Goal: Task Accomplishment & Management: Use online tool/utility

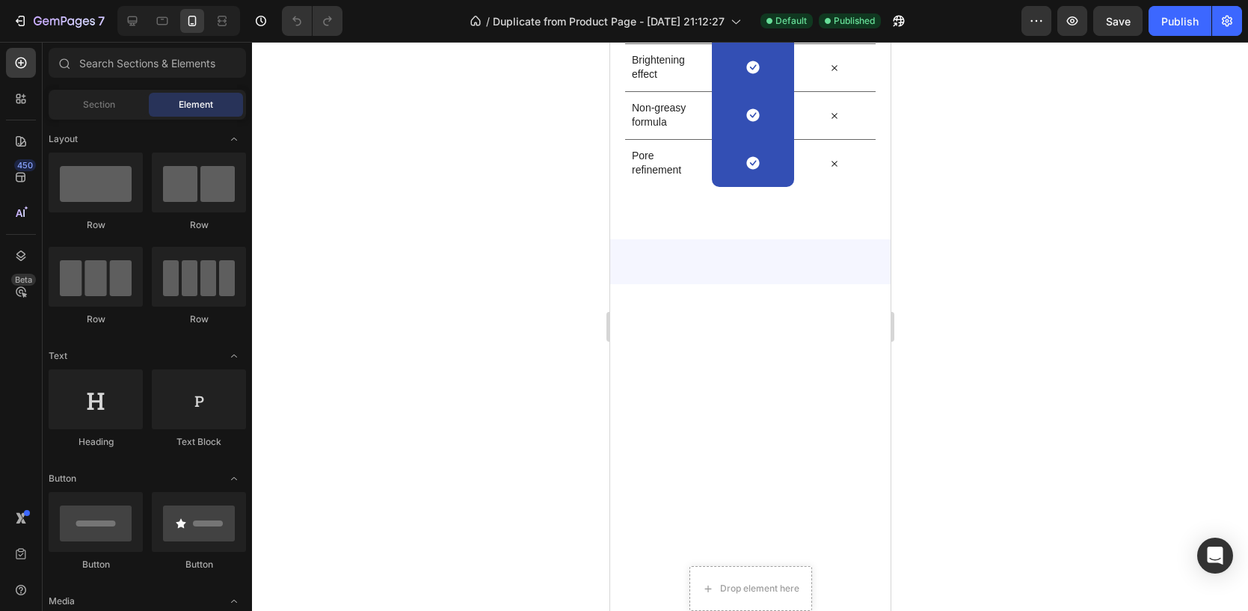
scroll to position [3232, 0]
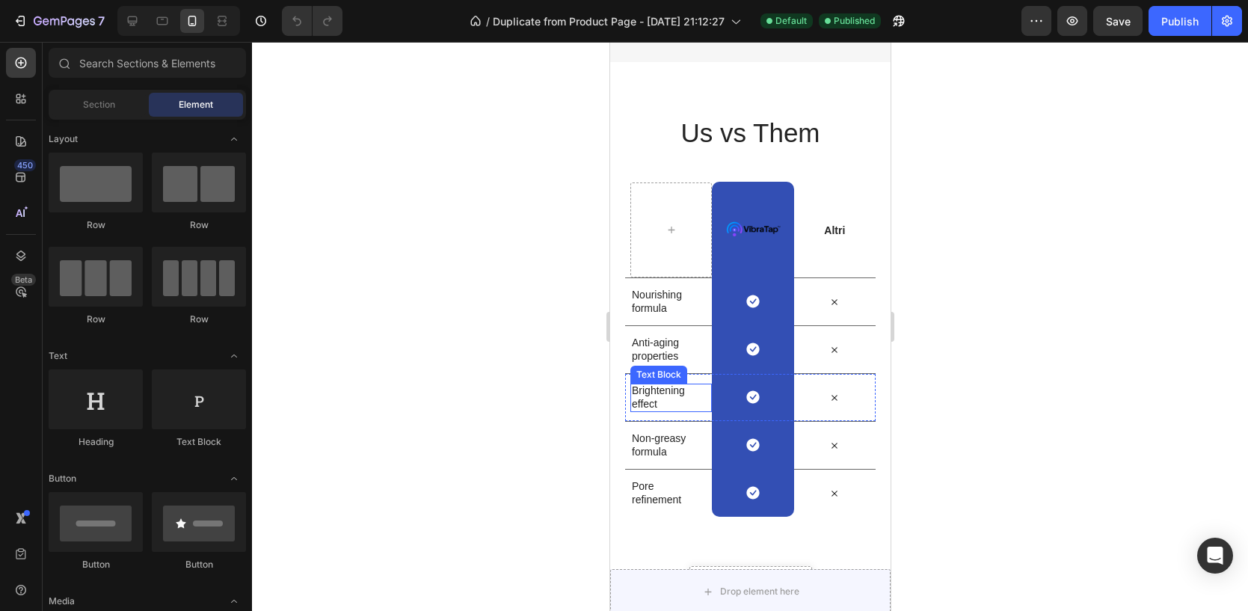
click at [645, 386] on p "Brightening effect" at bounding box center [667, 397] width 73 height 27
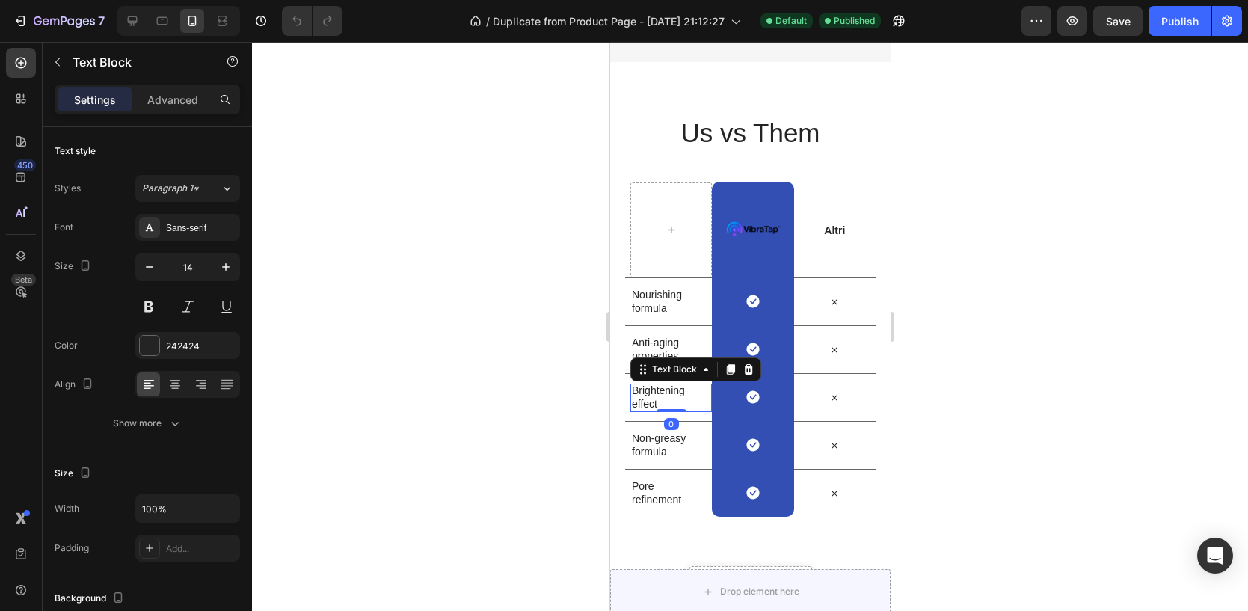
click at [658, 400] on p "Brightening effect" at bounding box center [667, 397] width 73 height 27
drag, startPoint x: 658, startPoint y: 400, endPoint x: 633, endPoint y: 391, distance: 26.3
click at [633, 391] on p "Brightening effect" at bounding box center [667, 397] width 73 height 27
click at [670, 402] on p "Ottimo rapporto" at bounding box center [667, 396] width 73 height 13
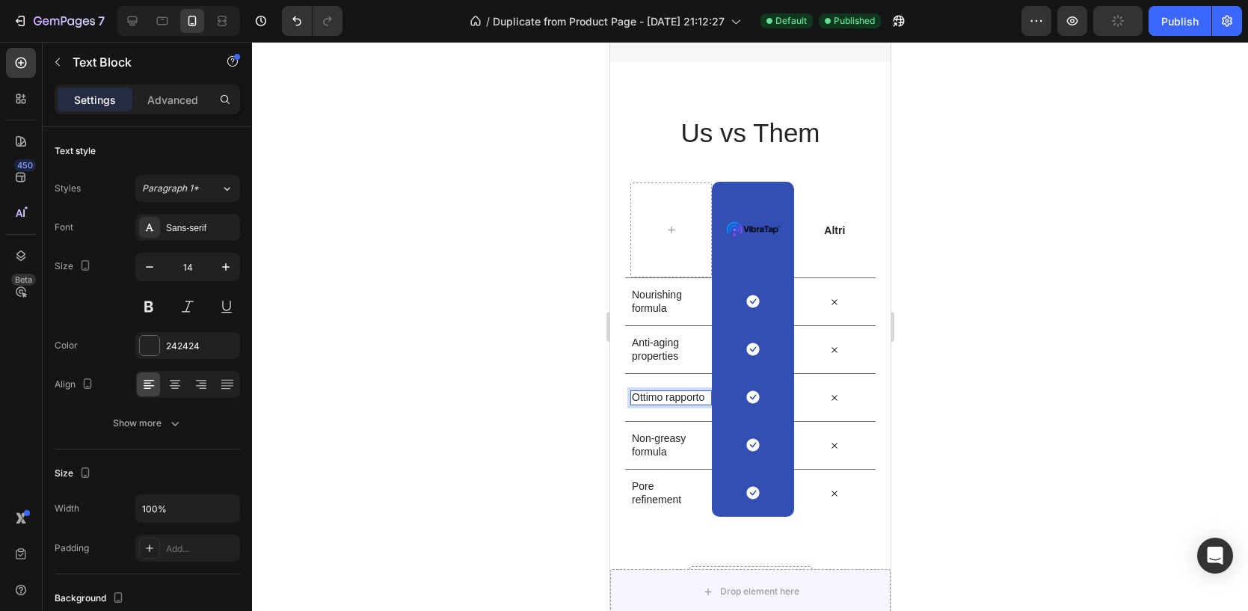
click at [670, 402] on p "Ottimo rapporto" at bounding box center [667, 396] width 73 height 13
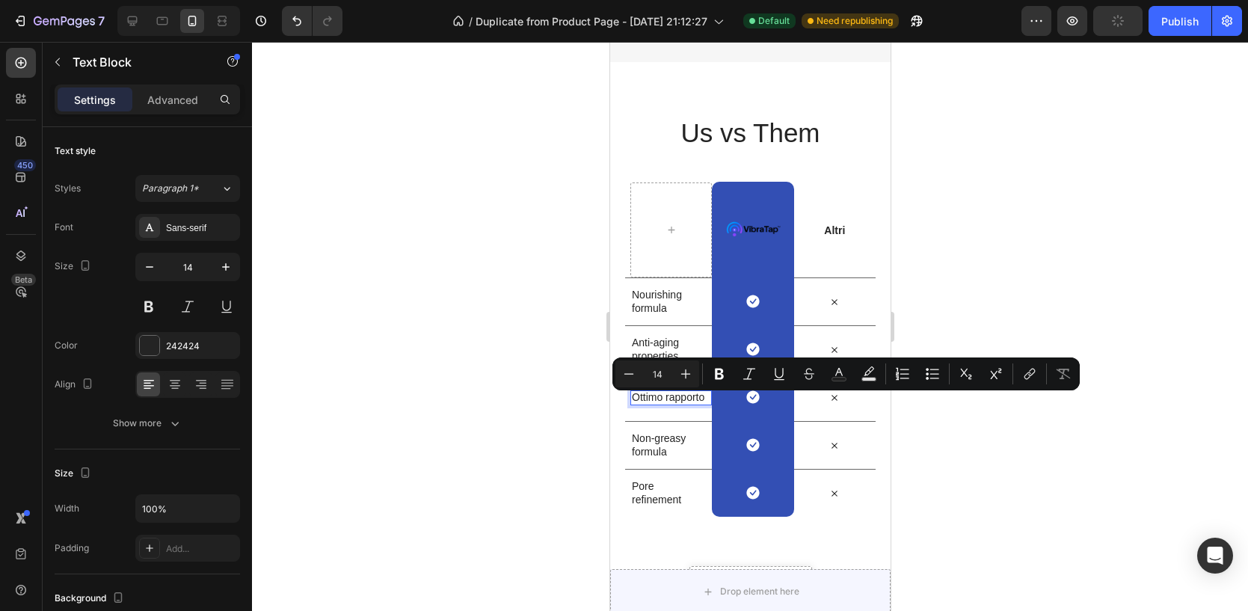
click at [670, 402] on p "Ottimo rapporto" at bounding box center [667, 396] width 73 height 13
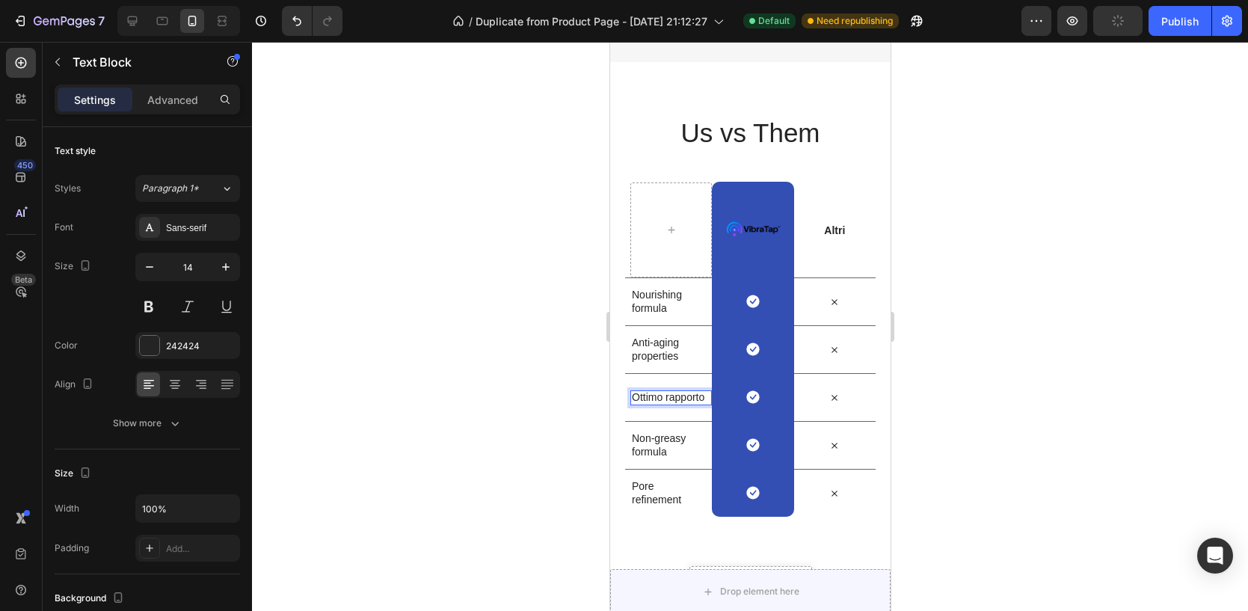
click at [670, 402] on p "Ottimo rapporto" at bounding box center [667, 396] width 73 height 13
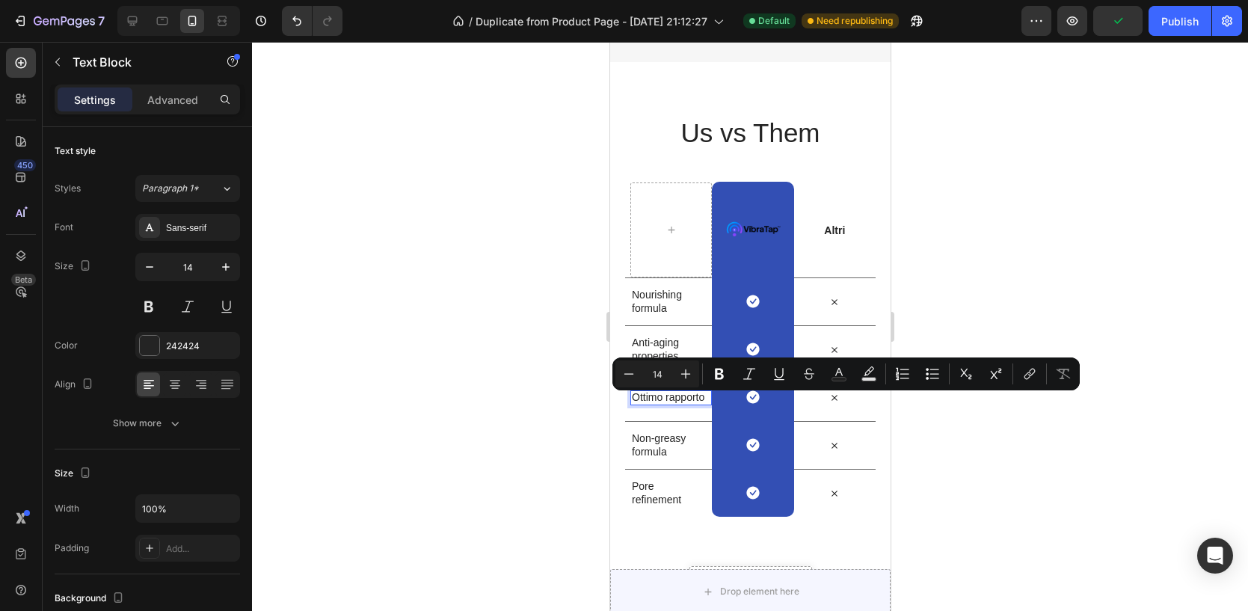
click at [670, 402] on p "Ottimo rapporto" at bounding box center [667, 396] width 73 height 13
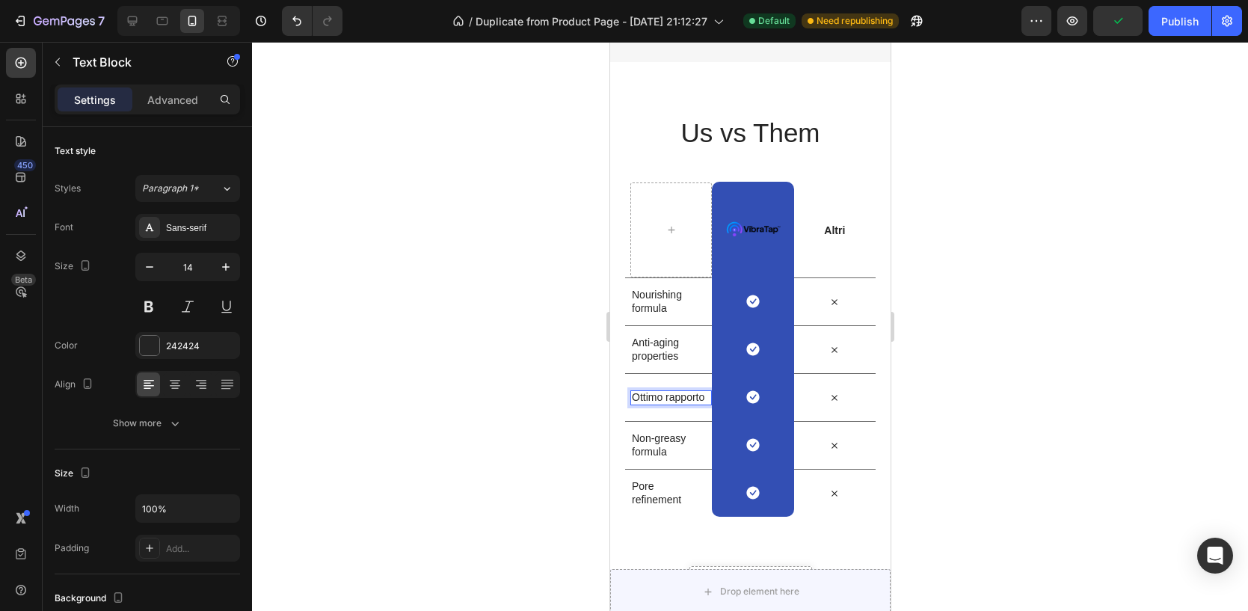
click at [670, 402] on p "Ottimo rapporto" at bounding box center [667, 396] width 73 height 13
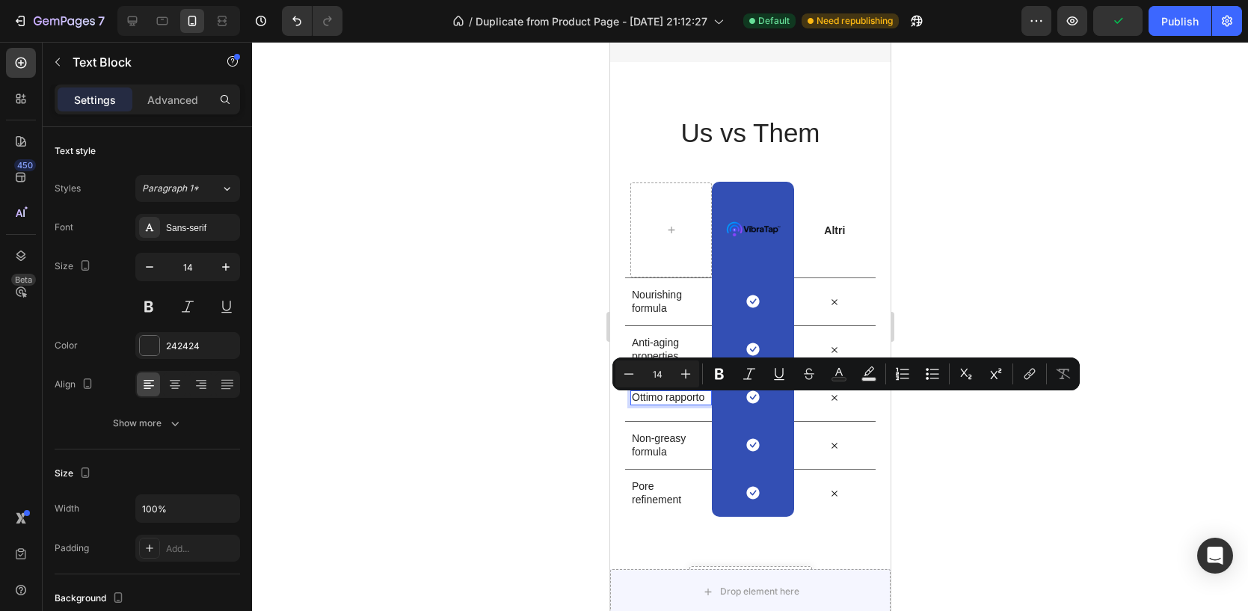
click at [670, 402] on p "Ottimo rapporto" at bounding box center [667, 396] width 73 height 13
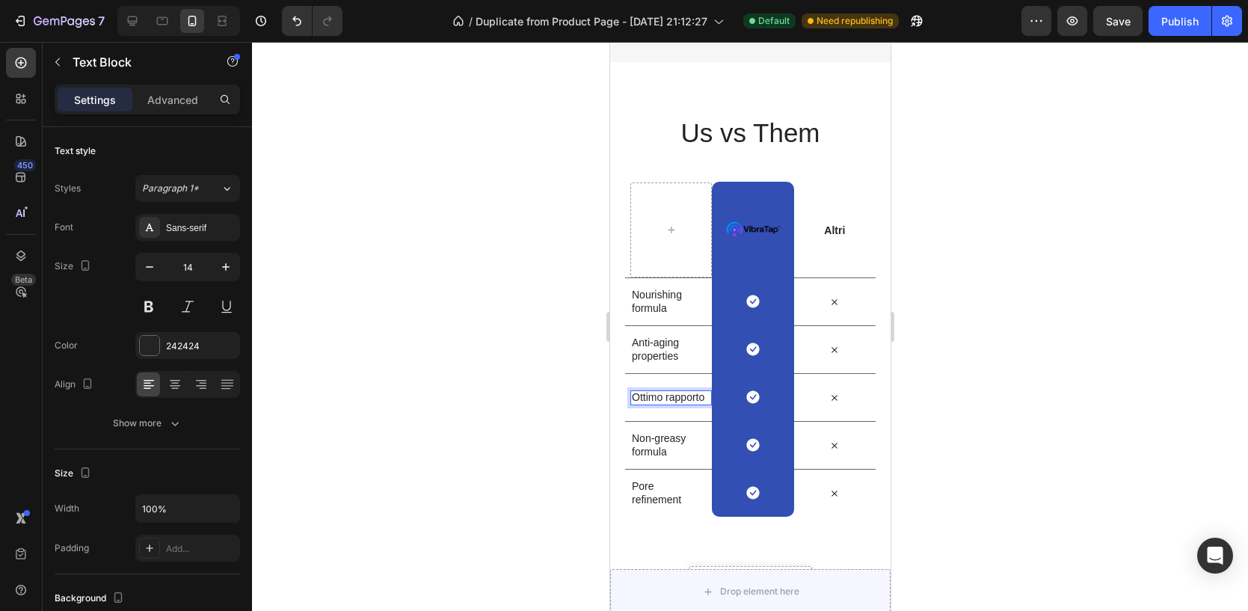
click at [670, 402] on p "Ottimo rapporto" at bounding box center [667, 396] width 73 height 13
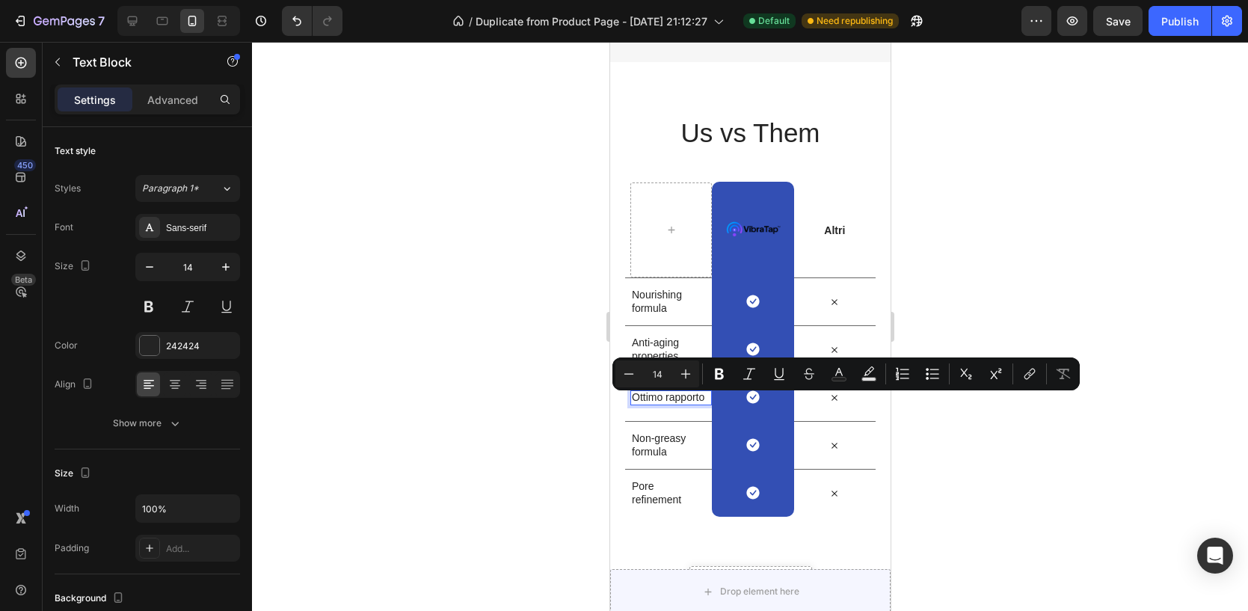
click at [670, 402] on p "Ottimo rapporto" at bounding box center [667, 396] width 73 height 13
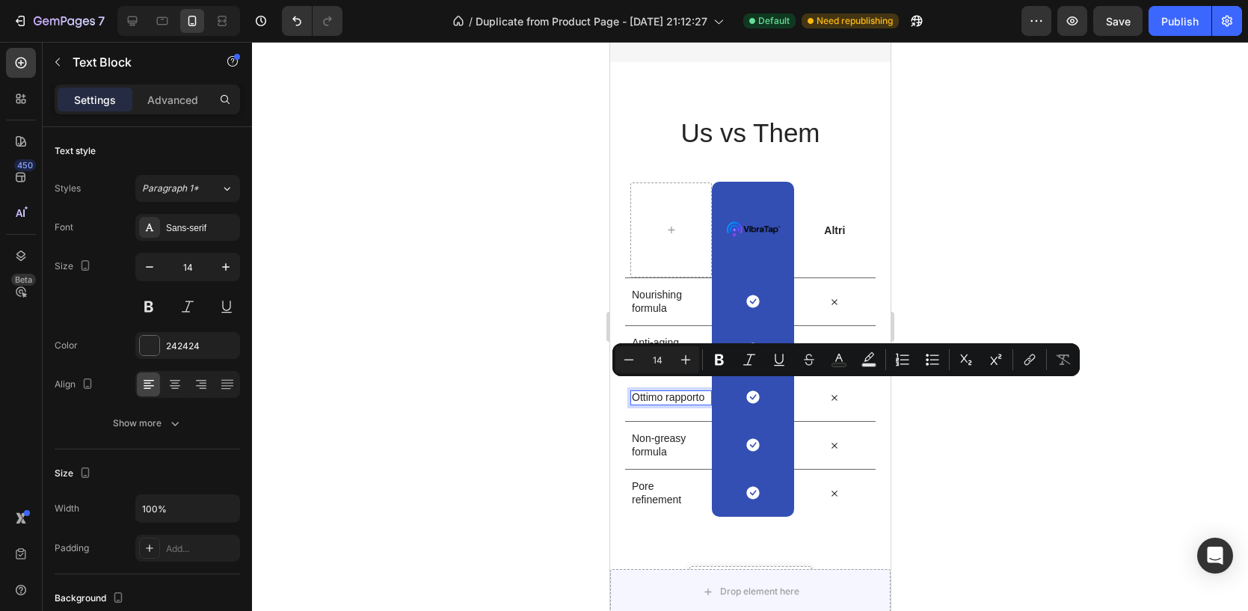
drag, startPoint x: 670, startPoint y: 402, endPoint x: 634, endPoint y: 388, distance: 38.3
click at [634, 390] on p "Ottimo rapporto" at bounding box center [667, 396] width 73 height 13
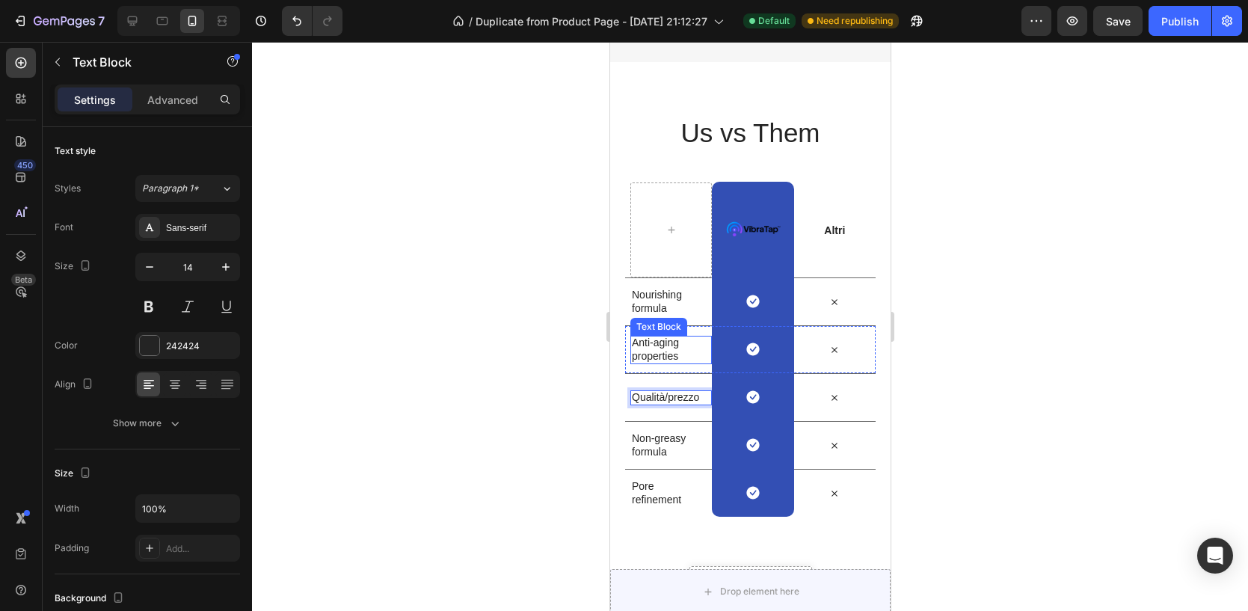
click at [648, 345] on p "Anti-aging properties" at bounding box center [667, 349] width 73 height 27
click at [645, 436] on p "Non-greasy formula" at bounding box center [667, 444] width 73 height 27
click at [646, 436] on p "Non-greasy formula" at bounding box center [667, 444] width 73 height 27
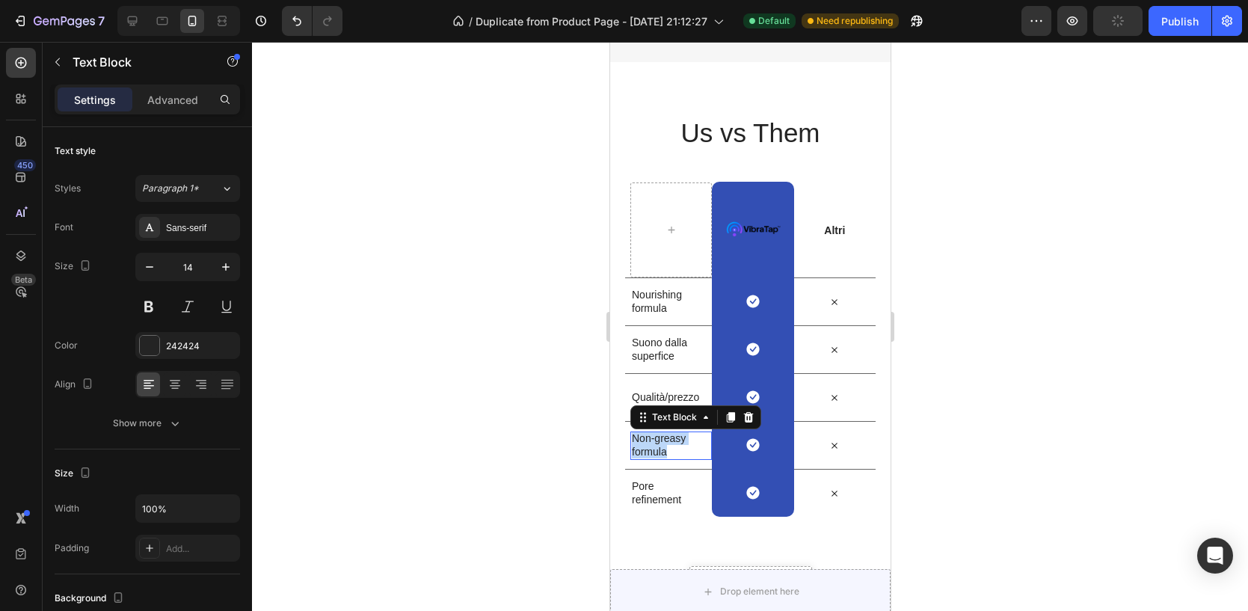
click at [646, 436] on p "Non-greasy formula" at bounding box center [667, 444] width 73 height 27
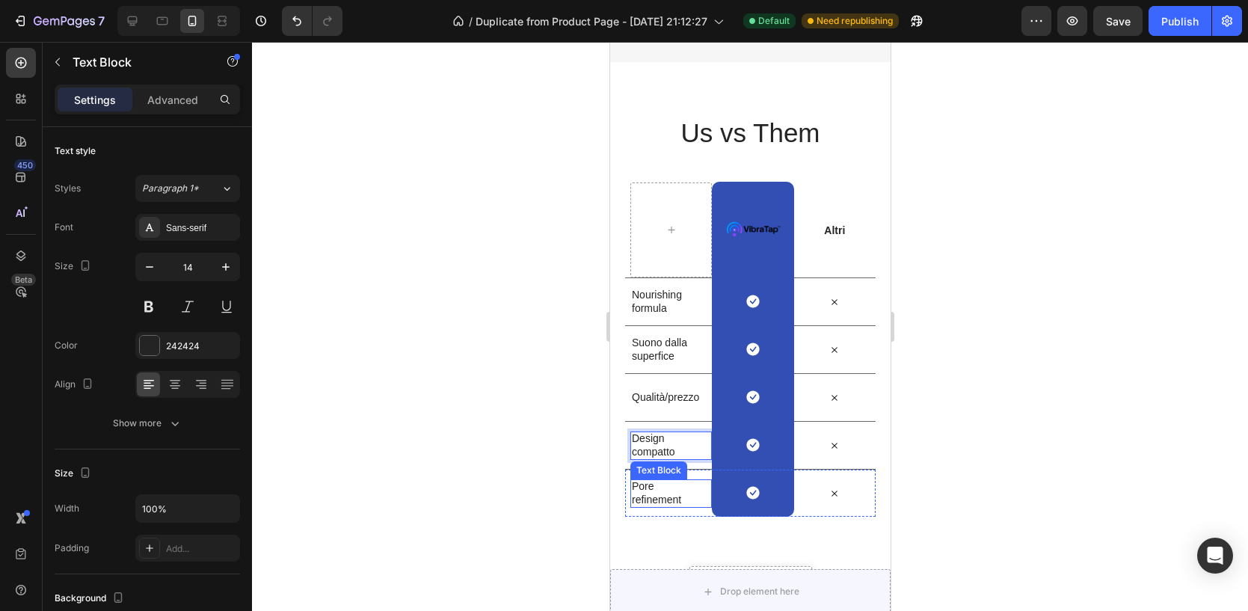
click at [647, 493] on p "Pore refinement" at bounding box center [667, 492] width 73 height 27
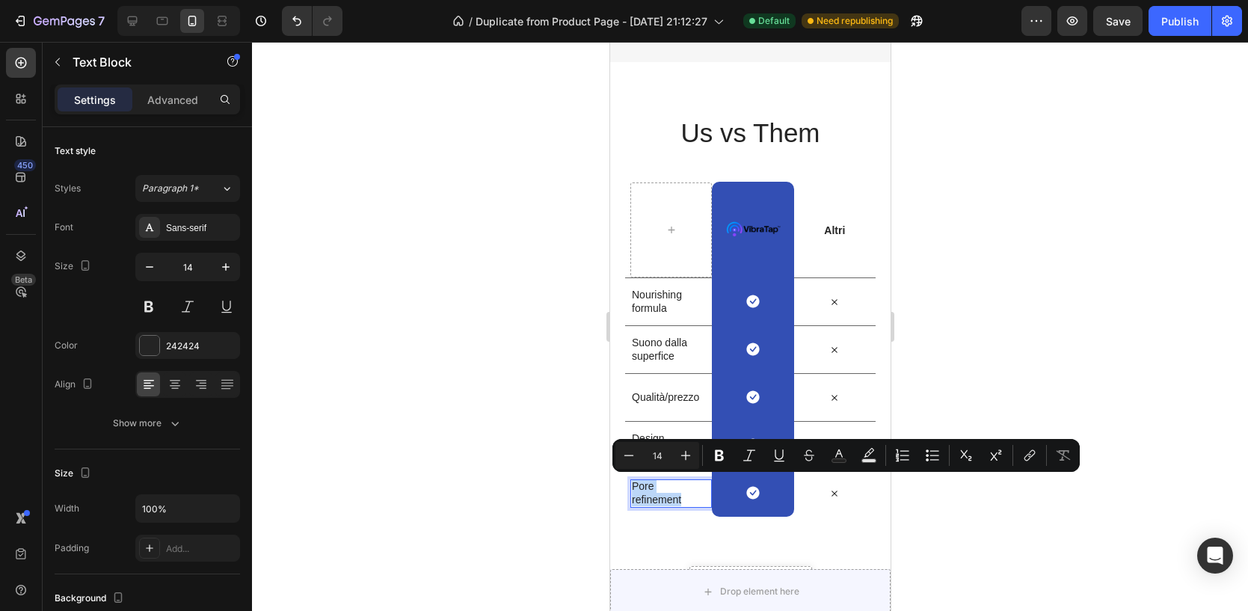
scroll to position [3239, 0]
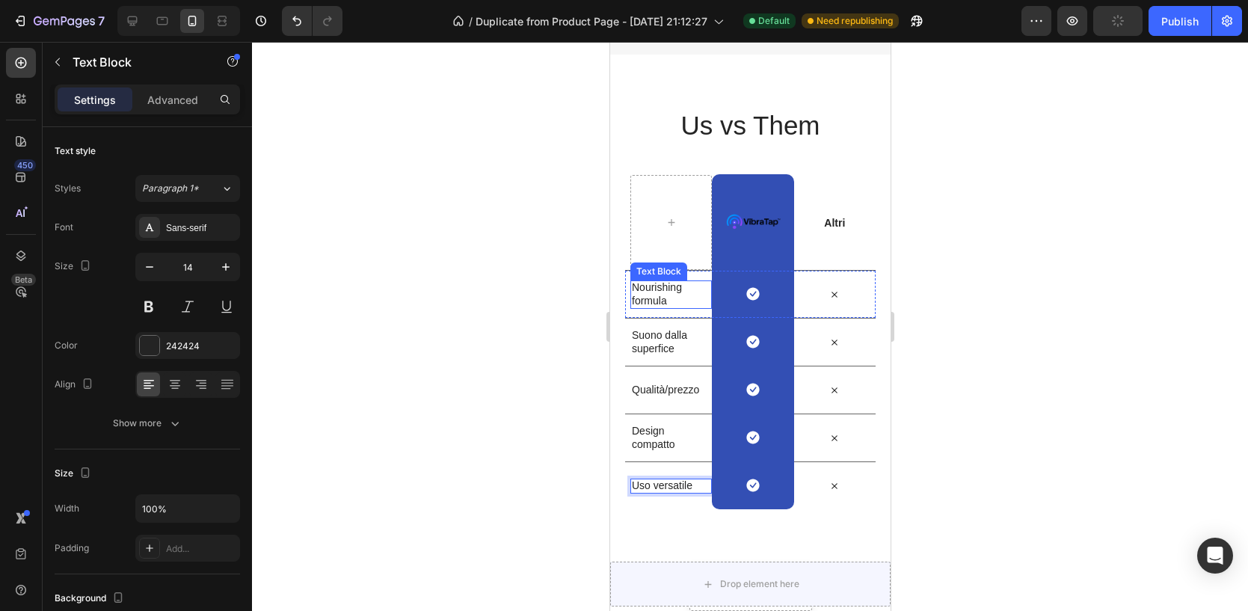
click at [648, 292] on p "Nourishing formula" at bounding box center [667, 293] width 73 height 27
click at [647, 292] on p "Nourishing formula" at bounding box center [667, 293] width 73 height 27
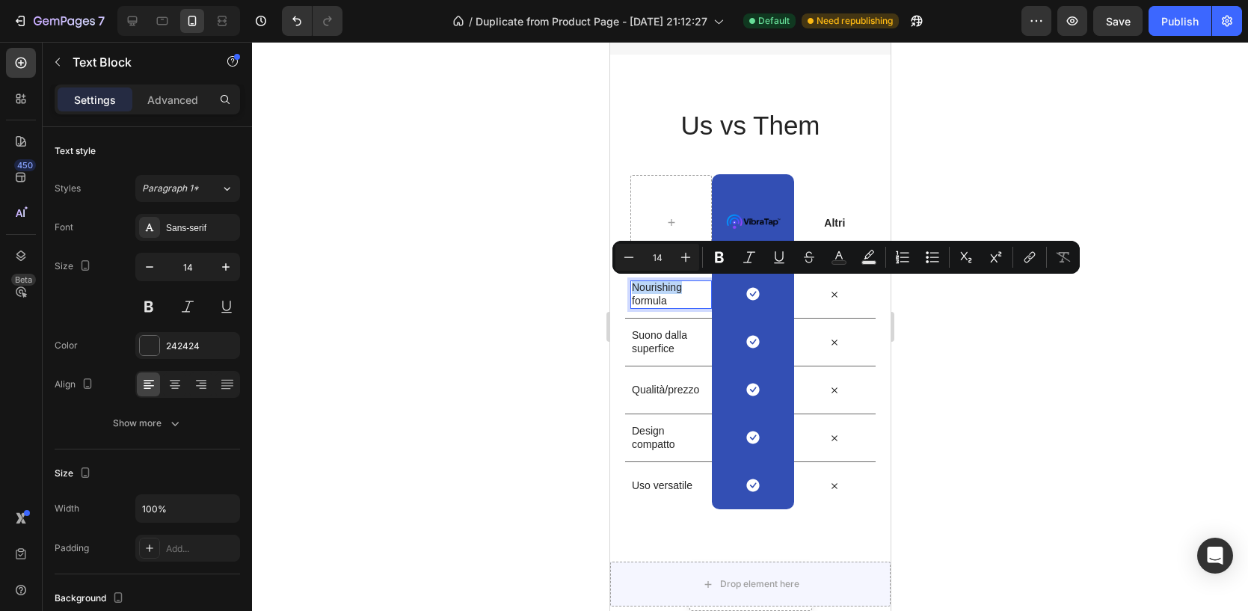
click at [647, 292] on p "Nourishing formula" at bounding box center [667, 293] width 73 height 27
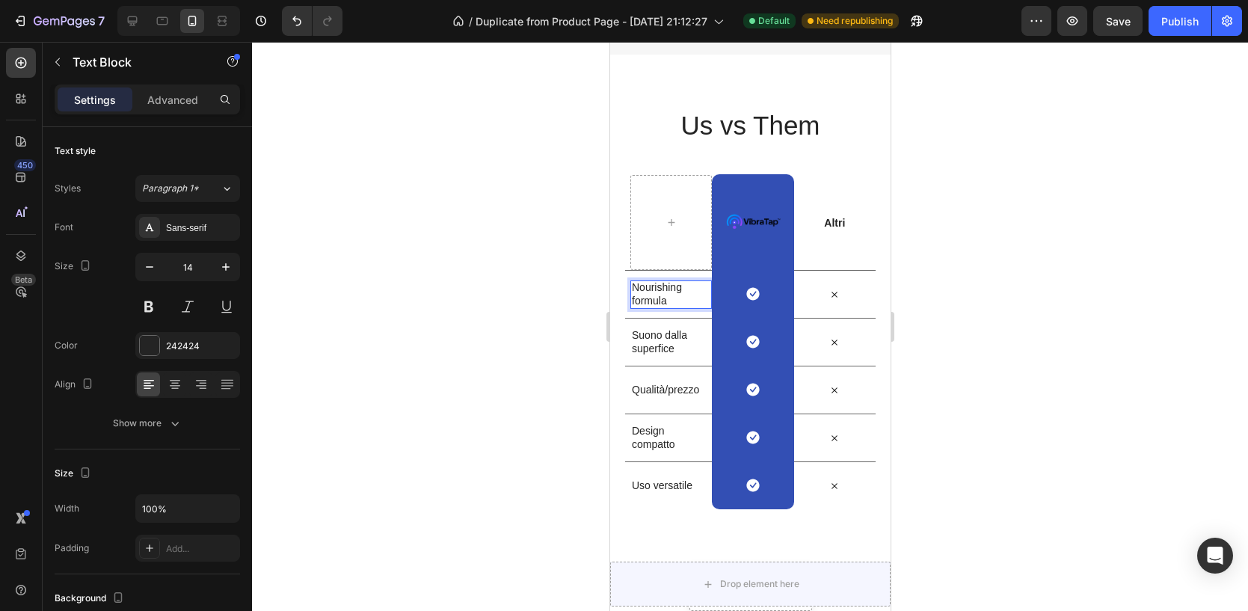
click at [653, 300] on p "Nourishing formula" at bounding box center [667, 293] width 73 height 27
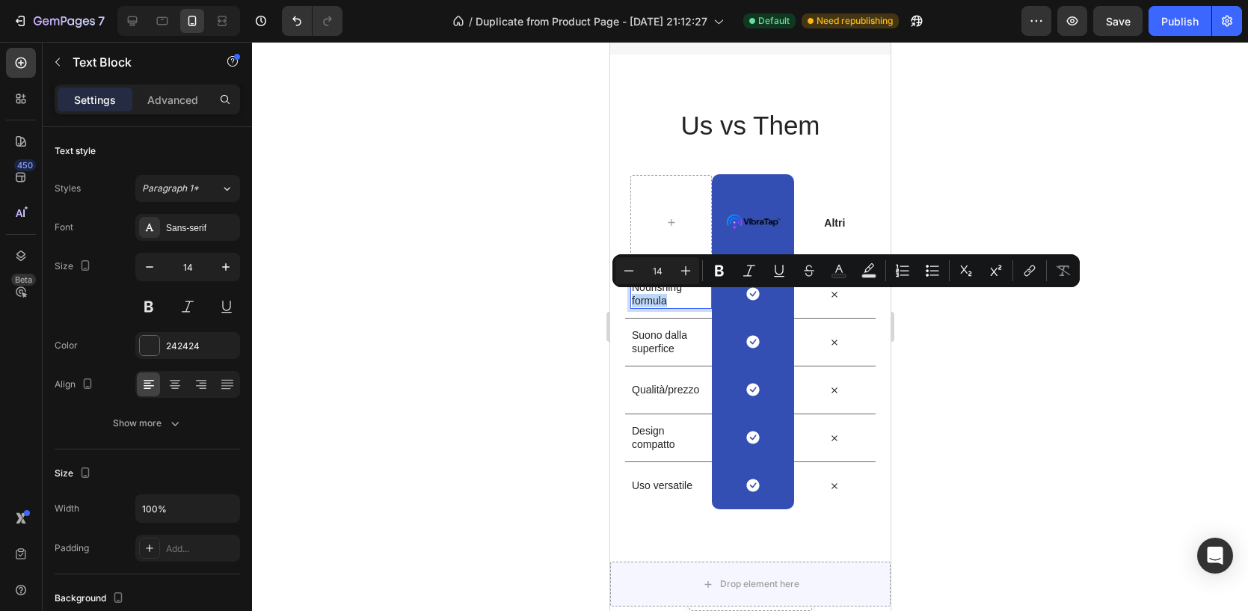
click at [653, 300] on p "Nourishing formula" at bounding box center [667, 293] width 73 height 27
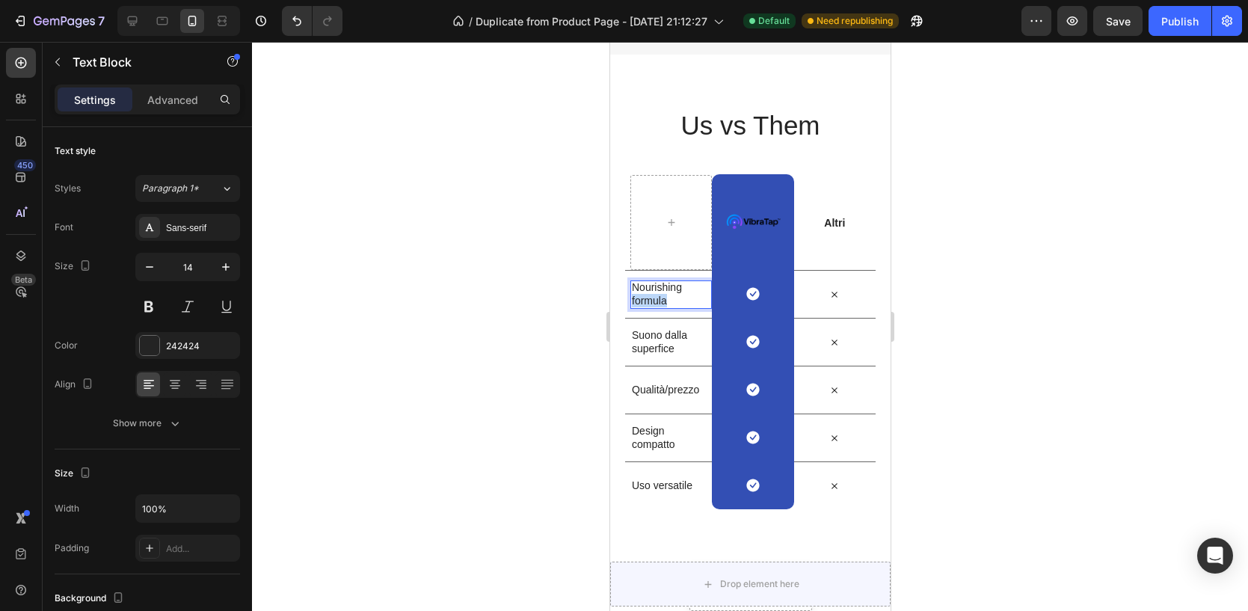
click at [653, 300] on p "Nourishing formula" at bounding box center [667, 293] width 73 height 27
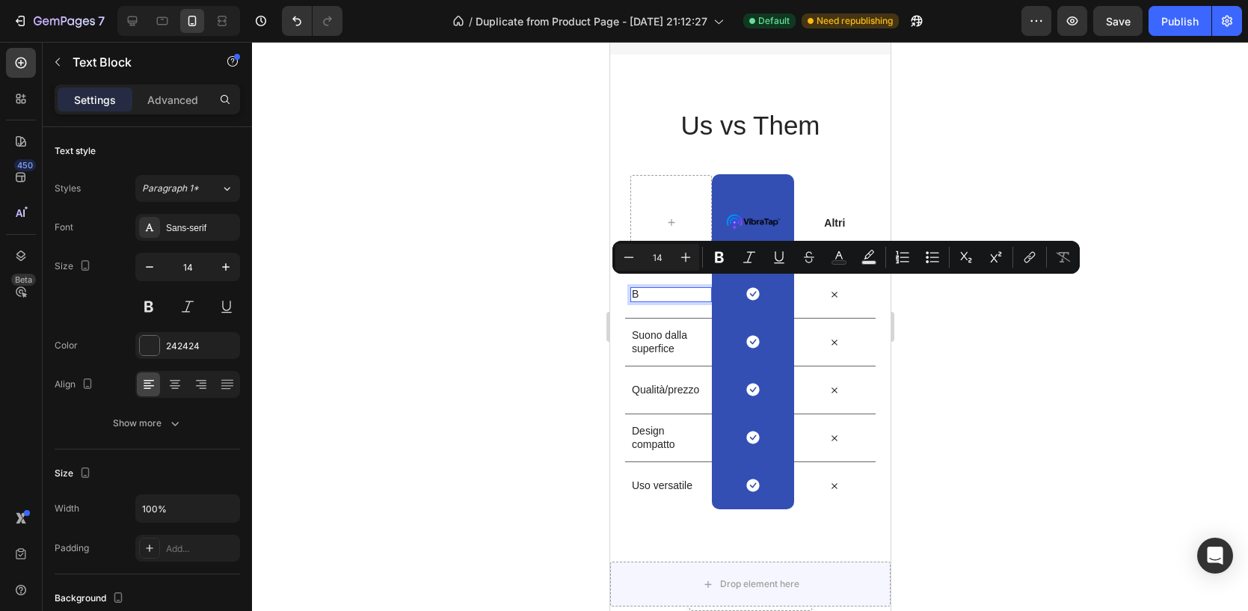
scroll to position [3246, 0]
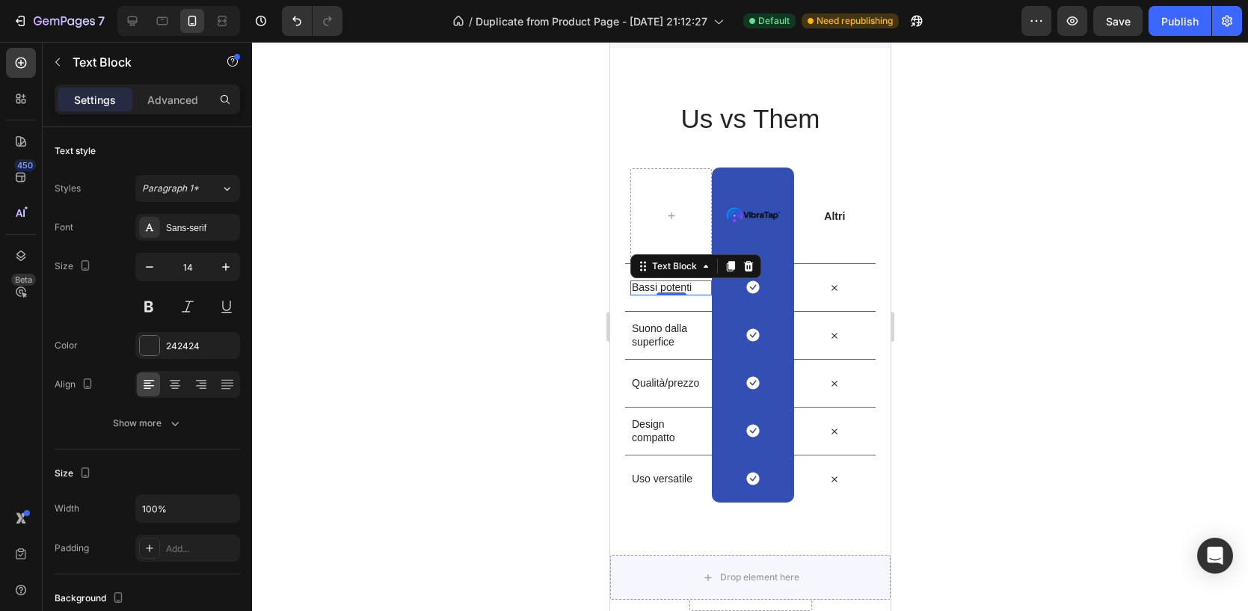
click at [1098, 296] on div at bounding box center [750, 326] width 996 height 569
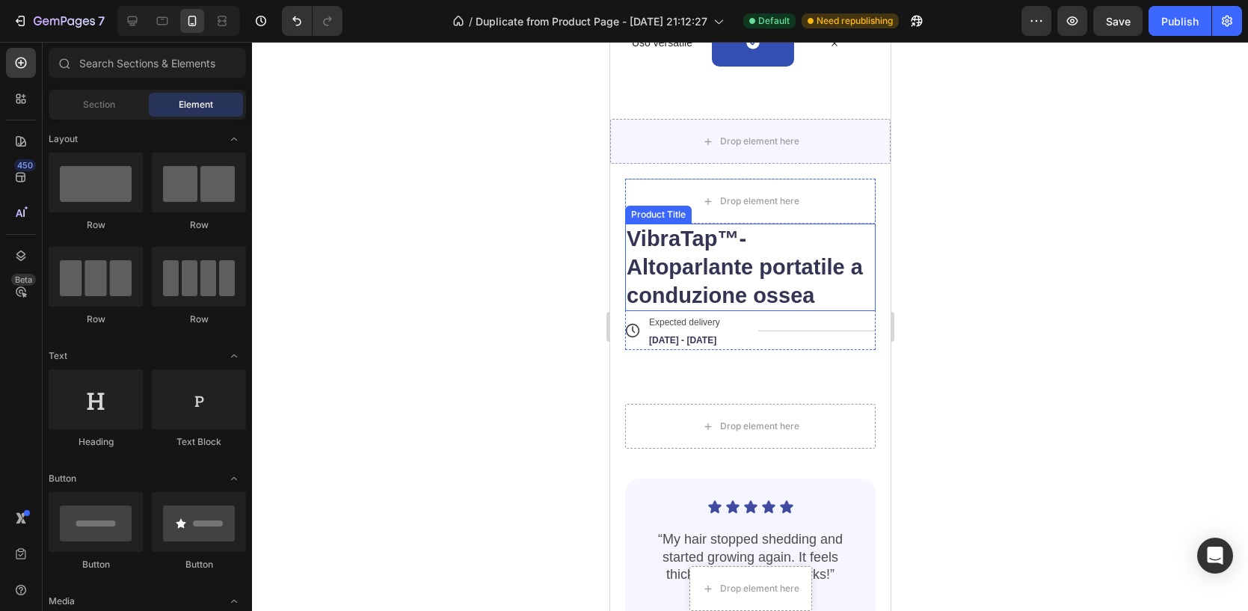
scroll to position [3693, 0]
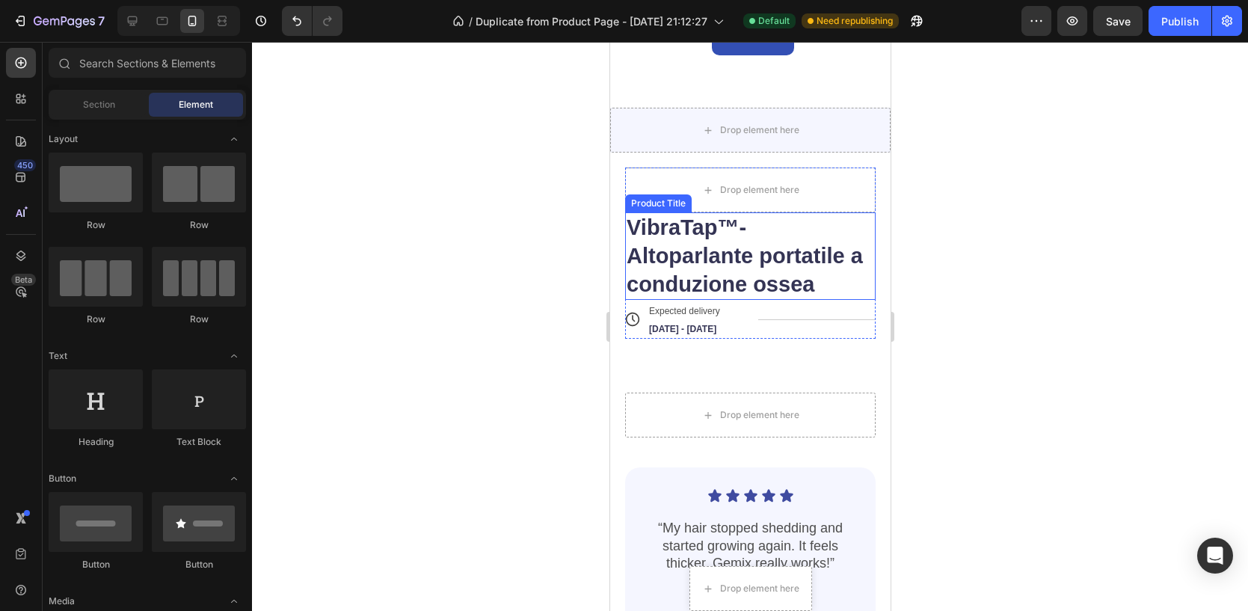
click at [840, 275] on h1 "VibraTap™- Altoparlante portatile a conduzione ossea" at bounding box center [749, 255] width 250 height 87
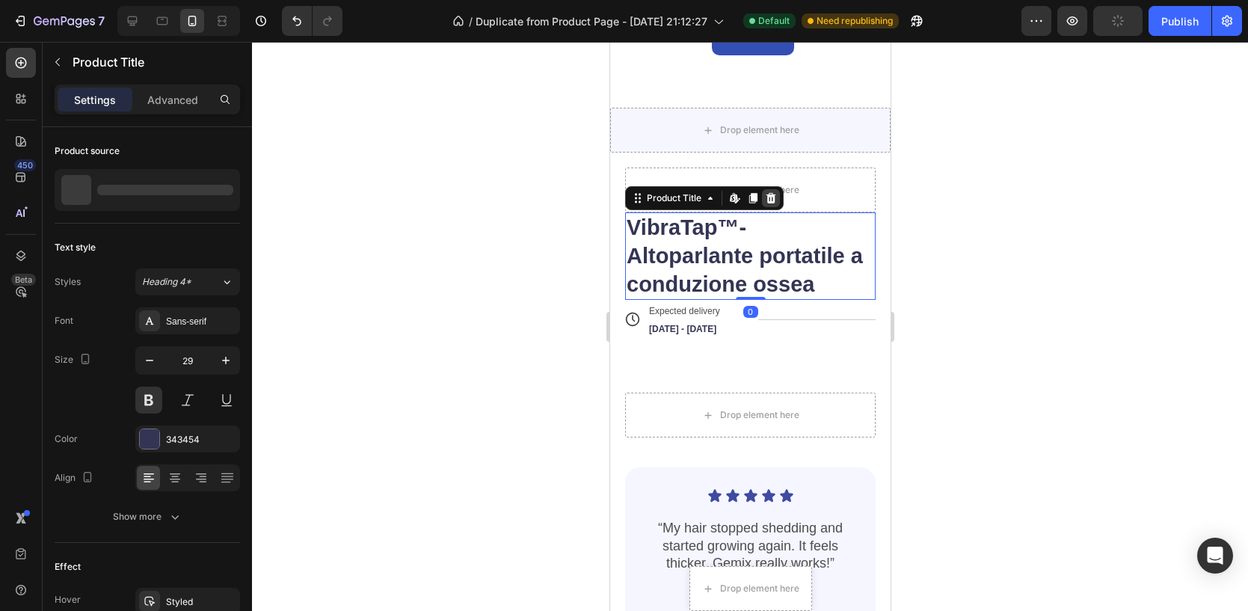
click at [770, 198] on icon at bounding box center [771, 198] width 10 height 10
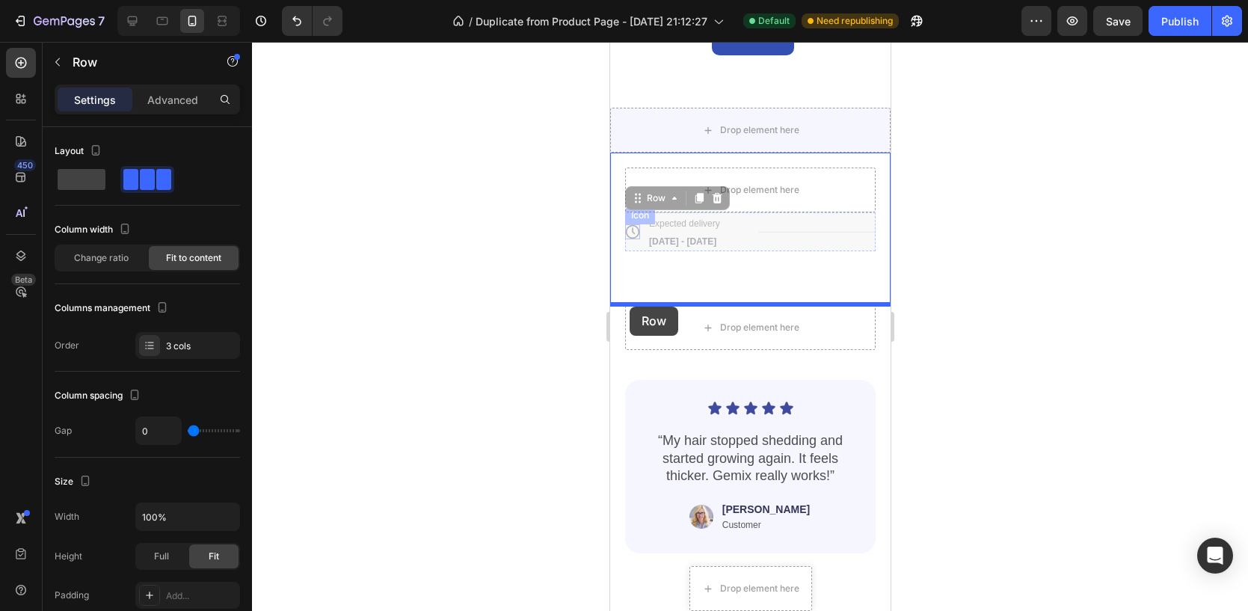
drag, startPoint x: 629, startPoint y: 204, endPoint x: 630, endPoint y: 307, distance: 102.4
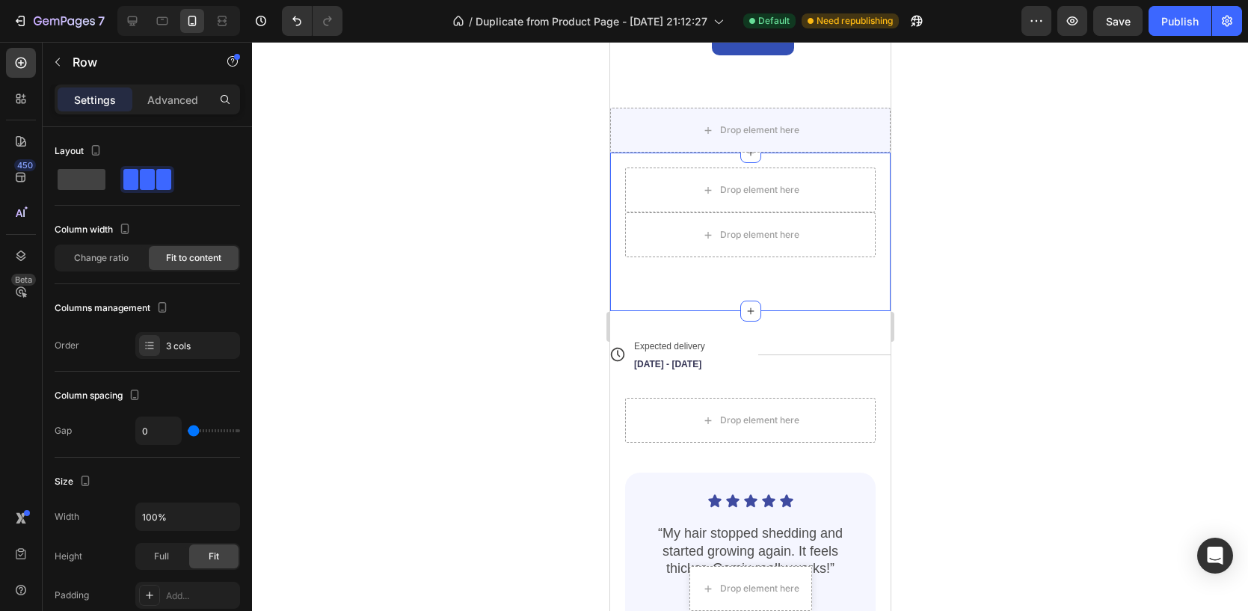
click at [876, 200] on div "Drop element here Drop element here Product Section 10" at bounding box center [749, 232] width 280 height 159
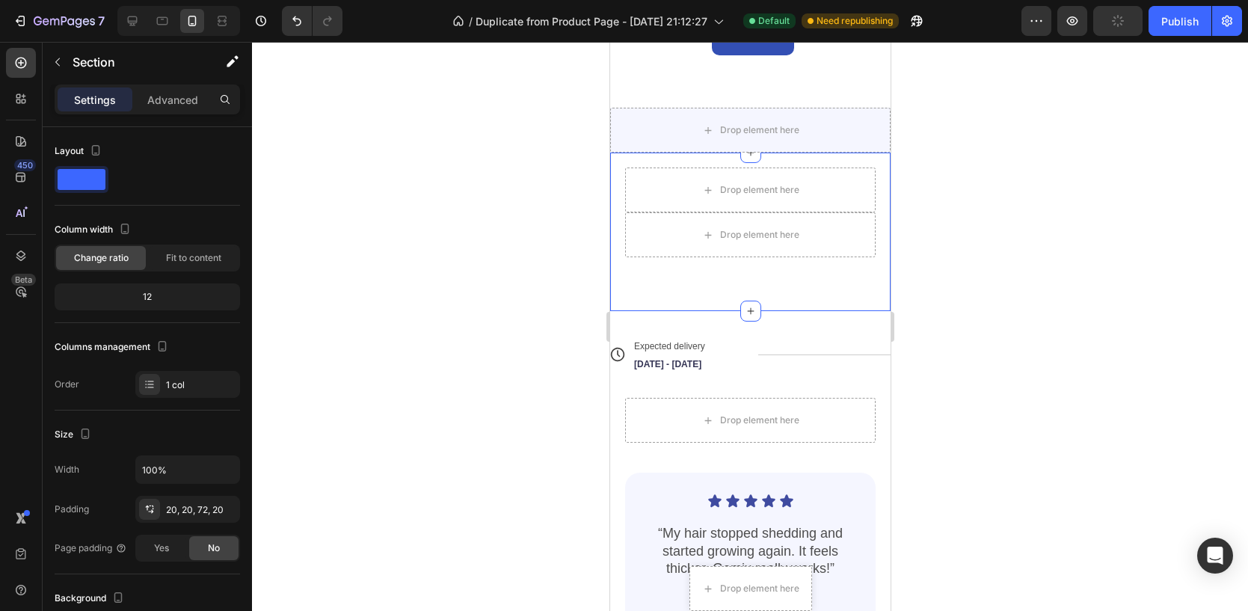
click at [852, 277] on div "Drop element here Drop element here Product Section 10 You can create reusable …" at bounding box center [749, 232] width 280 height 159
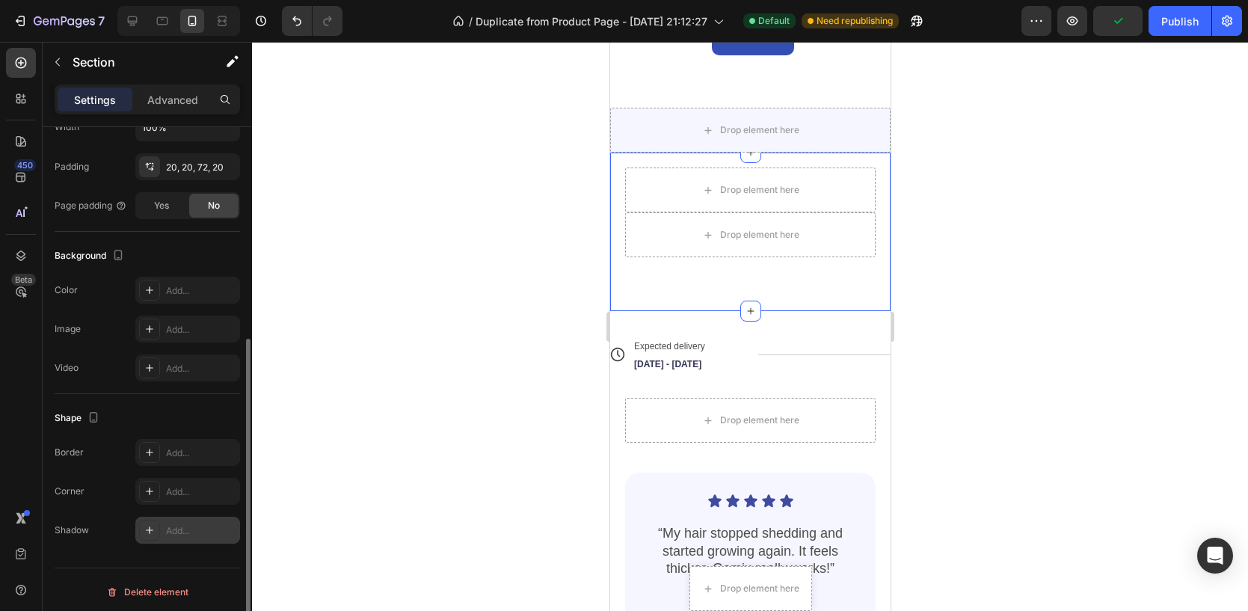
scroll to position [345, 0]
click at [155, 587] on div "Delete element" at bounding box center [147, 589] width 82 height 18
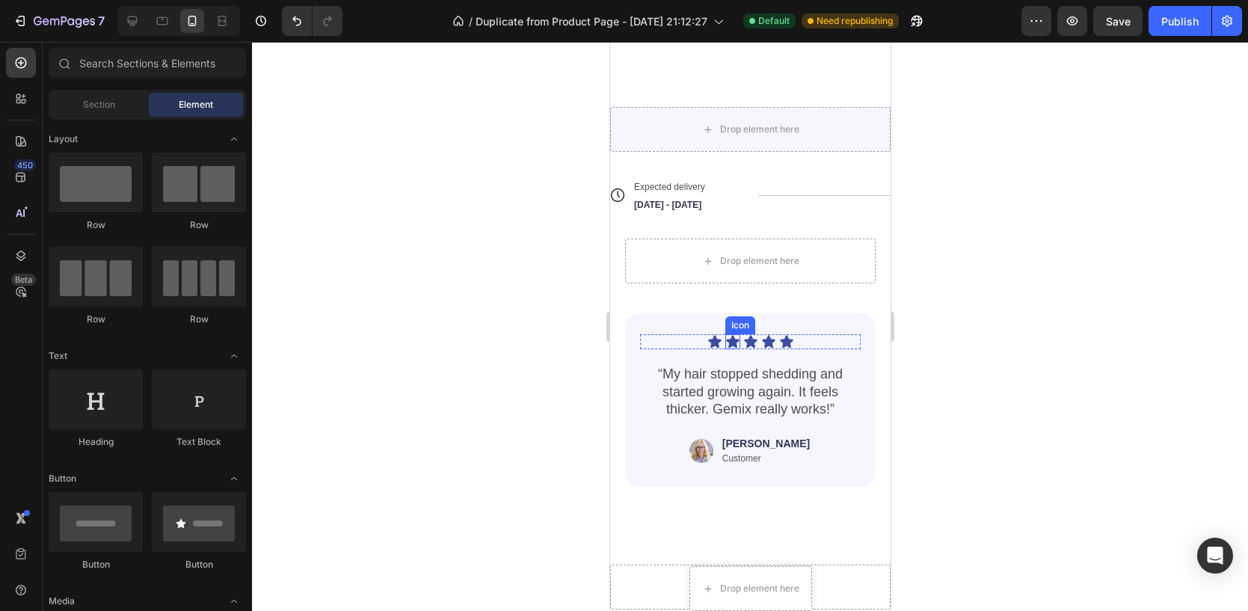
scroll to position [3788, 0]
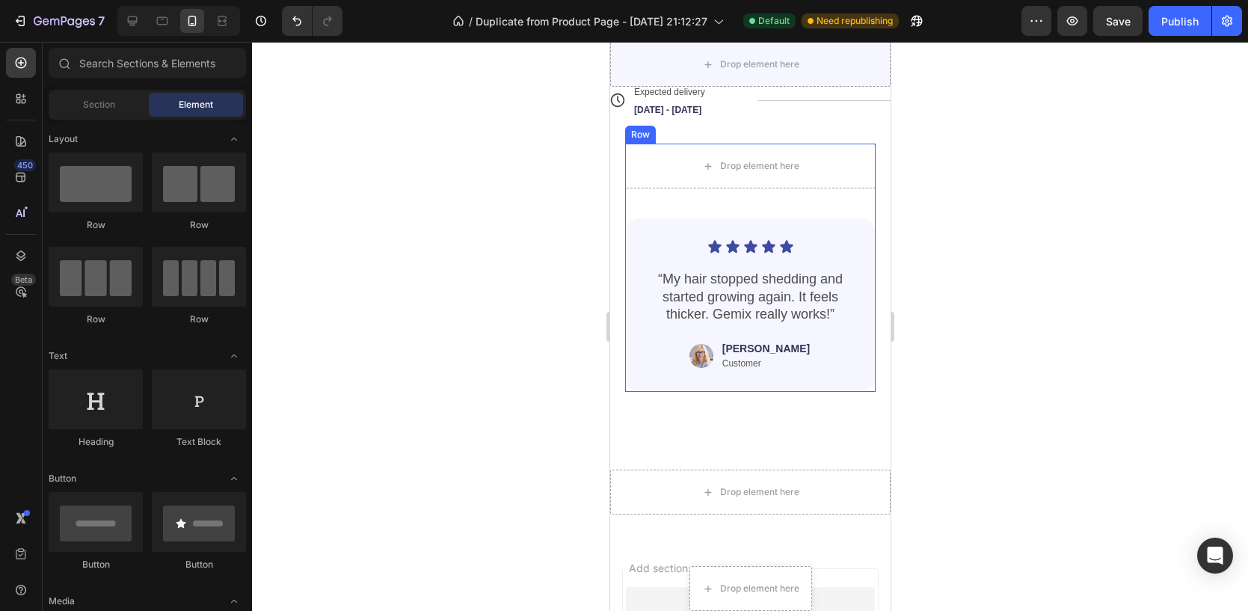
click at [695, 208] on div "Icon Icon Icon Icon Icon Icon List “My hair stopped shedding and started growin…" at bounding box center [749, 289] width 250 height 203
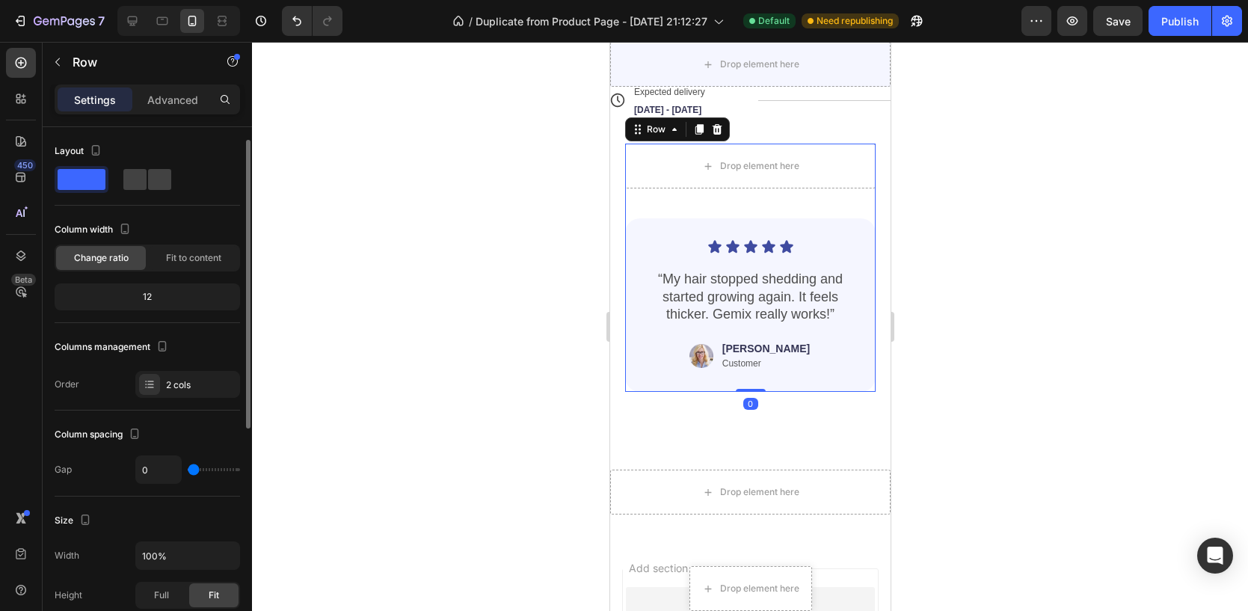
scroll to position [431, 0]
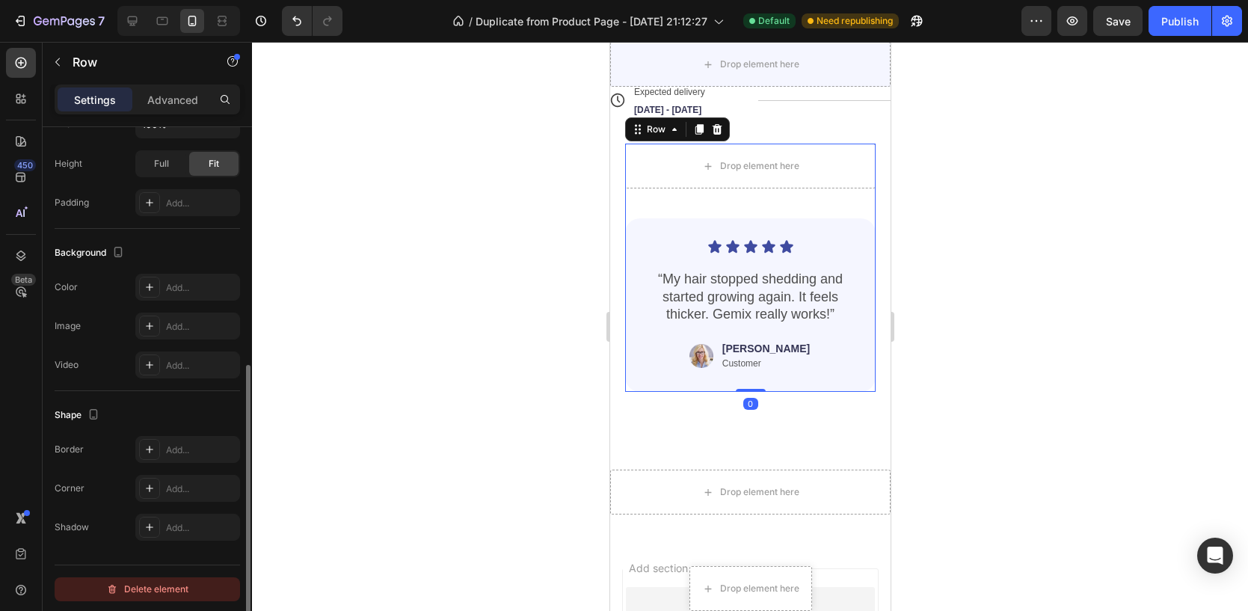
click at [162, 580] on div "Delete element" at bounding box center [147, 589] width 82 height 18
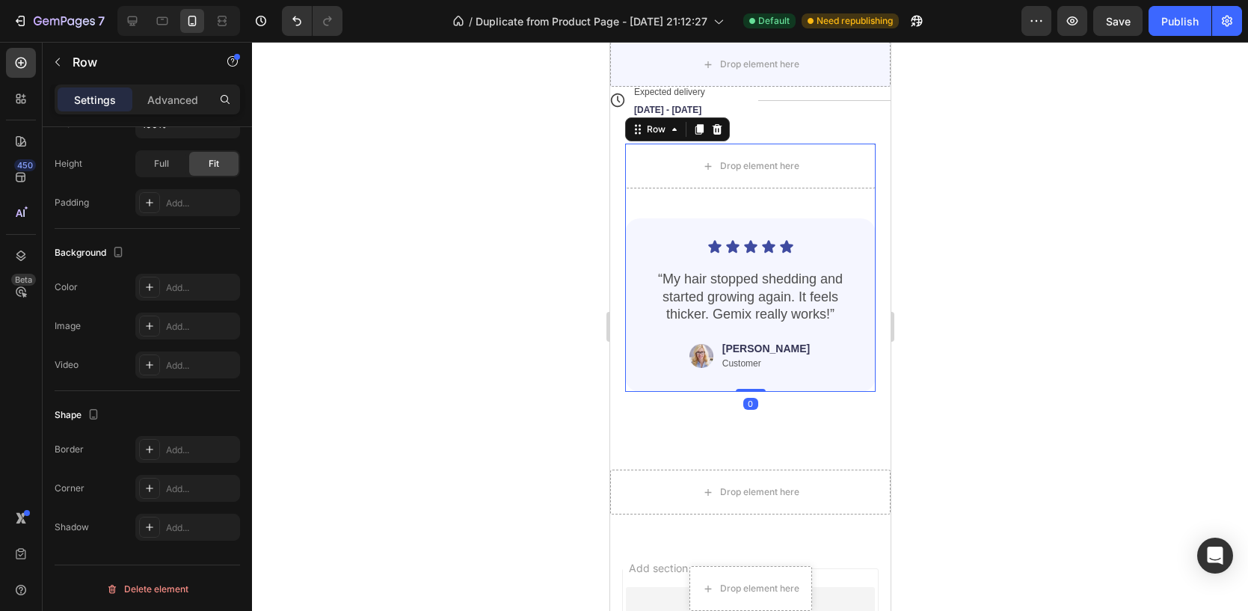
click at [0, 0] on div "Button Button" at bounding box center [0, 0] width 0 height 0
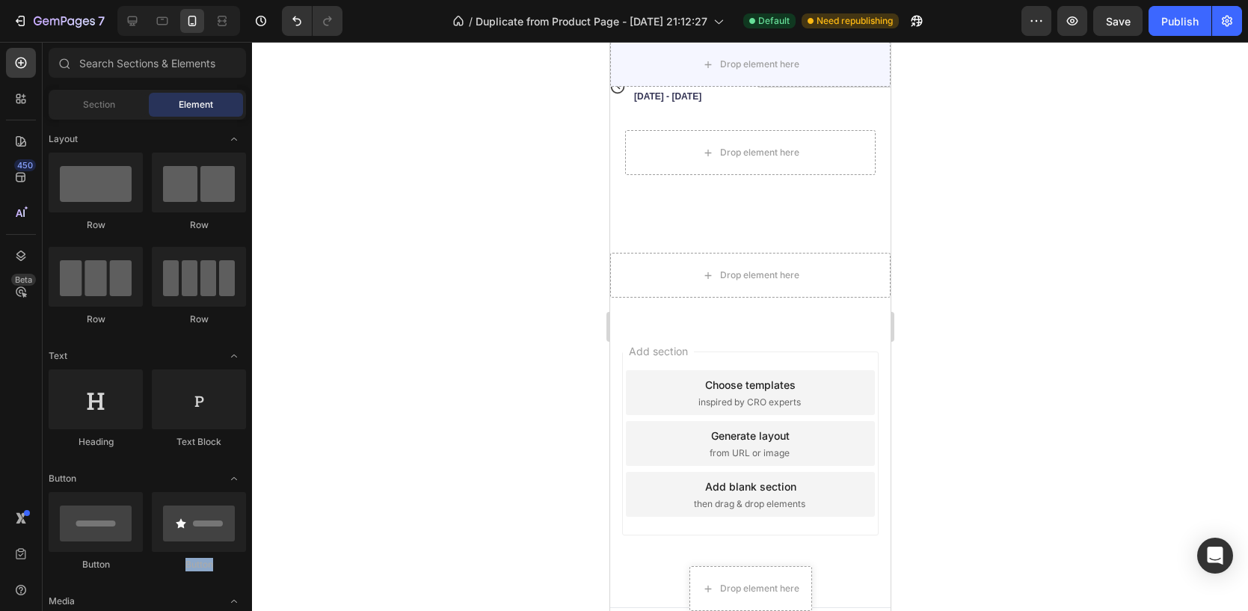
scroll to position [3814, 0]
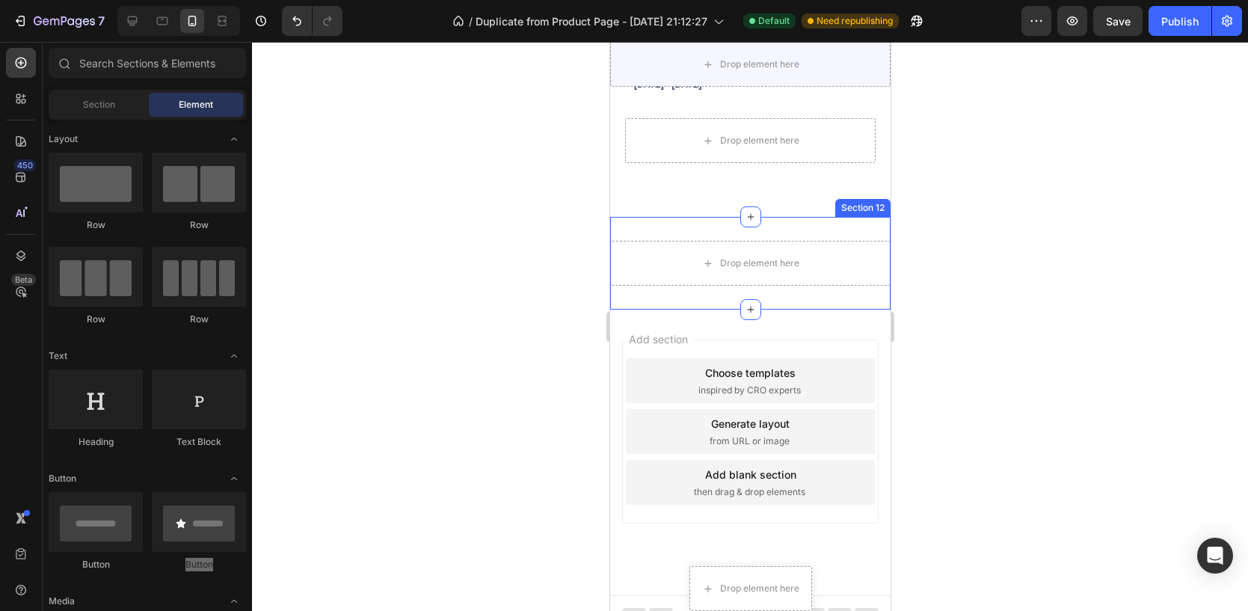
click at [740, 287] on div "Drop element here Section 12" at bounding box center [749, 263] width 280 height 93
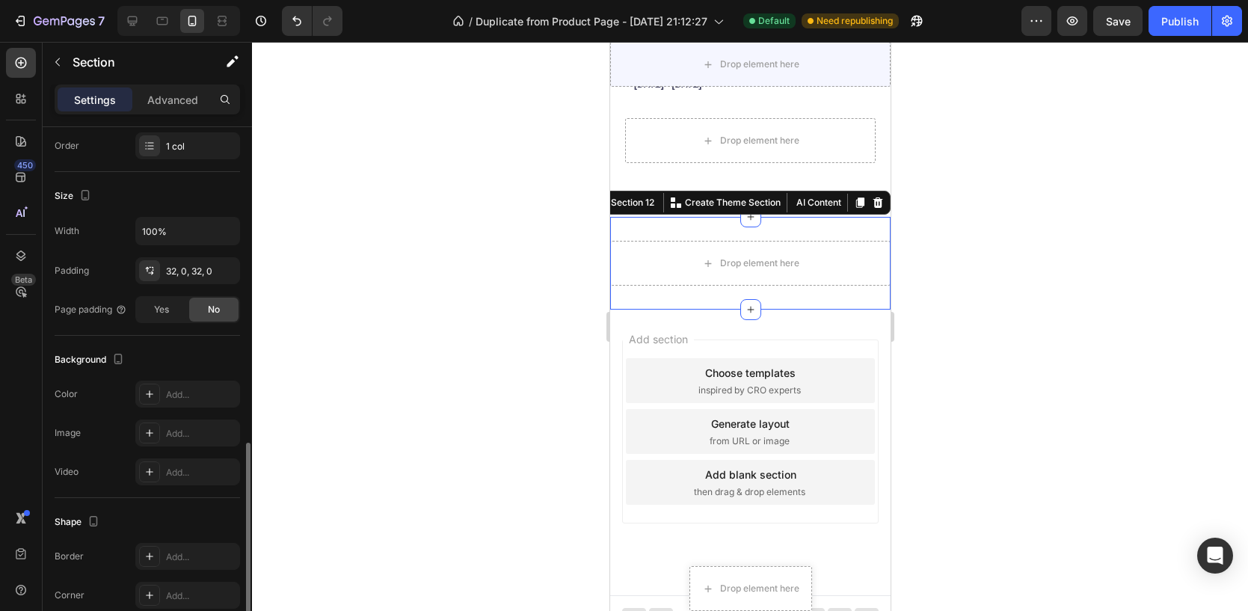
scroll to position [345, 0]
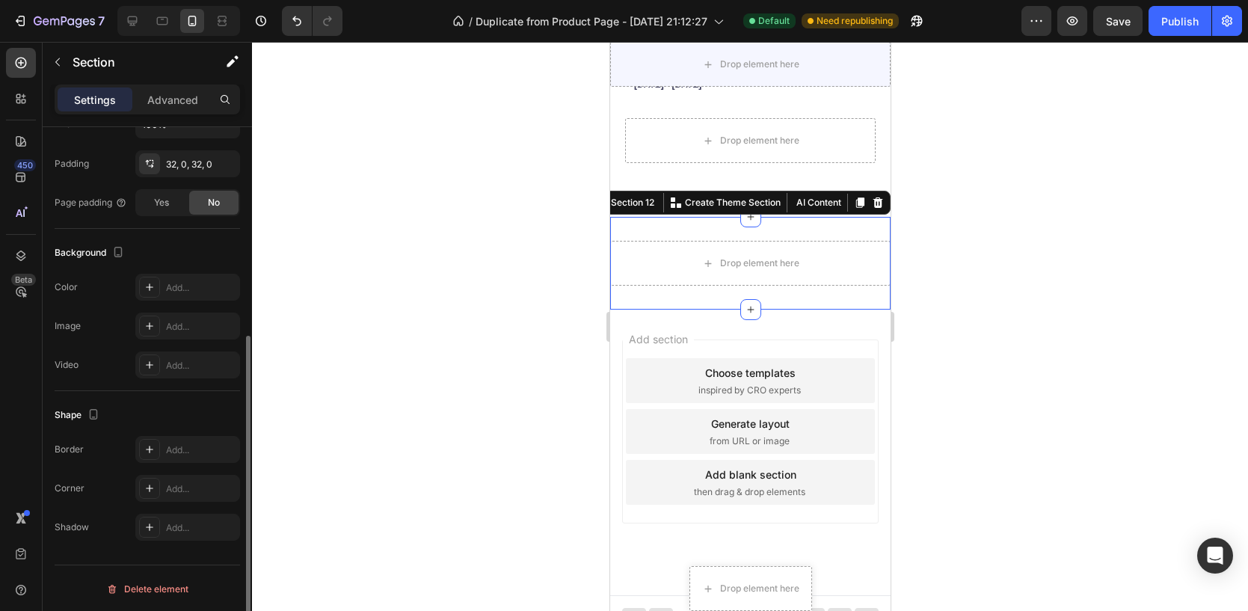
click at [171, 596] on div "Delete element" at bounding box center [147, 589] width 82 height 18
click at [0, 0] on div "Media" at bounding box center [0, 0] width 0 height 0
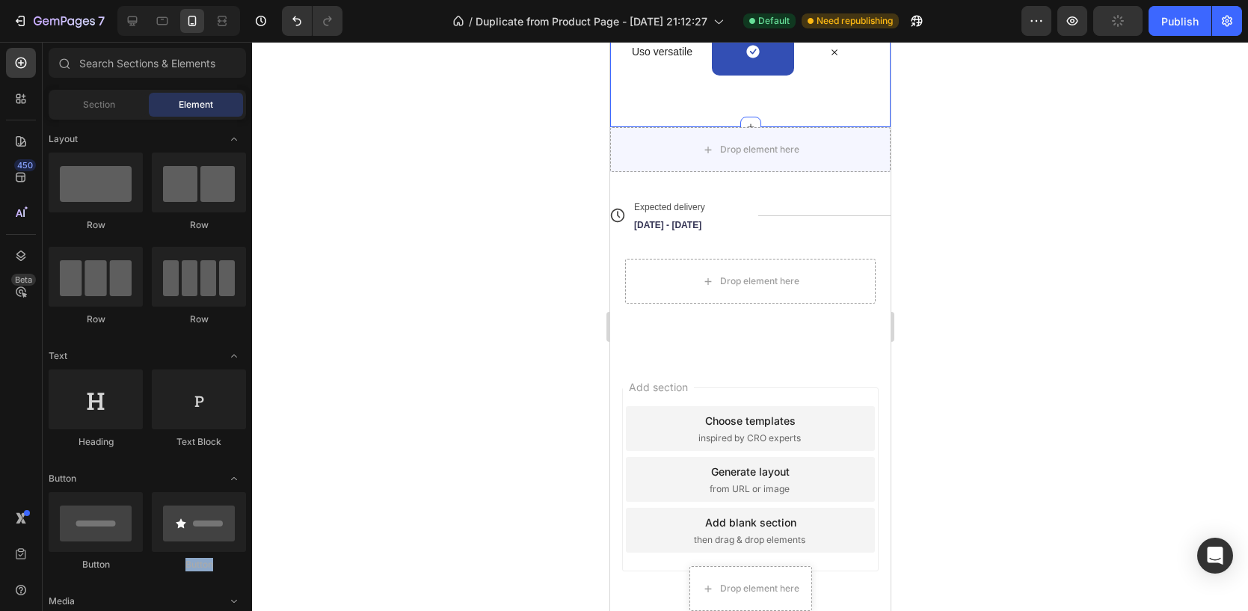
scroll to position [3645, 0]
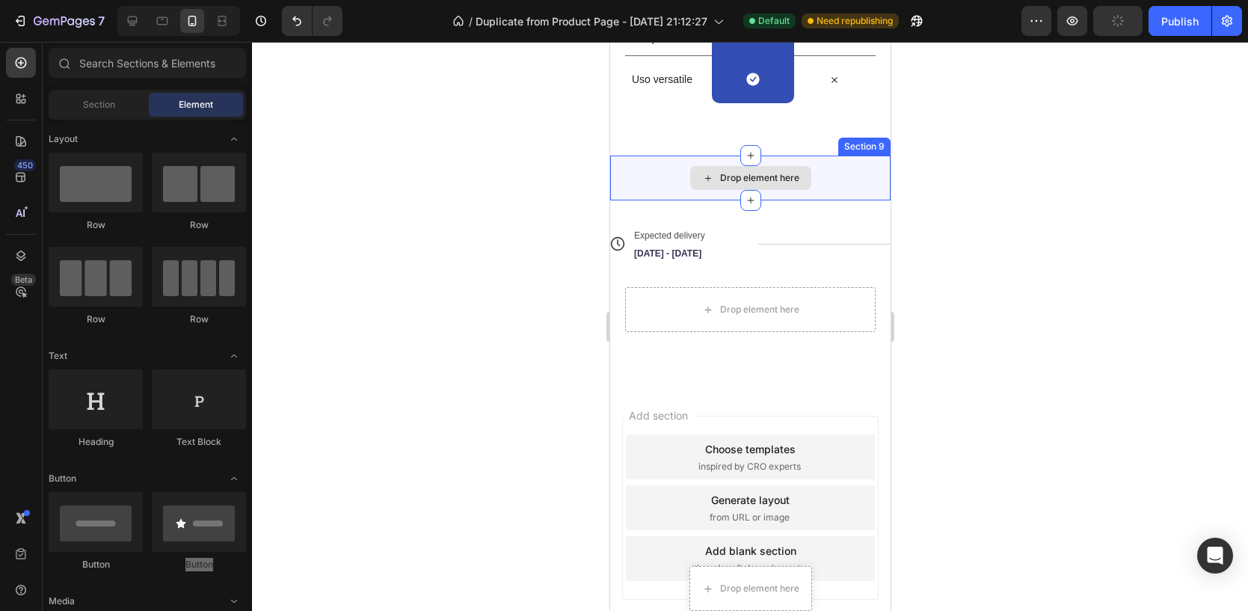
click at [713, 175] on icon at bounding box center [707, 178] width 12 height 13
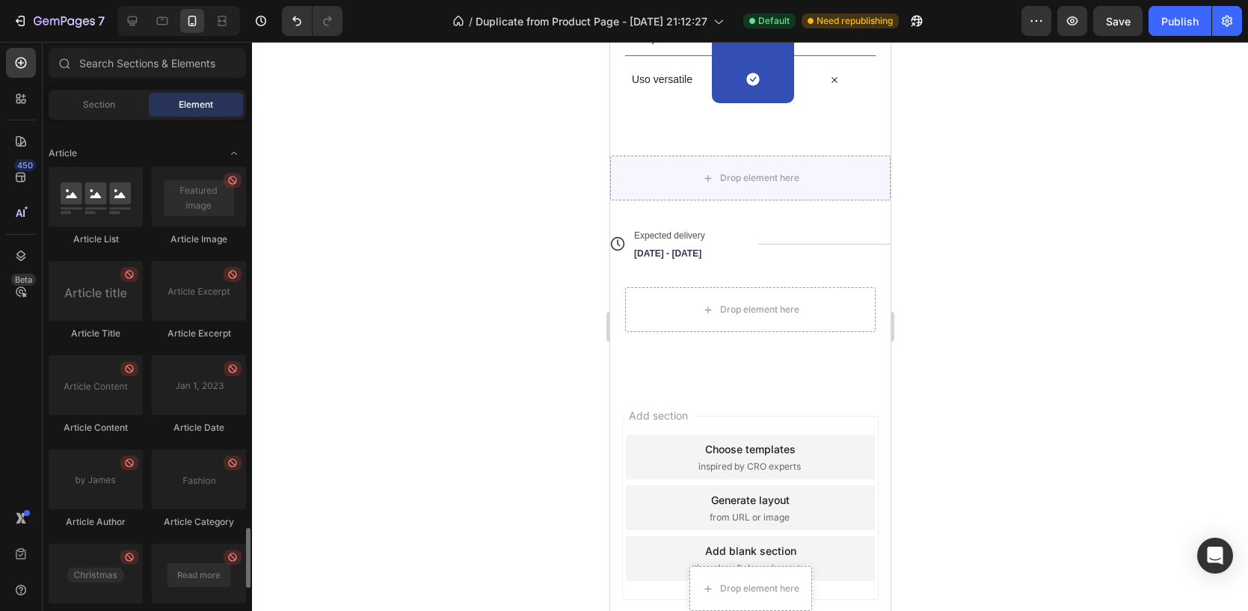
scroll to position [3469, 0]
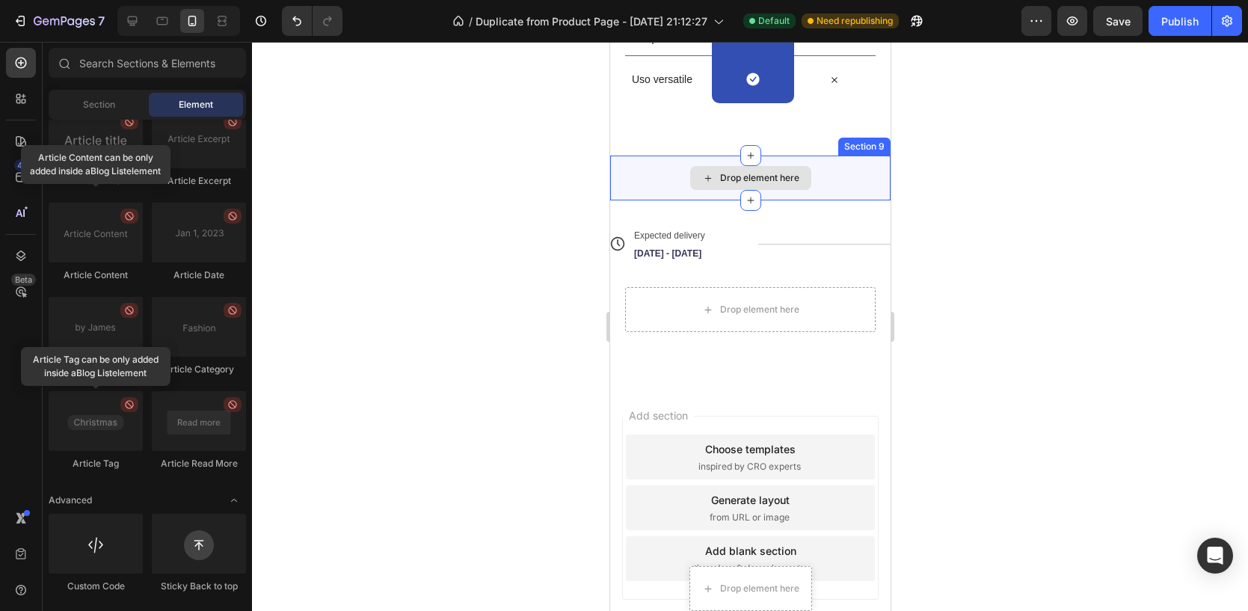
click at [681, 171] on div "Drop element here" at bounding box center [749, 178] width 280 height 45
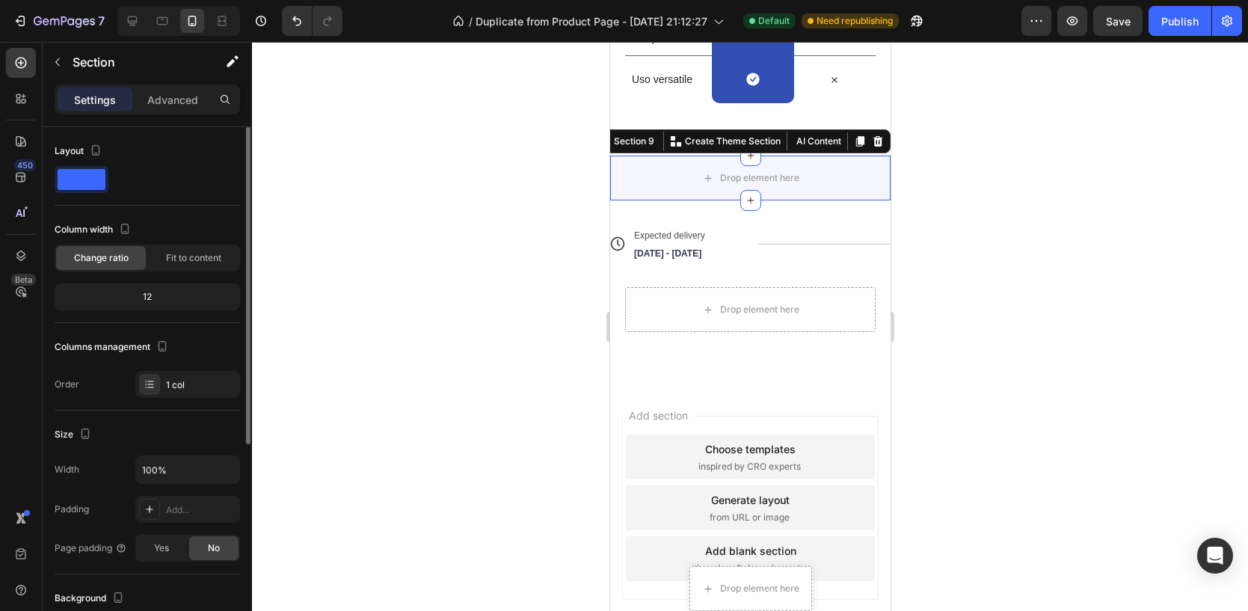
scroll to position [345, 0]
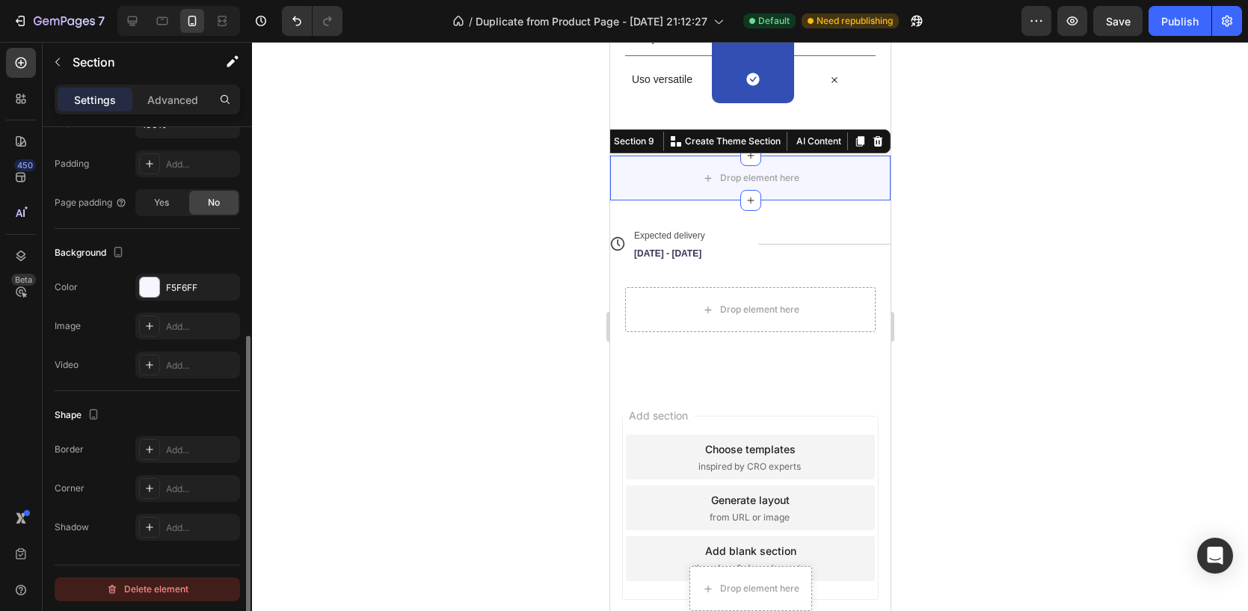
click at [159, 581] on div "Delete element" at bounding box center [147, 589] width 82 height 18
click at [0, 0] on div "Sticky Back to top" at bounding box center [0, 0] width 0 height 0
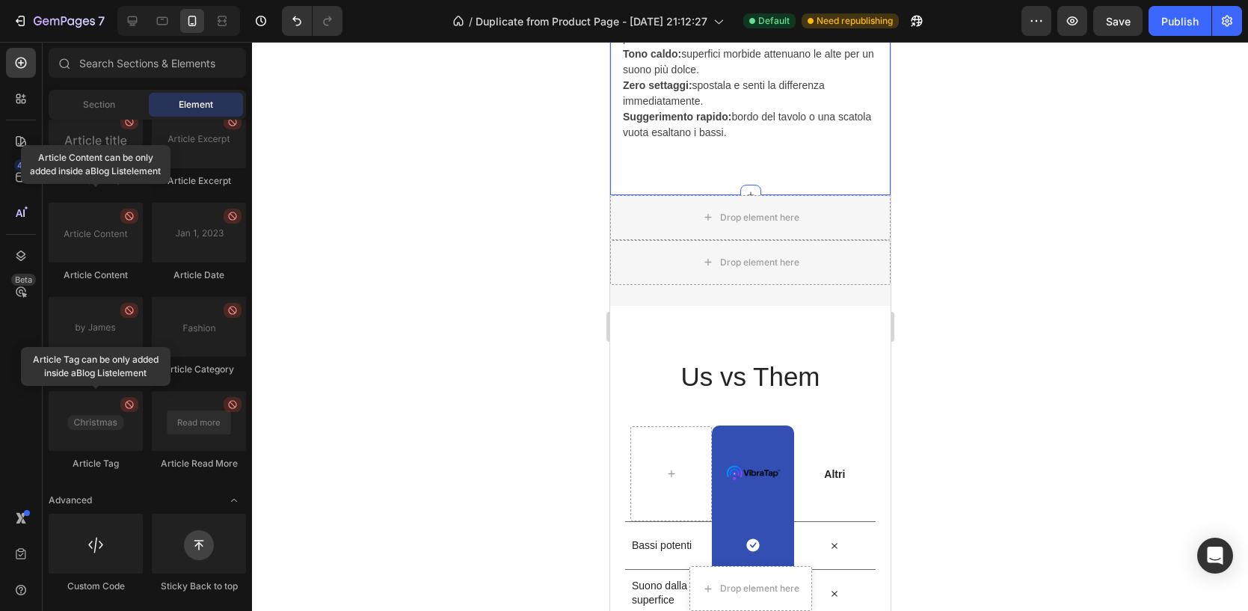
scroll to position [2938, 0]
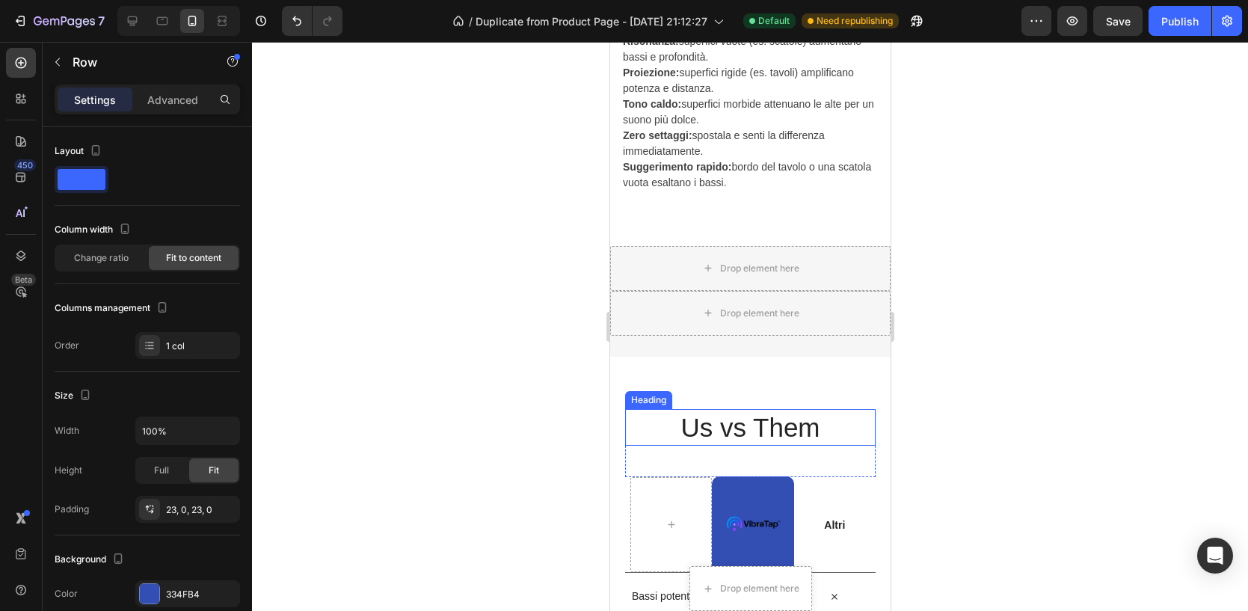
click at [704, 409] on h2 "Us vs Them" at bounding box center [749, 427] width 250 height 37
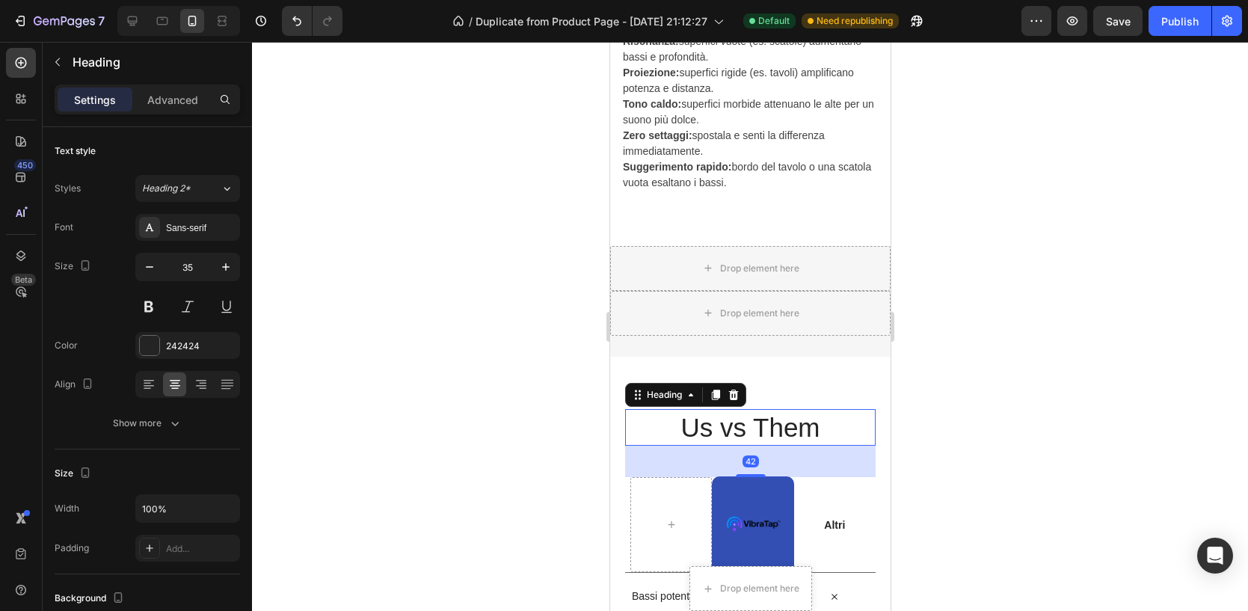
click at [713, 409] on h2 "Us vs Them" at bounding box center [749, 427] width 250 height 37
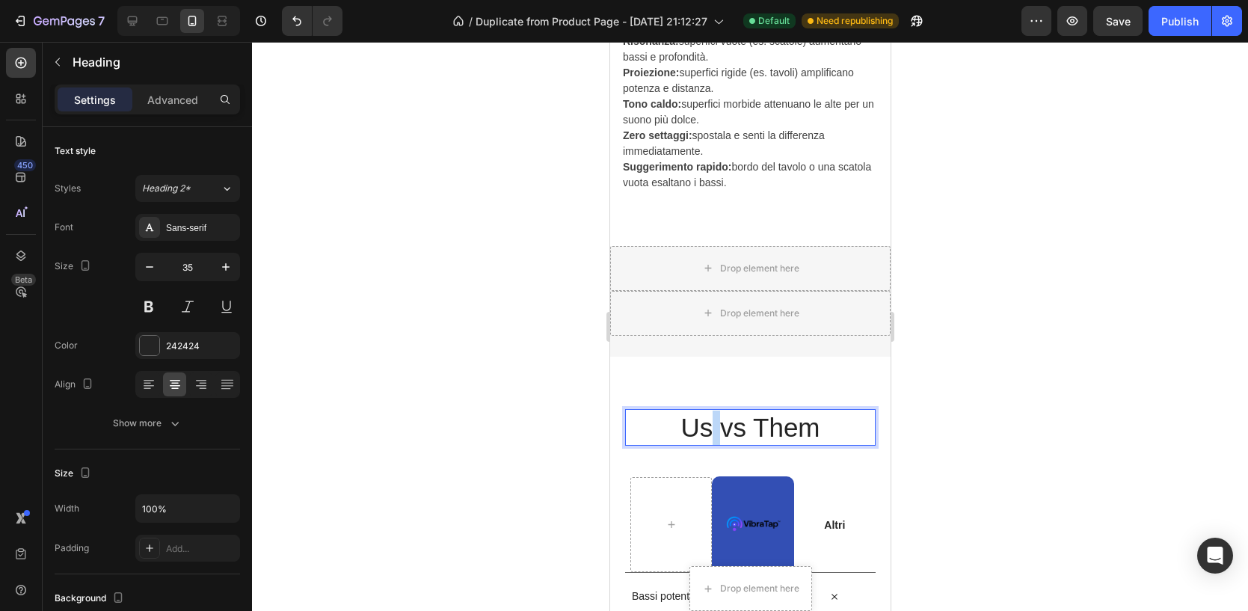
click at [713, 411] on p "Us vs Them" at bounding box center [750, 428] width 248 height 34
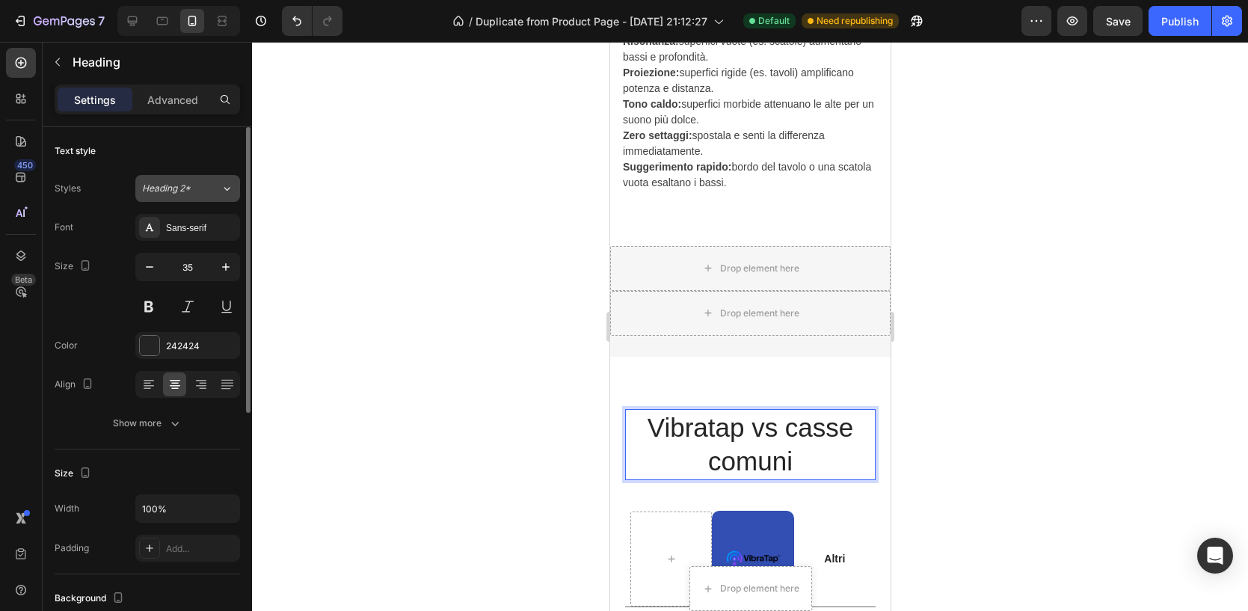
click at [194, 188] on div "Heading 2*" at bounding box center [172, 188] width 61 height 13
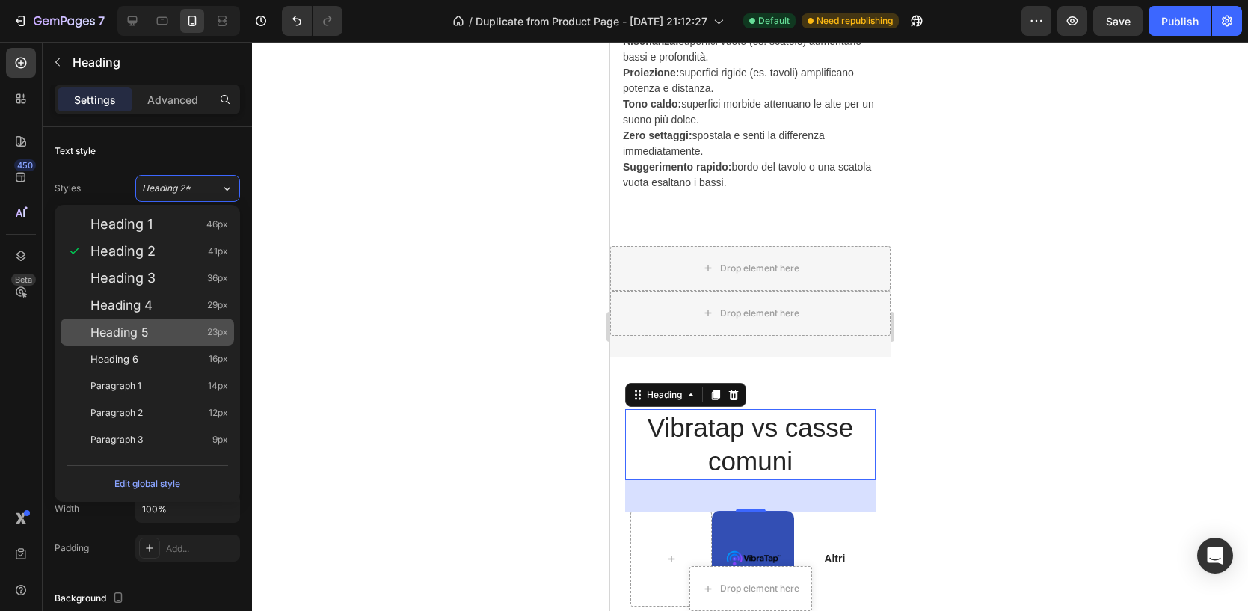
click at [197, 334] on div "Heading 5 23px" at bounding box center [159, 332] width 138 height 15
type input "23"
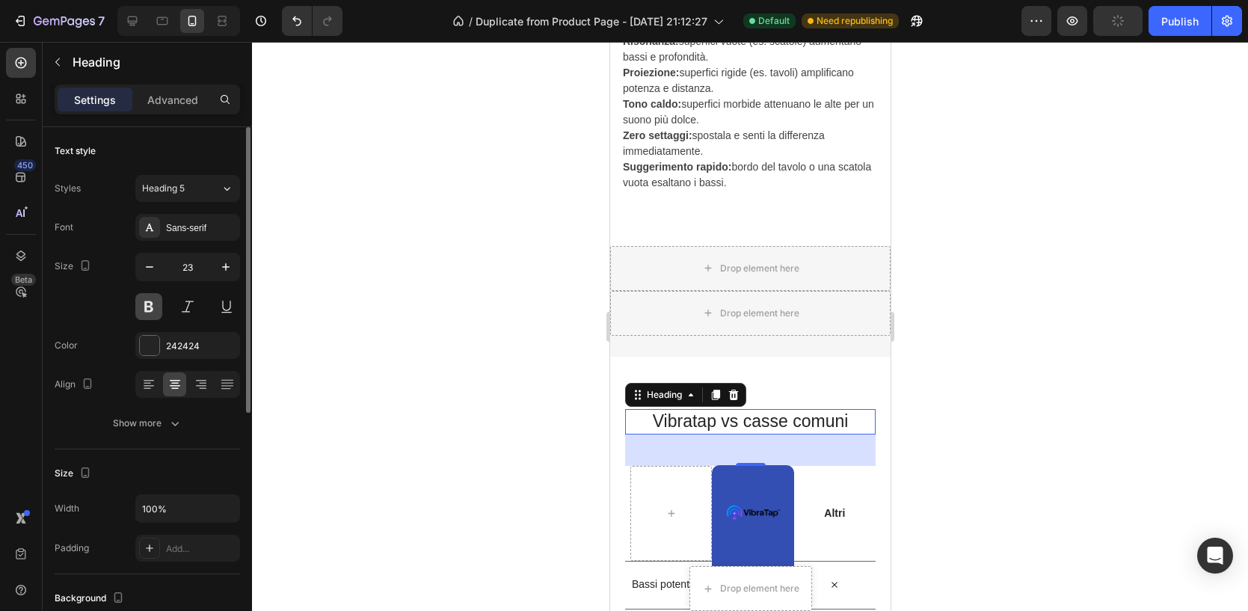
click at [151, 309] on button at bounding box center [148, 306] width 27 height 27
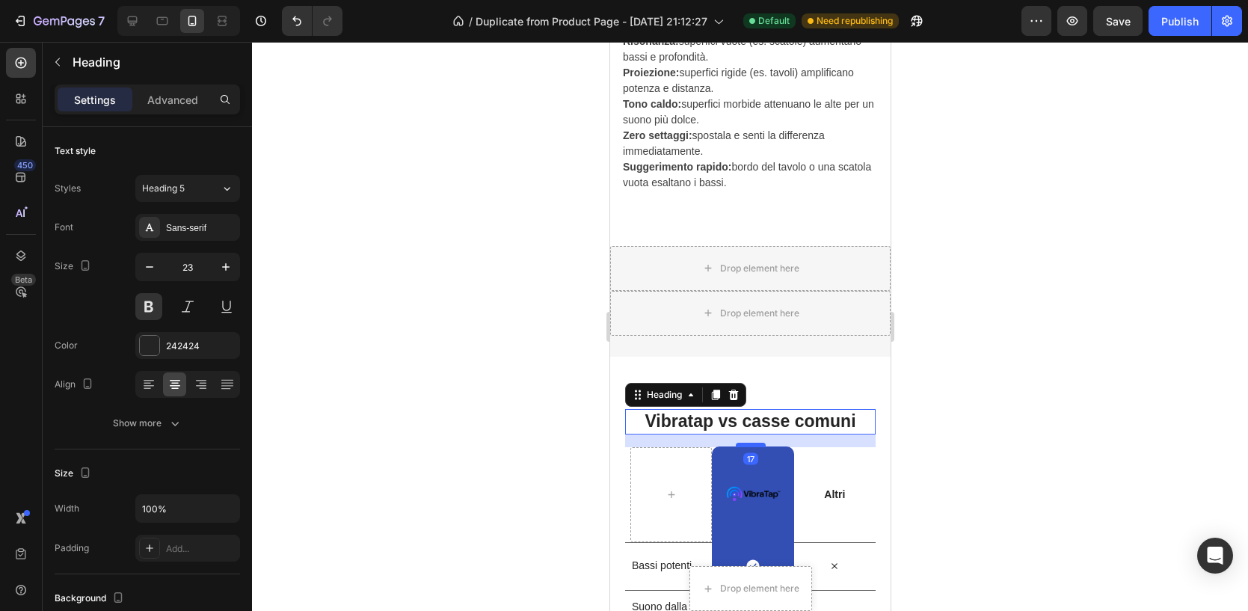
drag, startPoint x: 749, startPoint y: 205, endPoint x: 740, endPoint y: 186, distance: 20.7
click at [740, 443] on div at bounding box center [750, 445] width 30 height 4
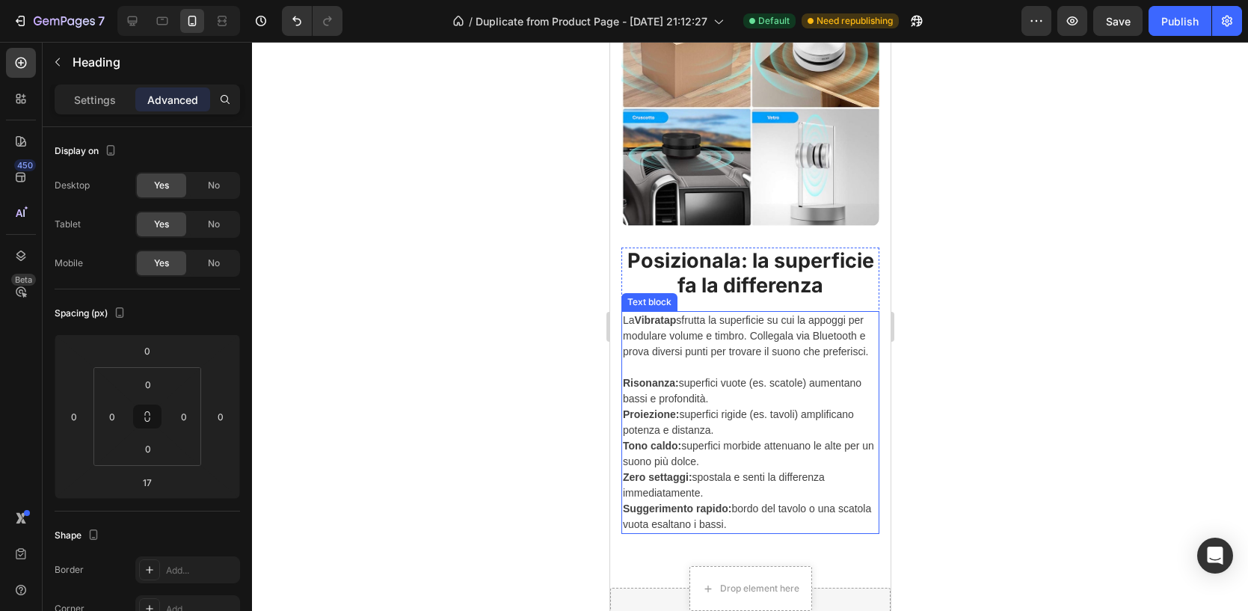
scroll to position [2726, 0]
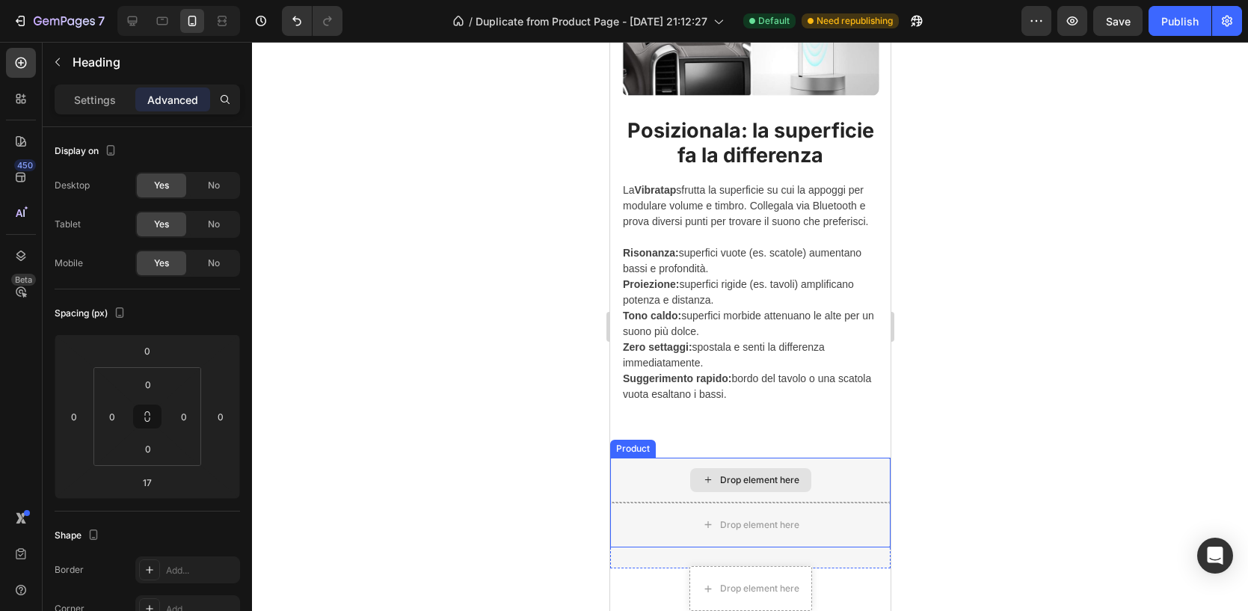
click at [830, 485] on div "Drop element here" at bounding box center [749, 480] width 280 height 45
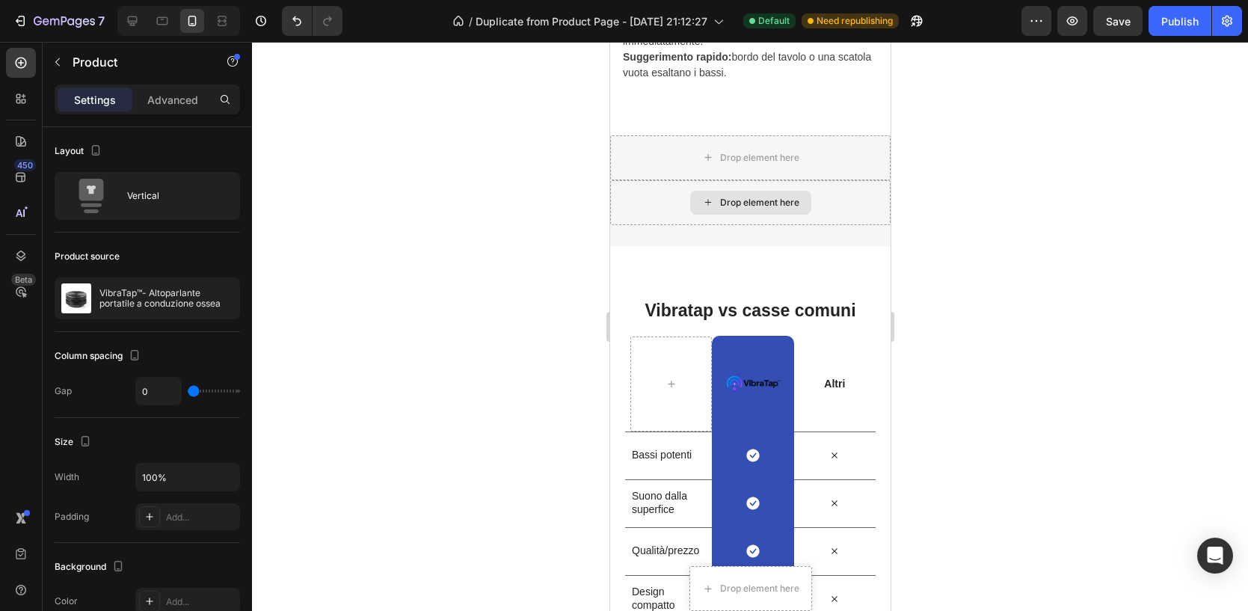
scroll to position [3000, 0]
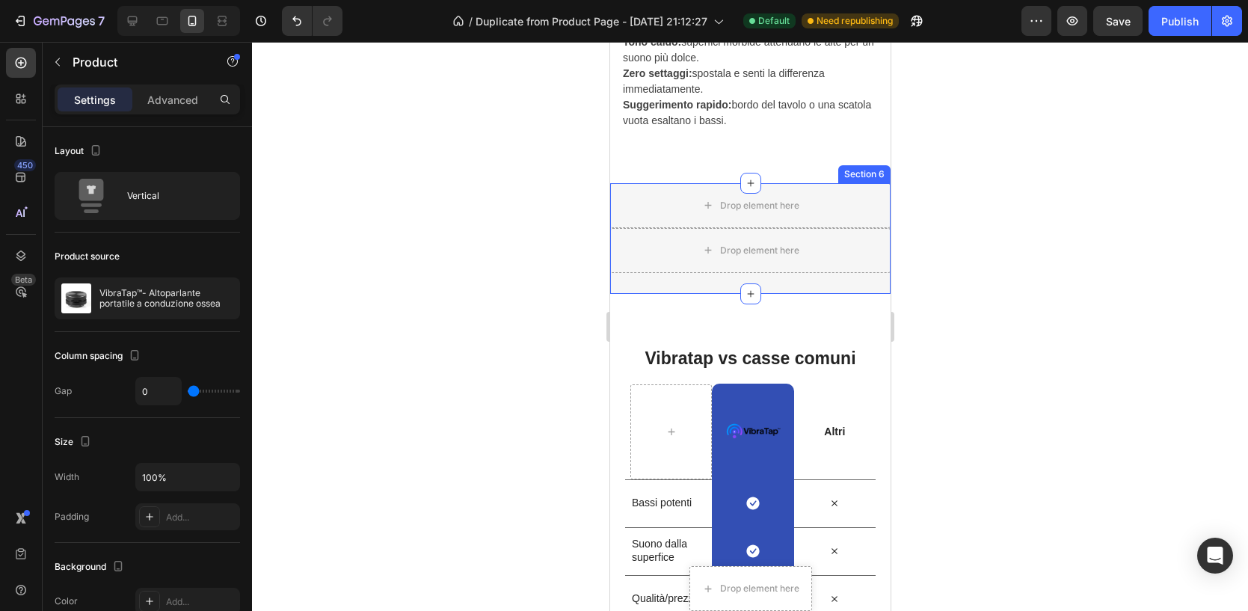
click at [831, 282] on div "Drop element here Drop element here Product" at bounding box center [749, 233] width 280 height 100
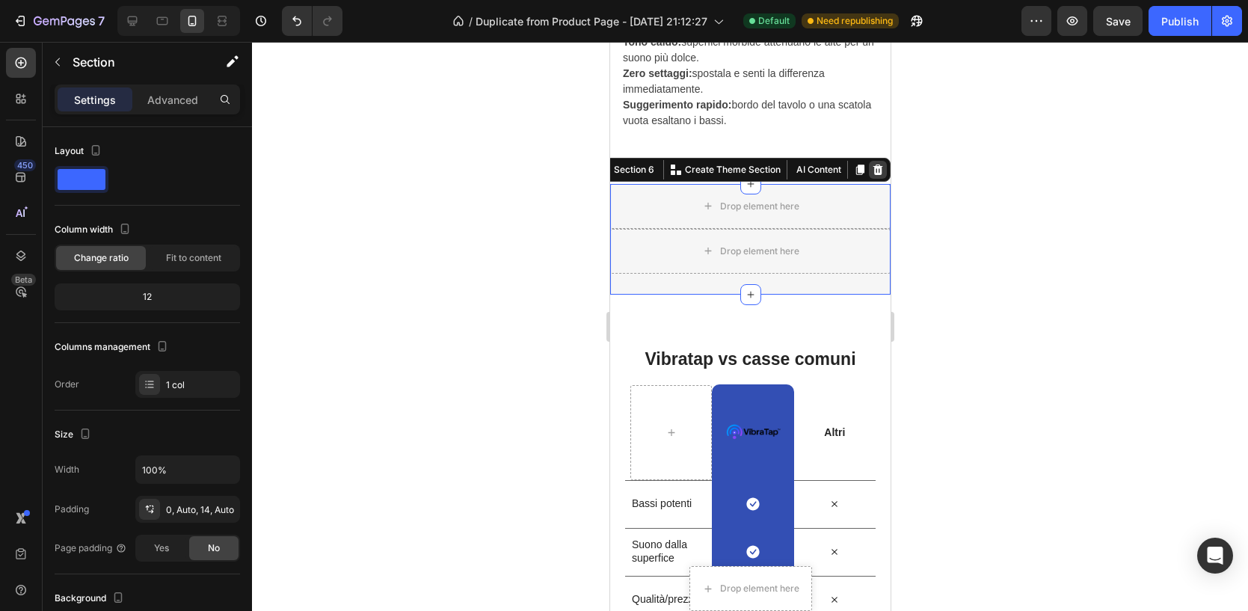
click at [875, 171] on icon at bounding box center [878, 170] width 10 height 10
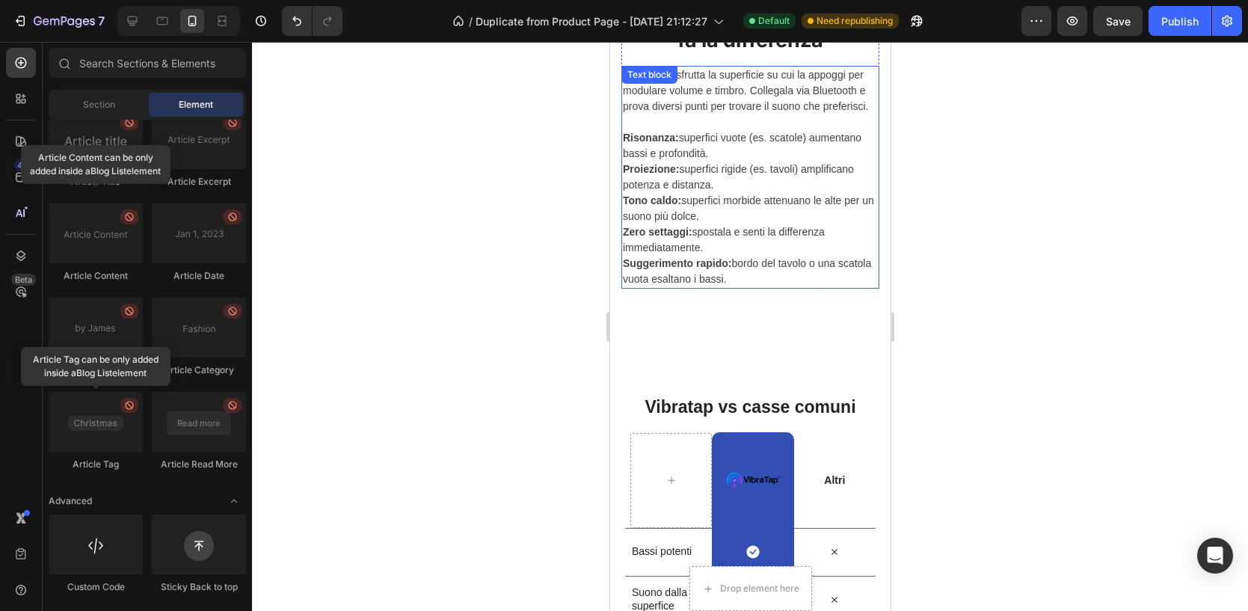
scroll to position [2821, 0]
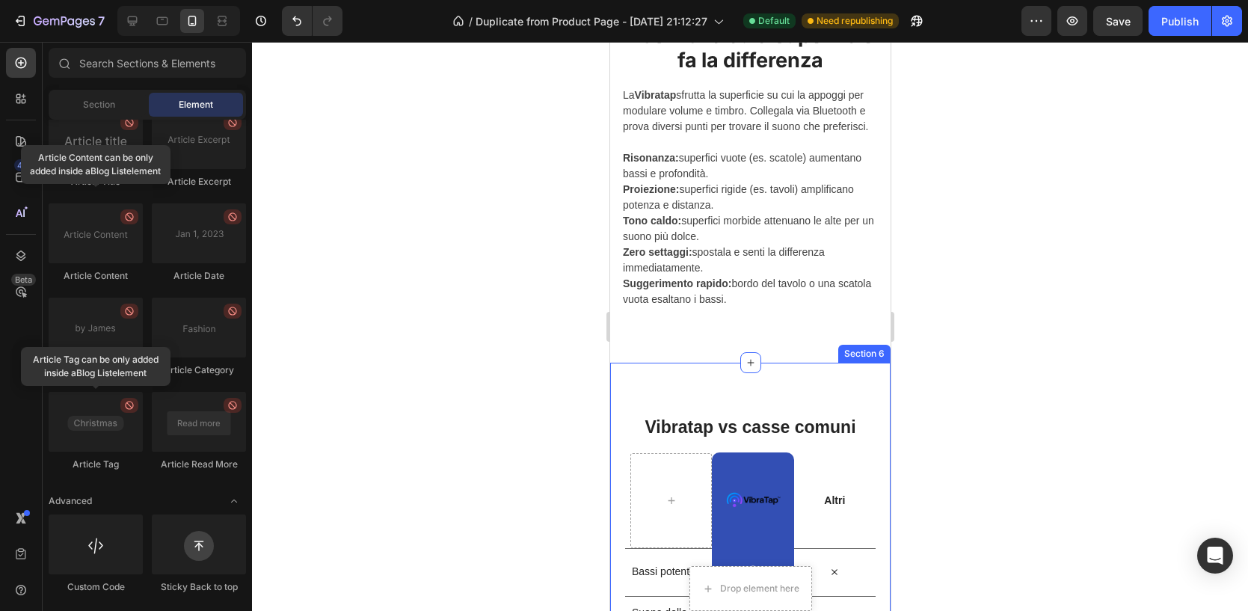
click at [757, 396] on div "Vibratap vs casse comuni Heading Row Image Row Altri Text Block Row Bassi poten…" at bounding box center [749, 601] width 280 height 477
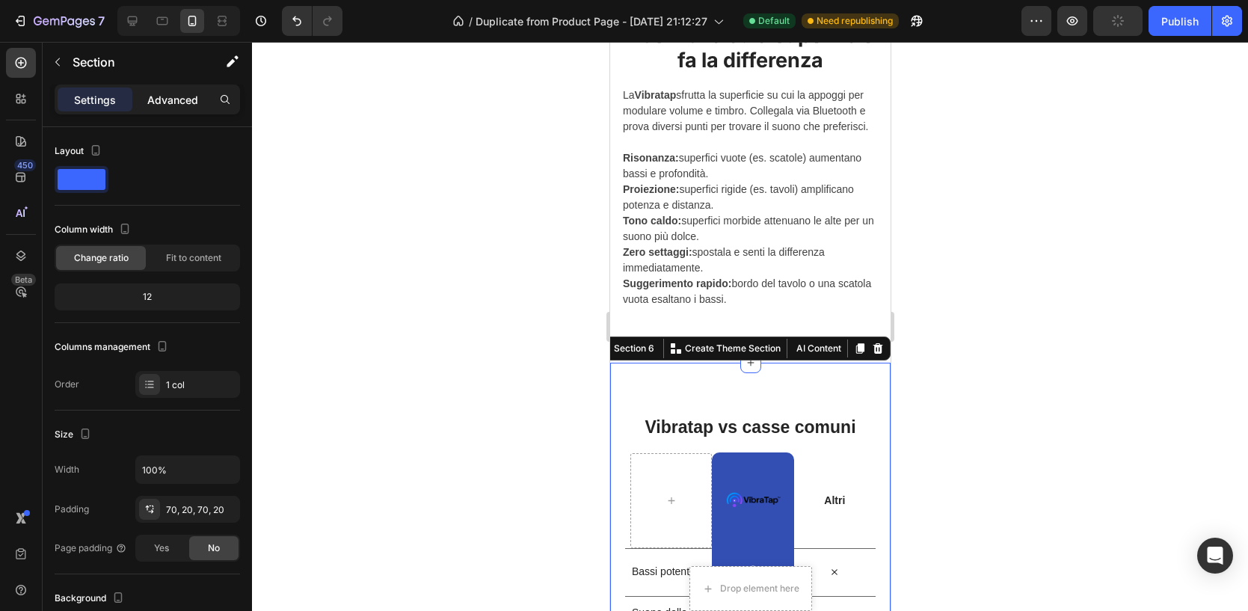
click at [151, 103] on p "Advanced" at bounding box center [172, 100] width 51 height 16
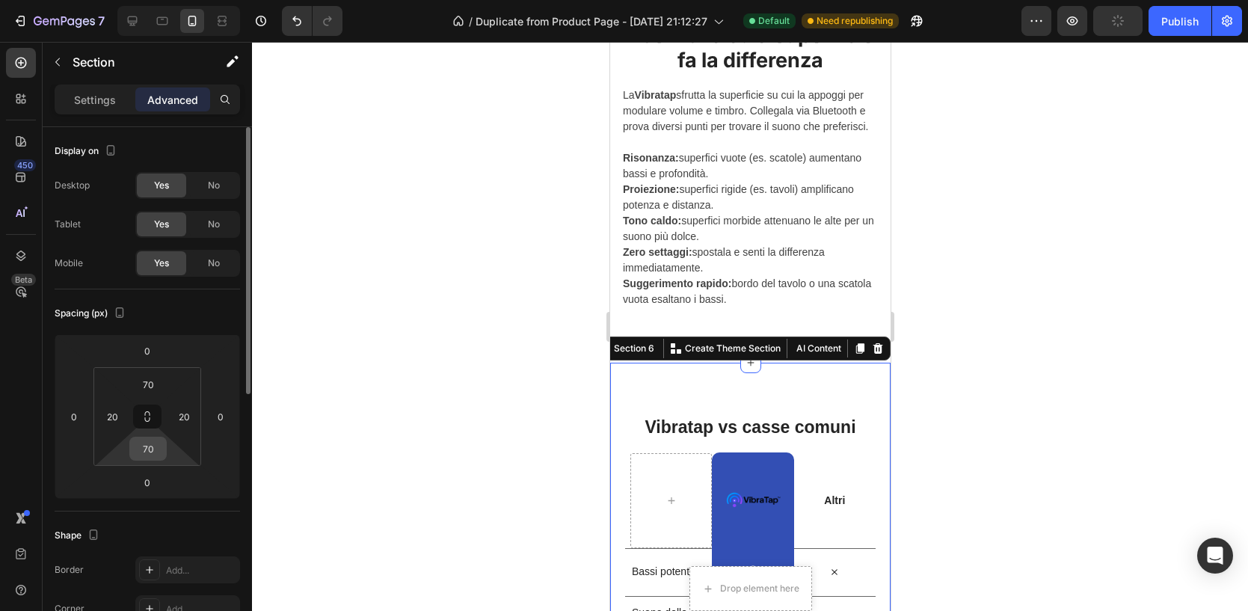
click at [156, 448] on input "70" at bounding box center [148, 448] width 30 height 22
type input "3"
click at [1021, 301] on div at bounding box center [750, 326] width 996 height 569
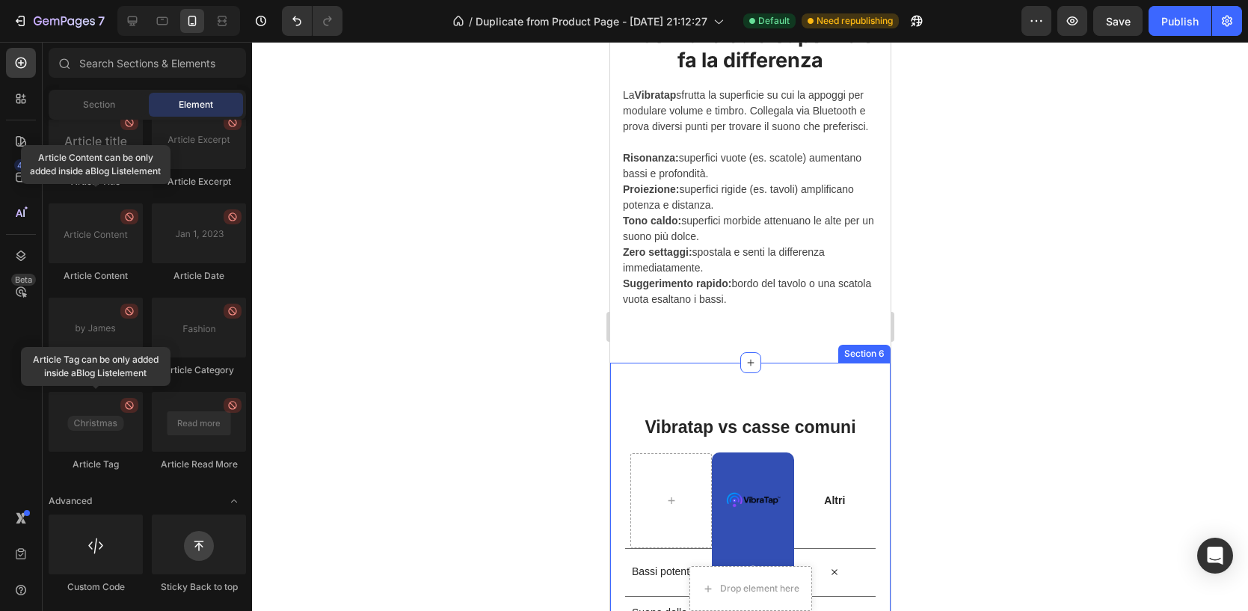
click at [743, 387] on div "Vibratap vs casse comuni Heading Row Image Row Altri Text Block Row Bassi poten…" at bounding box center [749, 575] width 280 height 425
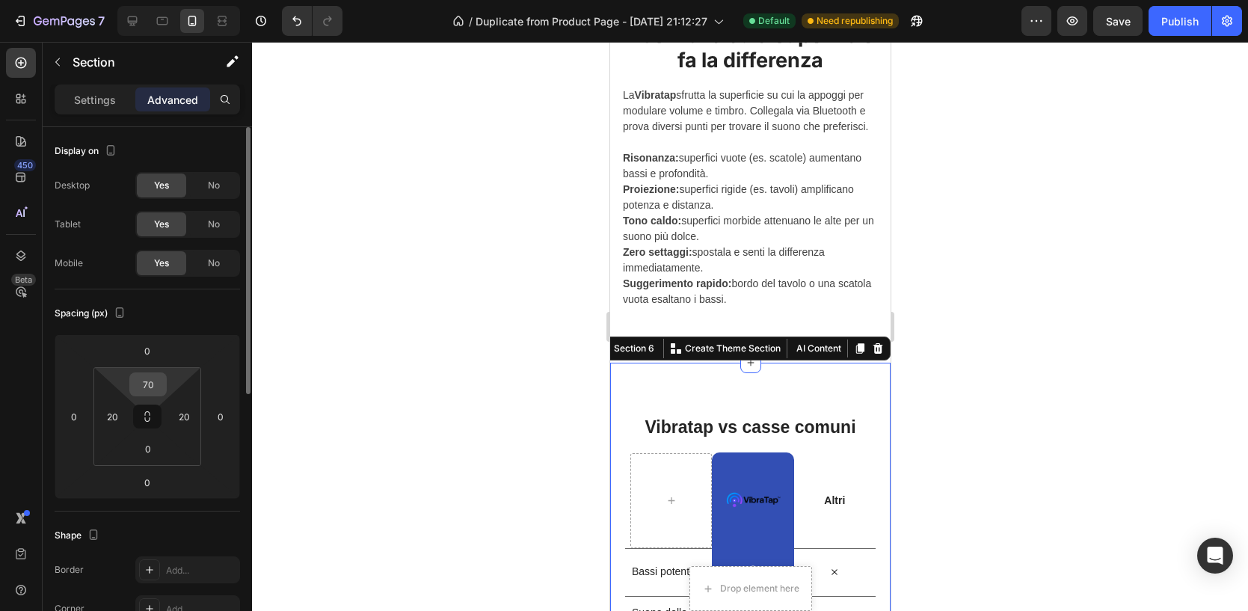
drag, startPoint x: 165, startPoint y: 384, endPoint x: 138, endPoint y: 386, distance: 27.0
click at [138, 386] on div "70" at bounding box center [147, 384] width 37 height 24
click at [144, 384] on input "70" at bounding box center [148, 384] width 30 height 22
type input "30"
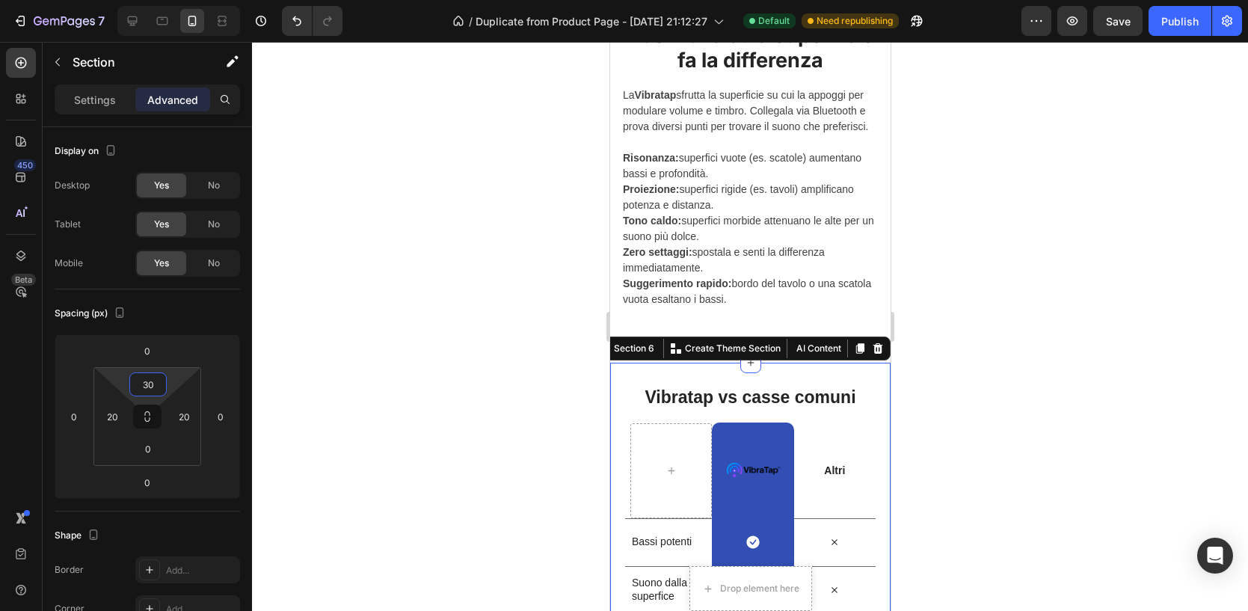
click at [1089, 223] on div at bounding box center [750, 326] width 996 height 569
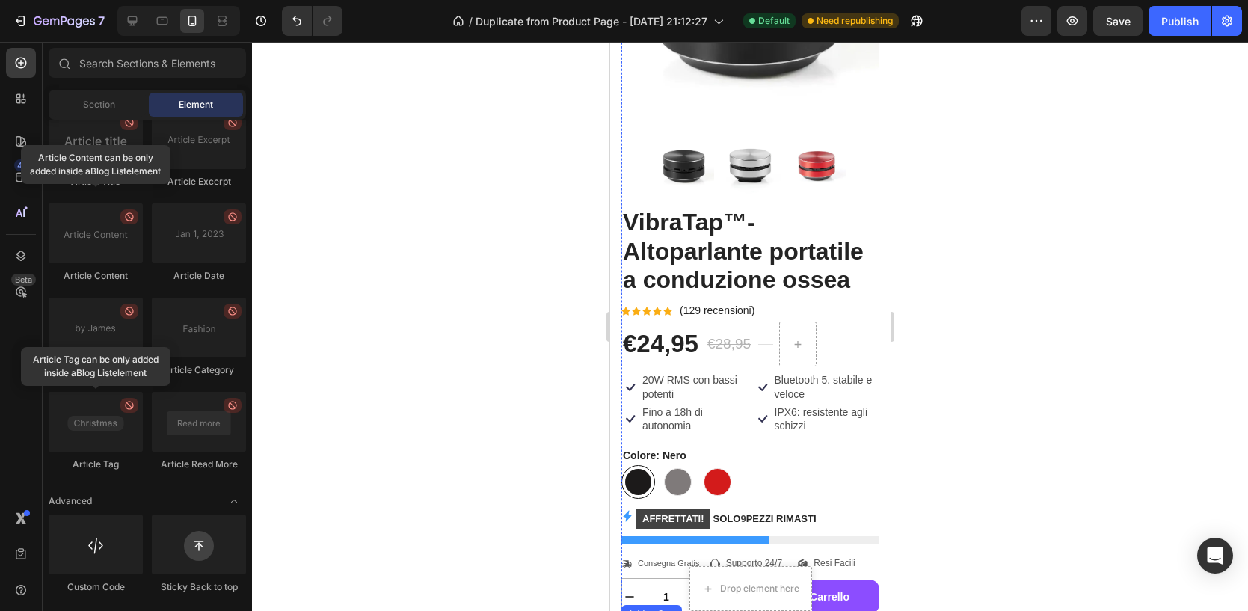
scroll to position [411, 0]
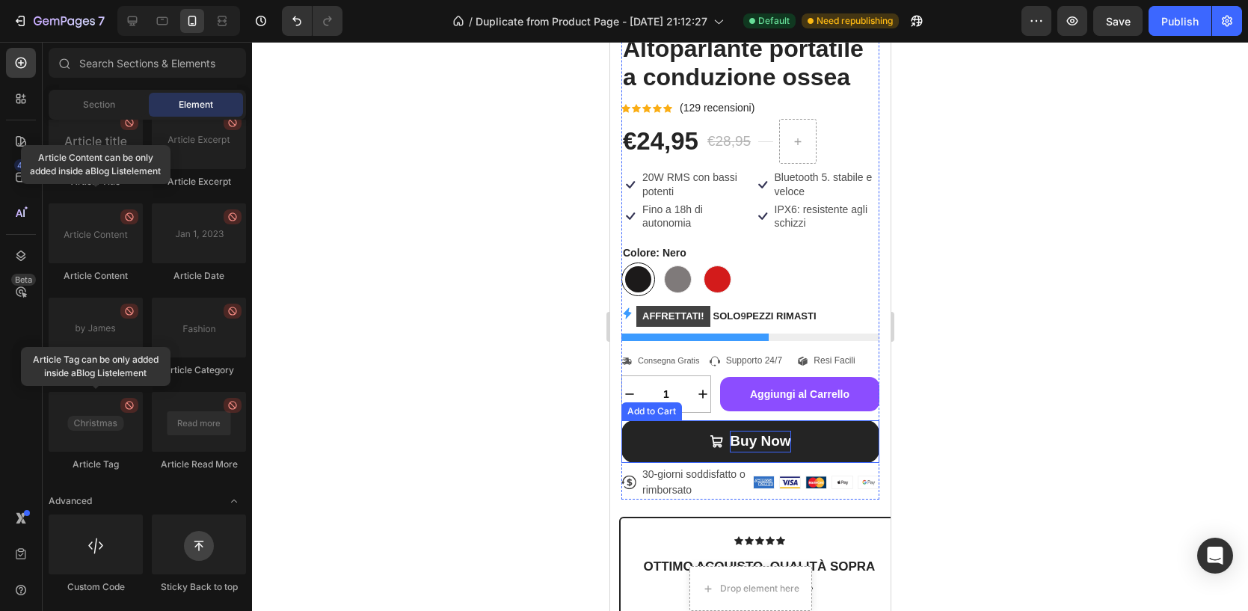
click at [734, 434] on div "Buy Now" at bounding box center [759, 442] width 61 height 22
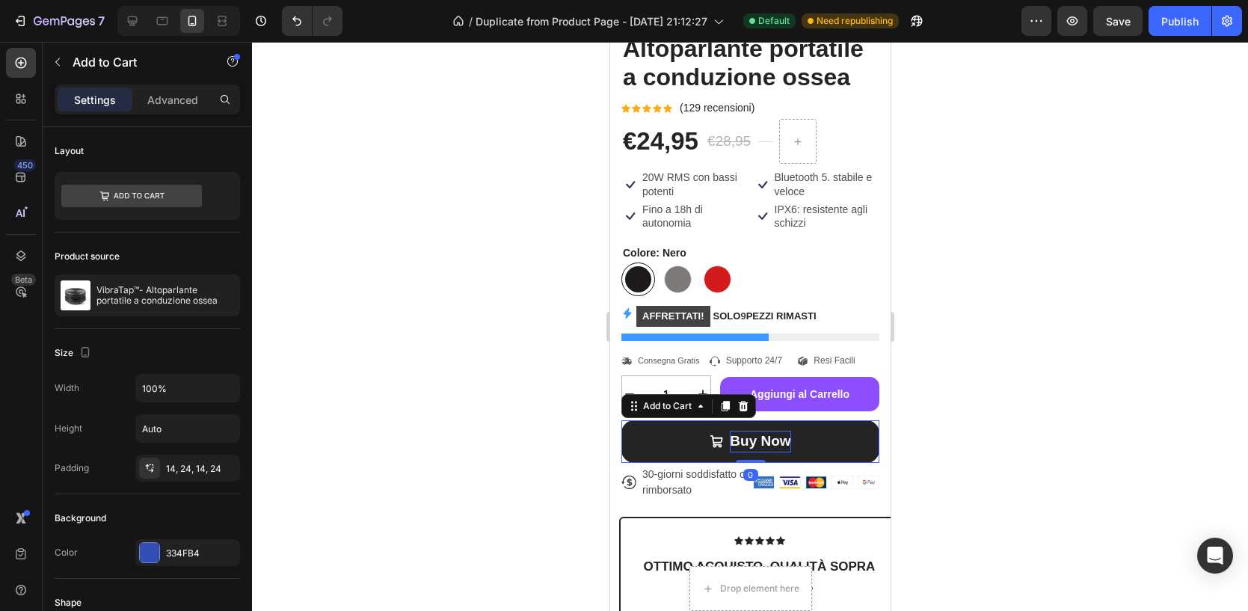
click at [740, 437] on div "Buy Now" at bounding box center [759, 442] width 61 height 22
click at [740, 437] on p "Buy Now" at bounding box center [759, 442] width 61 height 22
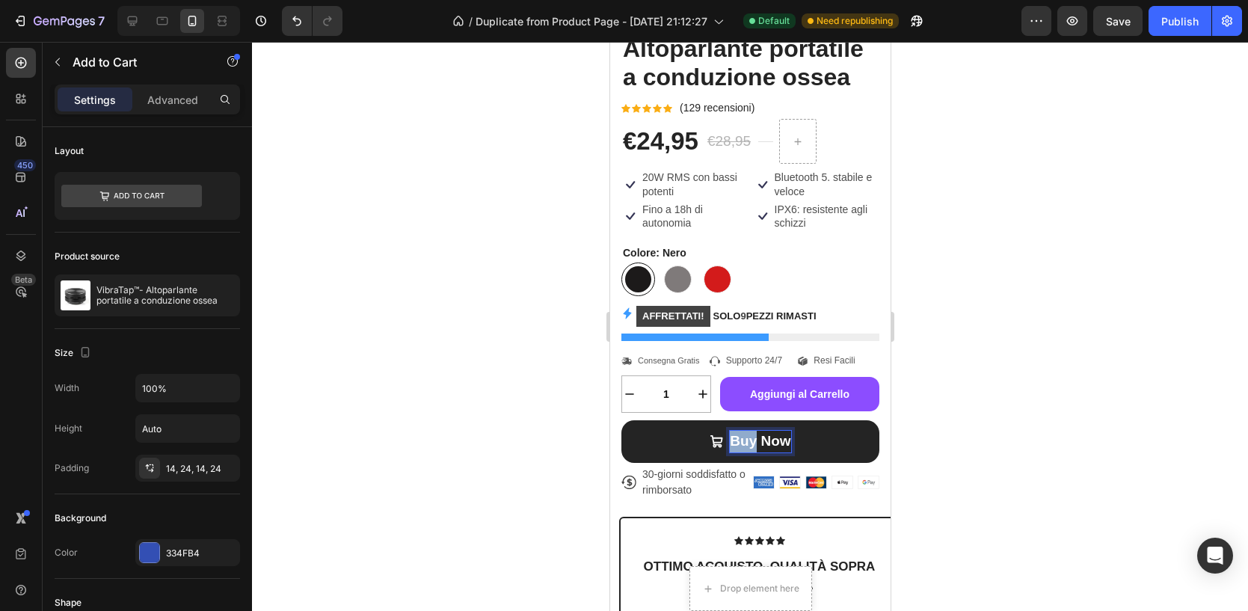
click at [740, 437] on p "Buy Now" at bounding box center [759, 442] width 61 height 22
click at [621, 420] on button "Acquista" at bounding box center [750, 441] width 258 height 43
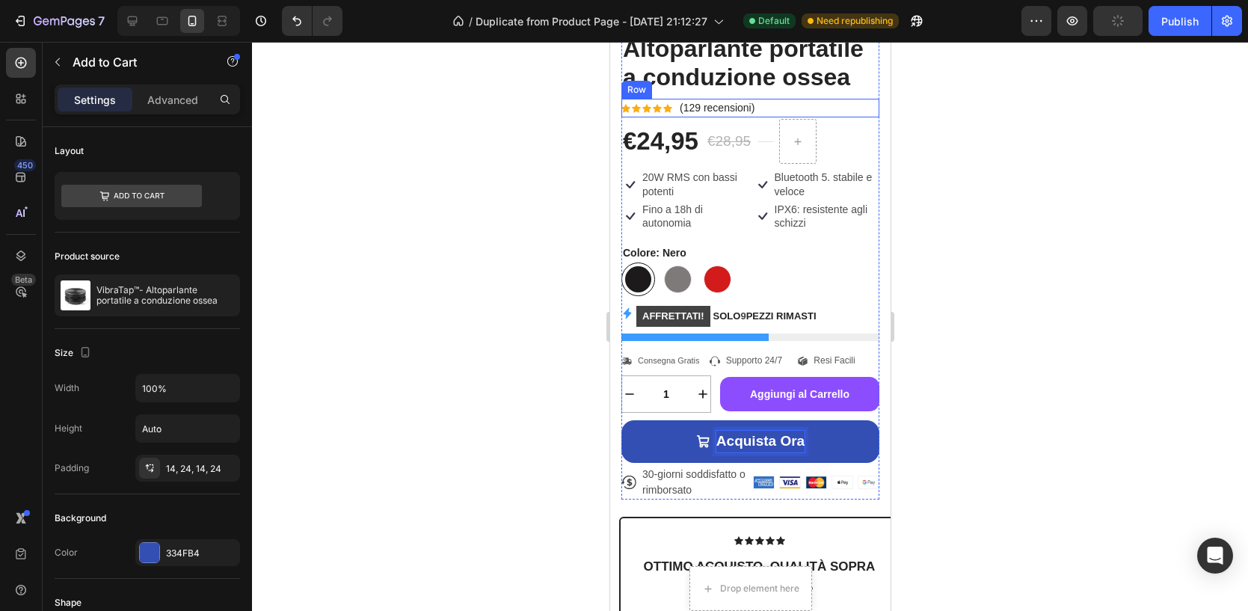
click at [674, 108] on div "Icon Icon Icon Icon Icon Icon List Hoz (129 recensioni) Text block Row" at bounding box center [750, 108] width 258 height 19
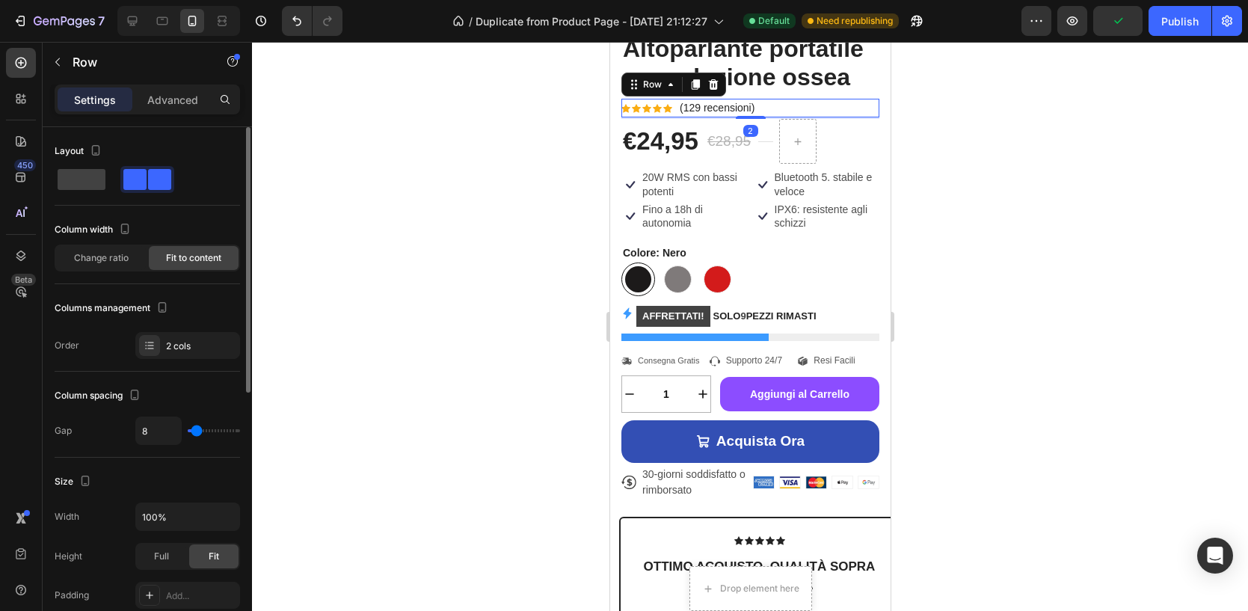
scroll to position [24, 0]
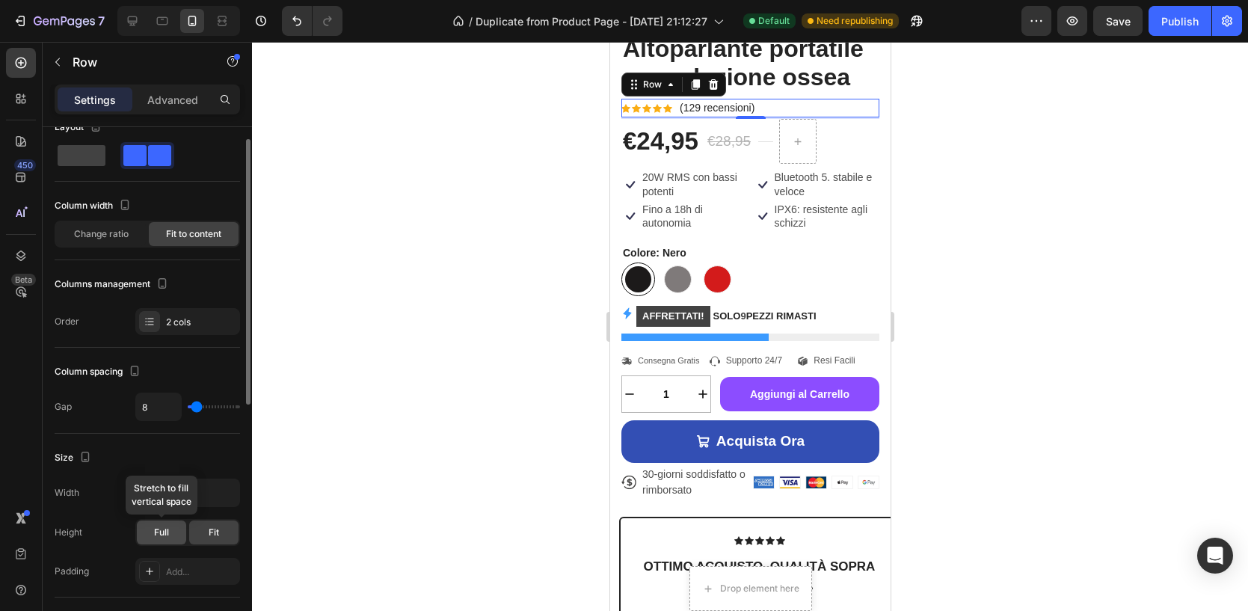
click at [173, 526] on div "Full" at bounding box center [161, 532] width 49 height 24
click at [212, 534] on span "Fit" at bounding box center [214, 532] width 10 height 13
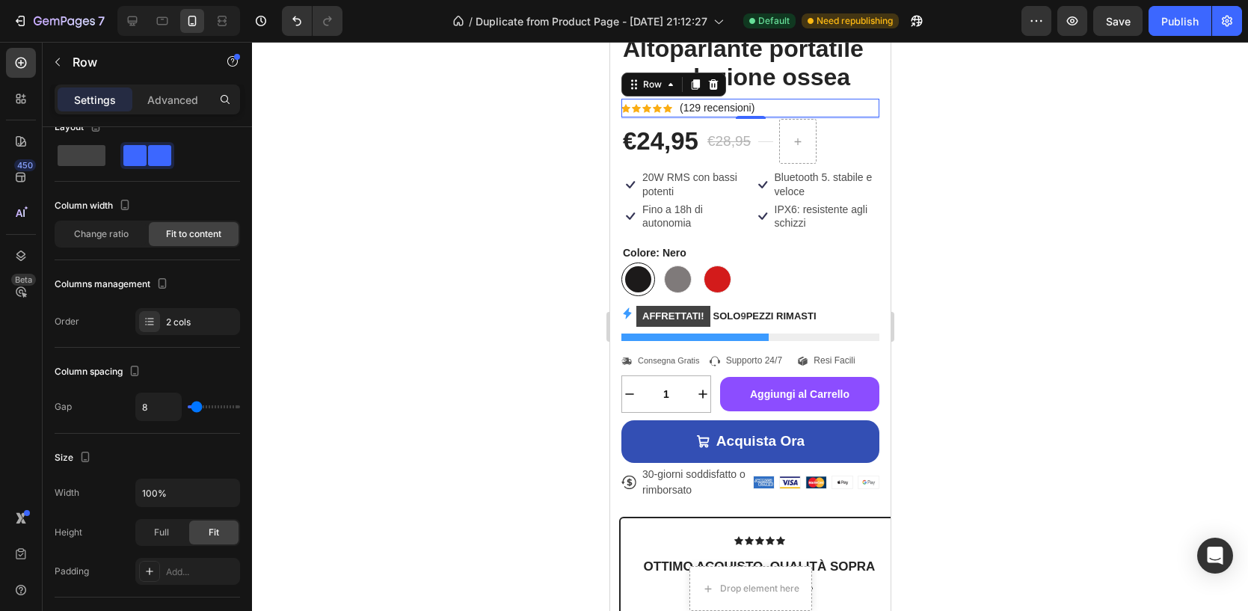
click at [1062, 268] on div at bounding box center [750, 326] width 996 height 569
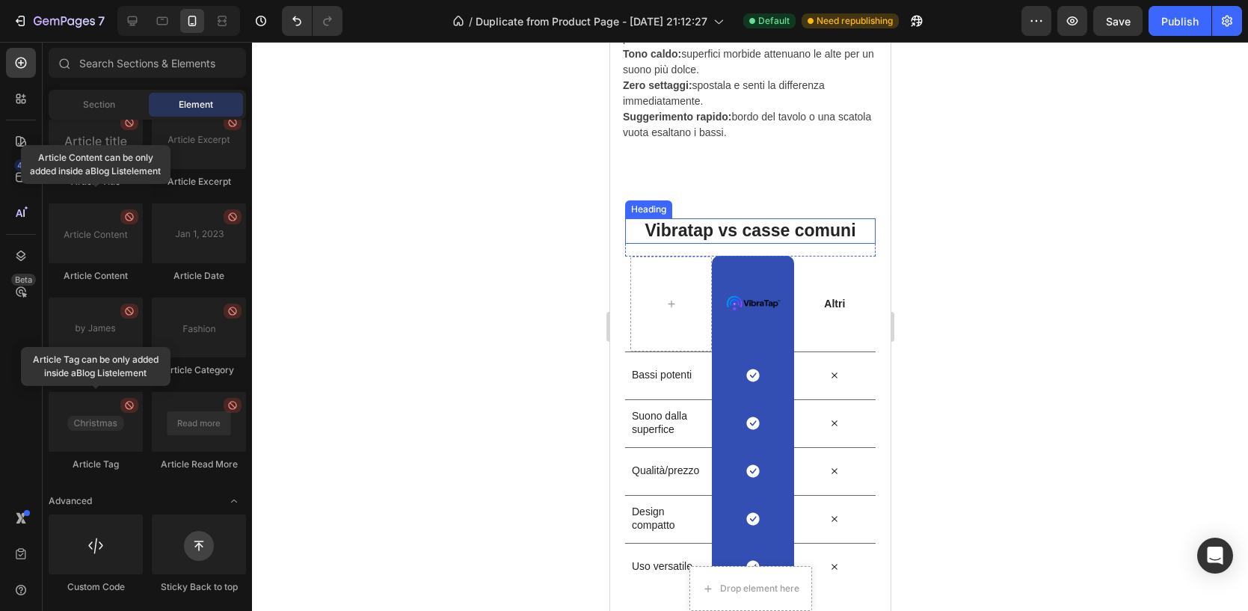
scroll to position [2874, 0]
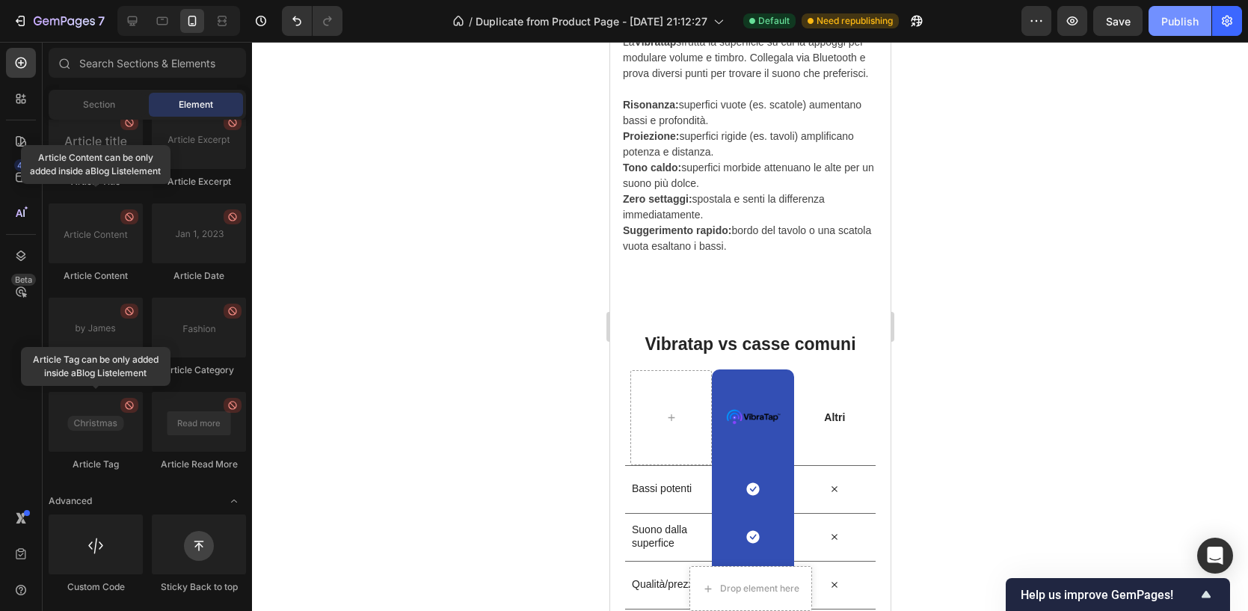
click at [1172, 22] on div "Publish" at bounding box center [1179, 21] width 37 height 16
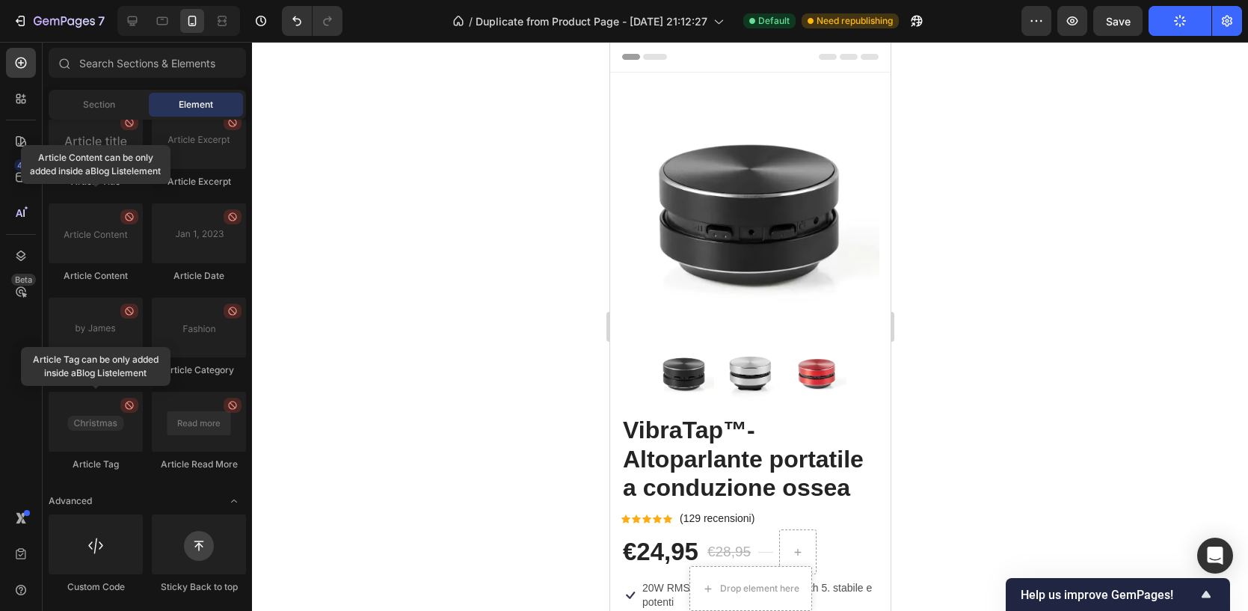
scroll to position [154, 0]
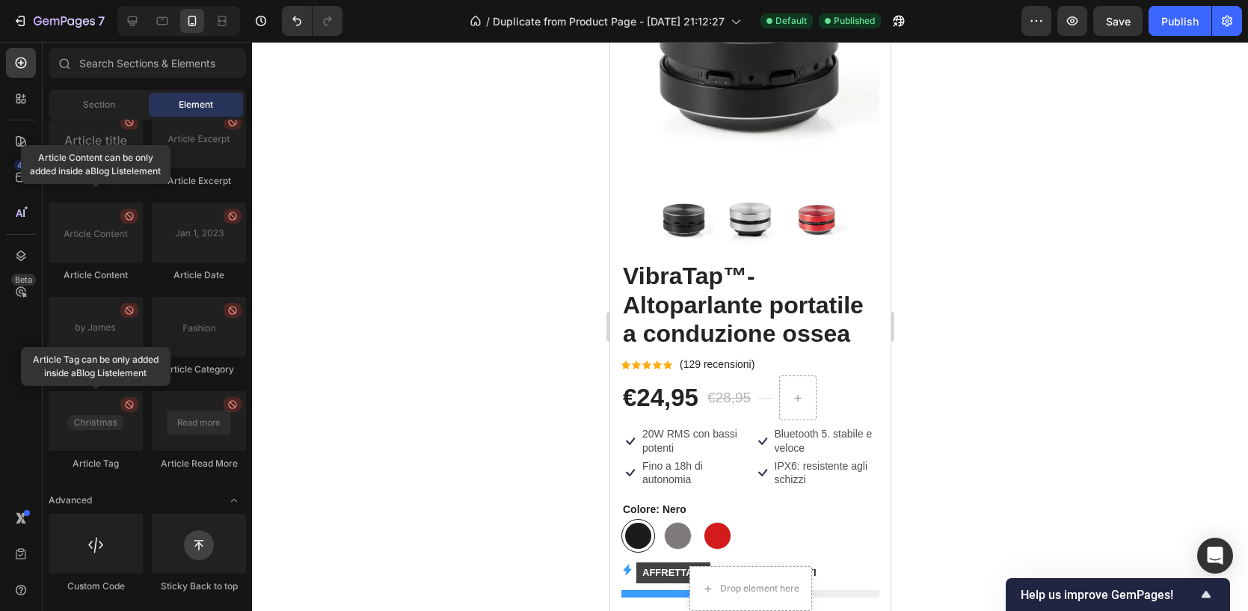
click at [753, 250] on div "Product Images" at bounding box center [750, 92] width 258 height 336
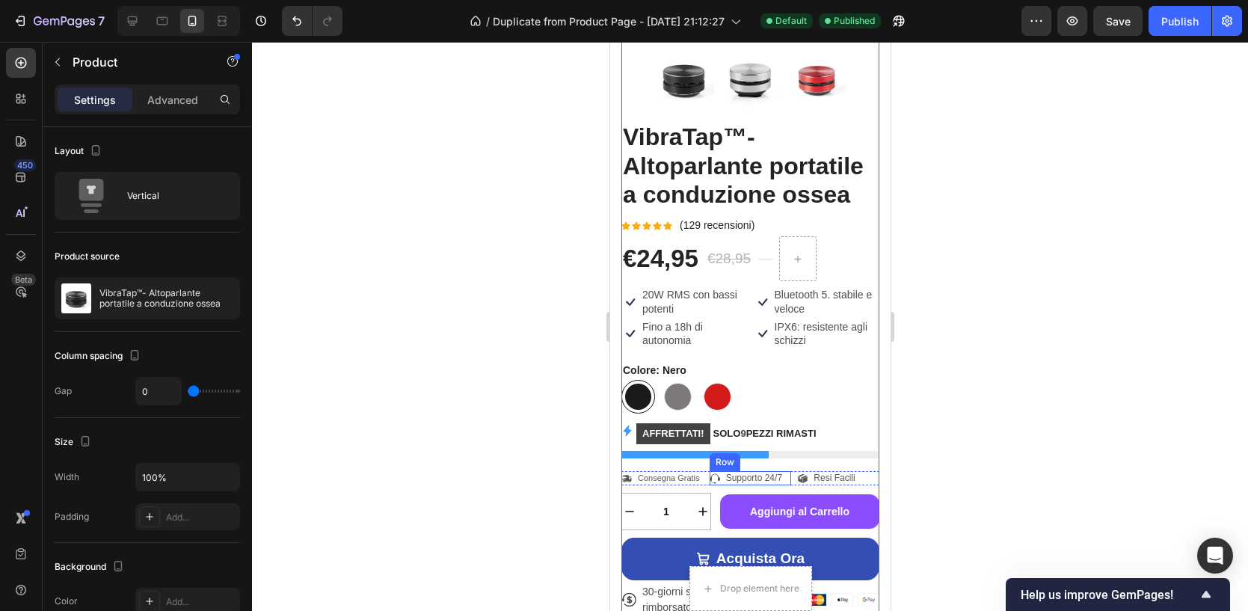
scroll to position [389, 0]
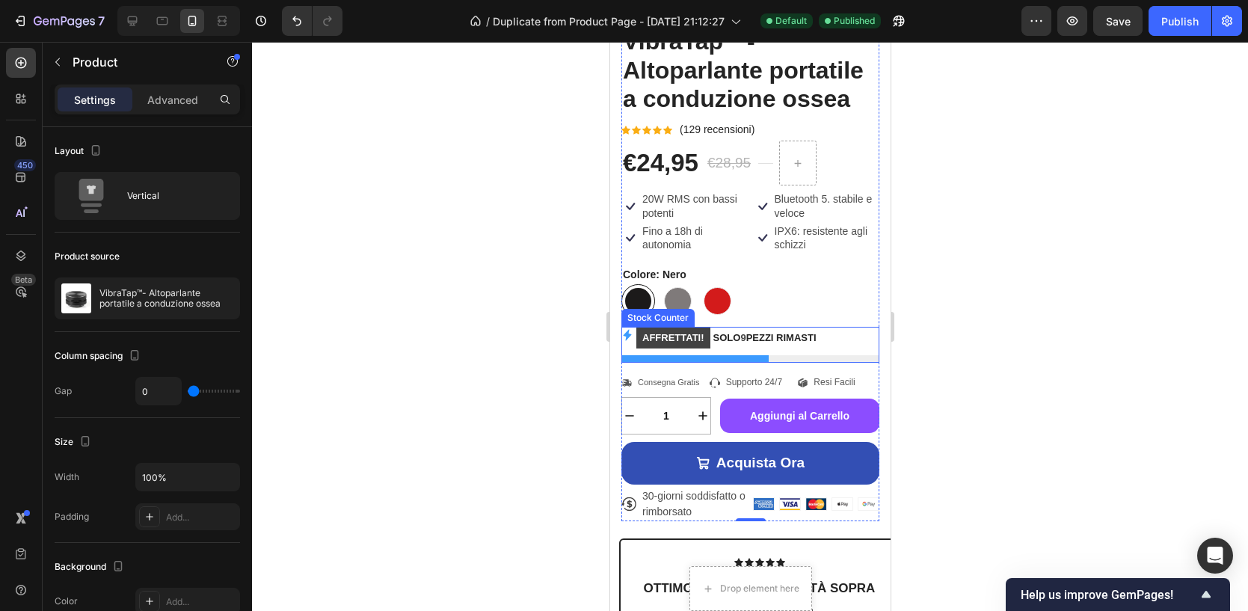
click at [723, 355] on div at bounding box center [750, 358] width 258 height 7
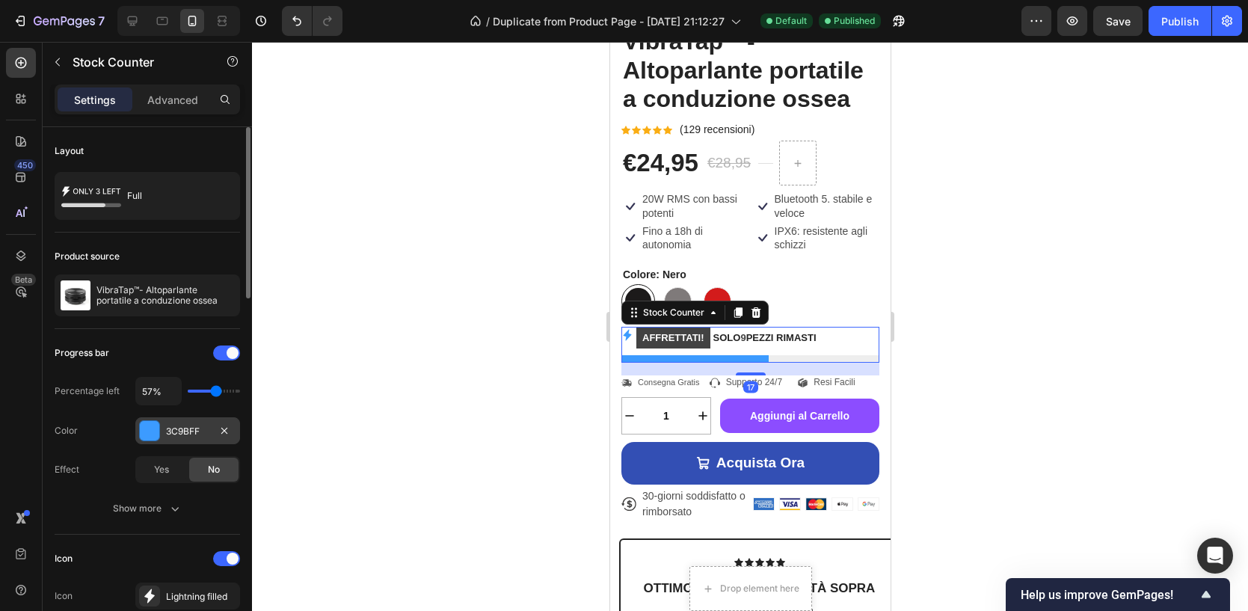
click at [173, 425] on div "3C9BFF" at bounding box center [187, 431] width 43 height 13
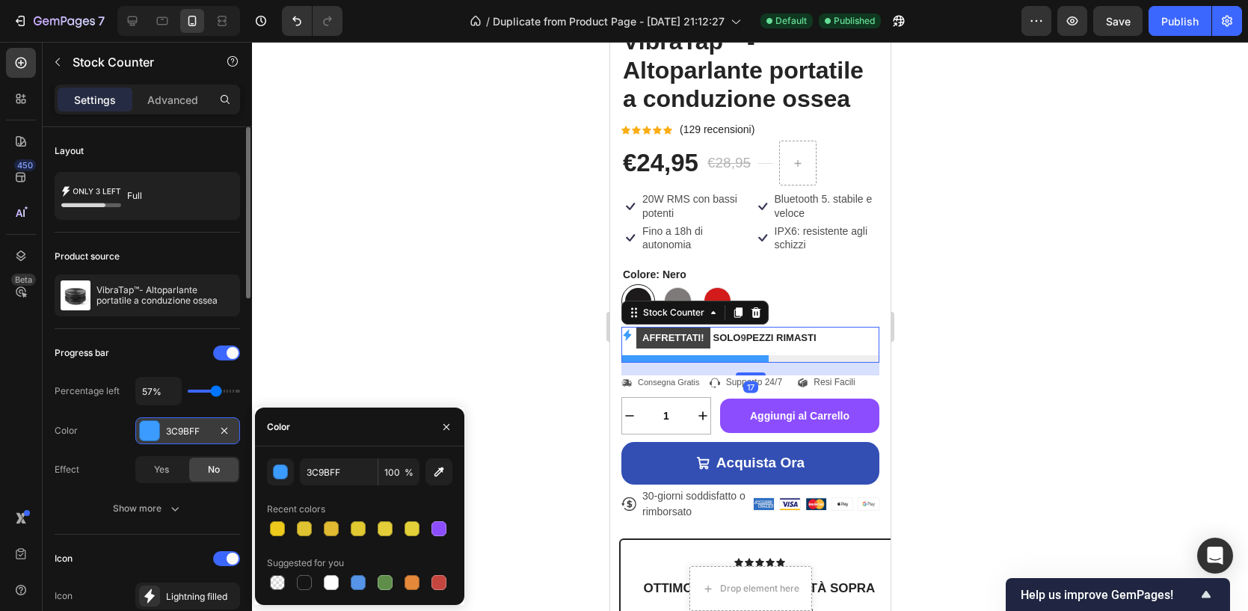
click at [173, 425] on div "3C9BFF" at bounding box center [187, 431] width 43 height 13
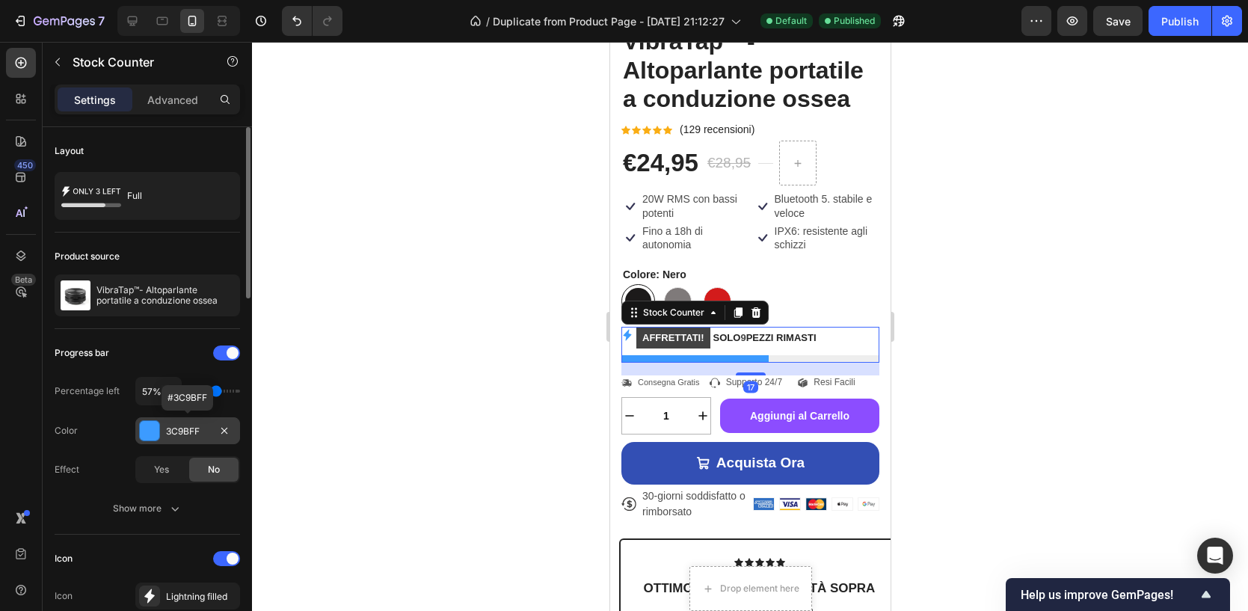
click at [173, 425] on div "3C9BFF" at bounding box center [187, 431] width 43 height 13
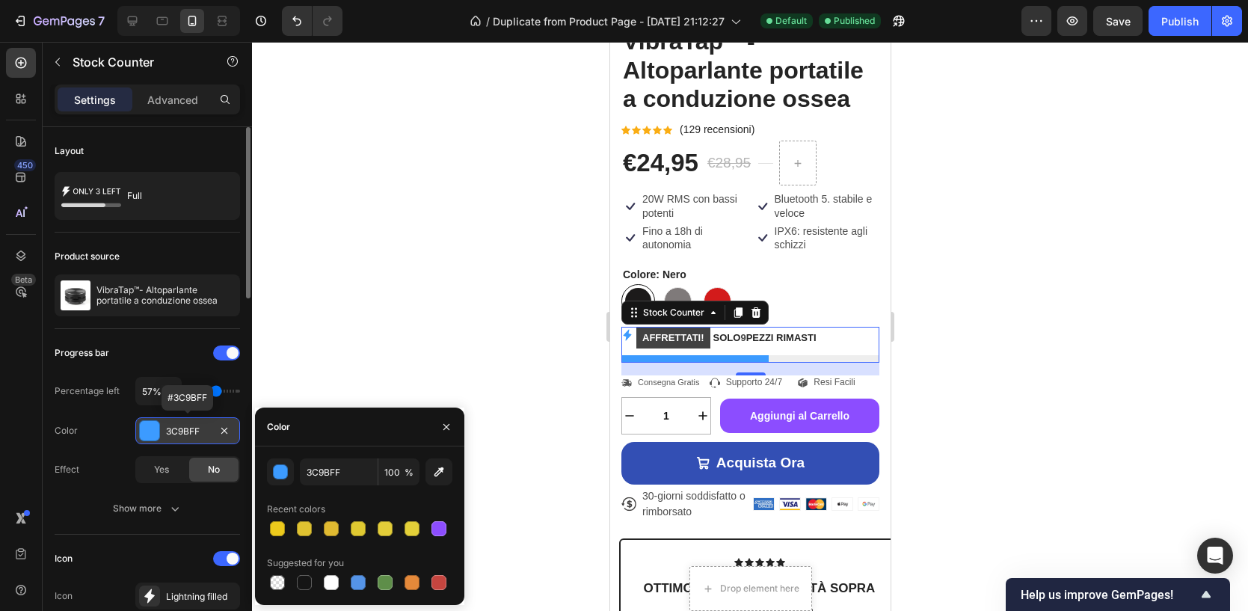
click at [173, 425] on div "3C9BFF" at bounding box center [187, 431] width 43 height 13
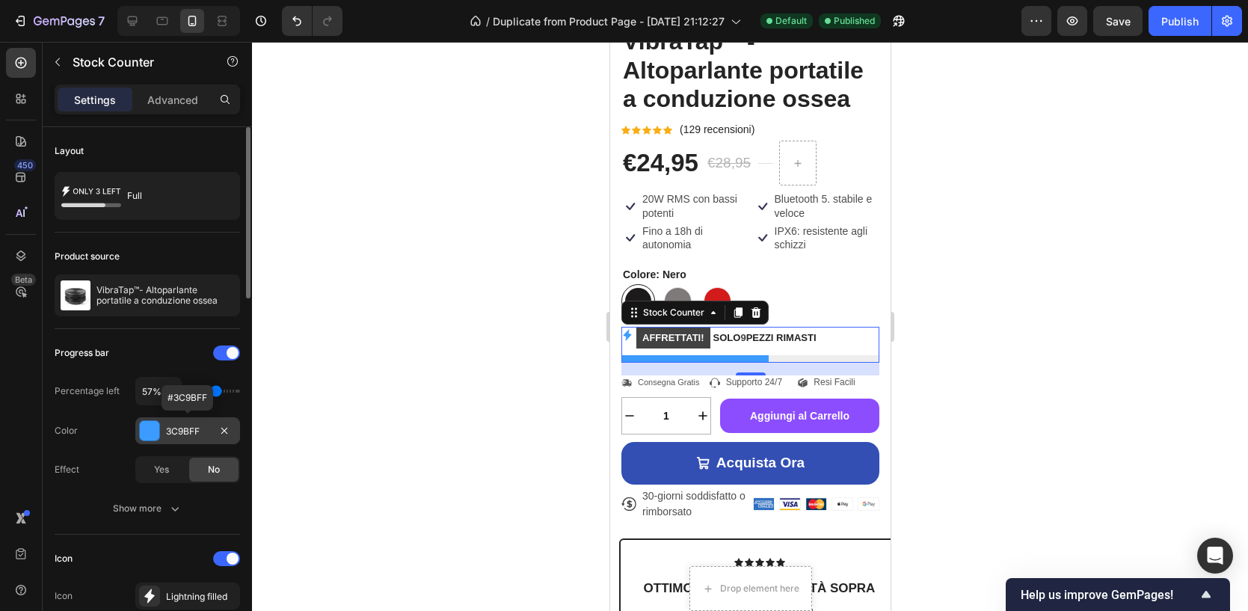
click at [173, 425] on div "3C9BFF" at bounding box center [187, 431] width 43 height 13
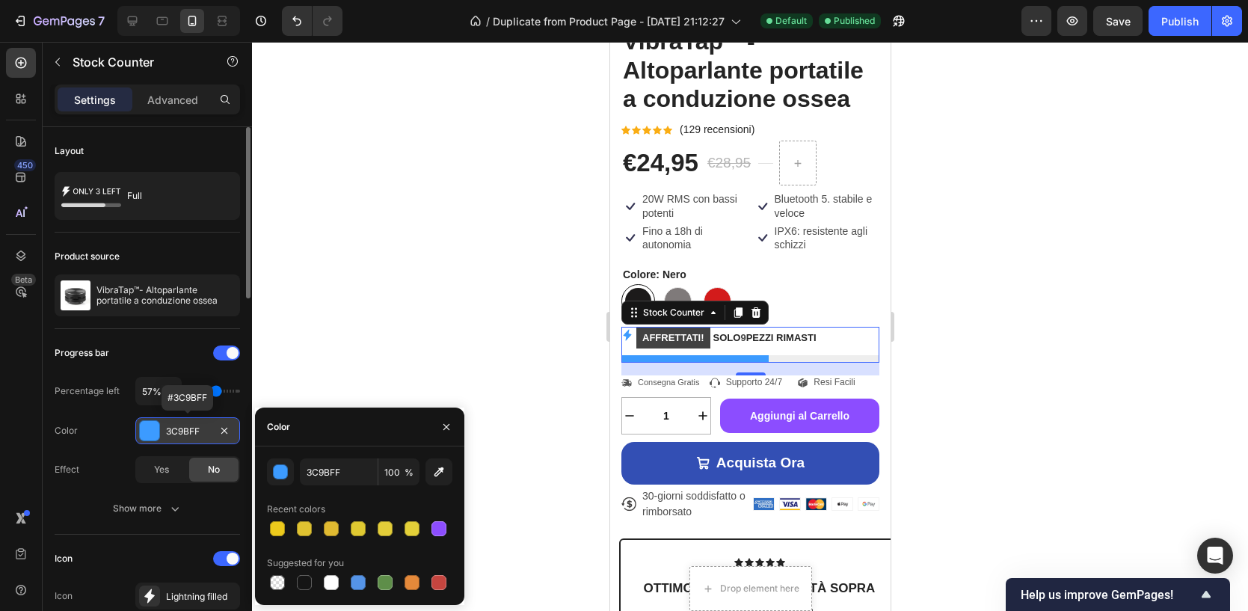
click at [173, 425] on div "3C9BFF" at bounding box center [187, 431] width 43 height 13
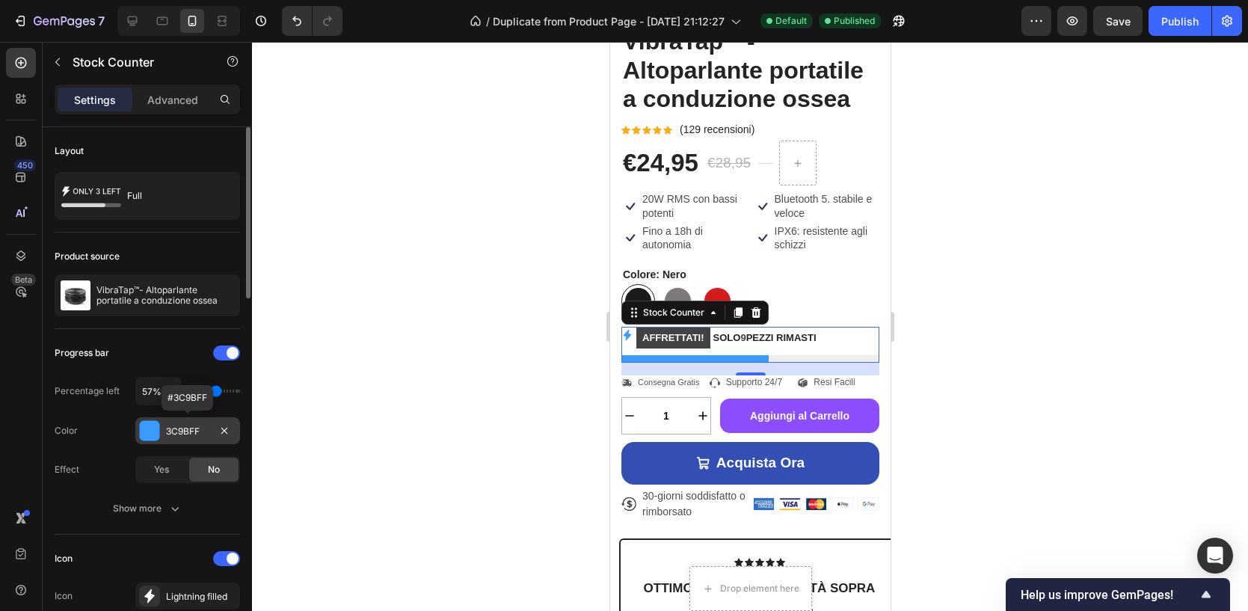
click at [173, 425] on div "3C9BFF" at bounding box center [187, 431] width 43 height 13
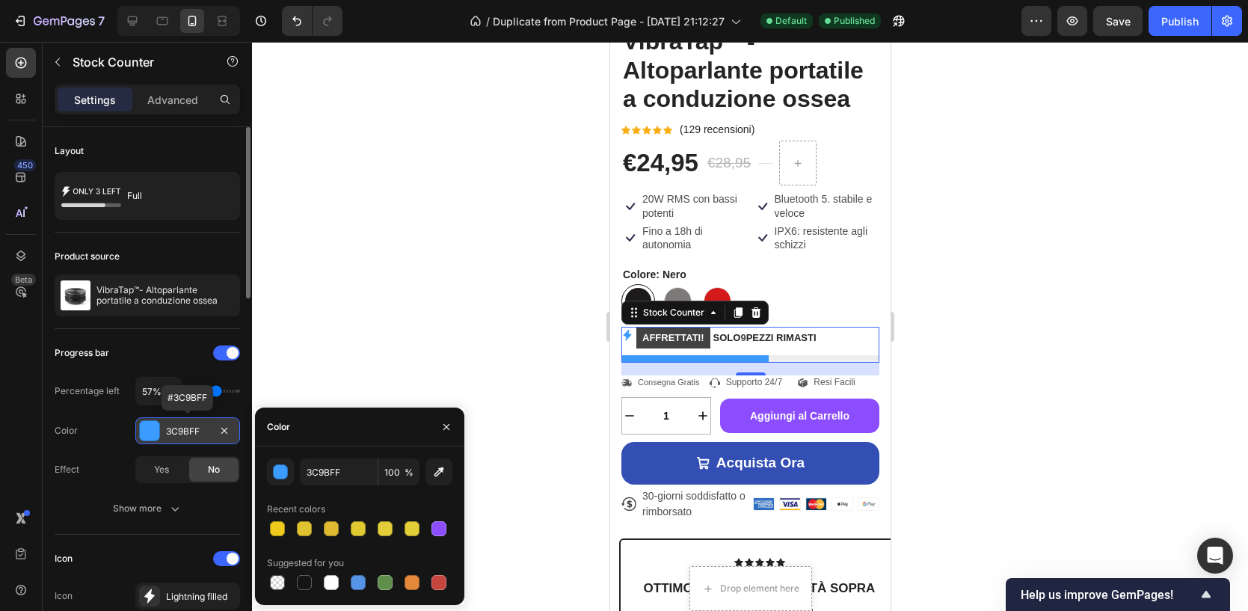
drag, startPoint x: 200, startPoint y: 429, endPoint x: 182, endPoint y: 433, distance: 17.6
click at [182, 433] on div "3C9BFF" at bounding box center [187, 431] width 43 height 13
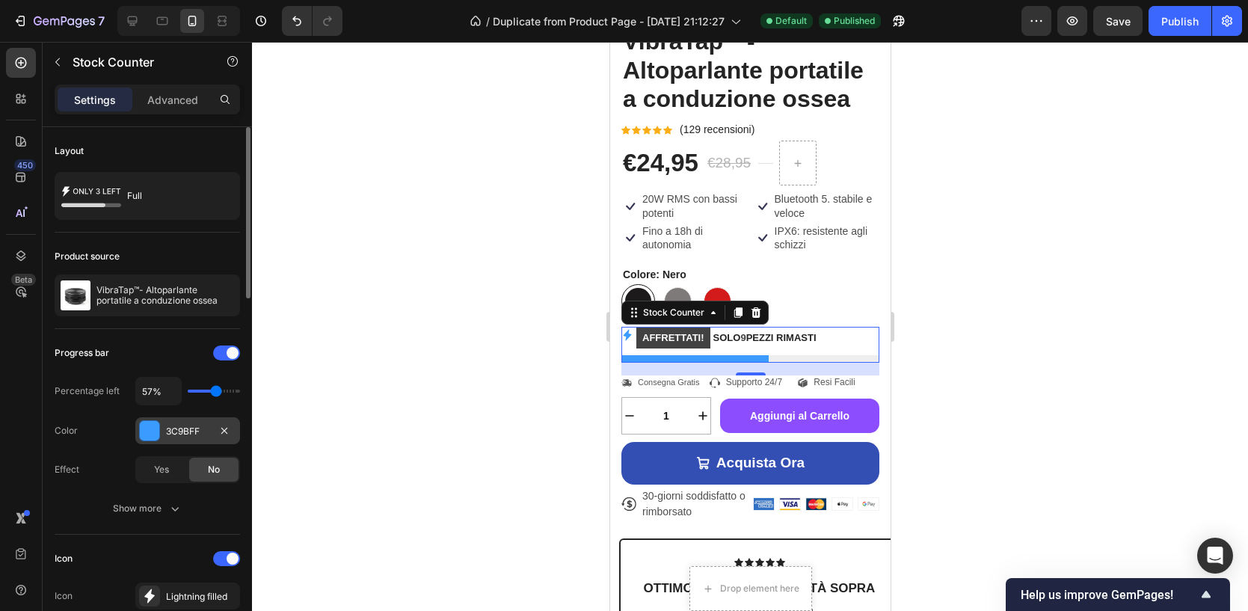
click at [179, 428] on div "3C9BFF" at bounding box center [187, 431] width 43 height 13
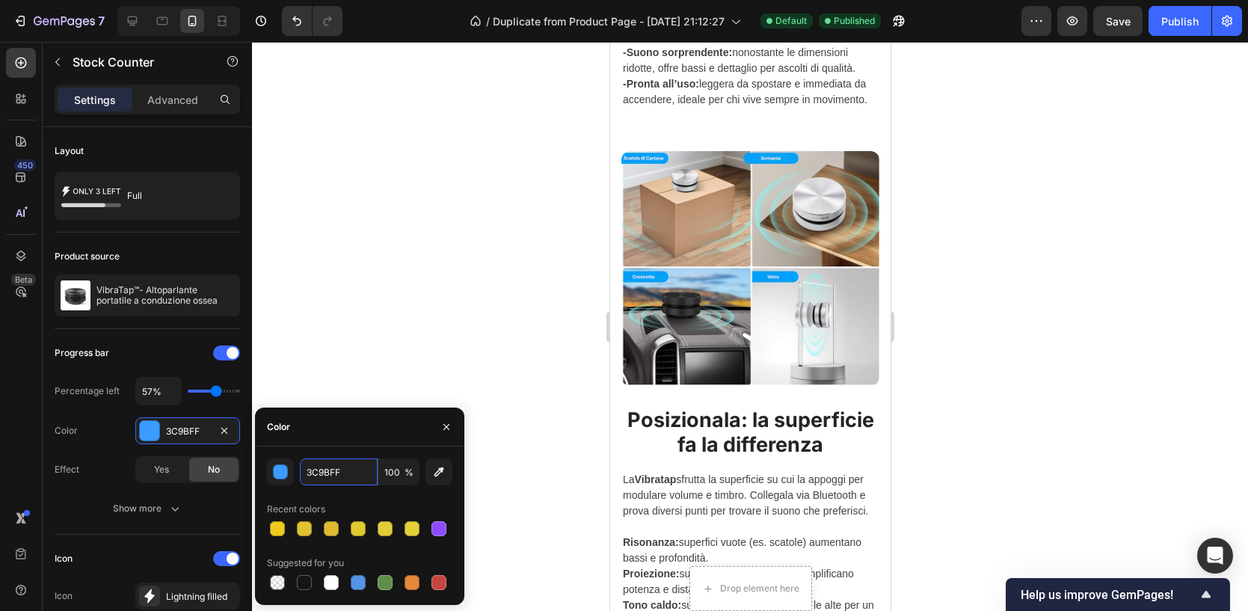
scroll to position [3467, 0]
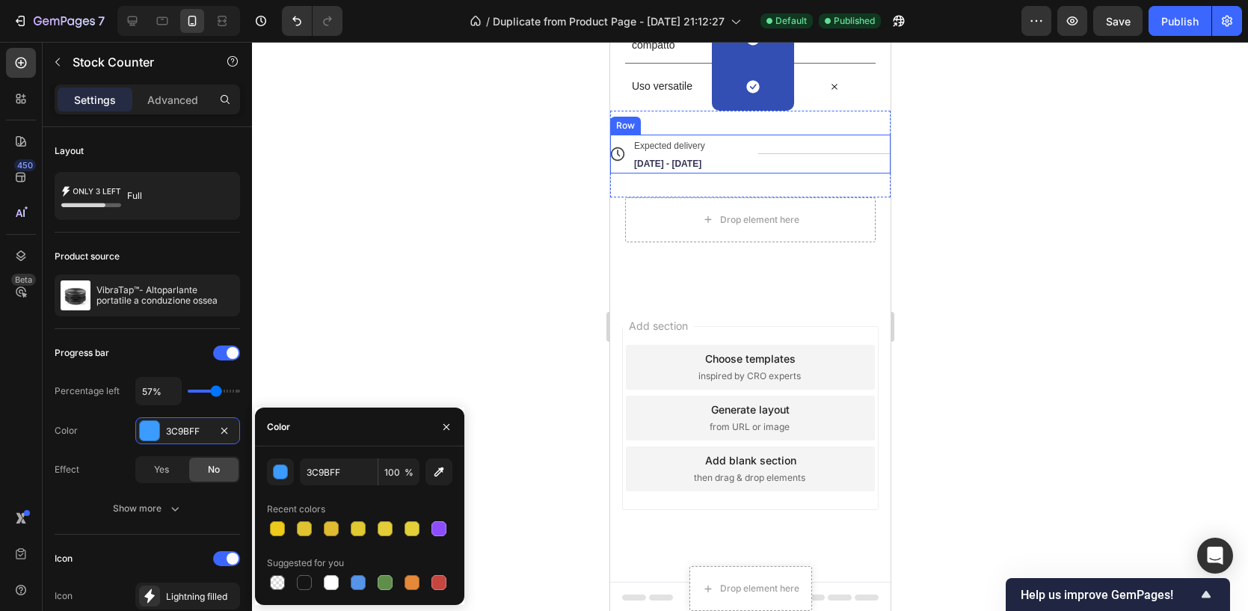
click at [768, 155] on div "Title Line" at bounding box center [823, 154] width 133 height 39
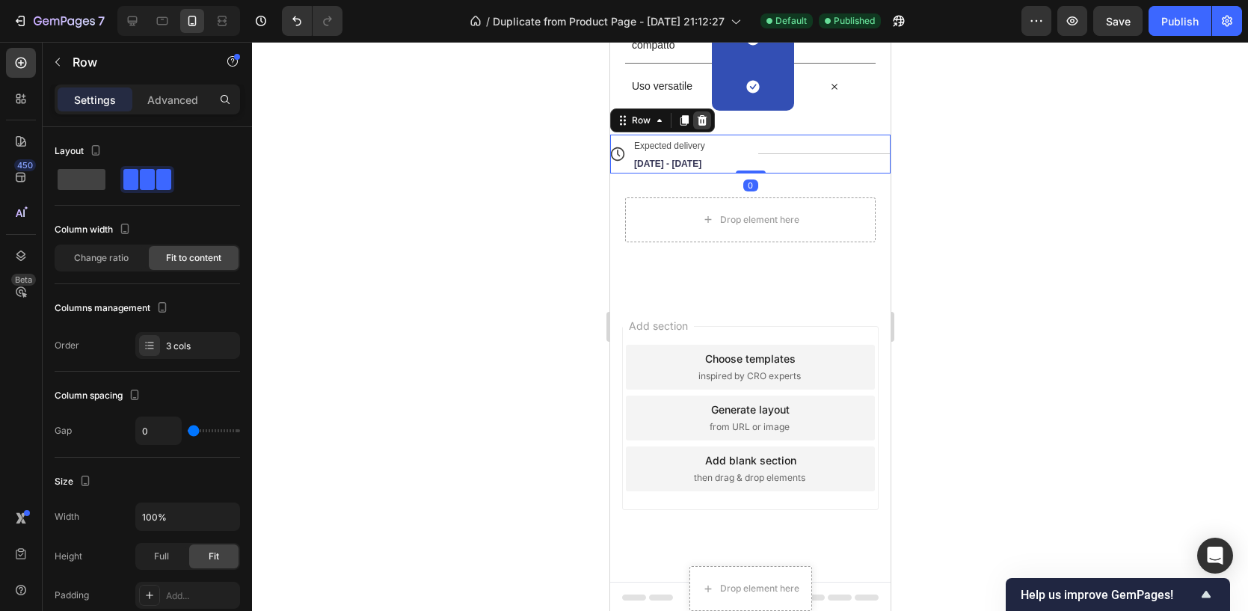
click at [699, 115] on icon at bounding box center [702, 120] width 10 height 10
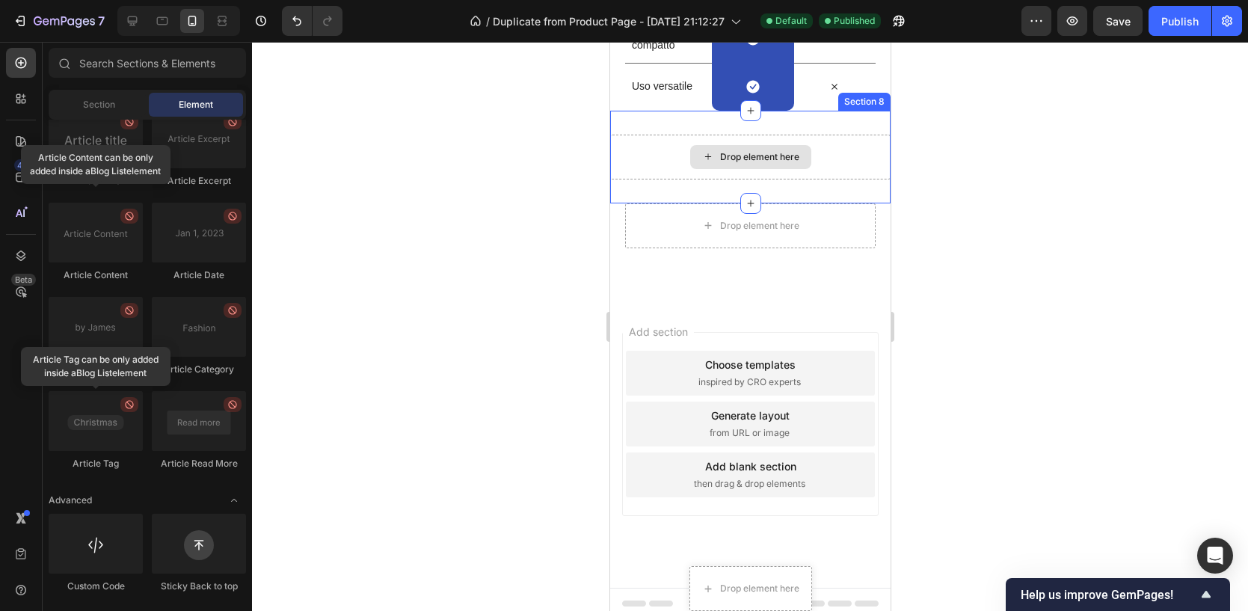
click at [653, 176] on div "Drop element here" at bounding box center [749, 157] width 280 height 45
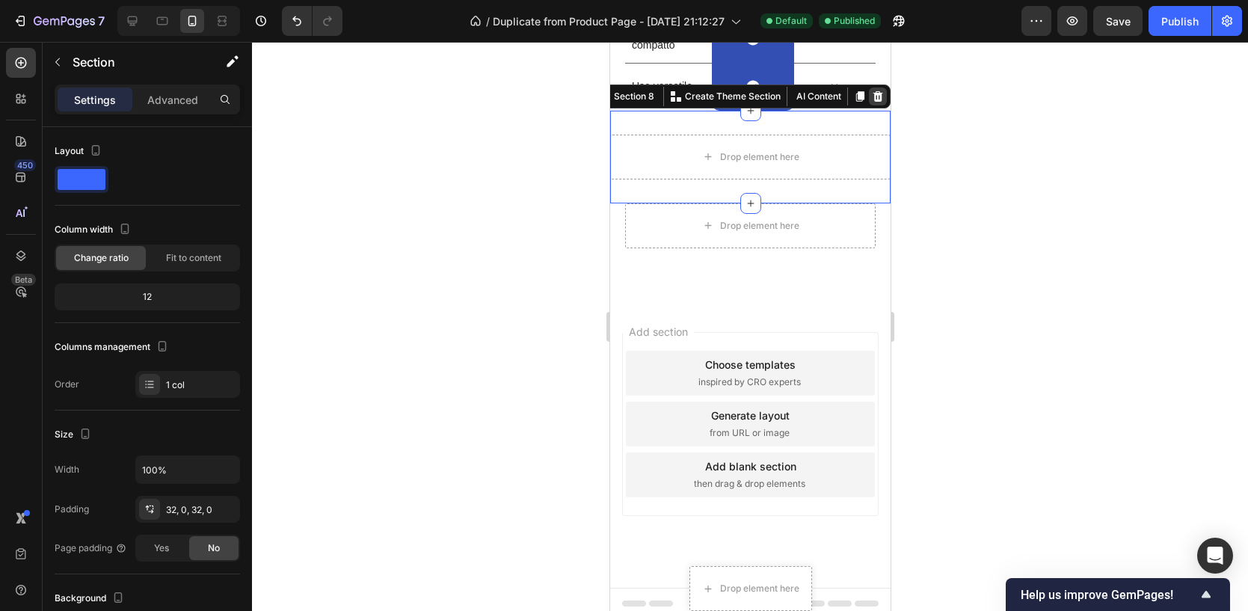
click at [875, 95] on icon at bounding box center [877, 96] width 12 height 12
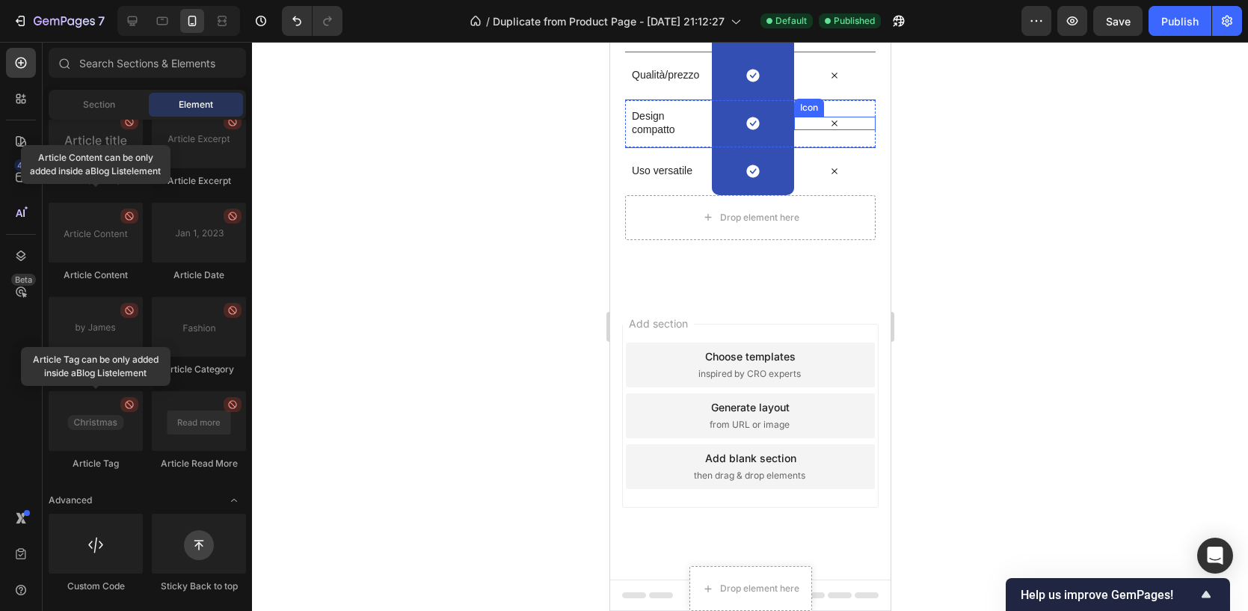
scroll to position [3381, 0]
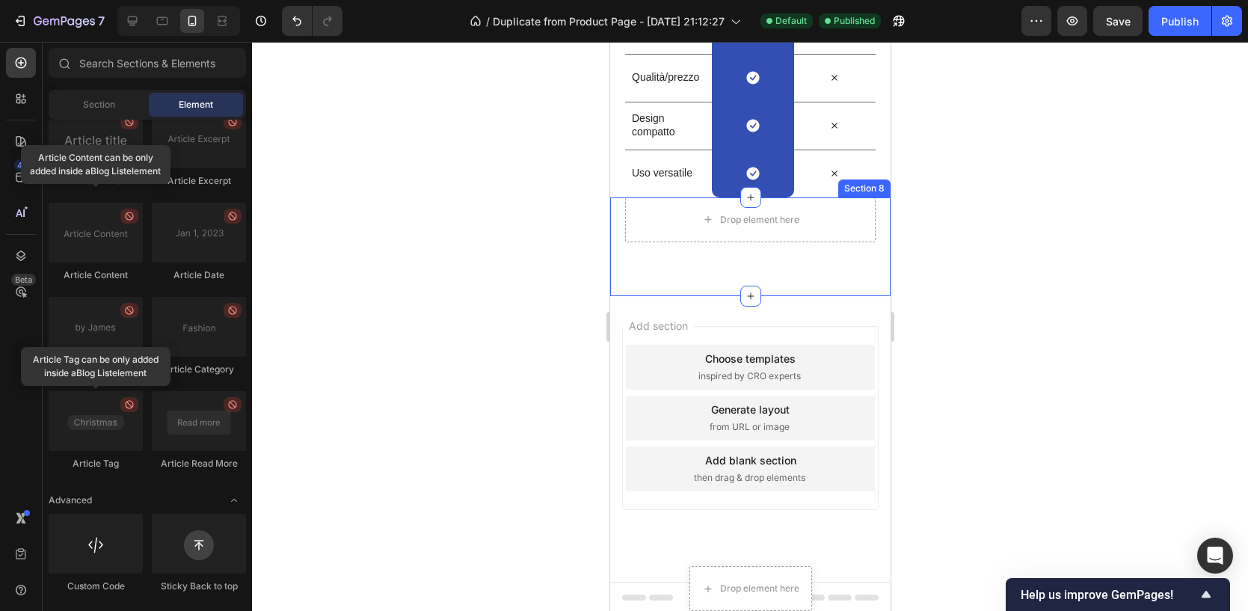
click at [794, 251] on div "Drop element here Row Section 8" at bounding box center [749, 246] width 280 height 99
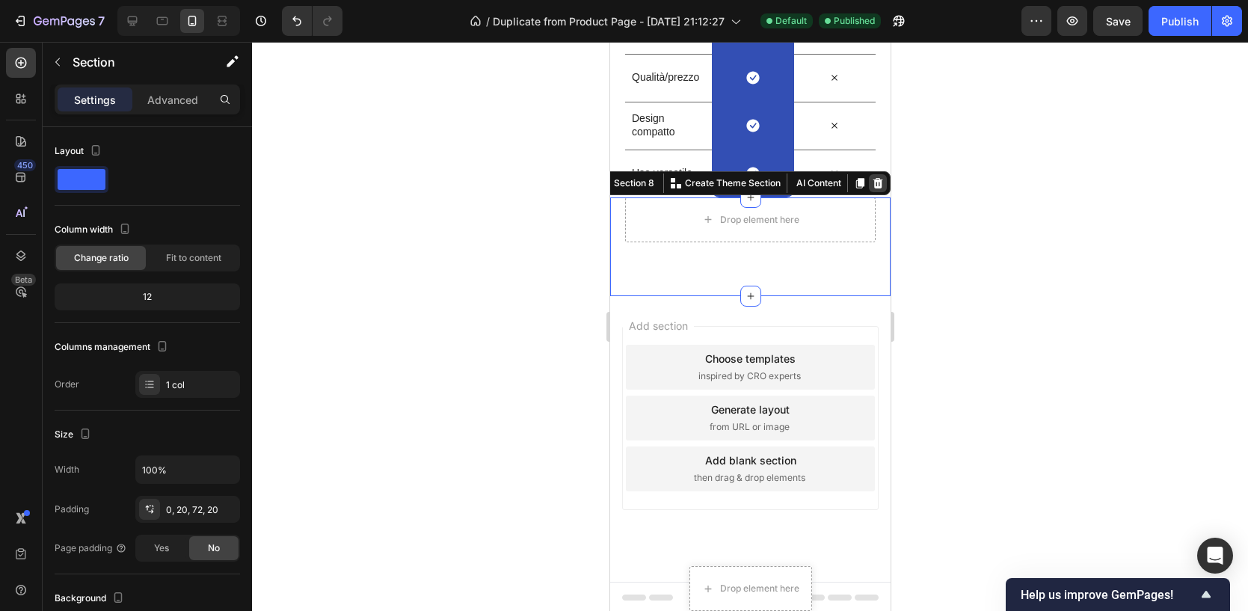
click at [878, 177] on icon at bounding box center [877, 183] width 12 height 12
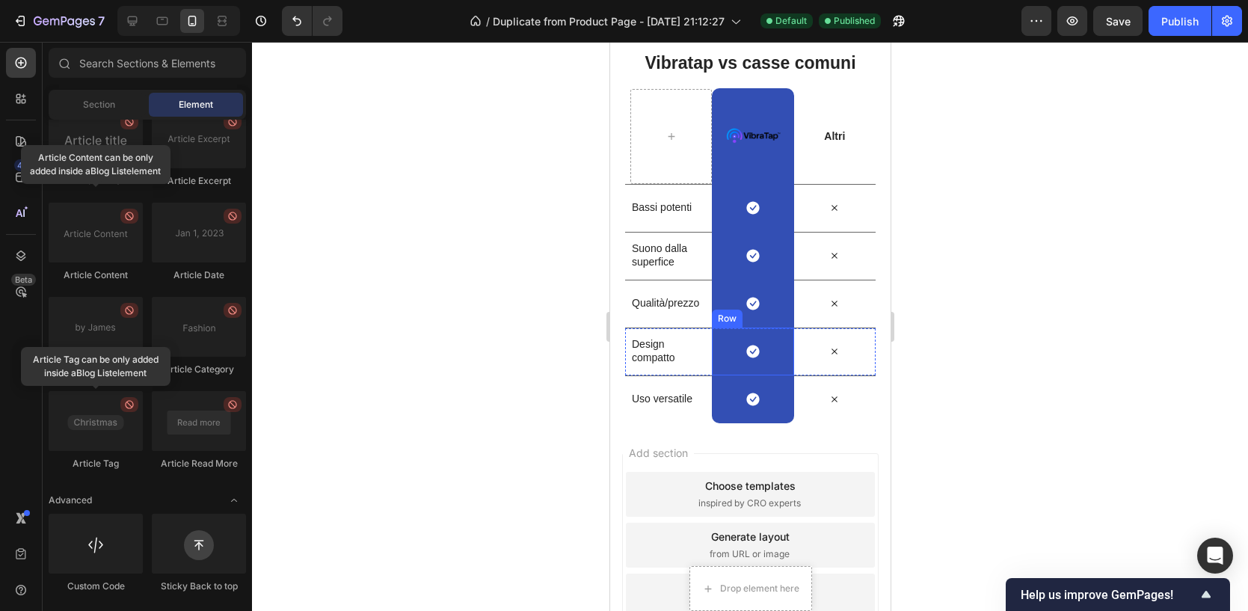
scroll to position [3008, 0]
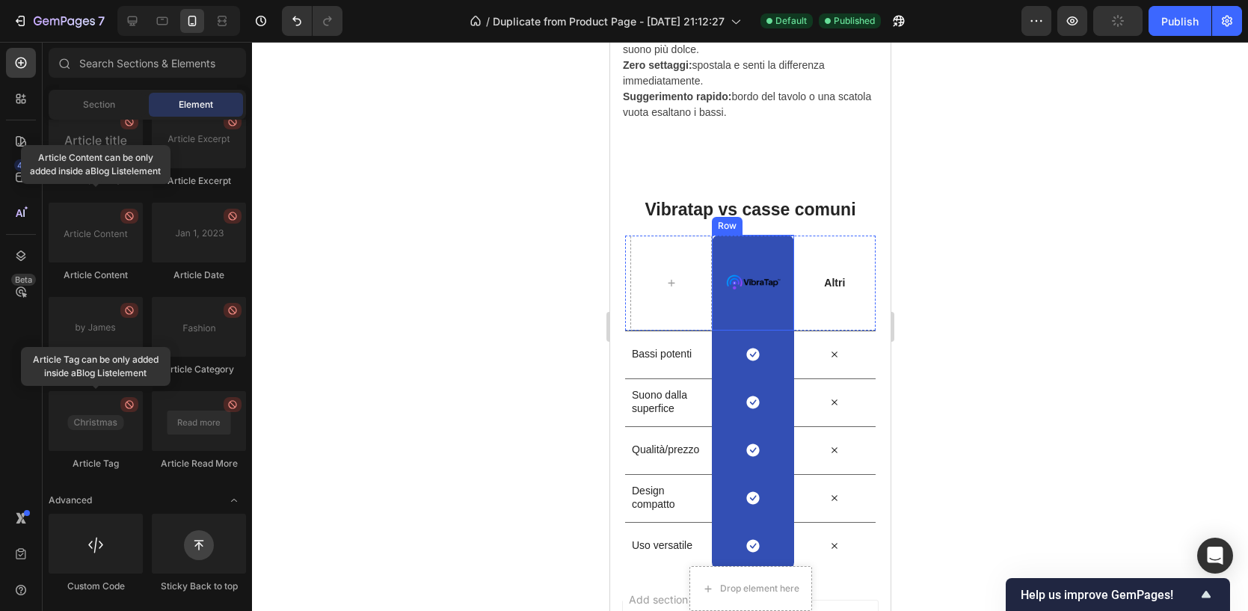
click at [774, 239] on div "Image Row" at bounding box center [752, 283] width 82 height 96
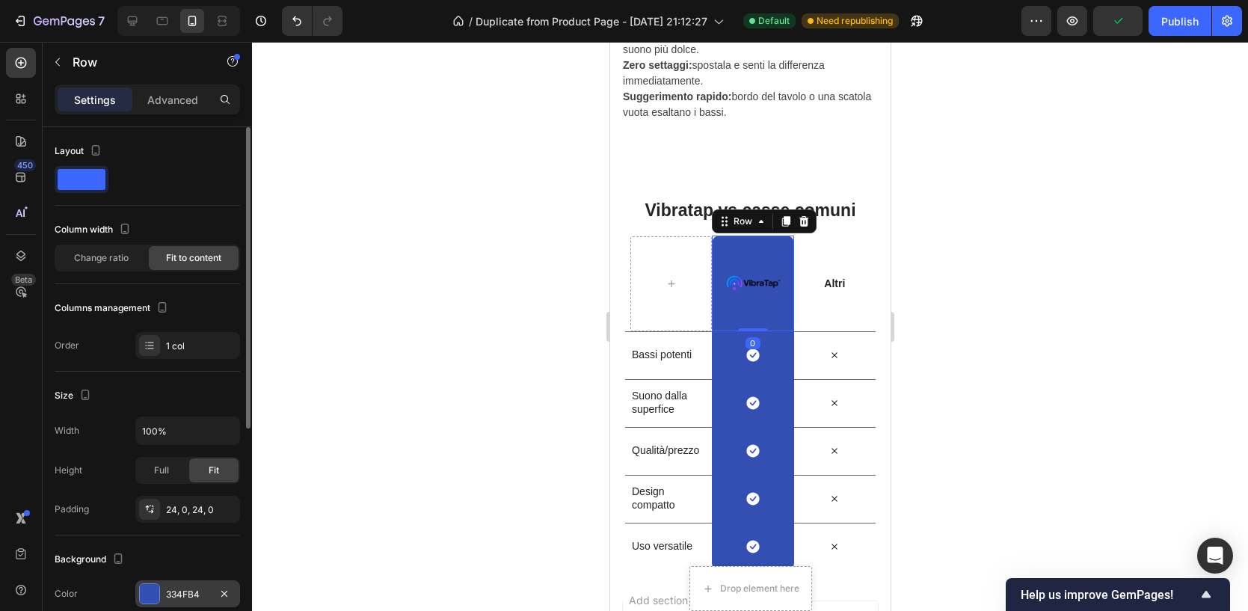
click at [173, 588] on div "334FB4" at bounding box center [187, 594] width 43 height 13
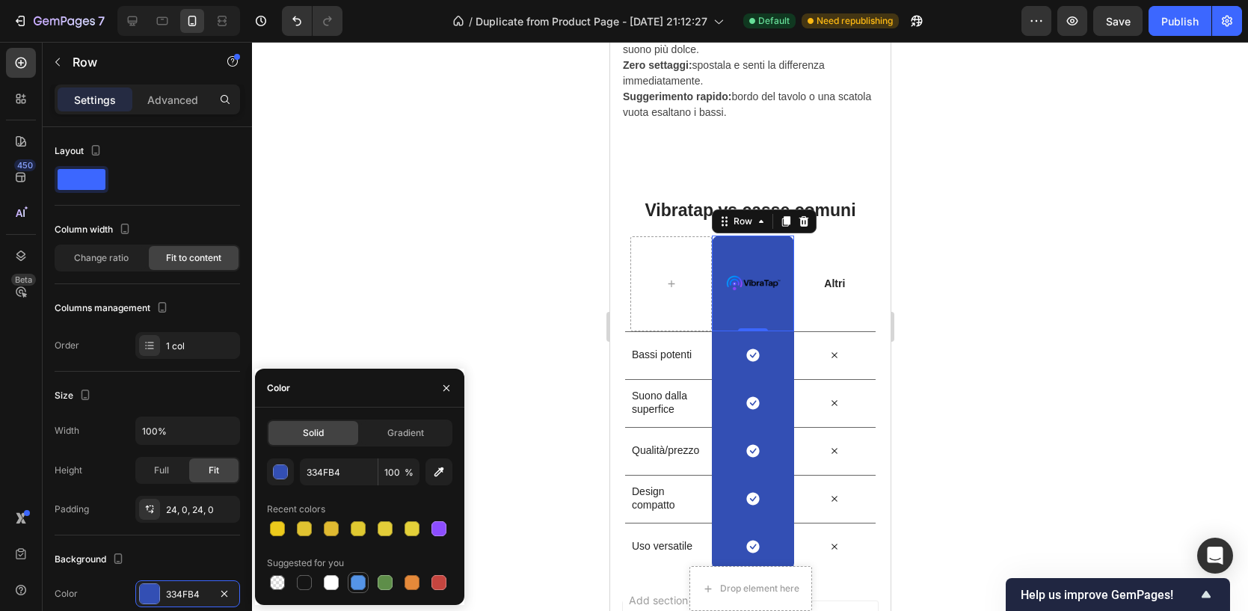
click at [362, 578] on div at bounding box center [358, 582] width 15 height 15
type input "5594E7"
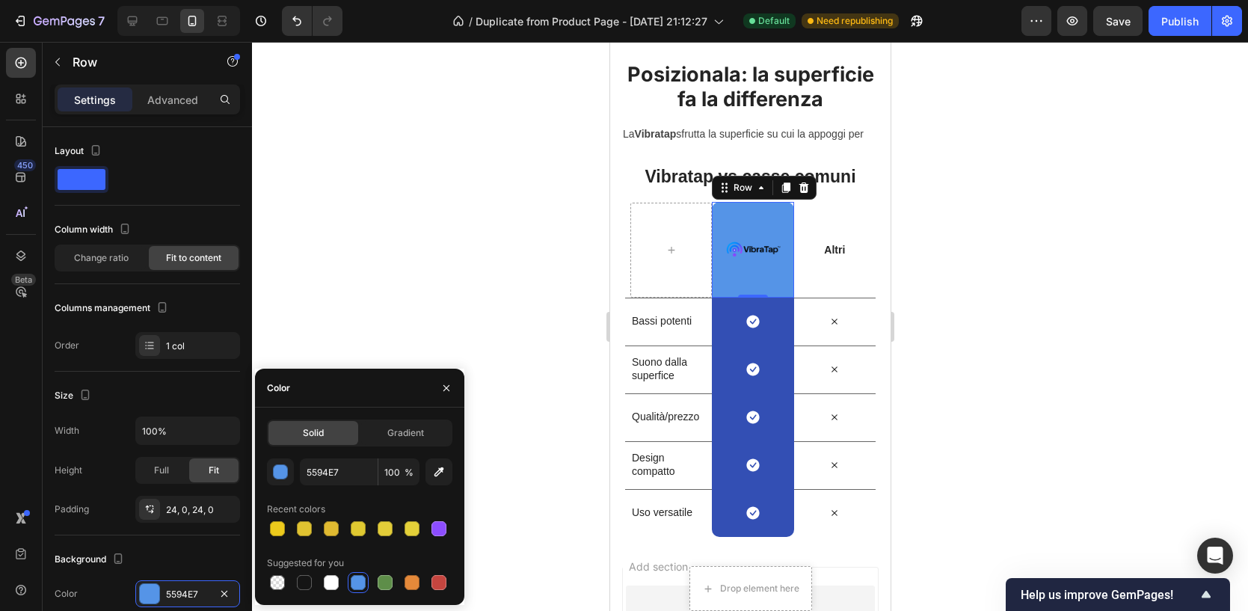
scroll to position [2770, 0]
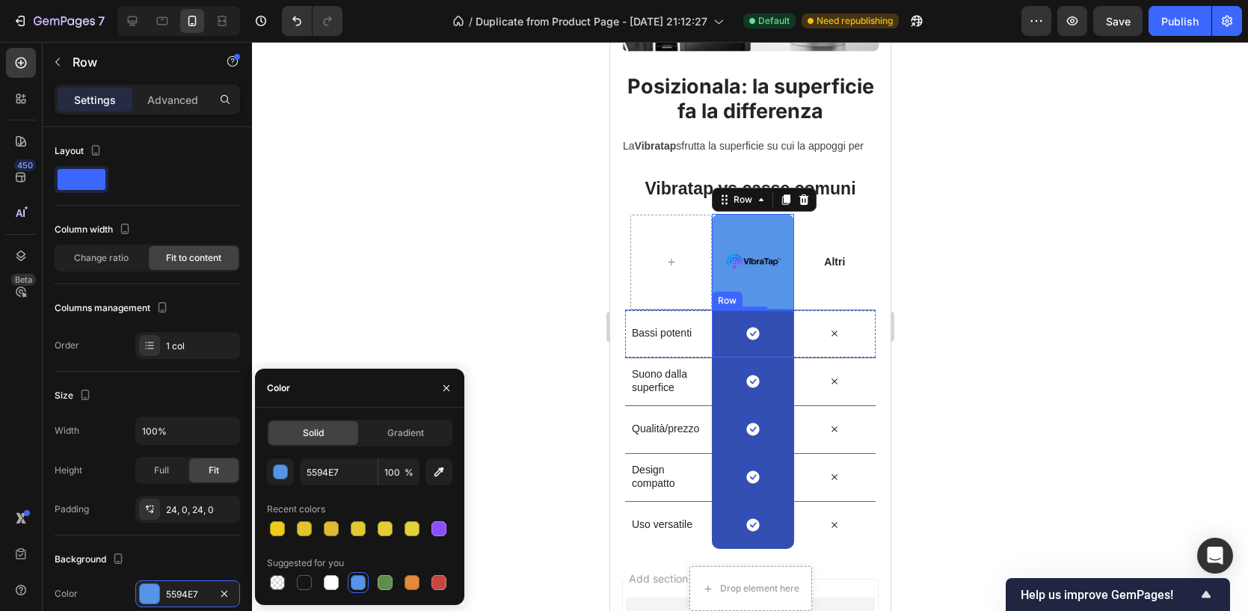
click at [733, 345] on div "Icon Row" at bounding box center [752, 334] width 82 height 48
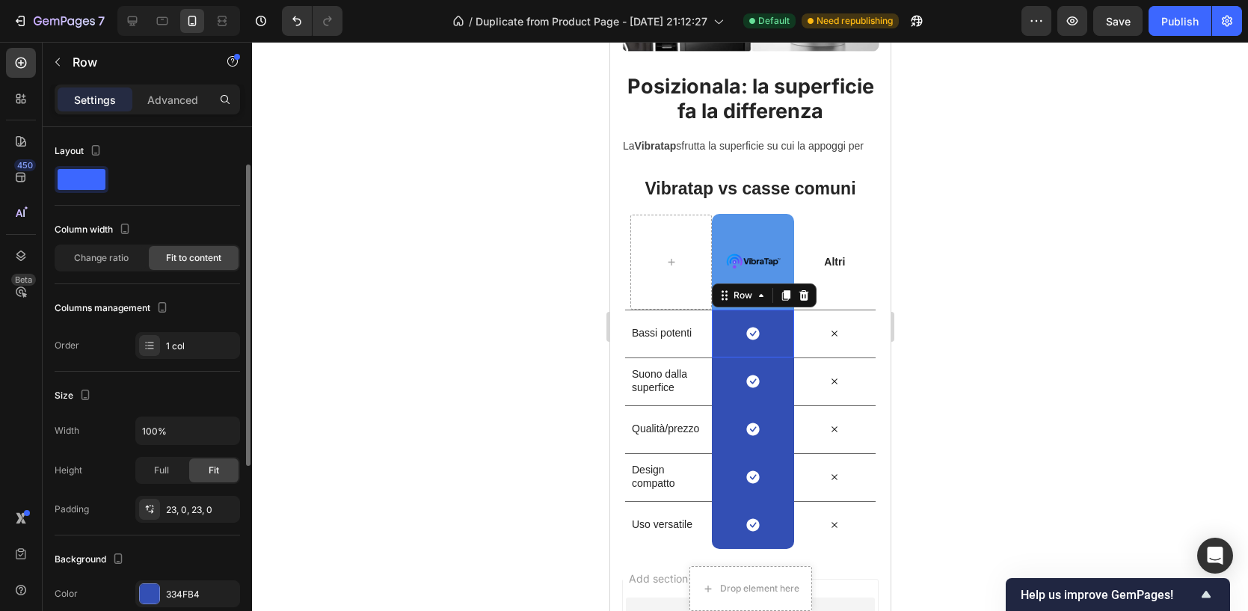
scroll to position [24, 0]
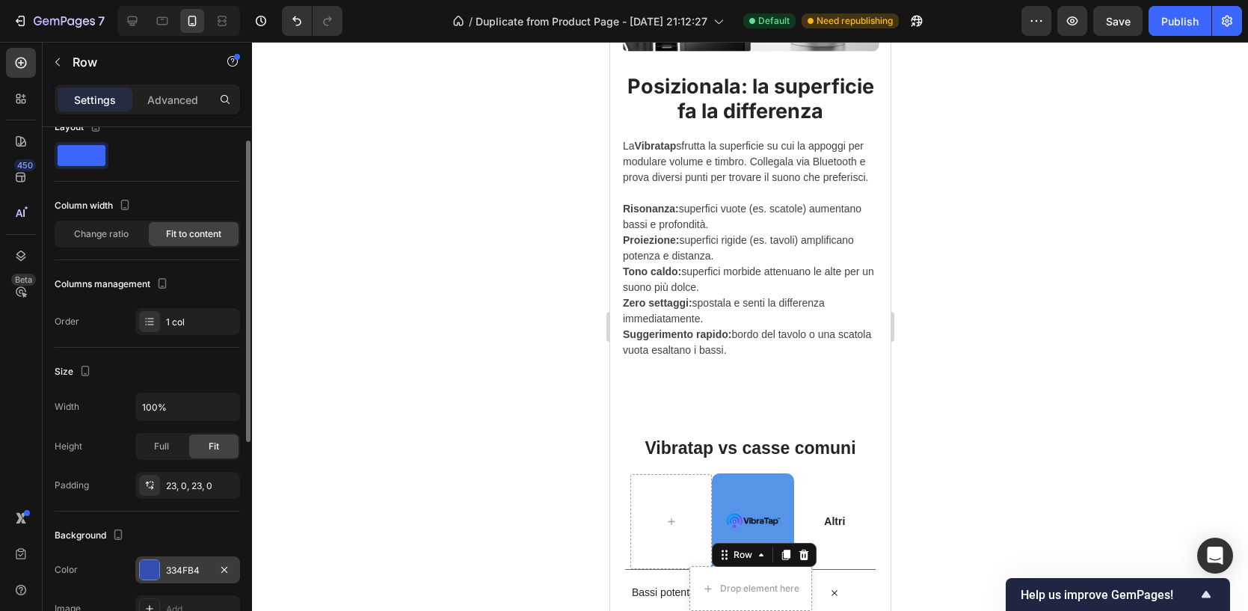
click at [155, 565] on div at bounding box center [149, 569] width 19 height 19
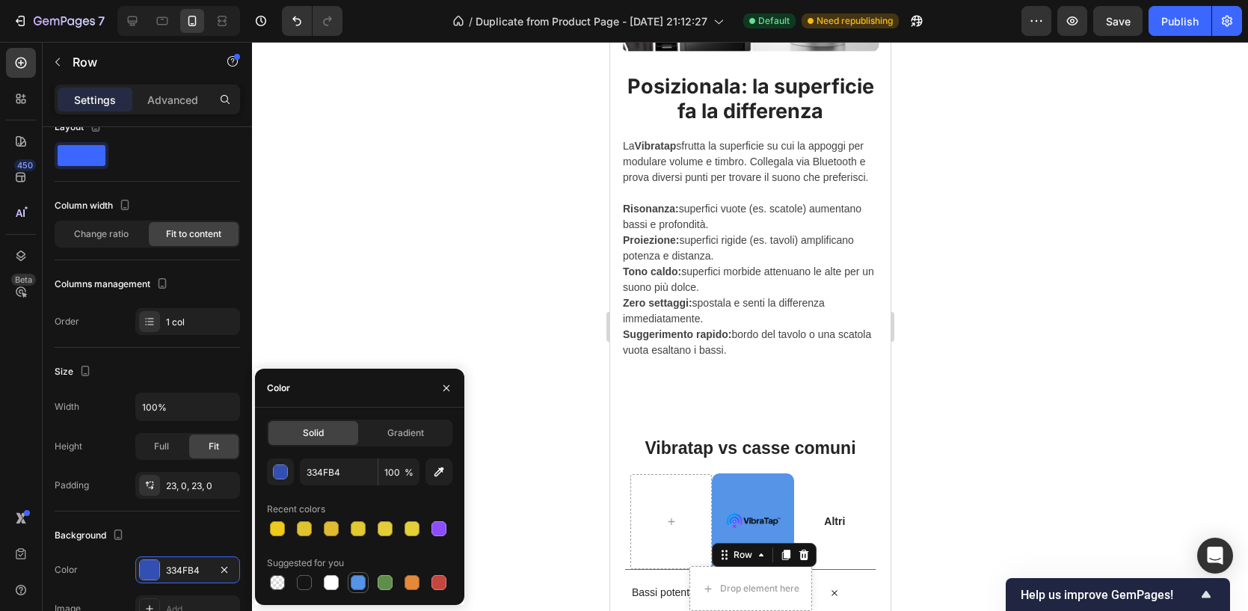
click at [353, 583] on div at bounding box center [358, 582] width 15 height 15
type input "5594E7"
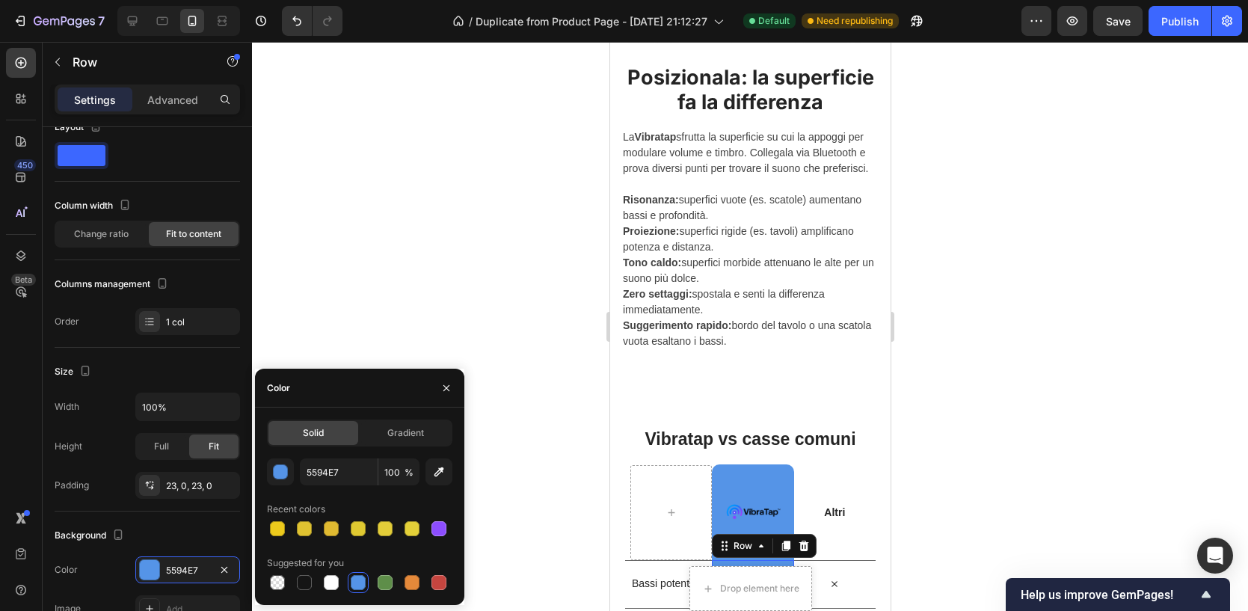
scroll to position [3075, 0]
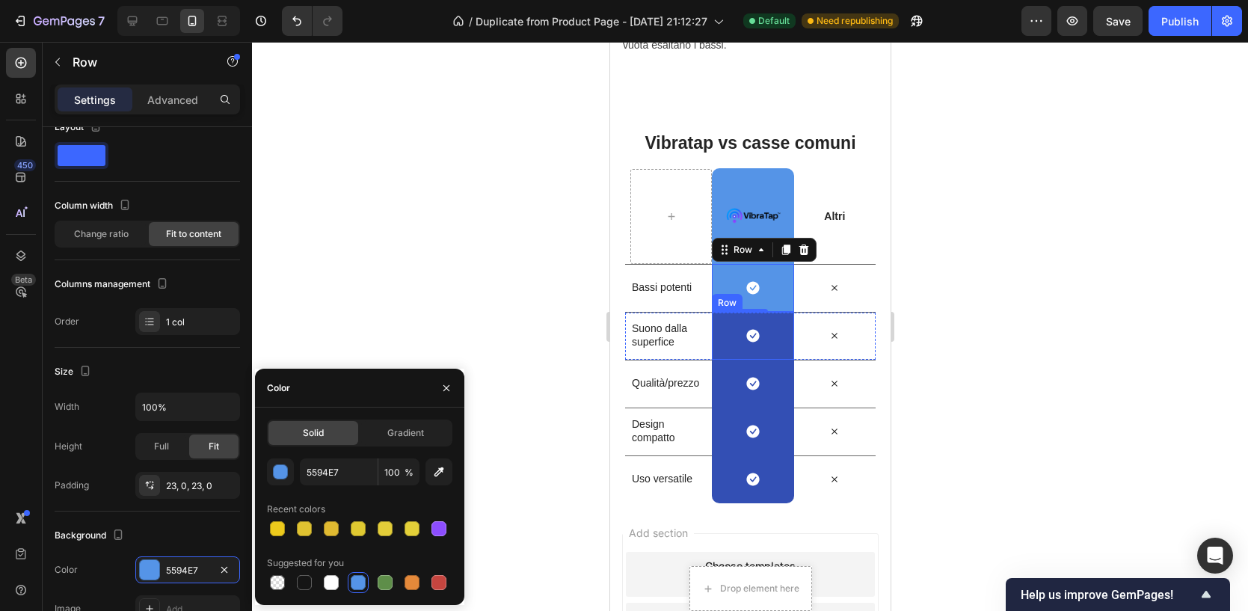
click at [734, 342] on div "Icon Row" at bounding box center [752, 336] width 82 height 48
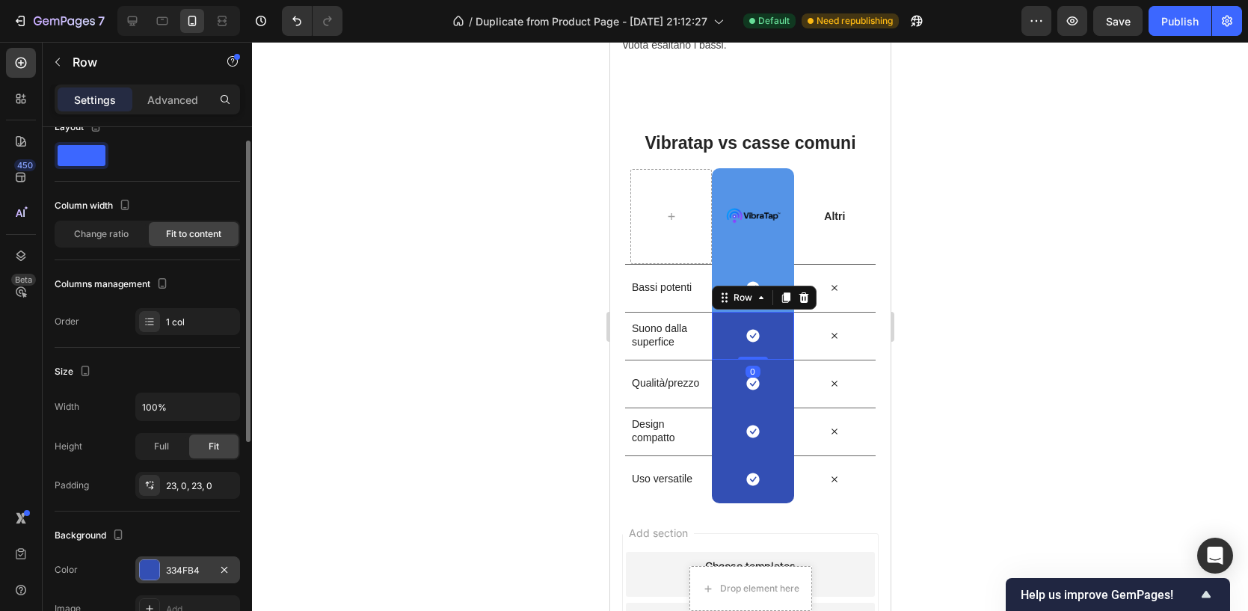
click at [177, 564] on div "334FB4" at bounding box center [187, 570] width 43 height 13
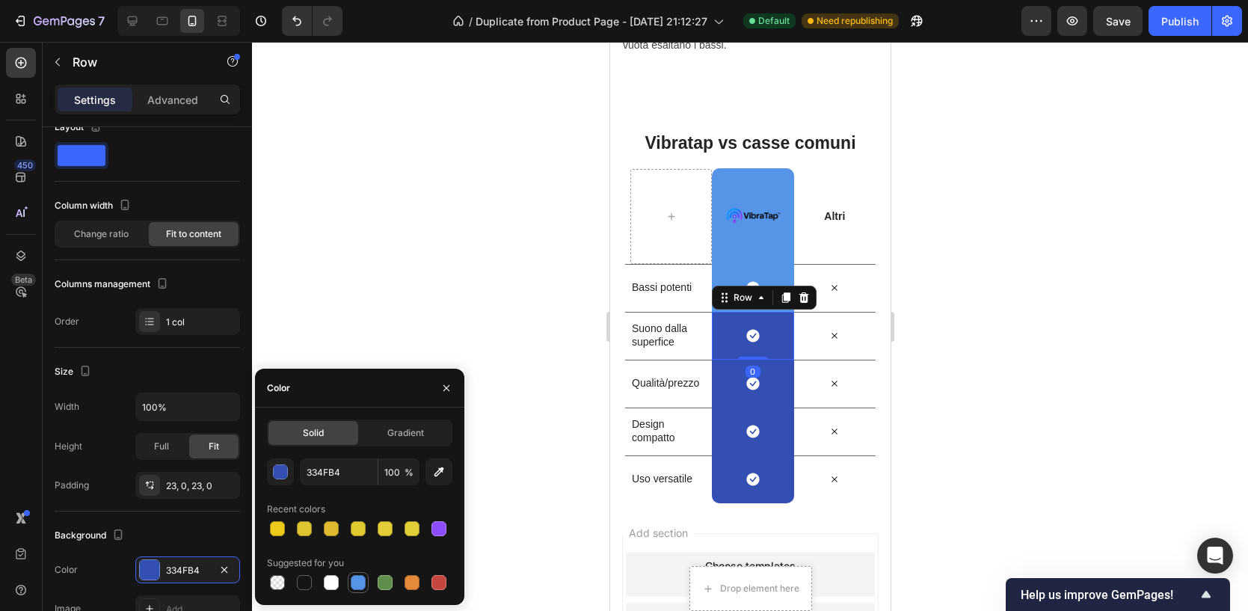
drag, startPoint x: 351, startPoint y: 577, endPoint x: 54, endPoint y: 366, distance: 364.7
click at [351, 577] on div at bounding box center [358, 582] width 15 height 15
type input "5594E7"
click at [732, 380] on div "Icon Row" at bounding box center [752, 384] width 82 height 48
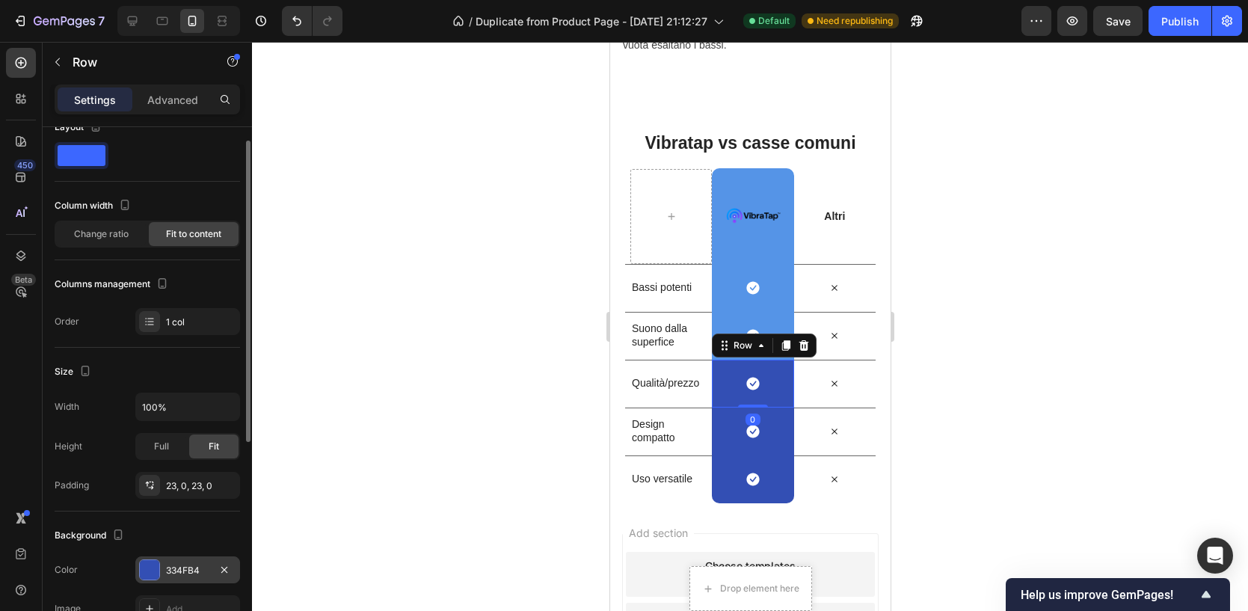
click at [160, 571] on div "334FB4" at bounding box center [187, 569] width 105 height 27
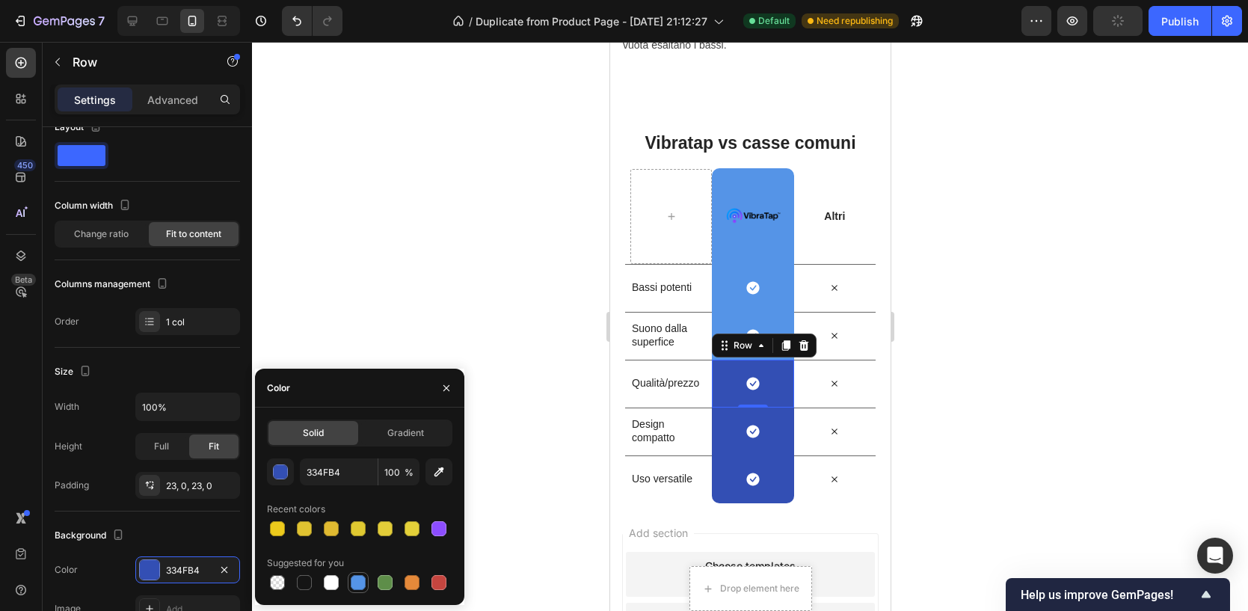
drag, startPoint x: 360, startPoint y: 580, endPoint x: 169, endPoint y: 406, distance: 258.3
click at [360, 580] on div at bounding box center [358, 582] width 15 height 15
type input "5594E7"
click at [733, 435] on div "Icon Row" at bounding box center [752, 432] width 82 height 48
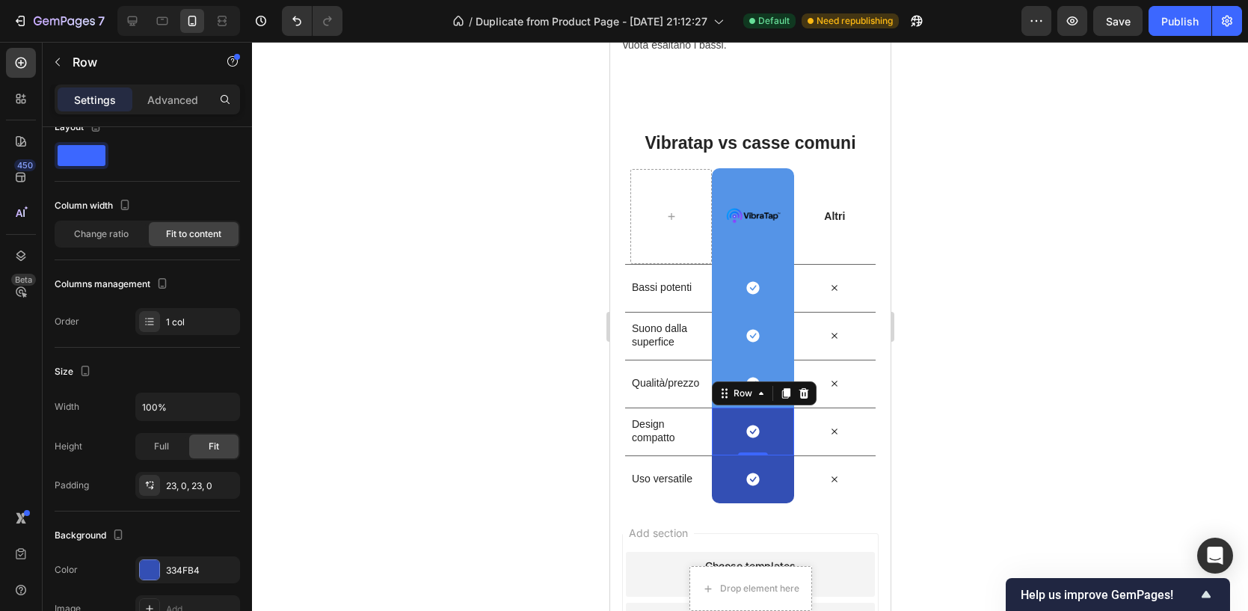
click at [726, 431] on div "Icon Row 0" at bounding box center [752, 432] width 82 height 48
click at [185, 565] on div "334FB4" at bounding box center [187, 570] width 43 height 13
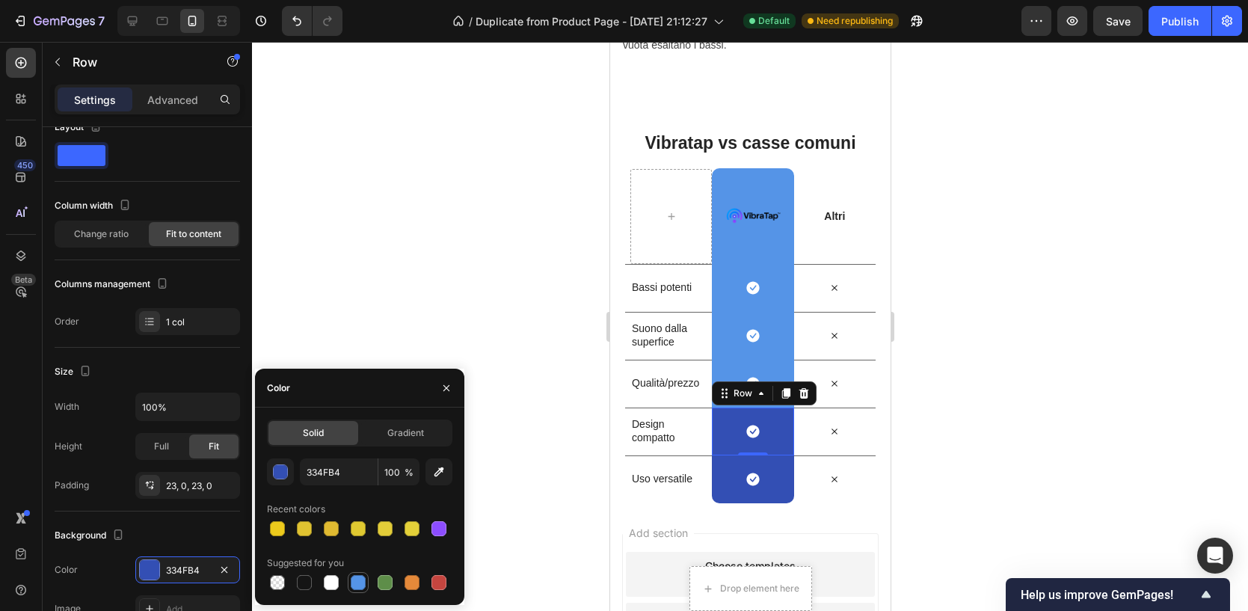
drag, startPoint x: 352, startPoint y: 585, endPoint x: 122, endPoint y: 425, distance: 280.4
click at [352, 585] on div at bounding box center [358, 582] width 15 height 15
type input "5594E7"
click at [734, 468] on div "Icon Row" at bounding box center [752, 479] width 82 height 48
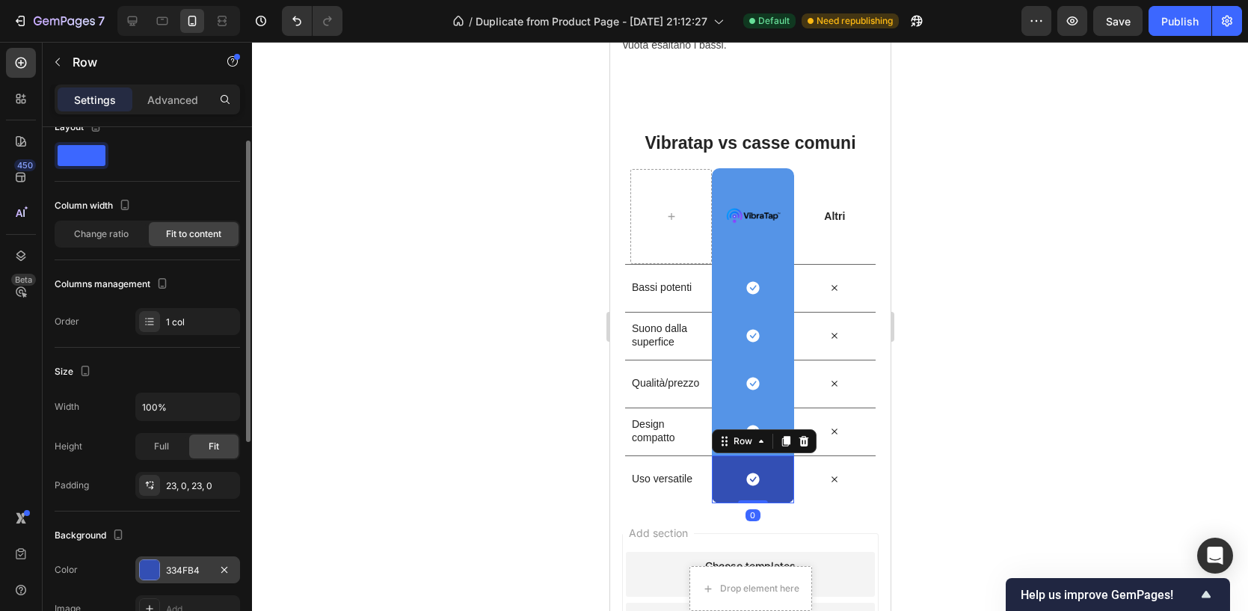
click at [161, 575] on div "334FB4" at bounding box center [187, 569] width 105 height 27
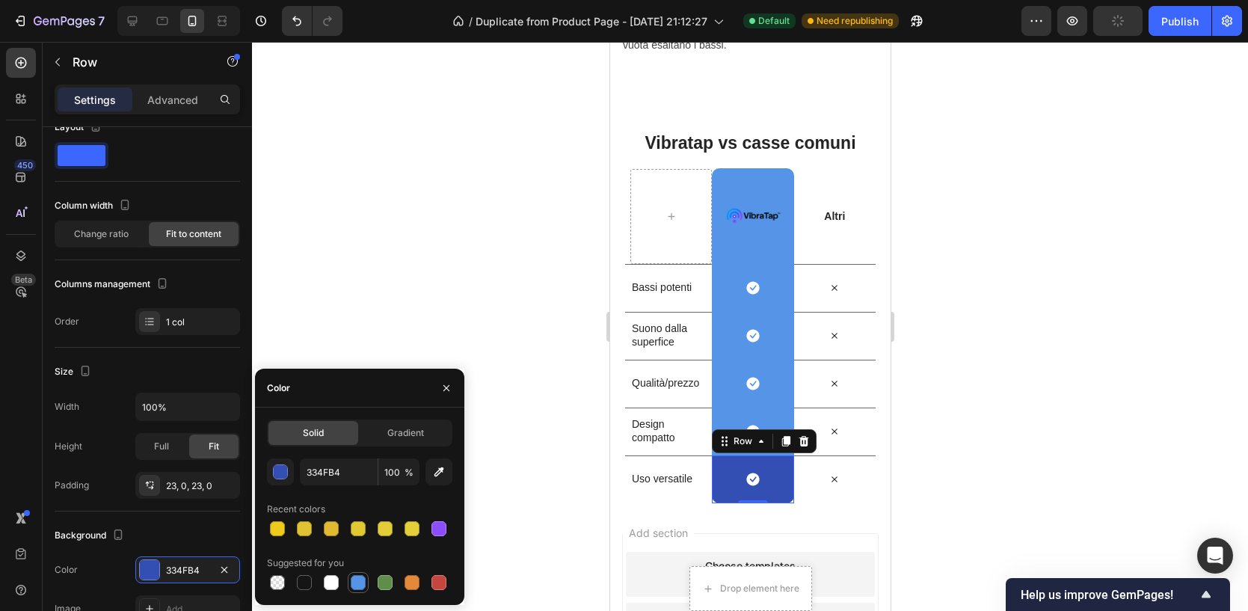
click at [352, 586] on div at bounding box center [358, 582] width 15 height 15
type input "5594E7"
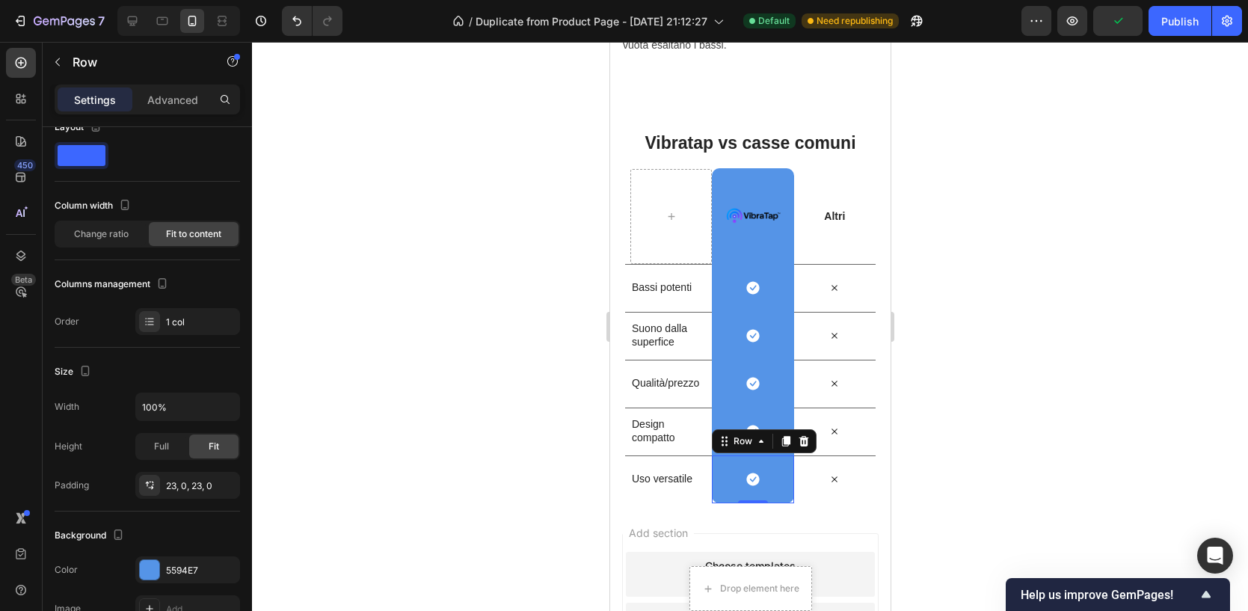
click at [416, 277] on div at bounding box center [750, 326] width 996 height 569
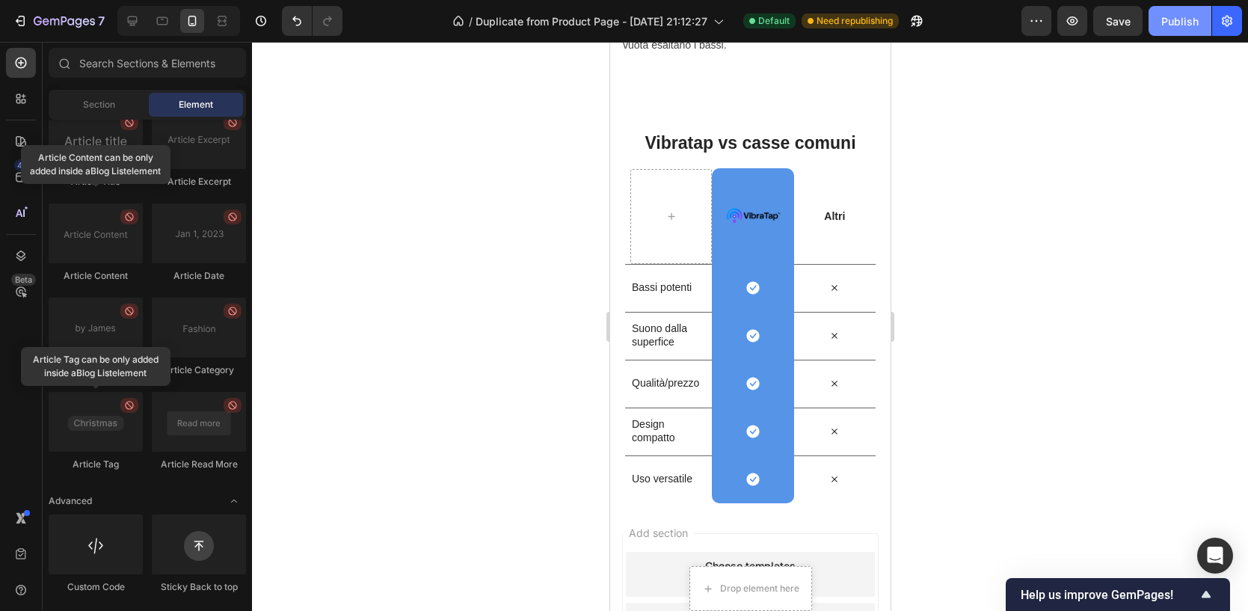
click at [1179, 24] on div "Publish" at bounding box center [1179, 21] width 37 height 16
click at [1178, 25] on div "Publish" at bounding box center [1179, 21] width 37 height 16
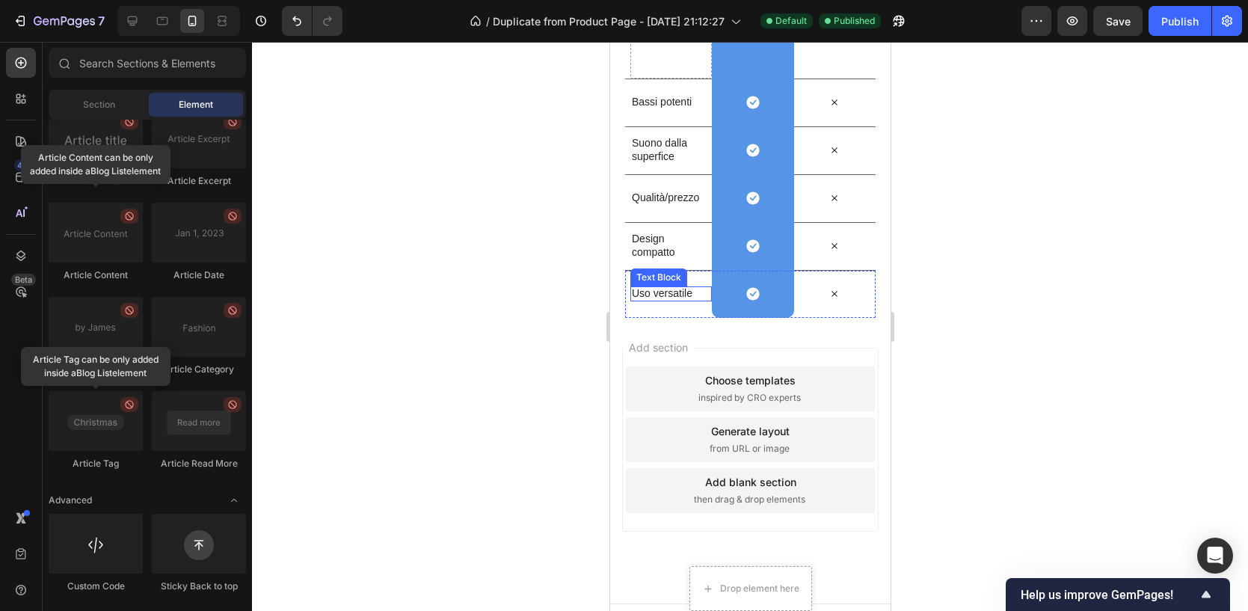
scroll to position [3282, 0]
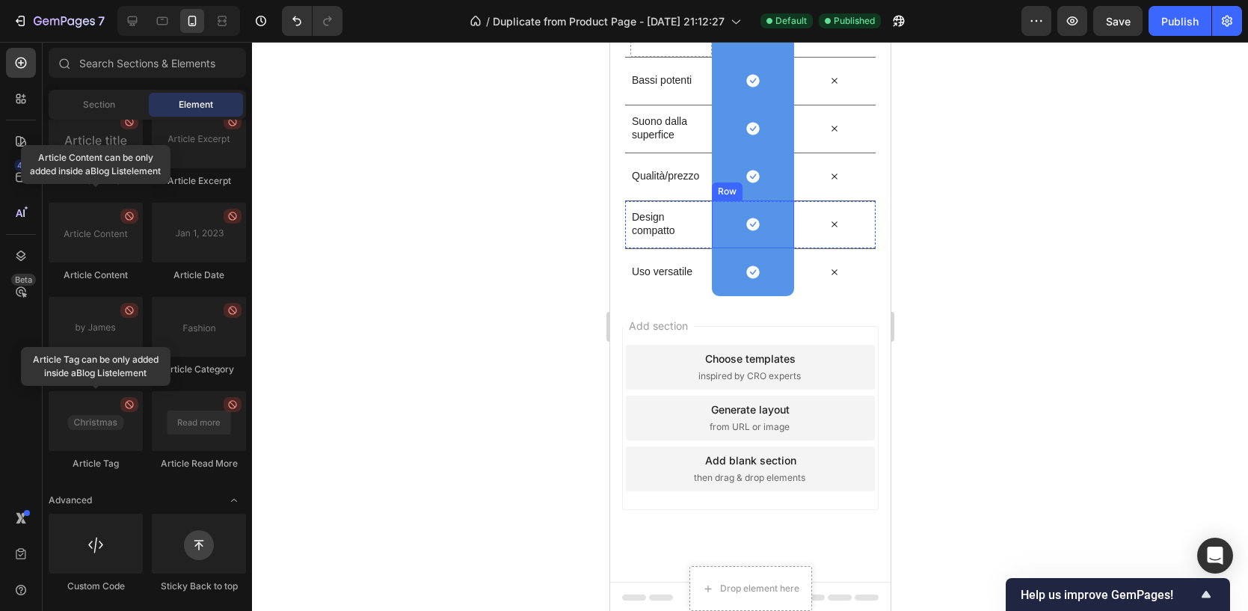
click at [769, 209] on div "Icon Row" at bounding box center [752, 224] width 82 height 48
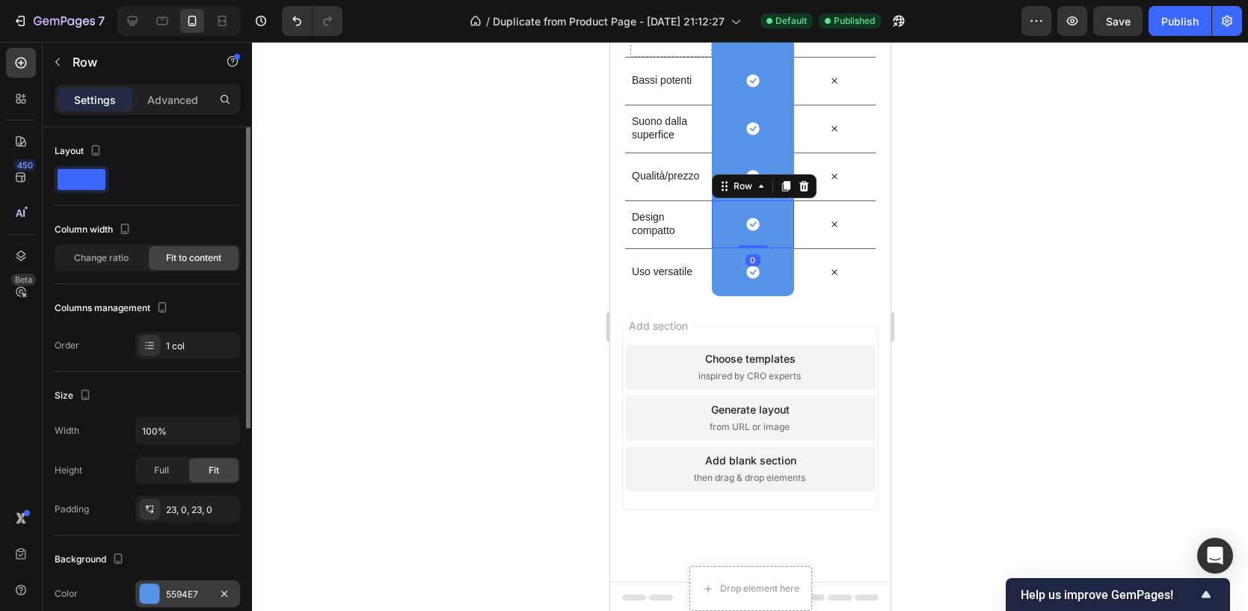
click at [179, 591] on div "5594E7" at bounding box center [187, 594] width 43 height 13
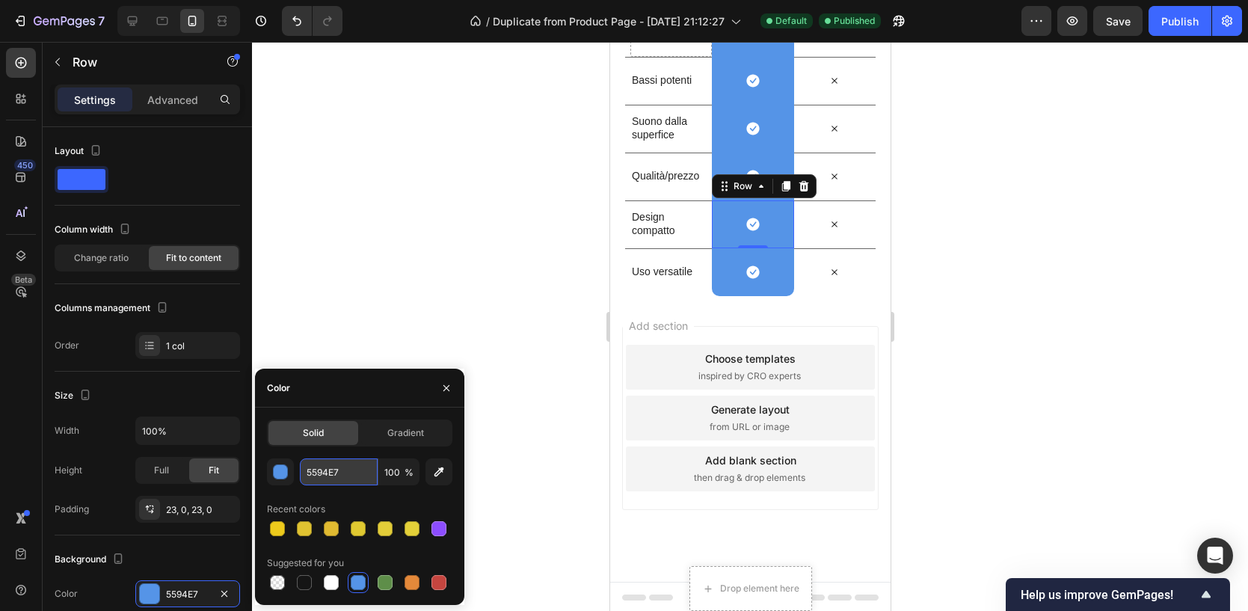
click at [328, 477] on input "5594E7" at bounding box center [339, 471] width 78 height 27
click at [481, 343] on div at bounding box center [750, 326] width 996 height 569
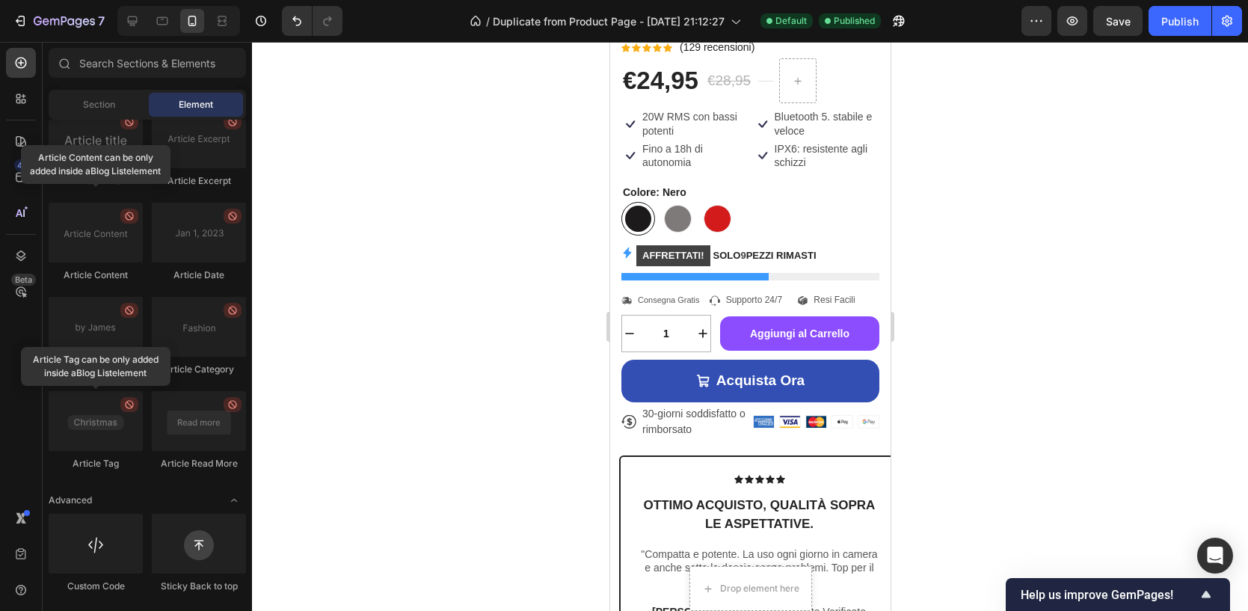
scroll to position [442, 0]
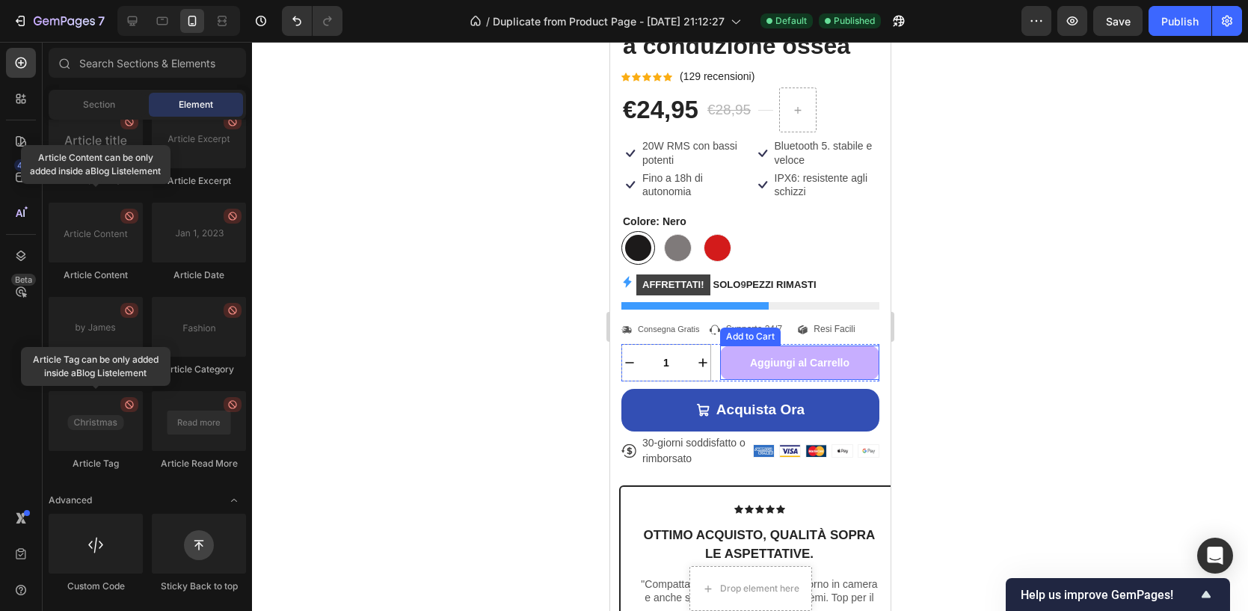
click at [852, 369] on button "Aggiungi al Carrello" at bounding box center [798, 362] width 159 height 34
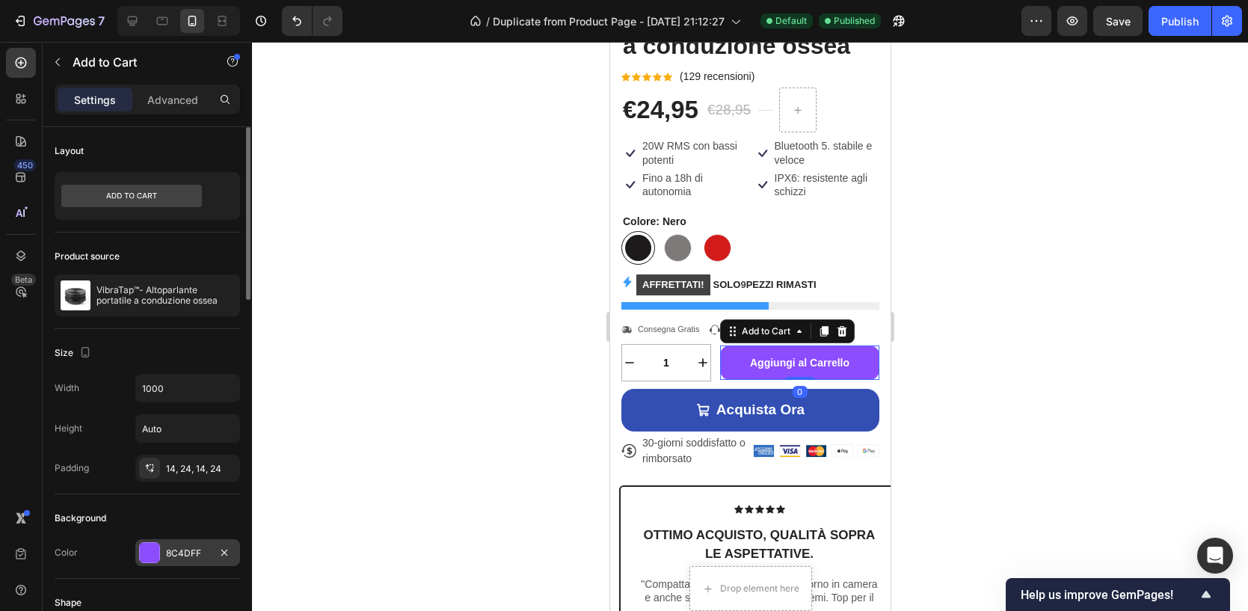
click at [187, 555] on div "8C4DFF" at bounding box center [187, 553] width 43 height 13
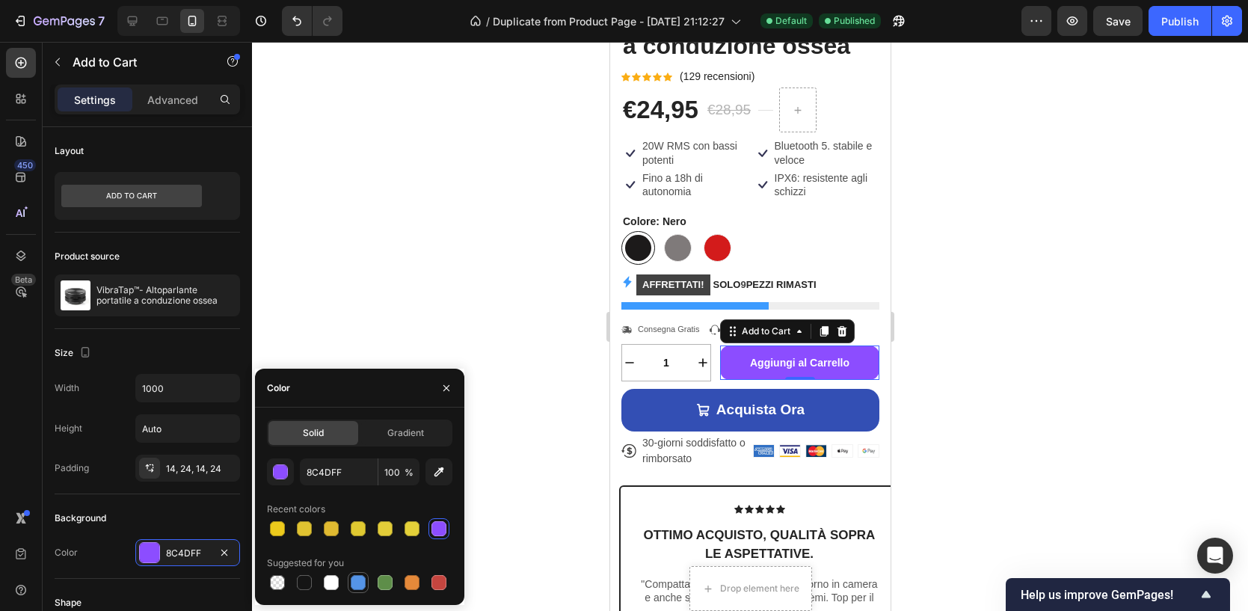
click at [361, 586] on div at bounding box center [358, 582] width 15 height 15
type input "5594E7"
click at [416, 212] on div at bounding box center [750, 326] width 996 height 569
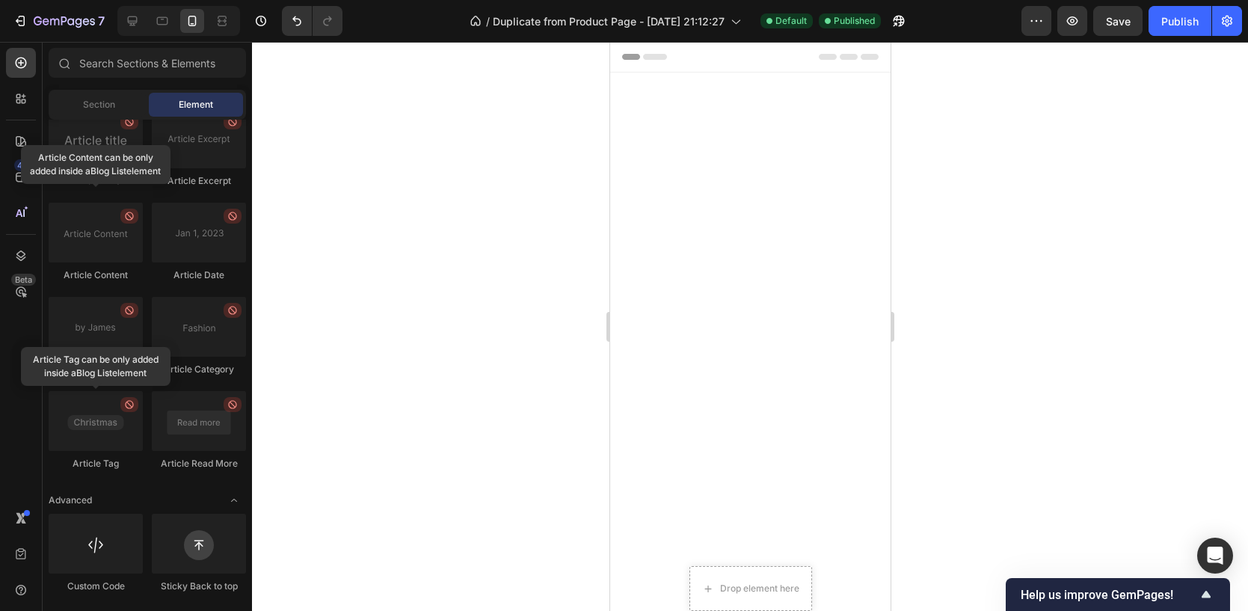
scroll to position [3282, 0]
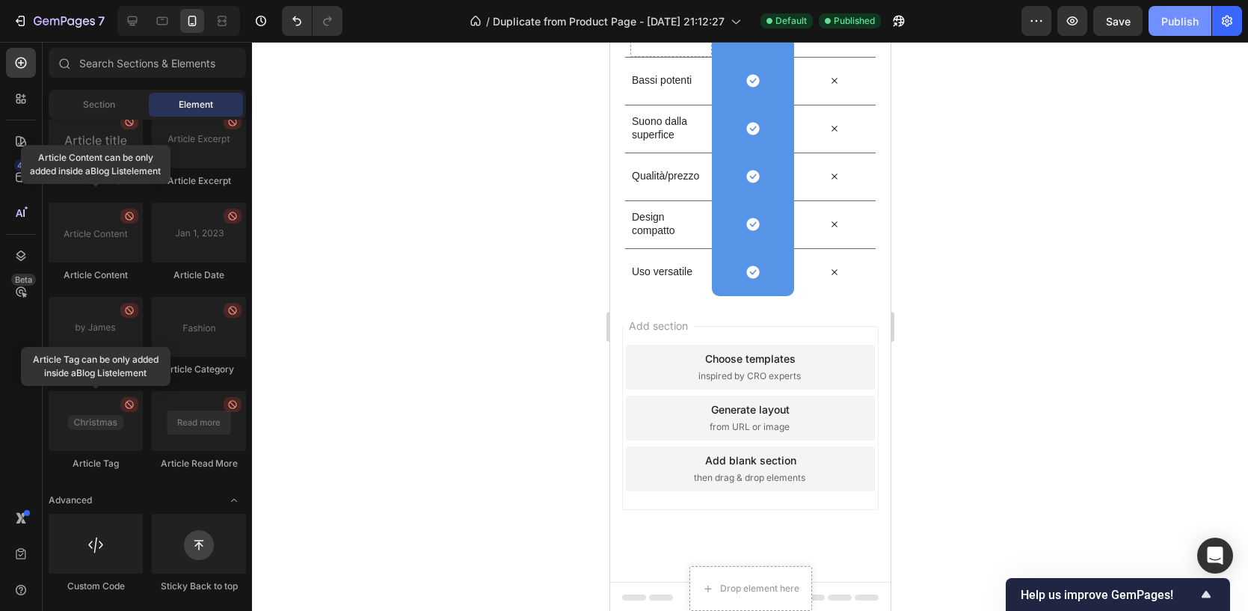
click at [1179, 13] on div "Publish" at bounding box center [1179, 21] width 37 height 16
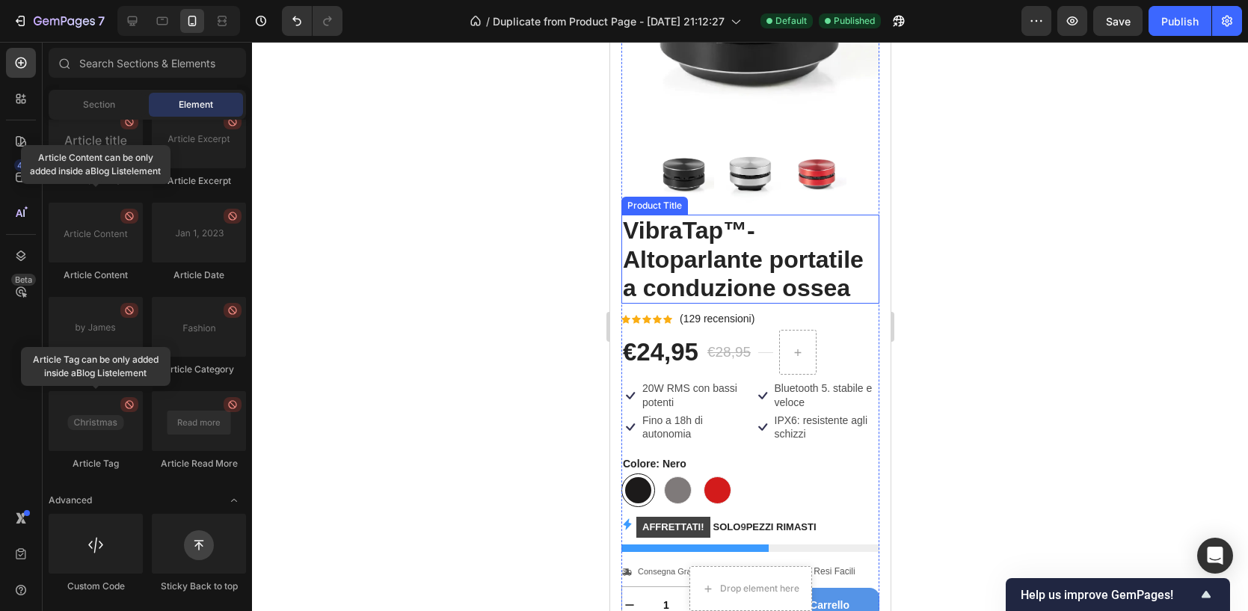
scroll to position [199, 0]
click at [725, 265] on h2 "VibraTap™- Altoparlante portatile a conduzione ossea" at bounding box center [750, 259] width 258 height 89
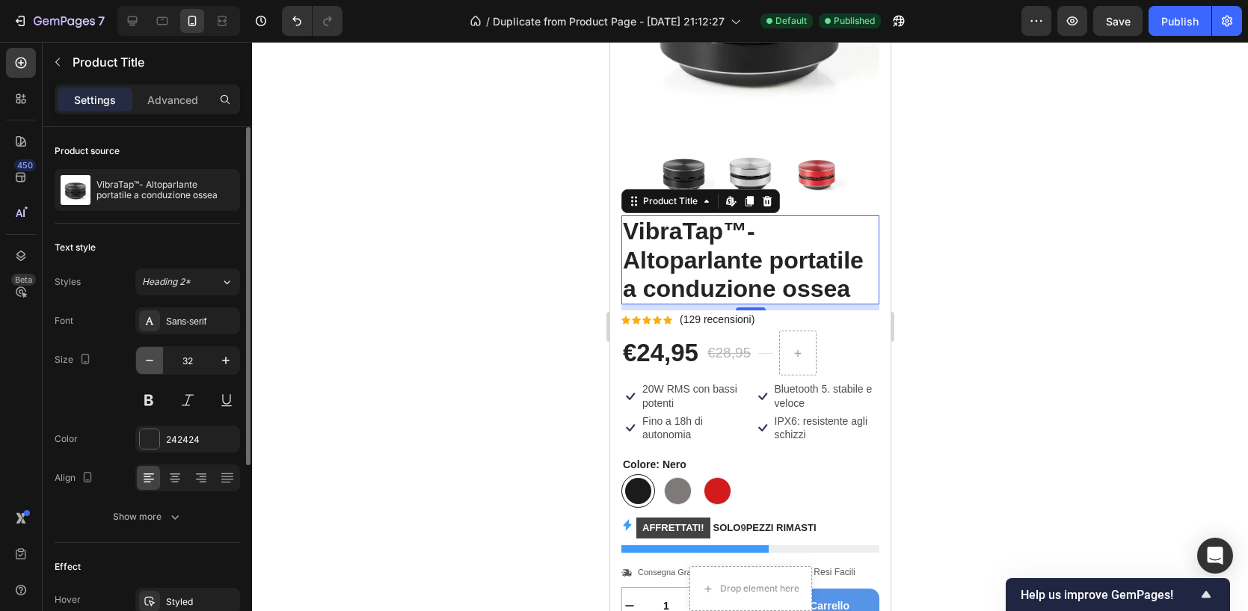
click at [148, 363] on icon "button" at bounding box center [149, 360] width 15 height 15
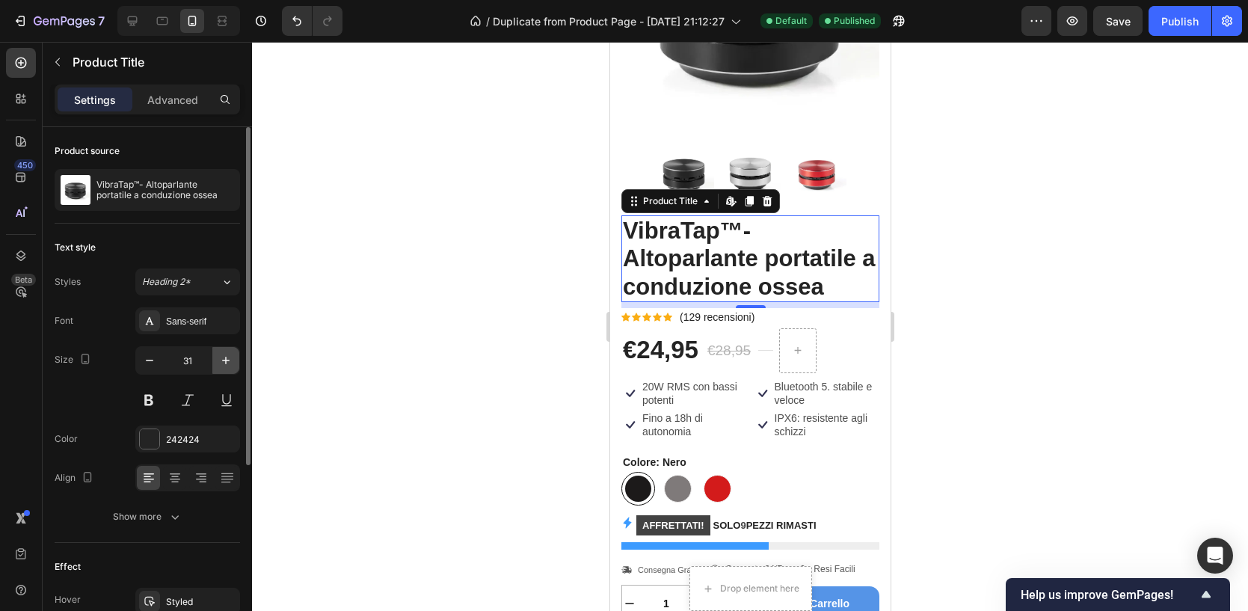
click at [221, 360] on icon "button" at bounding box center [225, 360] width 15 height 15
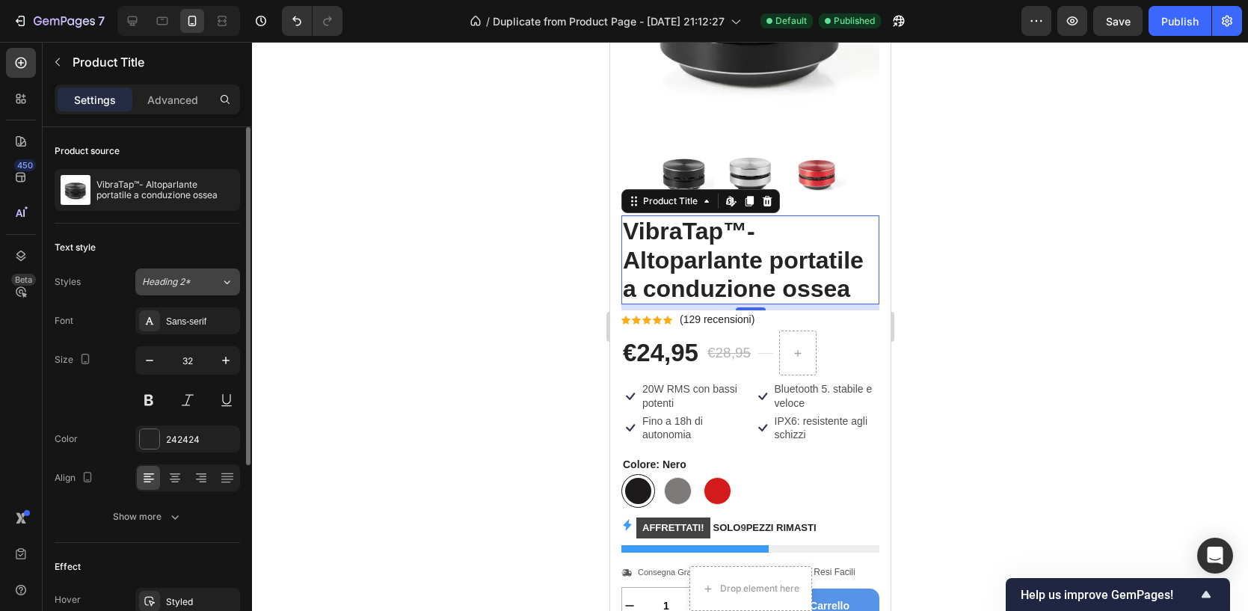
click at [222, 286] on icon at bounding box center [227, 281] width 13 height 15
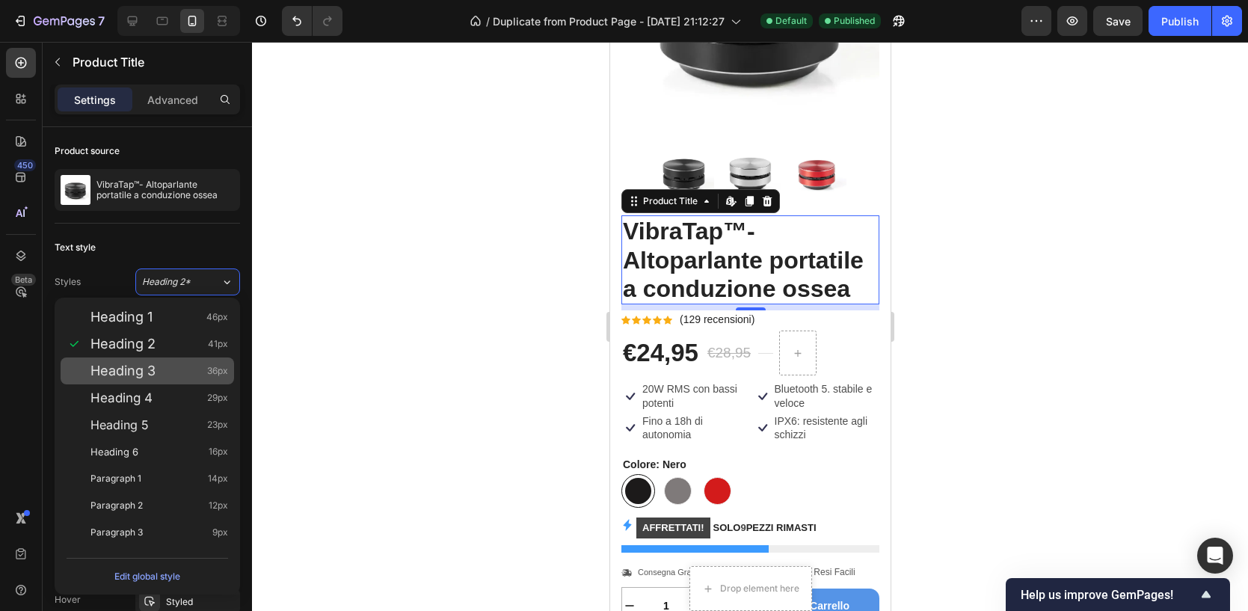
click at [182, 381] on div "Heading 3 36px" at bounding box center [147, 370] width 173 height 27
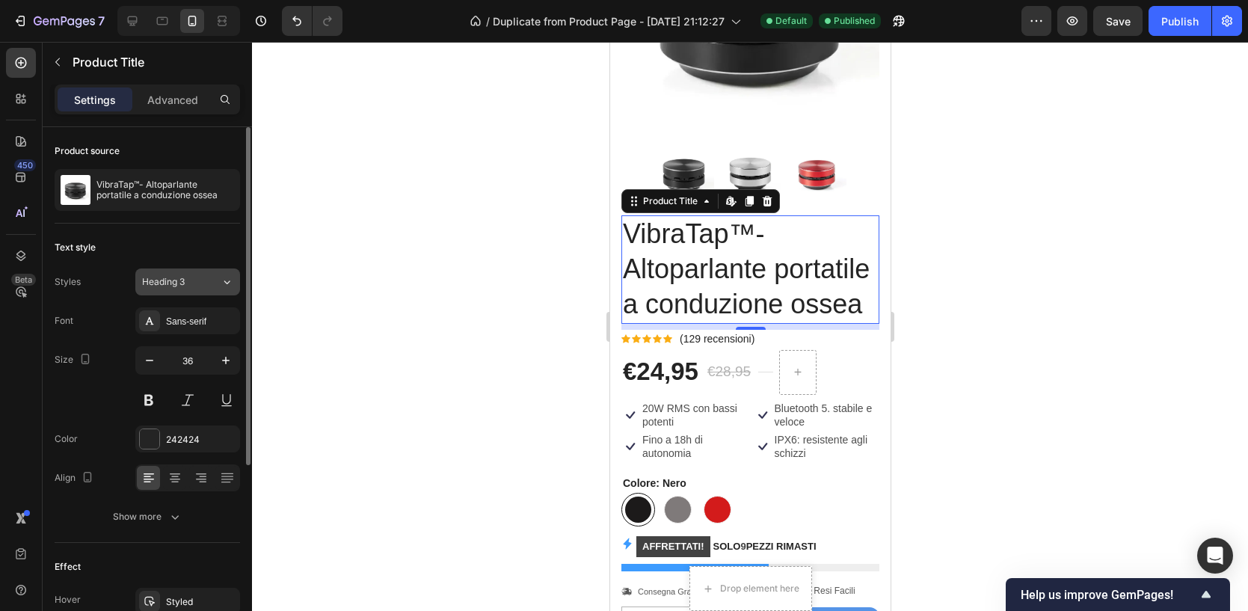
click at [203, 280] on div "Heading 3" at bounding box center [181, 281] width 79 height 13
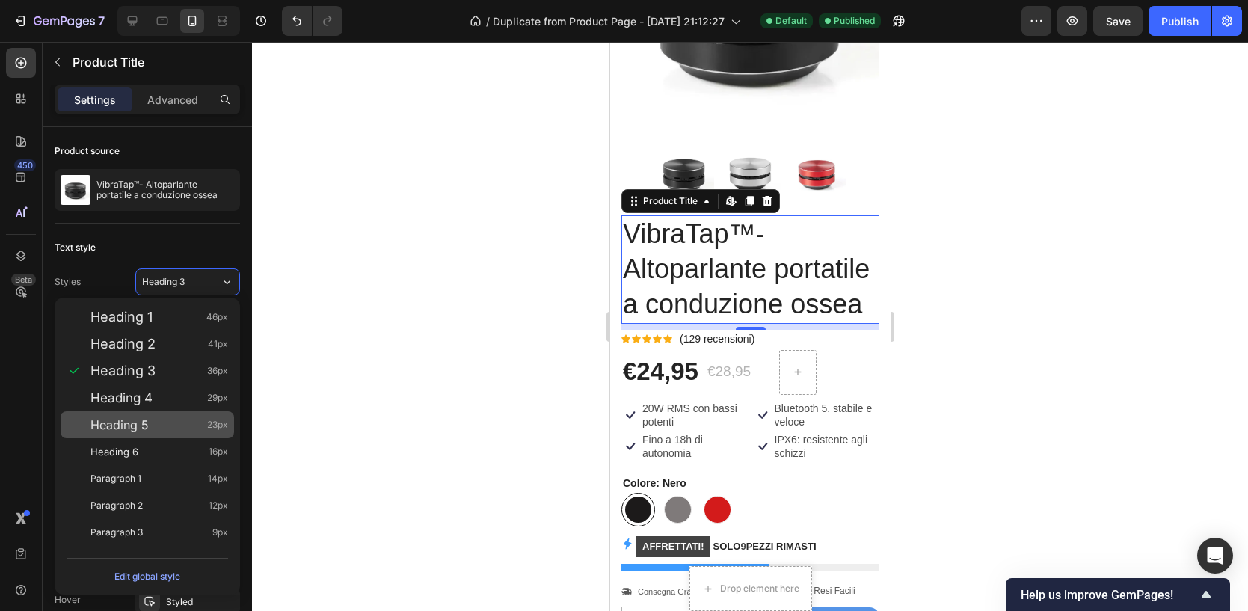
click at [169, 426] on div "Heading 5 23px" at bounding box center [159, 424] width 138 height 15
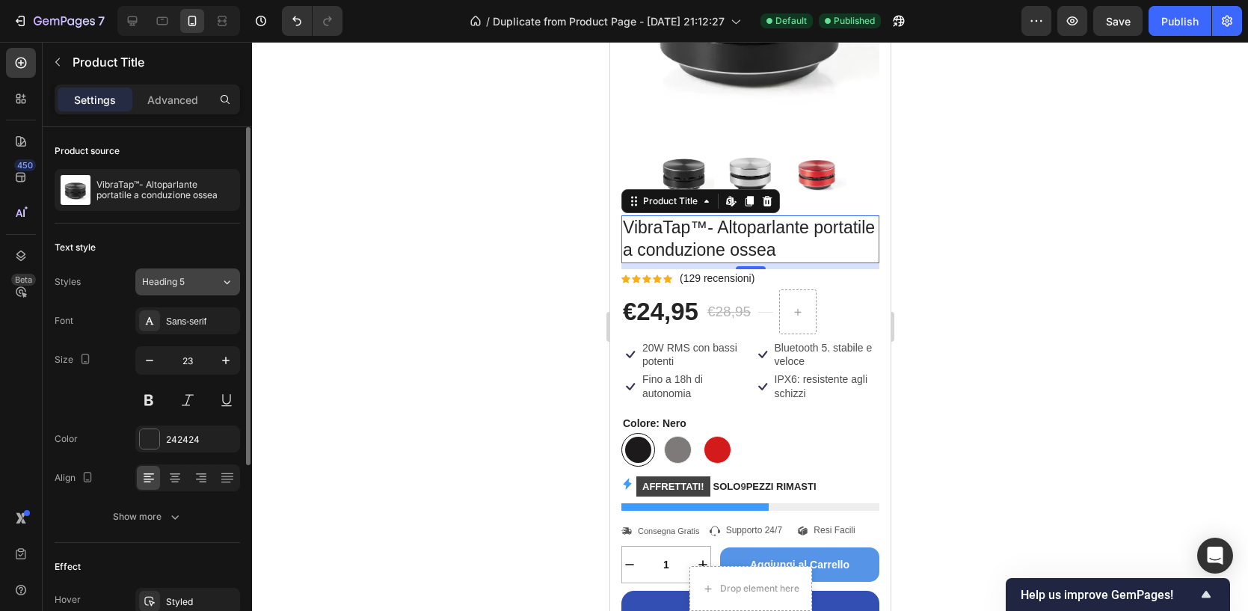
click at [213, 277] on div "Heading 5" at bounding box center [181, 281] width 79 height 13
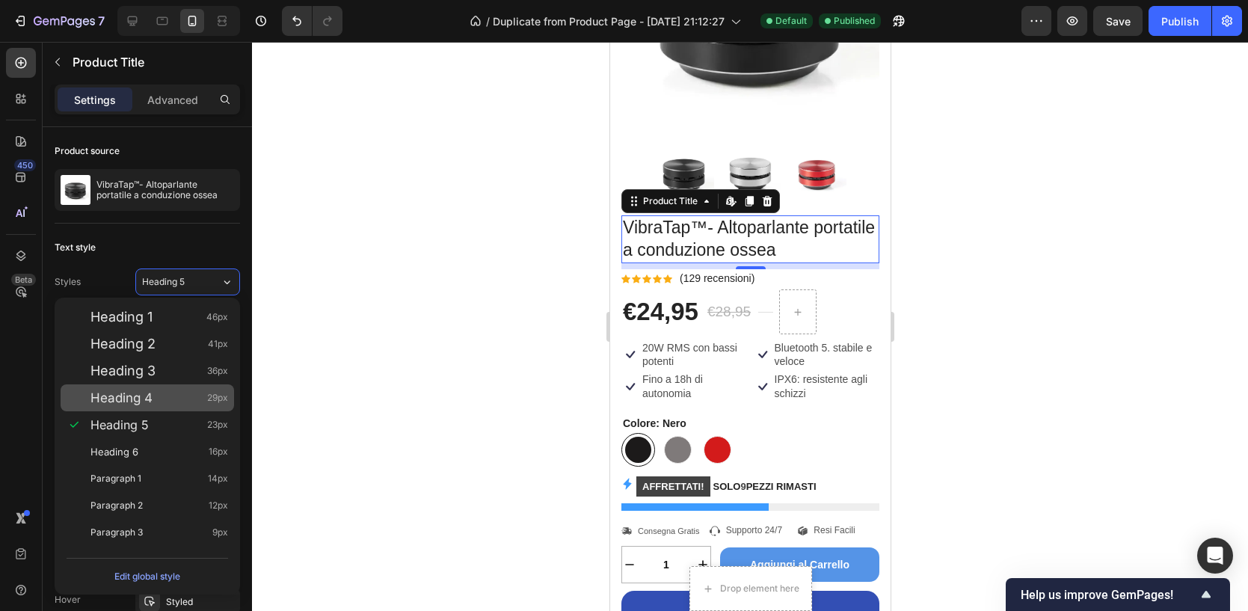
click at [144, 391] on span "Heading 4" at bounding box center [121, 397] width 62 height 15
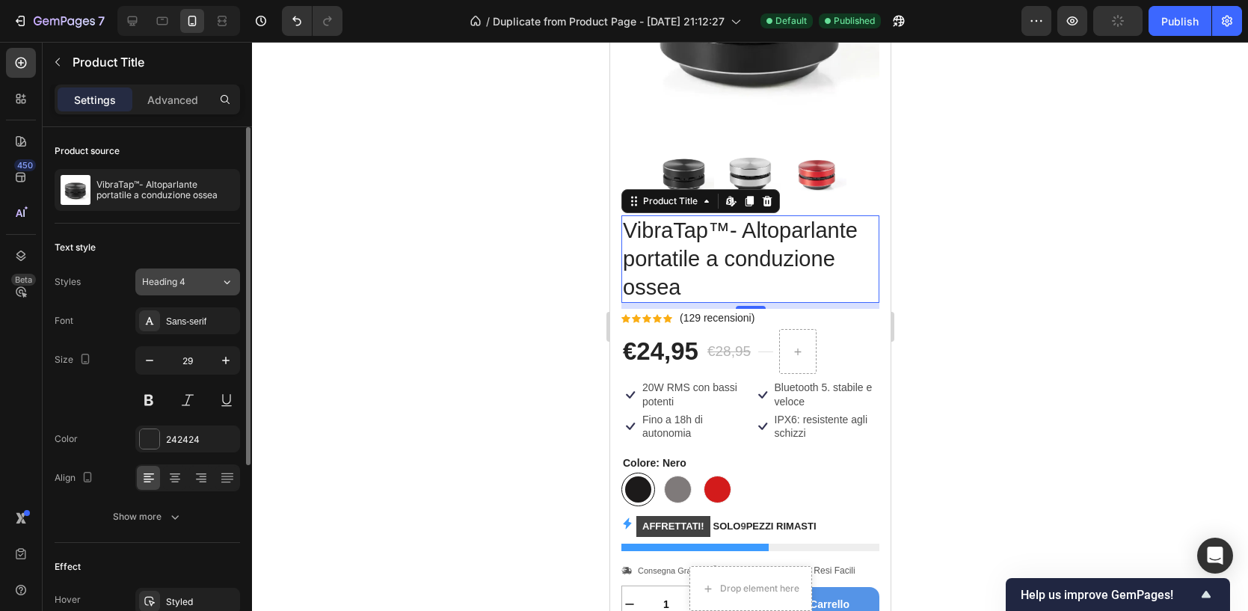
click at [201, 271] on button "Heading 4" at bounding box center [187, 281] width 105 height 27
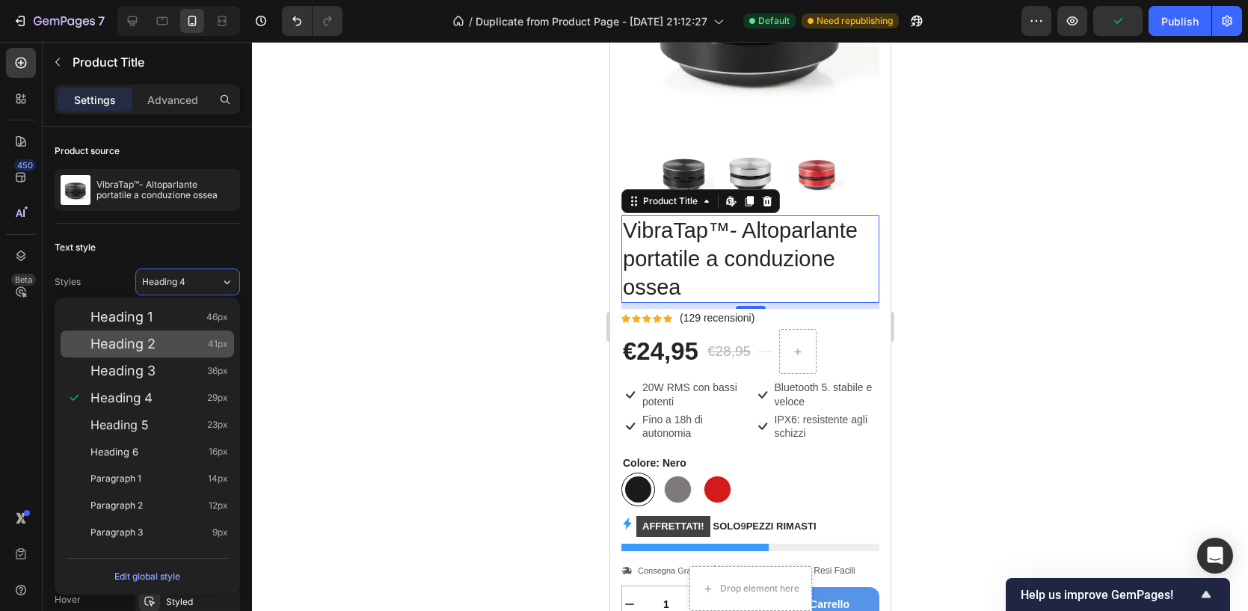
click at [162, 350] on div "Heading 2 41px" at bounding box center [159, 343] width 138 height 15
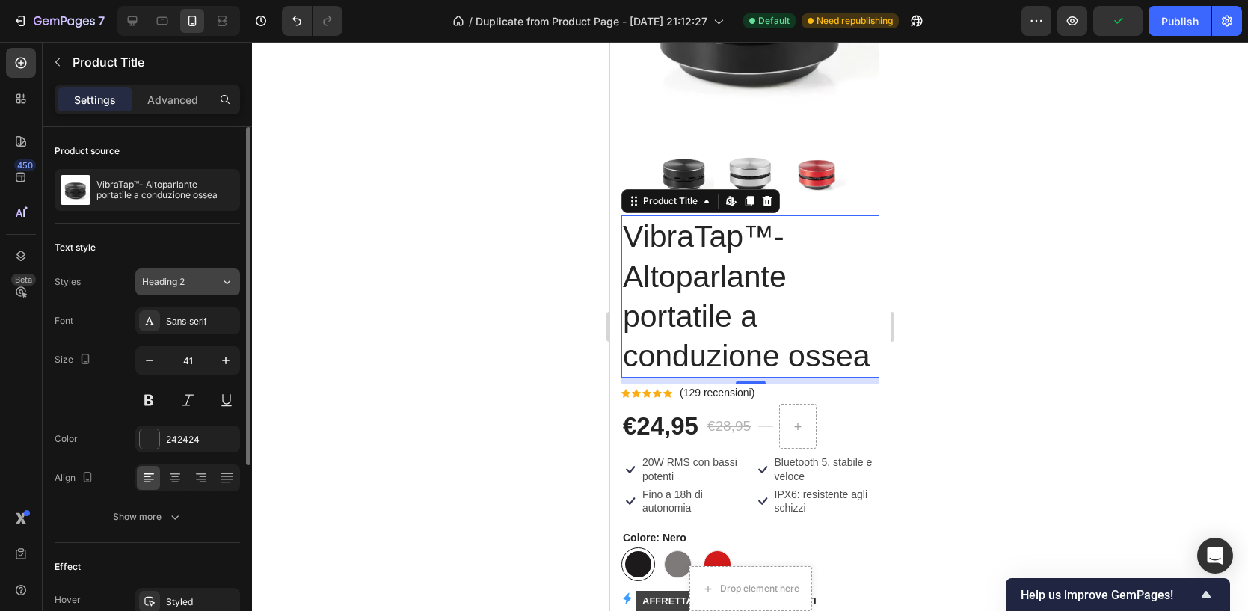
click at [201, 285] on div "Heading 2" at bounding box center [172, 281] width 61 height 13
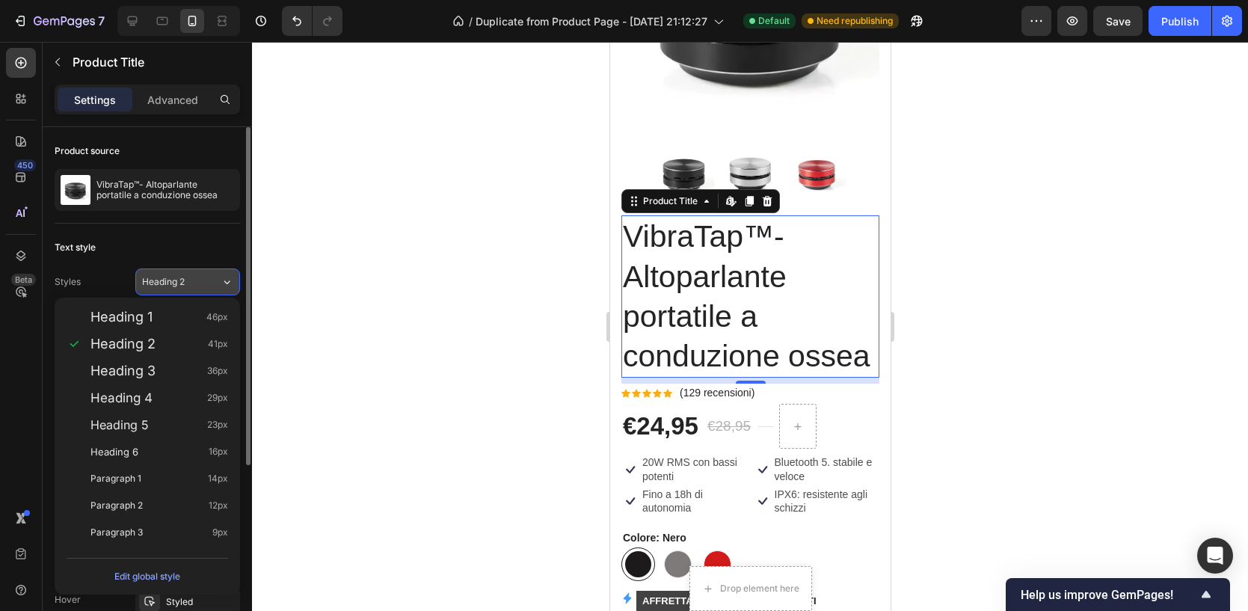
click at [147, 327] on div "Heading 1 46px" at bounding box center [147, 317] width 173 height 27
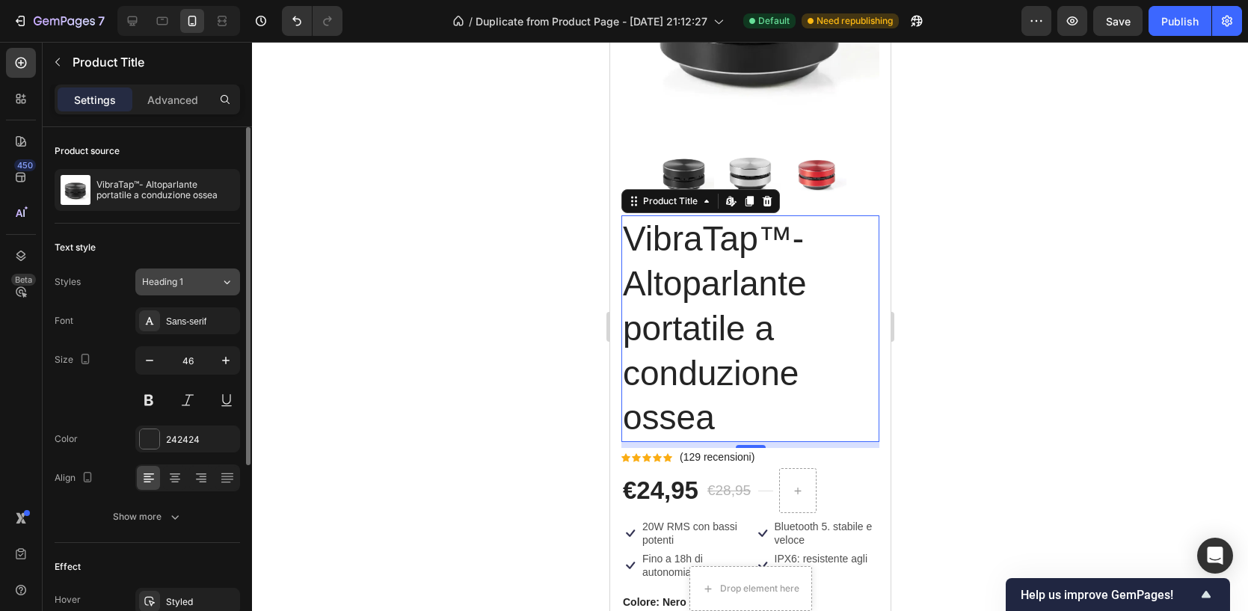
click at [189, 283] on div "Heading 1" at bounding box center [172, 281] width 61 height 13
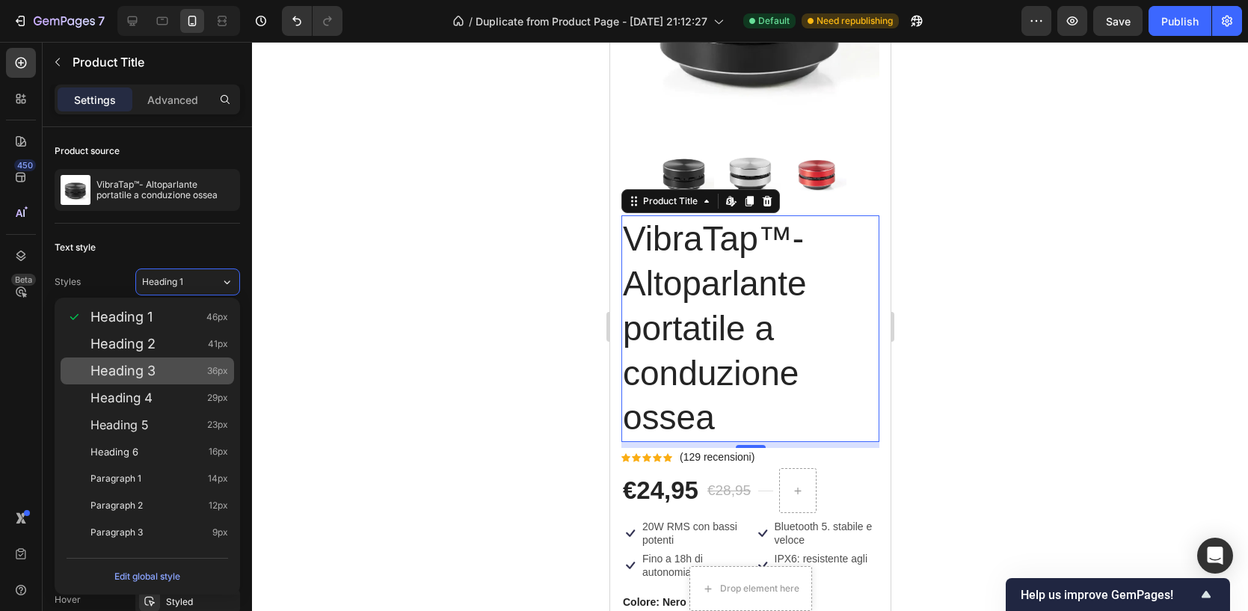
click at [155, 358] on div "Heading 3 36px" at bounding box center [147, 370] width 173 height 27
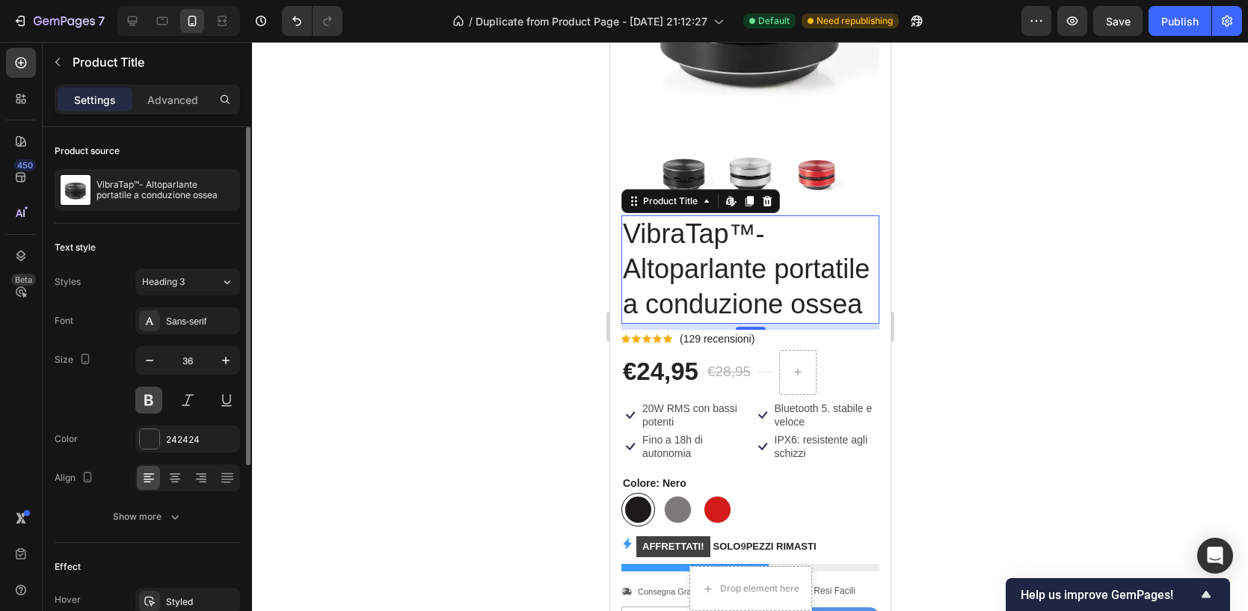
click at [147, 399] on button at bounding box center [148, 400] width 27 height 27
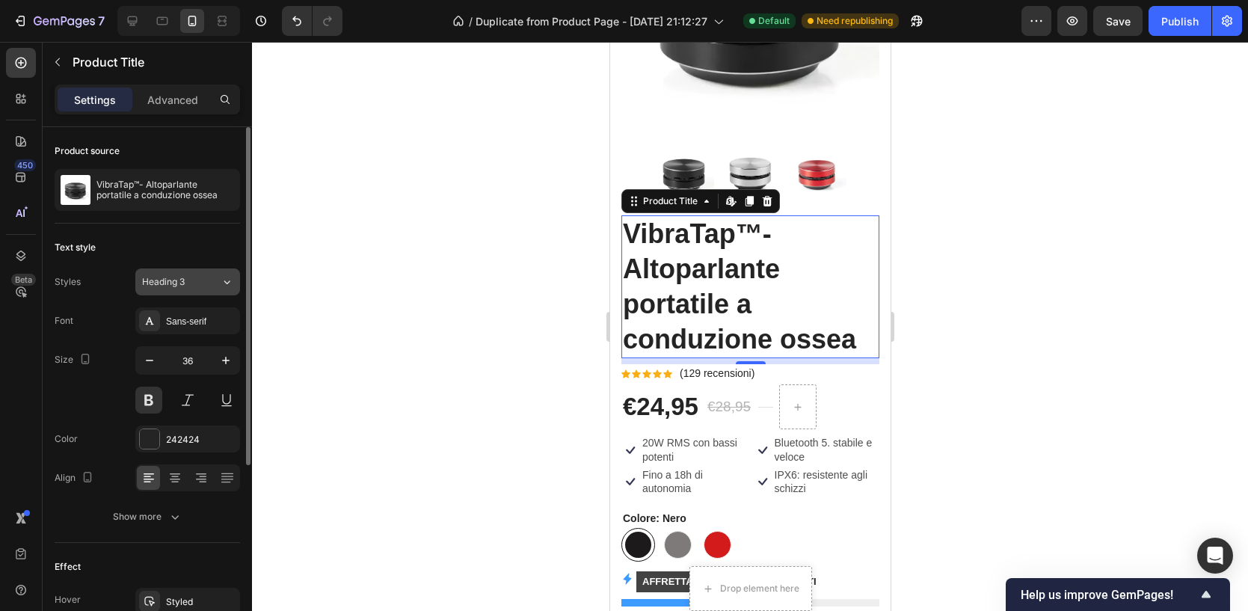
click at [209, 285] on div "Heading 3" at bounding box center [181, 281] width 79 height 13
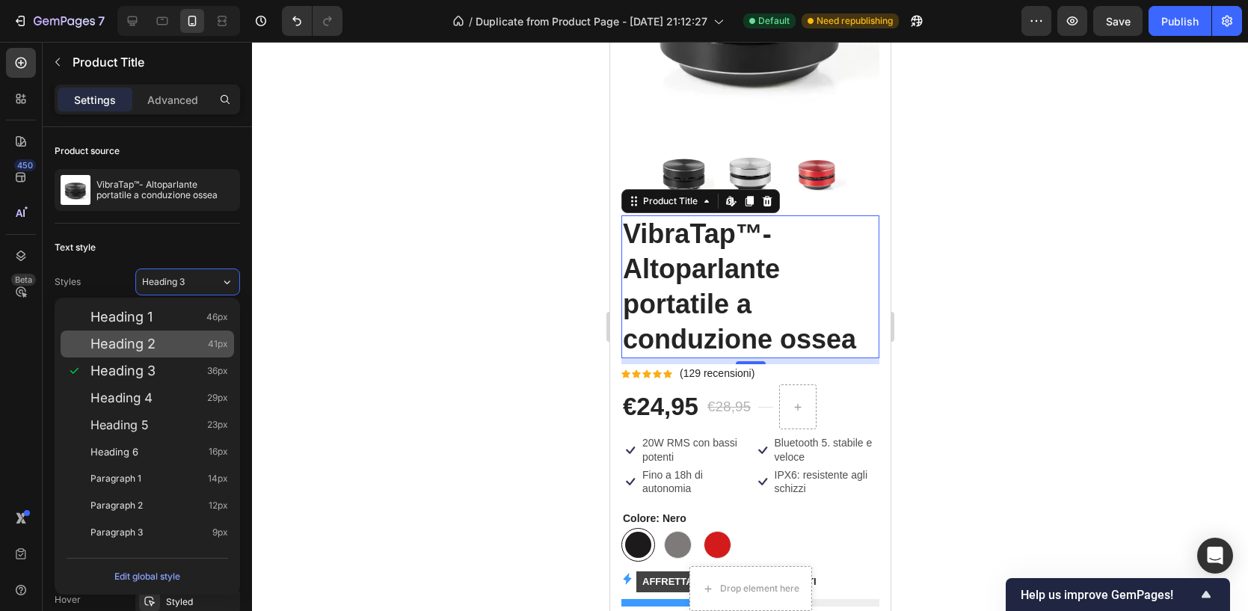
click at [144, 340] on span "Heading 2" at bounding box center [122, 343] width 65 height 15
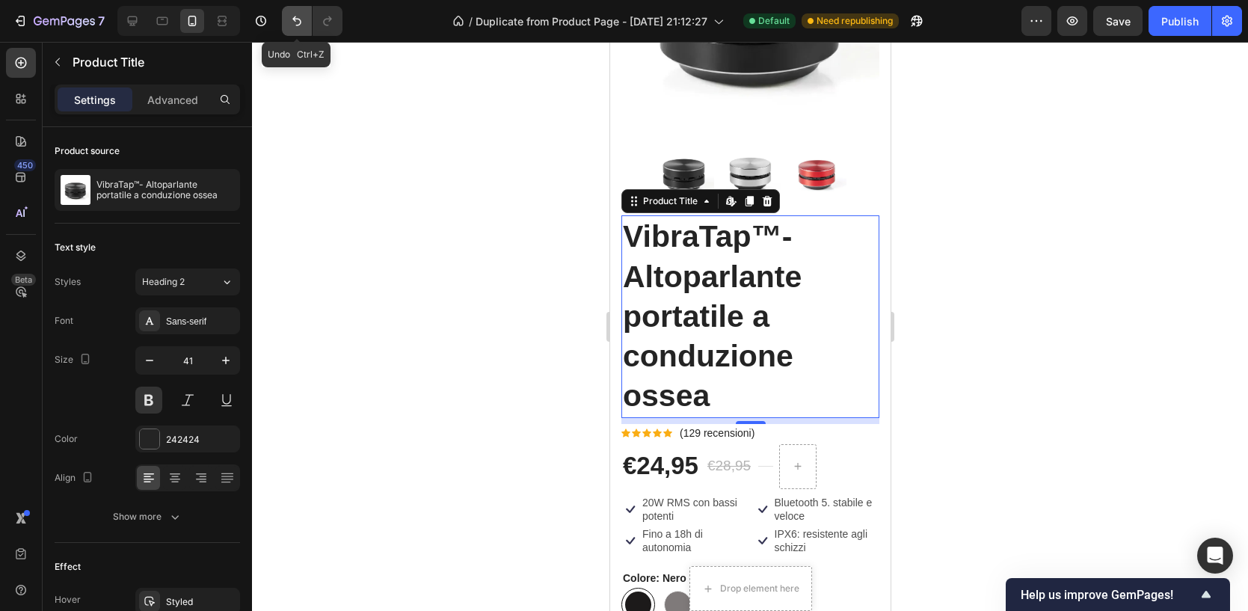
click at [289, 17] on icon "Undo/Redo" at bounding box center [296, 20] width 15 height 15
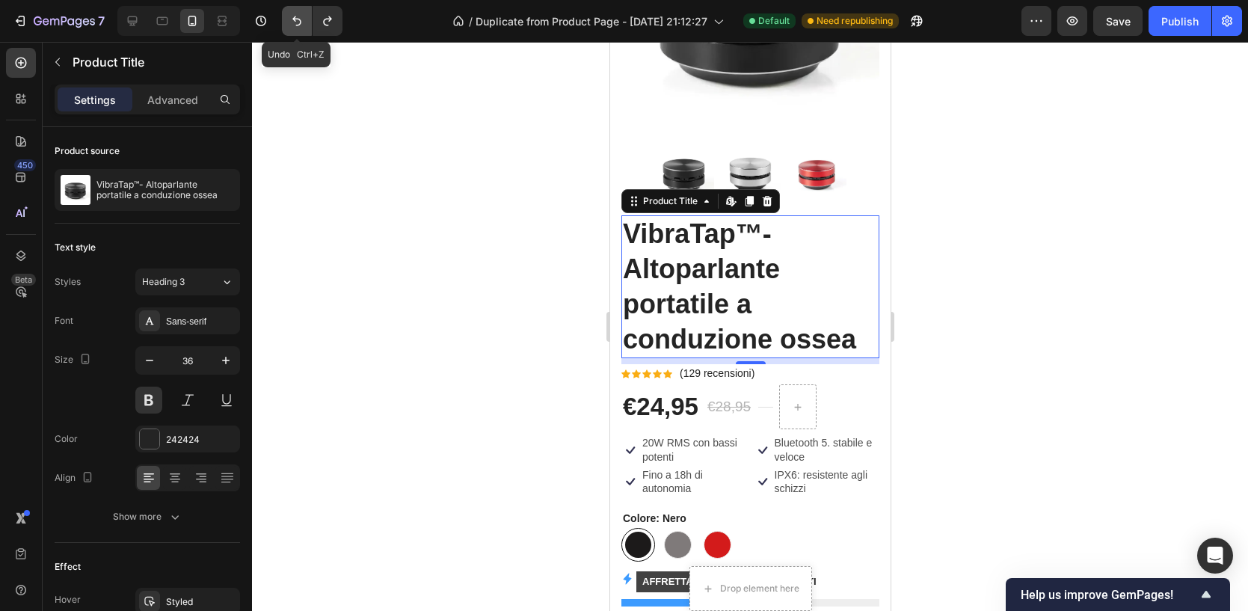
click at [289, 17] on icon "Undo/Redo" at bounding box center [296, 20] width 15 height 15
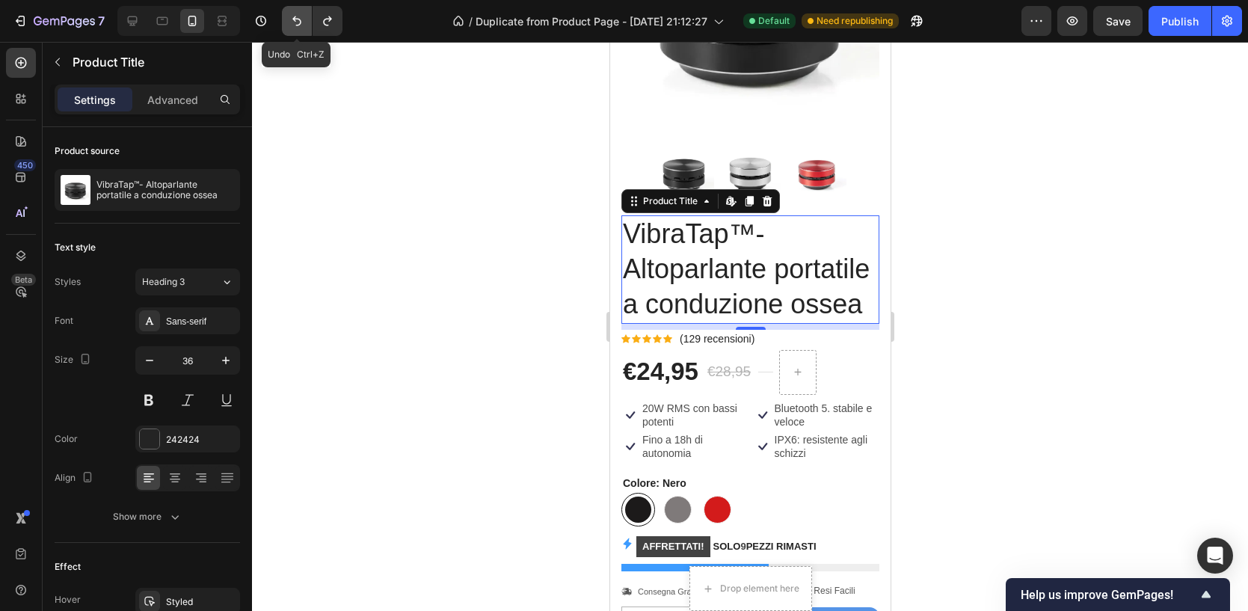
click at [289, 17] on icon "Undo/Redo" at bounding box center [296, 20] width 15 height 15
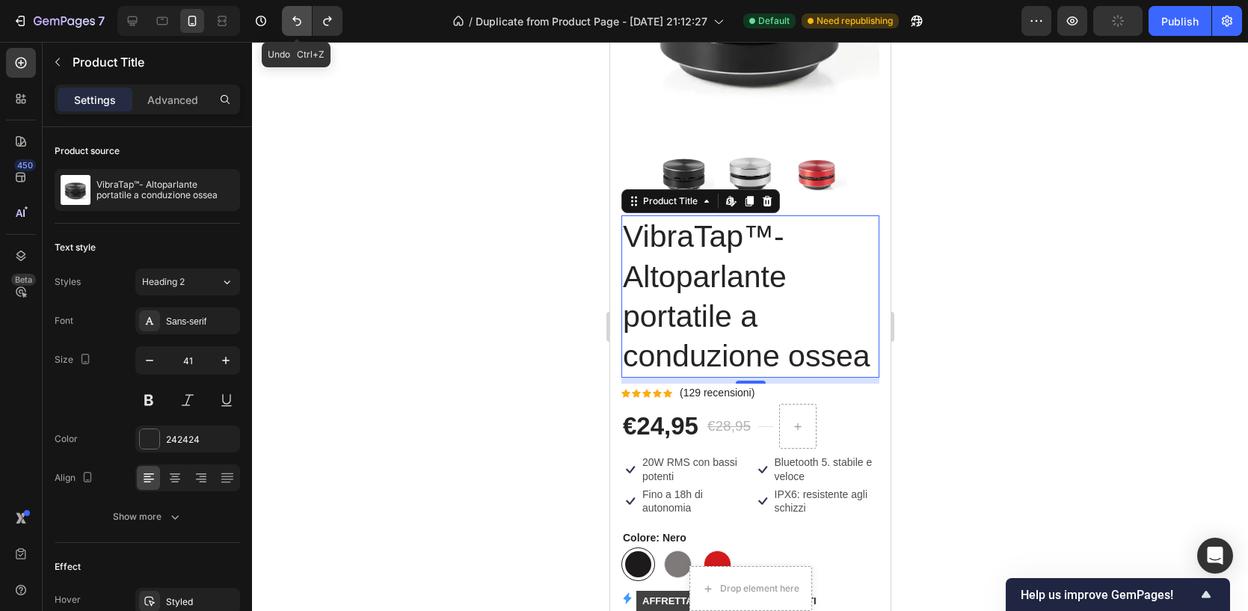
click at [289, 17] on icon "Undo/Redo" at bounding box center [296, 20] width 15 height 15
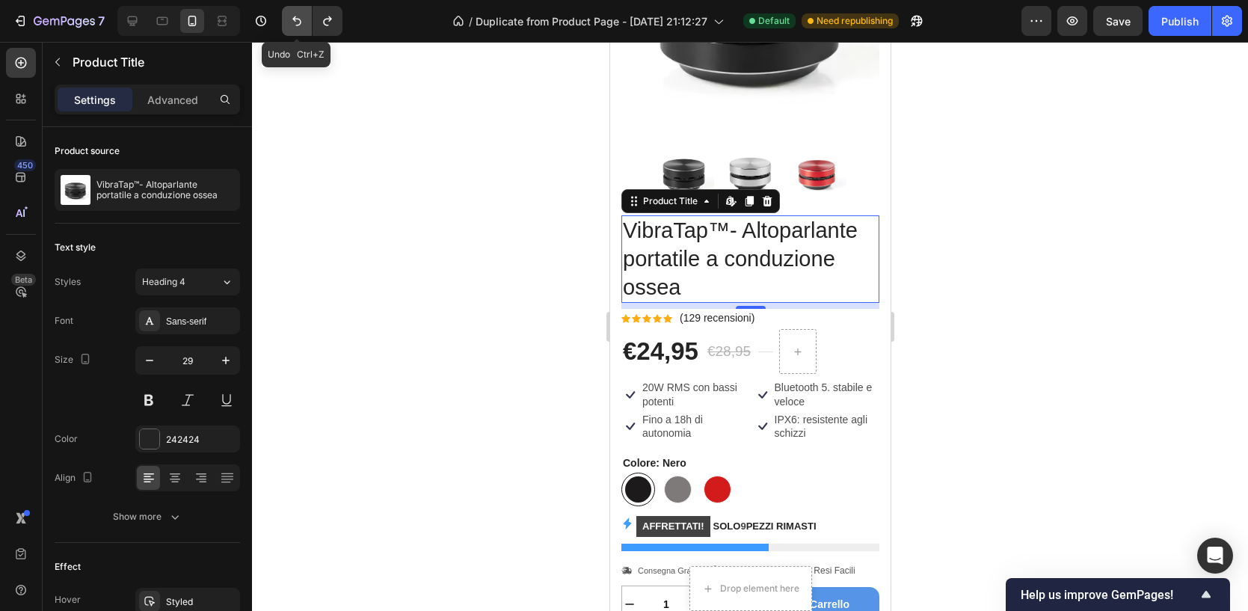
click at [289, 17] on icon "Undo/Redo" at bounding box center [296, 20] width 15 height 15
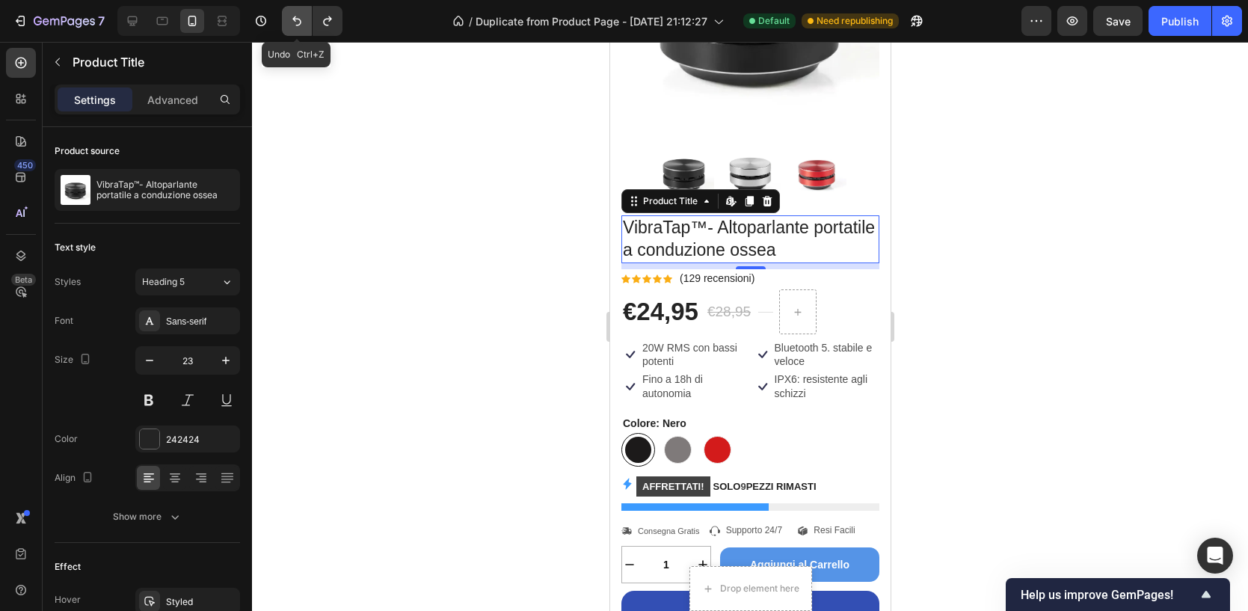
click at [289, 17] on icon "Undo/Redo" at bounding box center [296, 20] width 15 height 15
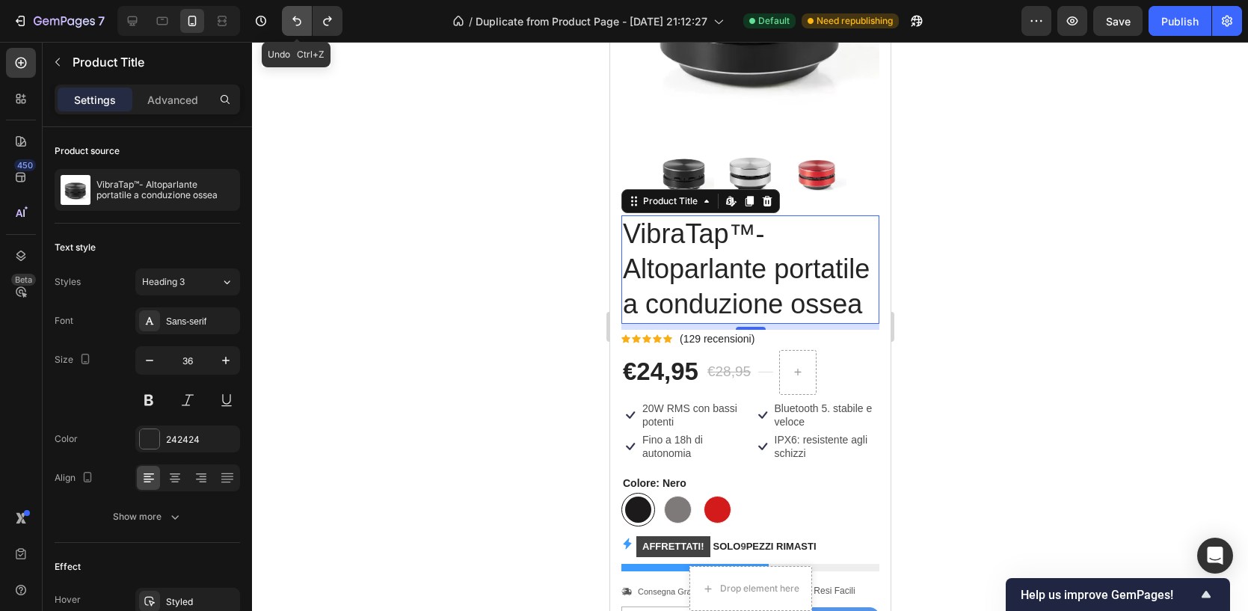
click at [289, 17] on icon "Undo/Redo" at bounding box center [296, 20] width 15 height 15
type input "32"
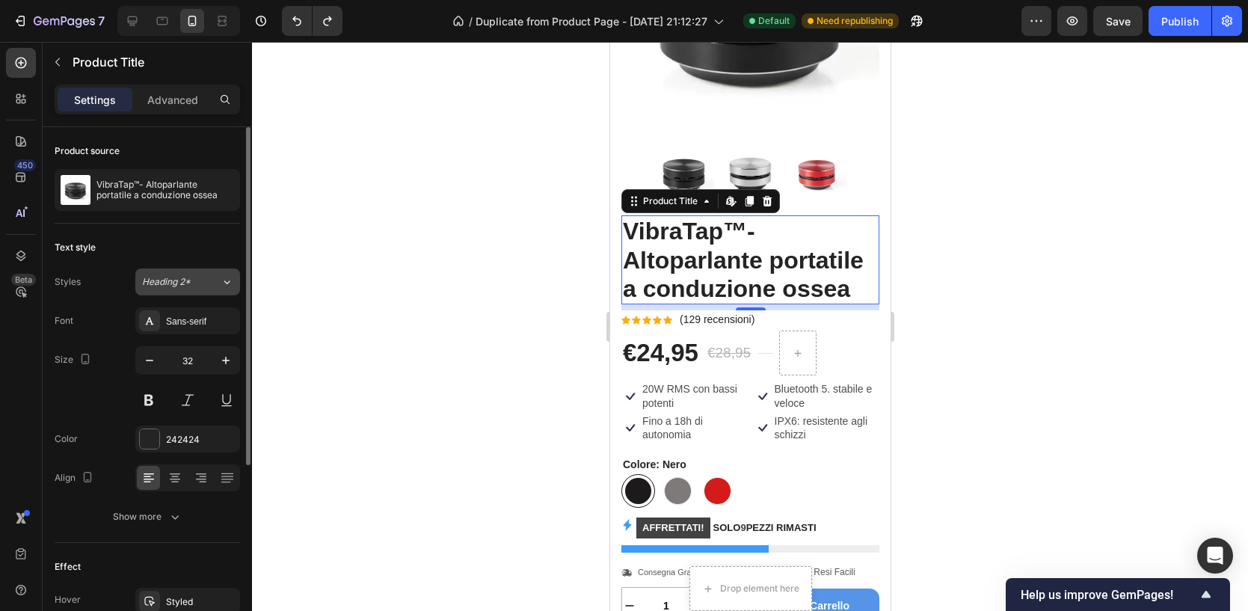
click at [233, 279] on button "Heading 2*" at bounding box center [187, 281] width 105 height 27
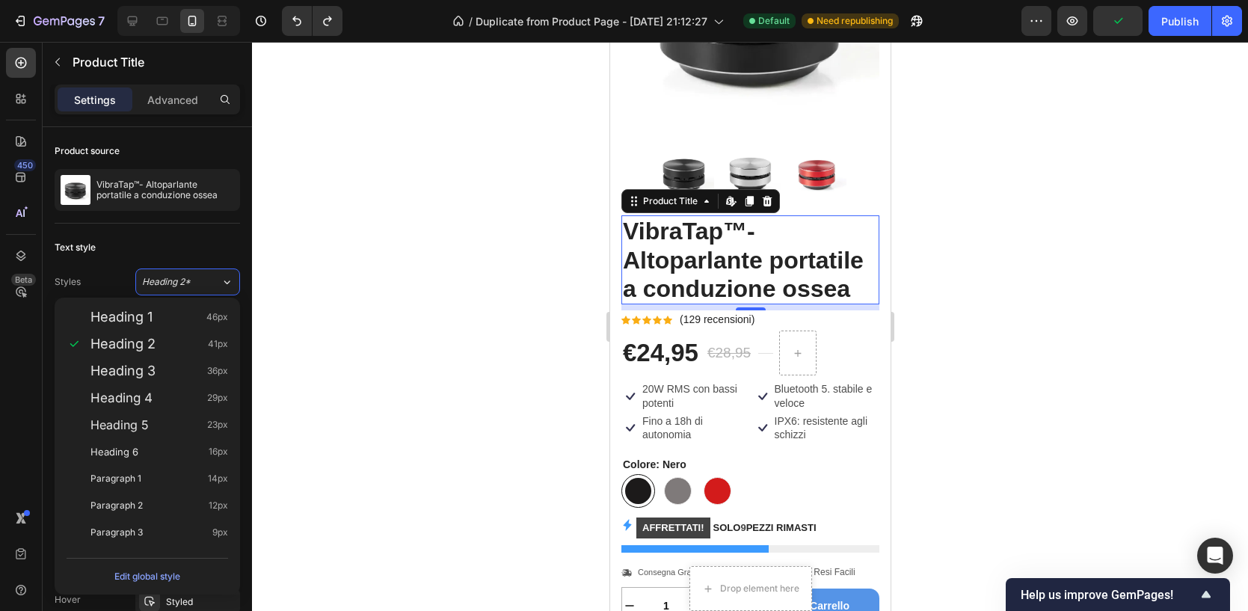
click at [376, 297] on div at bounding box center [750, 326] width 996 height 569
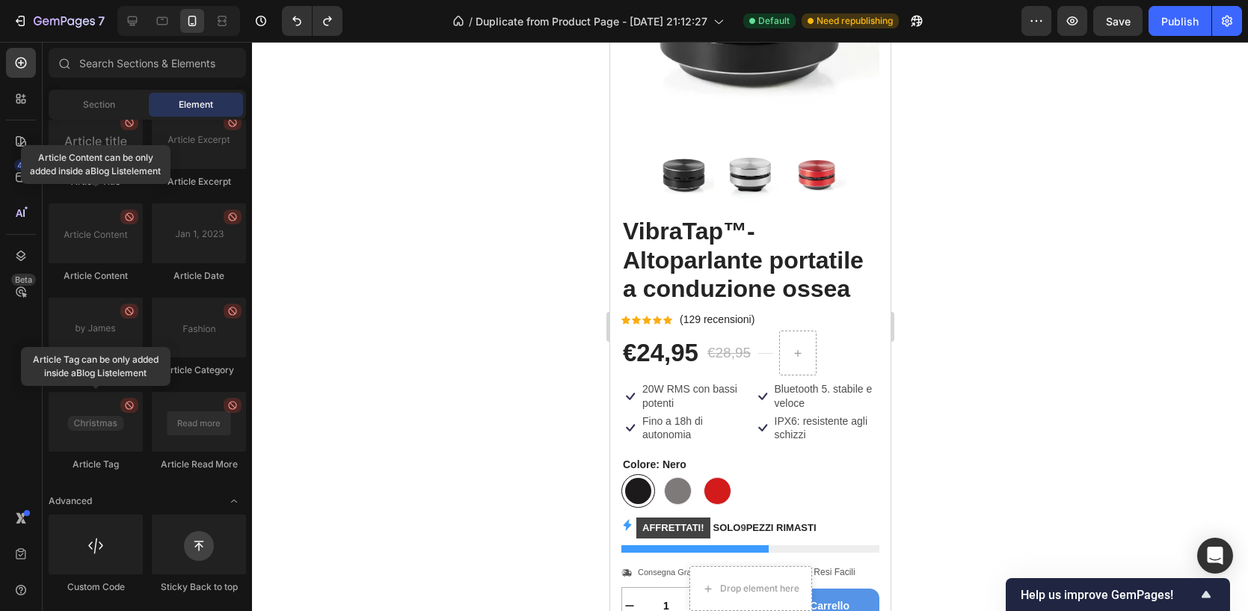
click at [372, 248] on div at bounding box center [750, 326] width 996 height 569
click at [713, 242] on h2 "VibraTap™- Altoparlante portatile a conduzione ossea" at bounding box center [750, 259] width 258 height 89
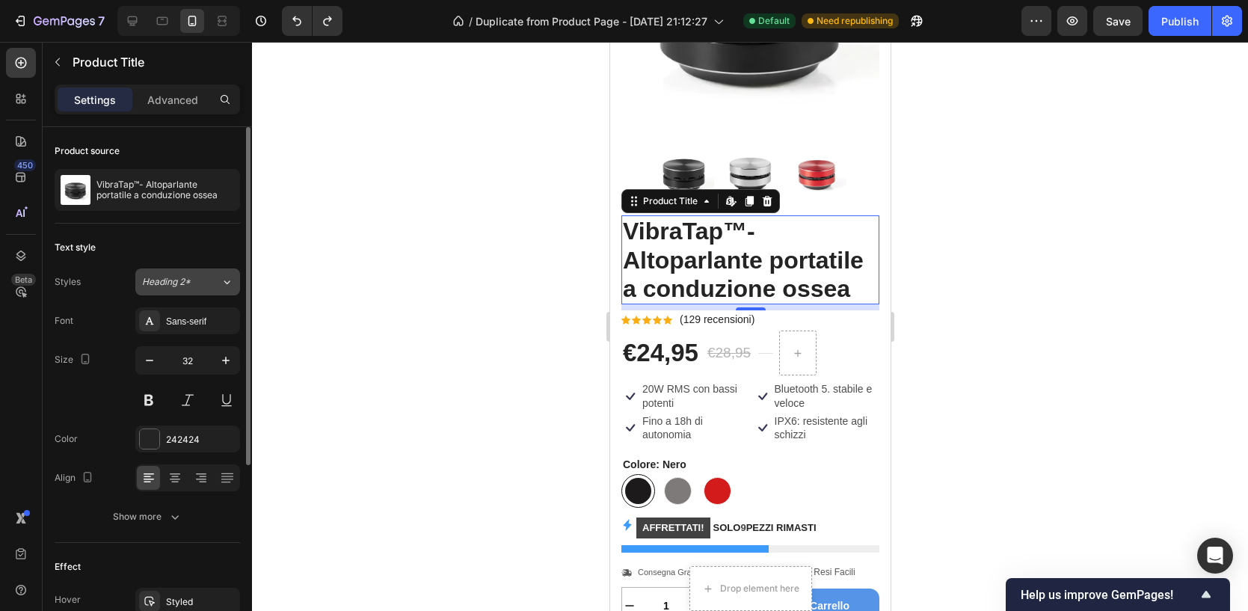
click at [200, 288] on button "Heading 2*" at bounding box center [187, 281] width 105 height 27
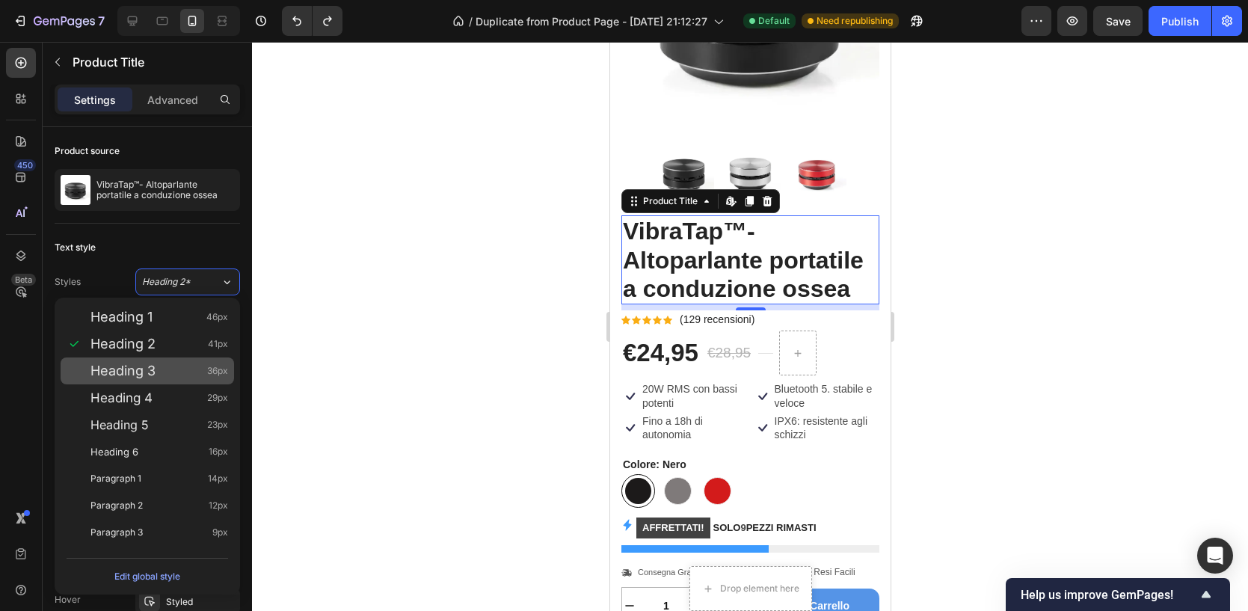
click at [140, 369] on span "Heading 3" at bounding box center [122, 370] width 65 height 15
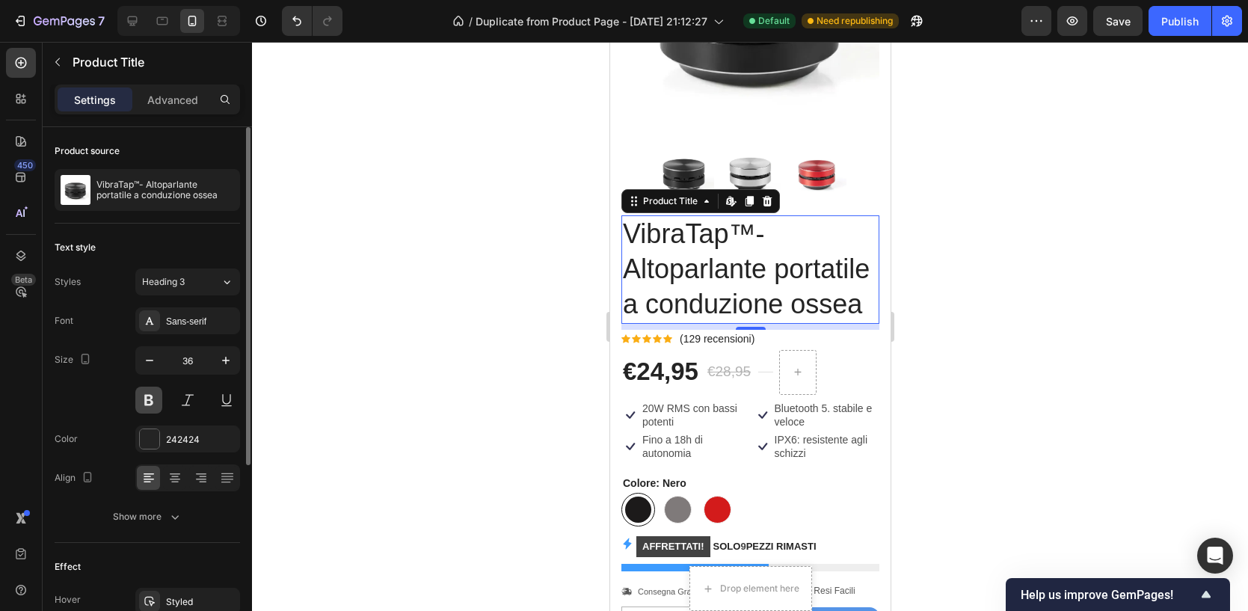
click at [147, 391] on button at bounding box center [148, 400] width 27 height 27
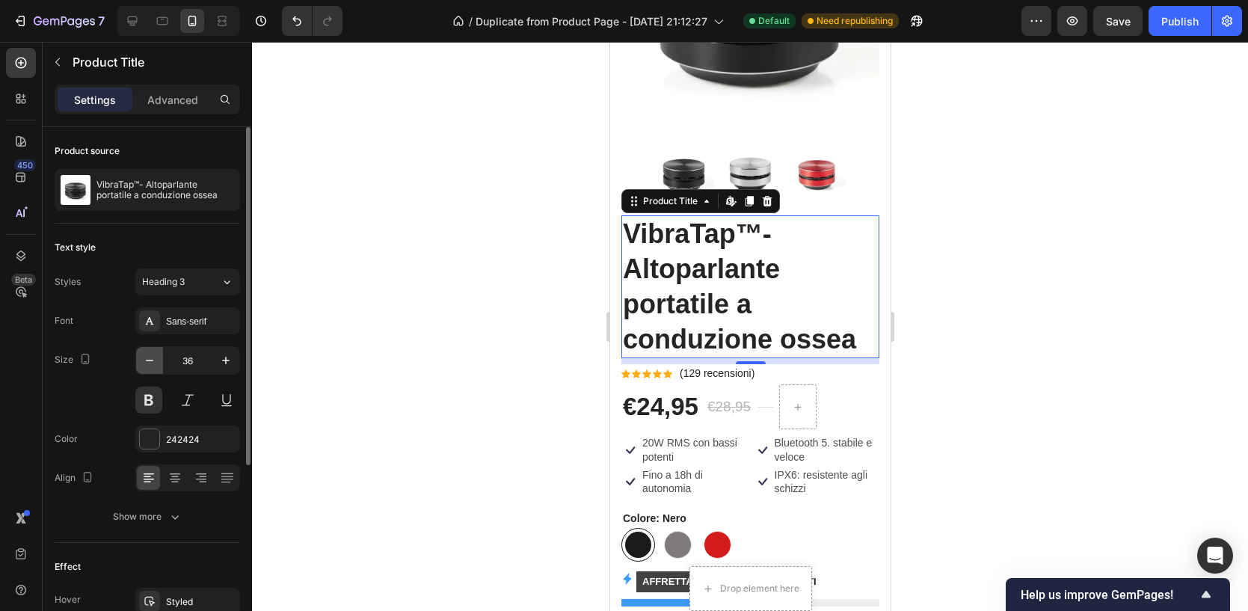
click at [153, 362] on icon "button" at bounding box center [149, 360] width 15 height 15
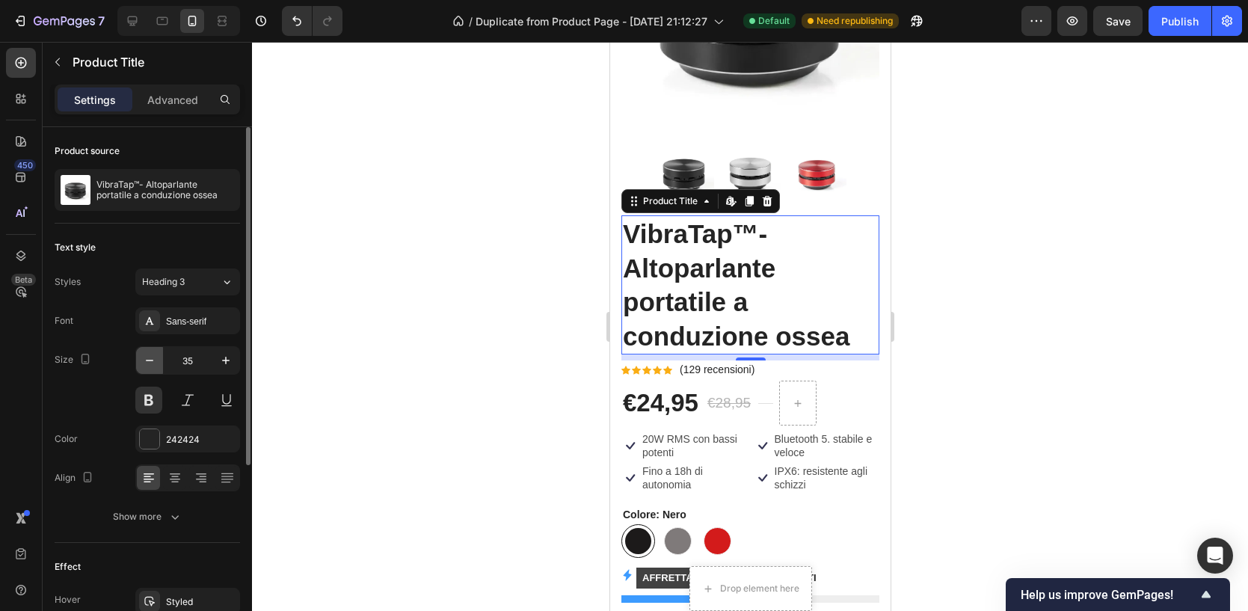
click at [153, 362] on icon "button" at bounding box center [149, 360] width 15 height 15
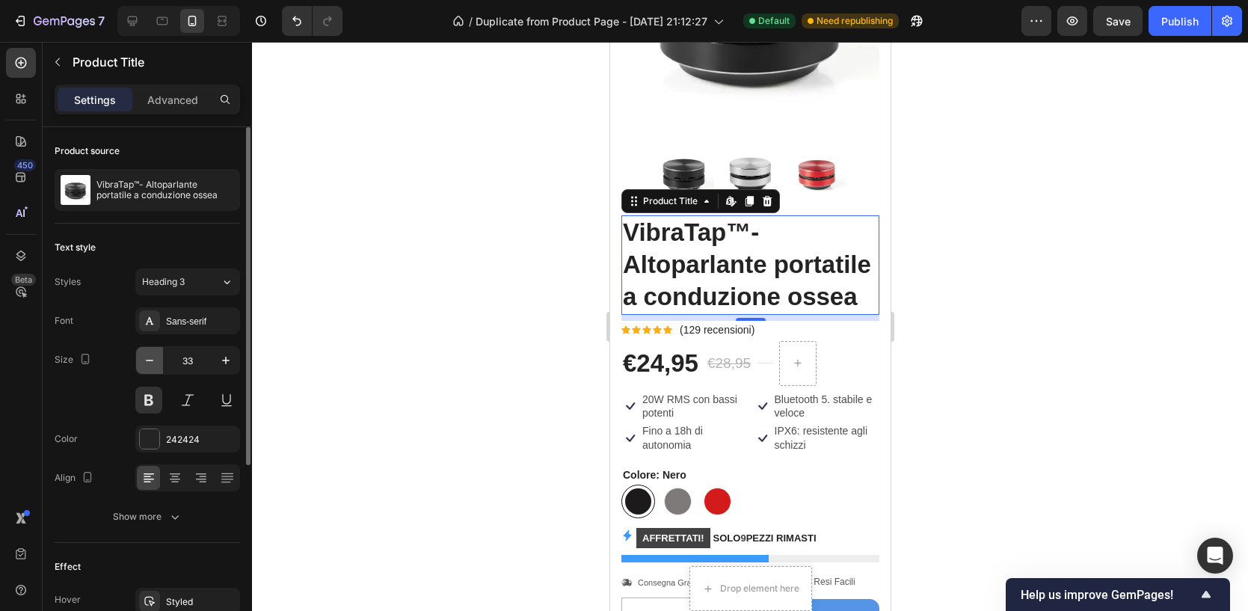
click at [153, 362] on icon "button" at bounding box center [149, 360] width 15 height 15
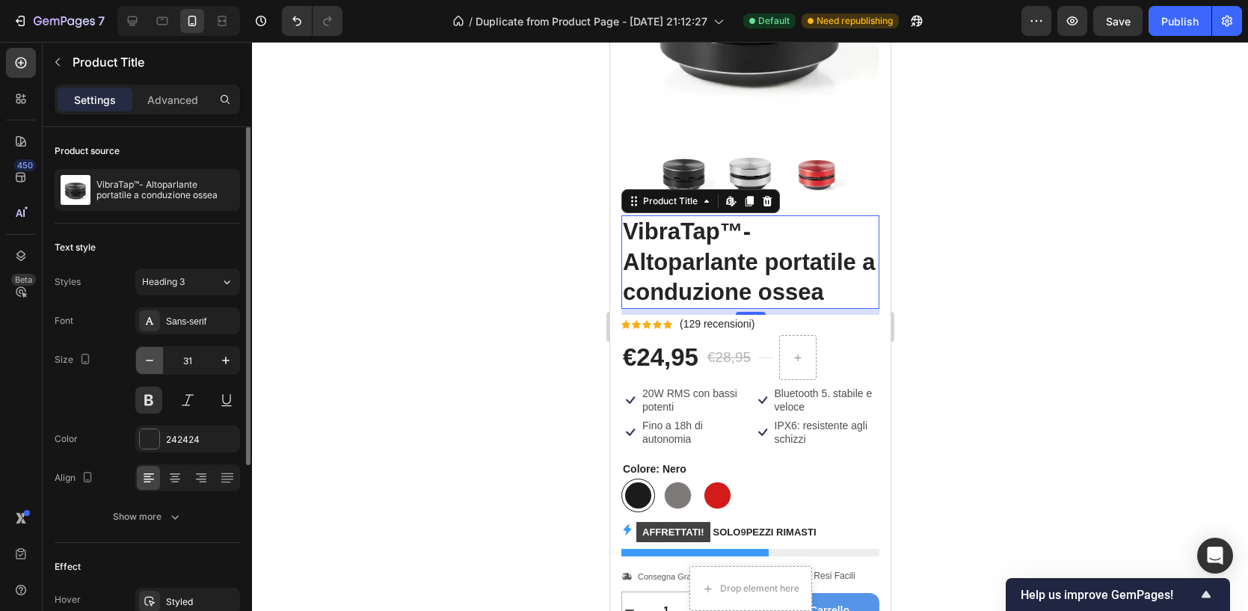
click at [153, 362] on icon "button" at bounding box center [149, 360] width 15 height 15
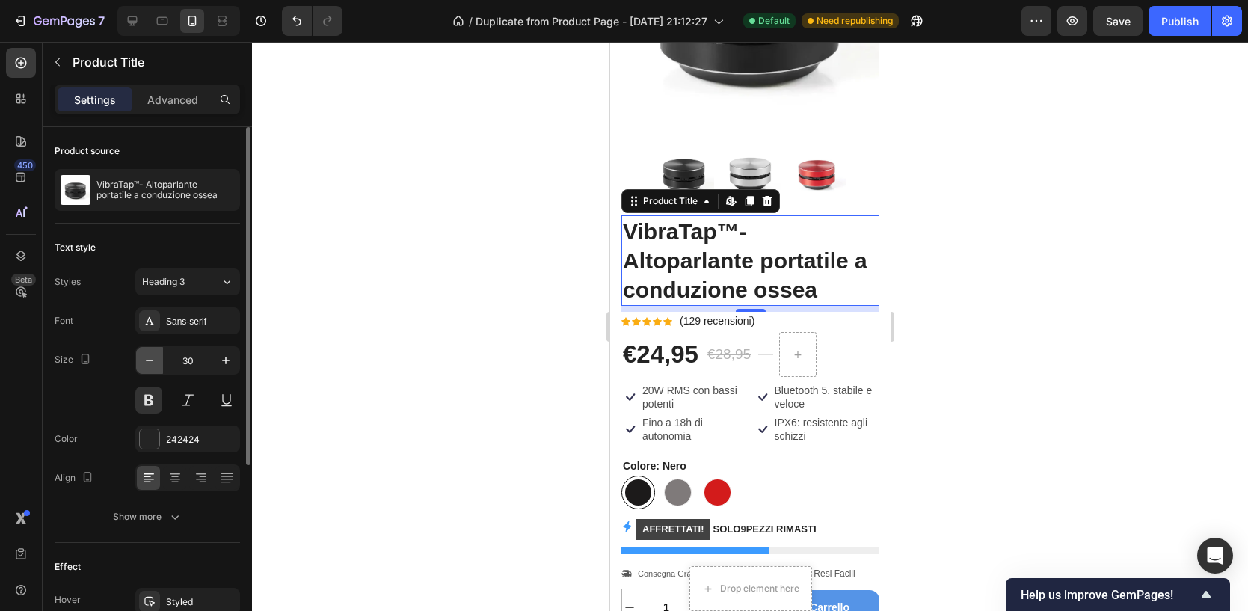
click at [153, 362] on icon "button" at bounding box center [149, 360] width 15 height 15
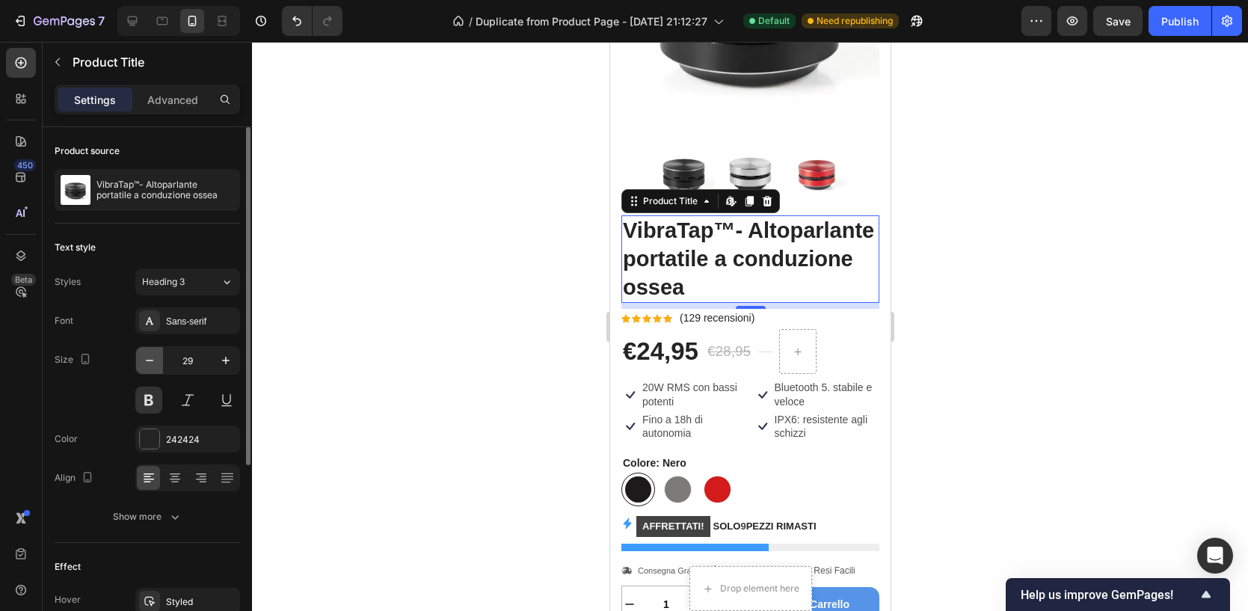
click at [153, 362] on icon "button" at bounding box center [149, 360] width 15 height 15
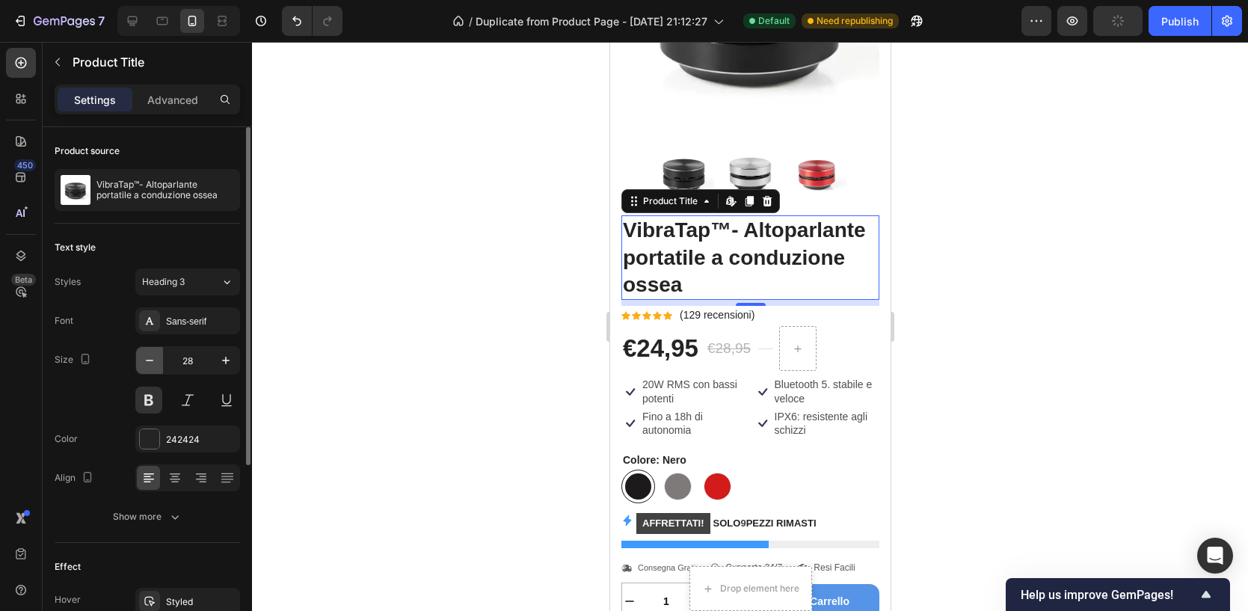
click at [153, 362] on icon "button" at bounding box center [149, 360] width 15 height 15
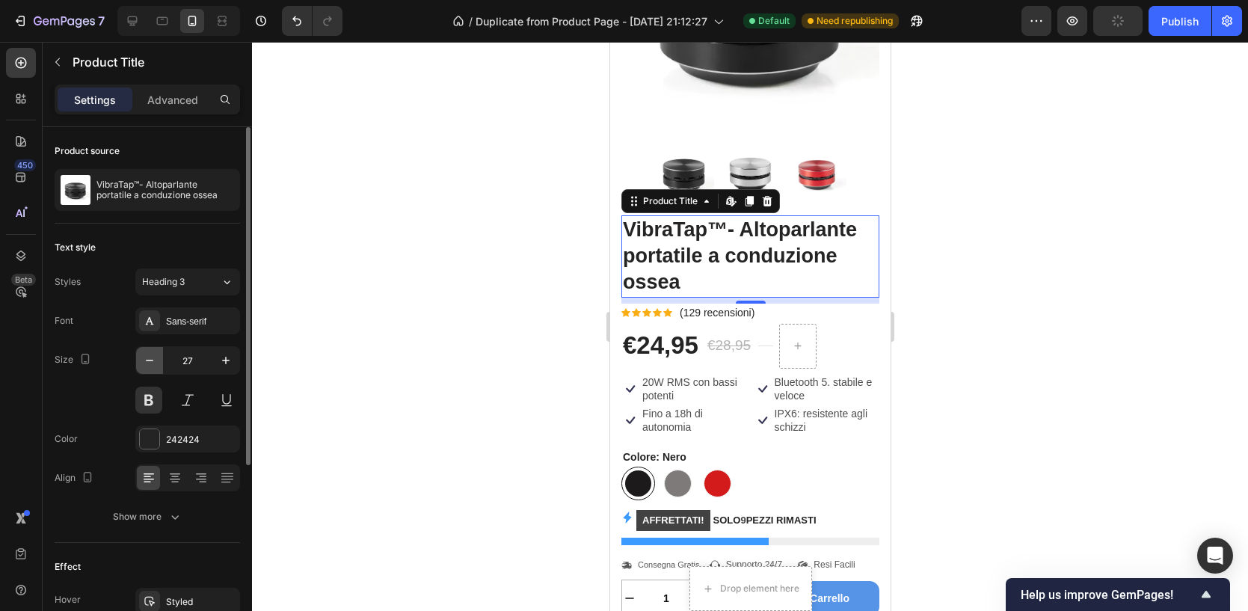
click at [153, 362] on icon "button" at bounding box center [149, 360] width 15 height 15
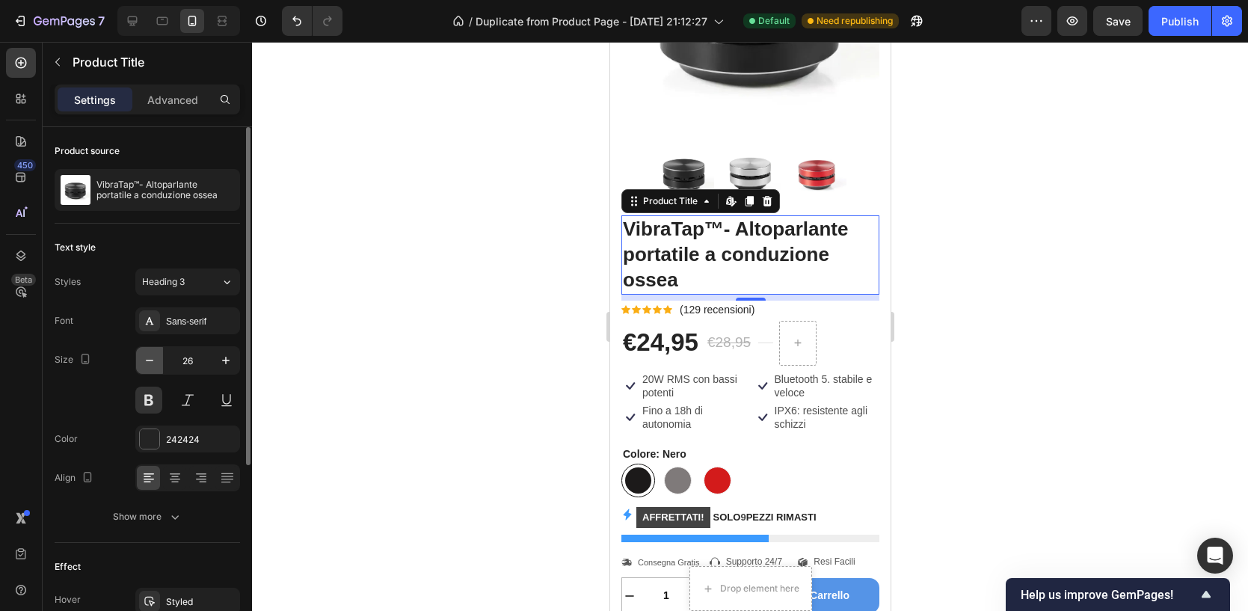
click at [153, 362] on icon "button" at bounding box center [149, 360] width 15 height 15
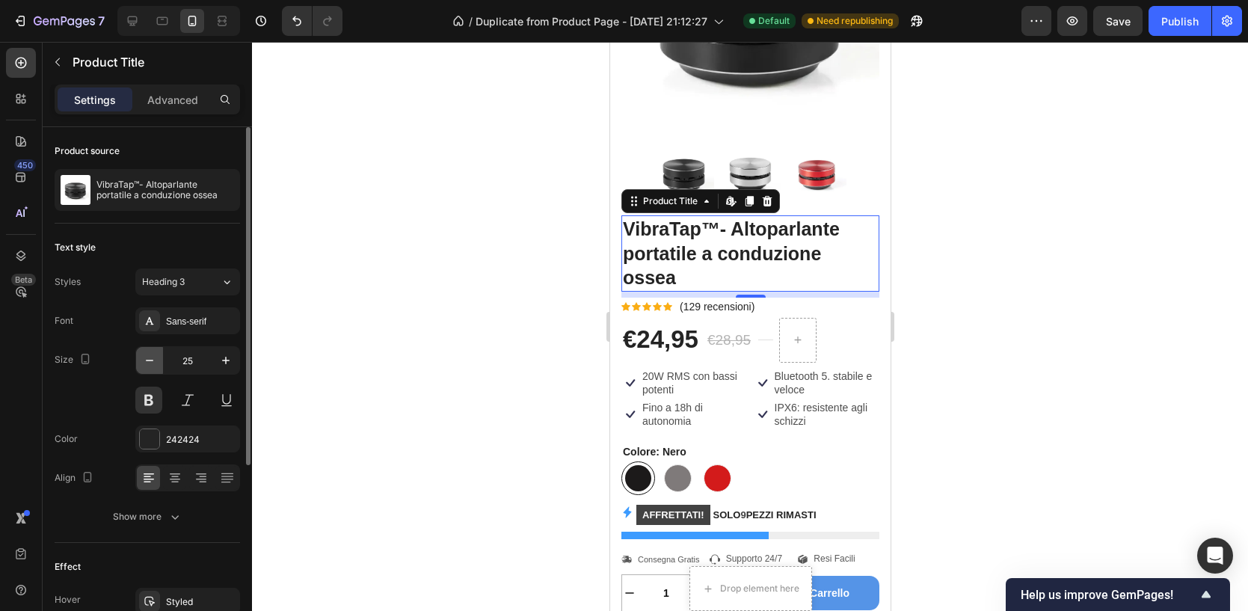
click at [153, 362] on icon "button" at bounding box center [149, 360] width 15 height 15
type input "24"
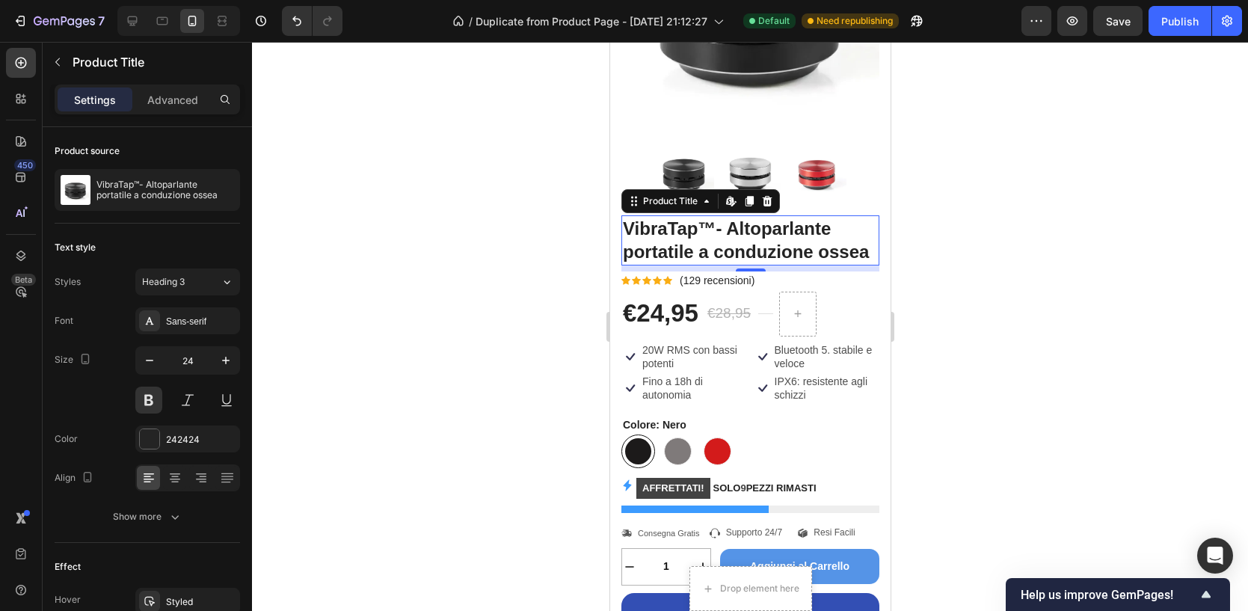
scroll to position [176, 0]
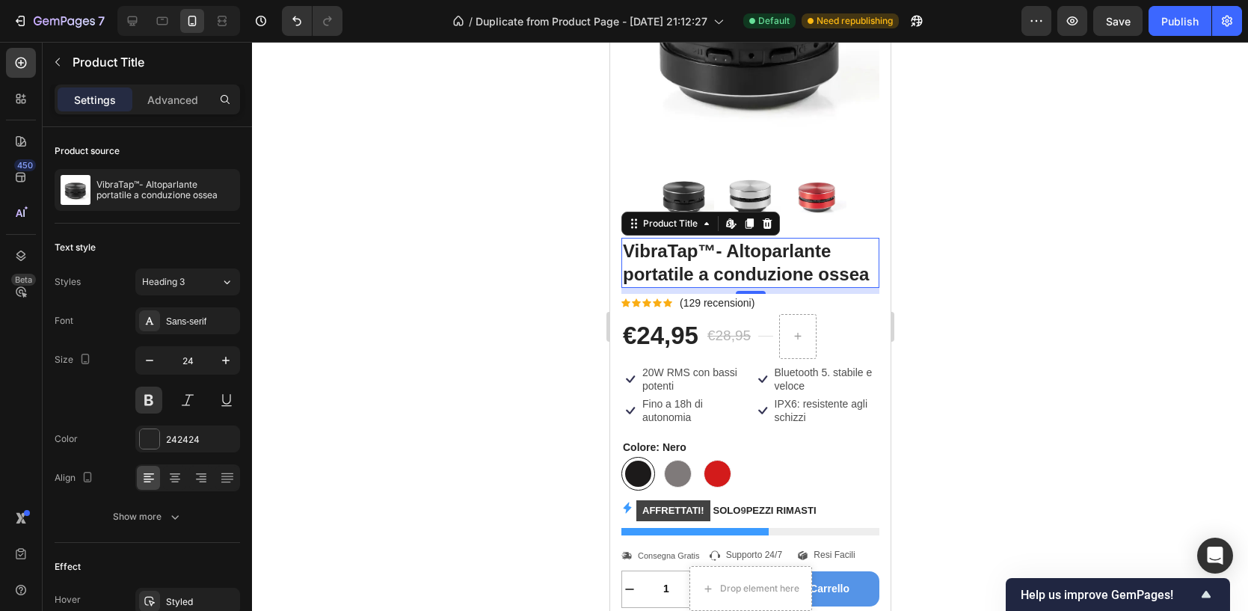
click at [1036, 233] on div at bounding box center [750, 326] width 996 height 569
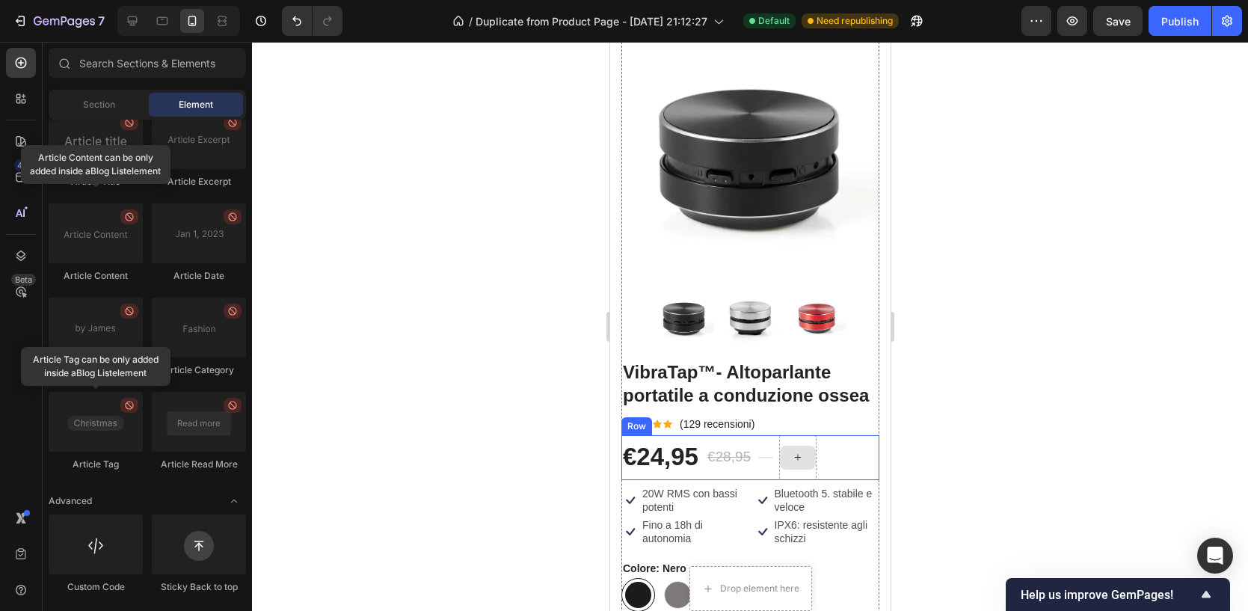
scroll to position [54, 0]
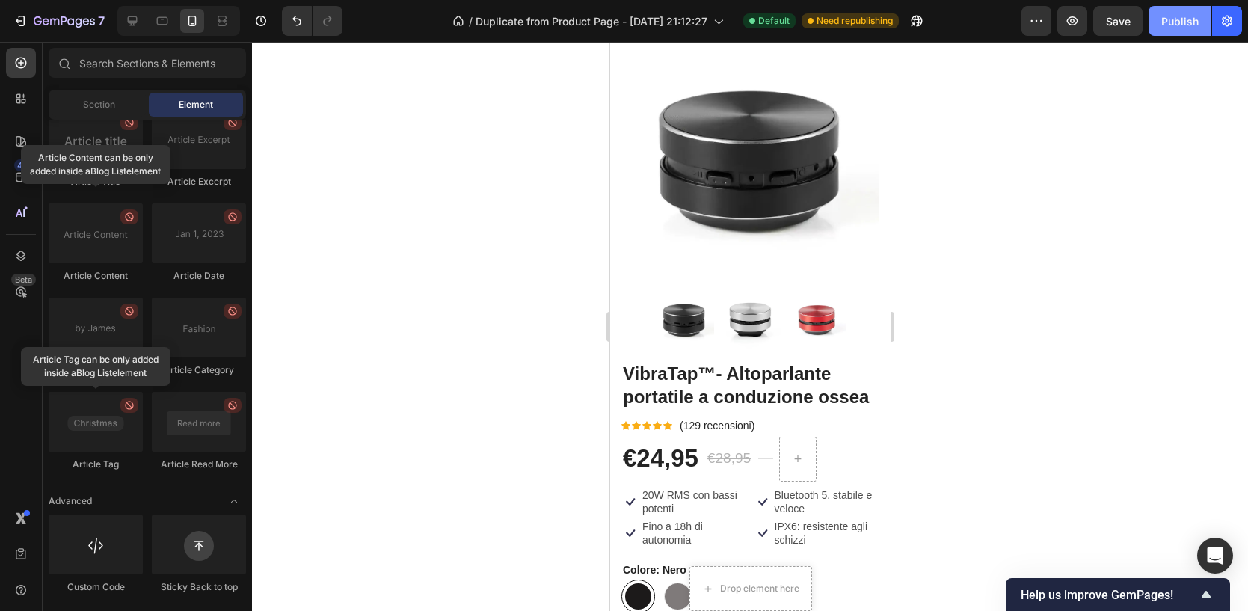
click at [1172, 27] on div "Publish" at bounding box center [1179, 21] width 37 height 16
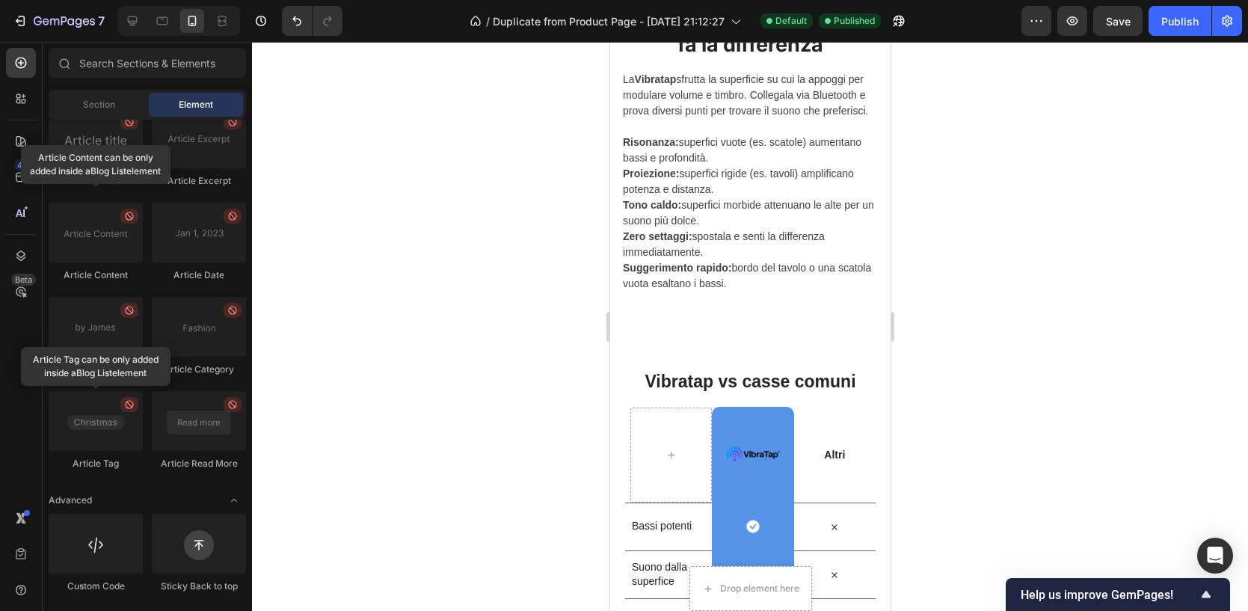
scroll to position [3242, 0]
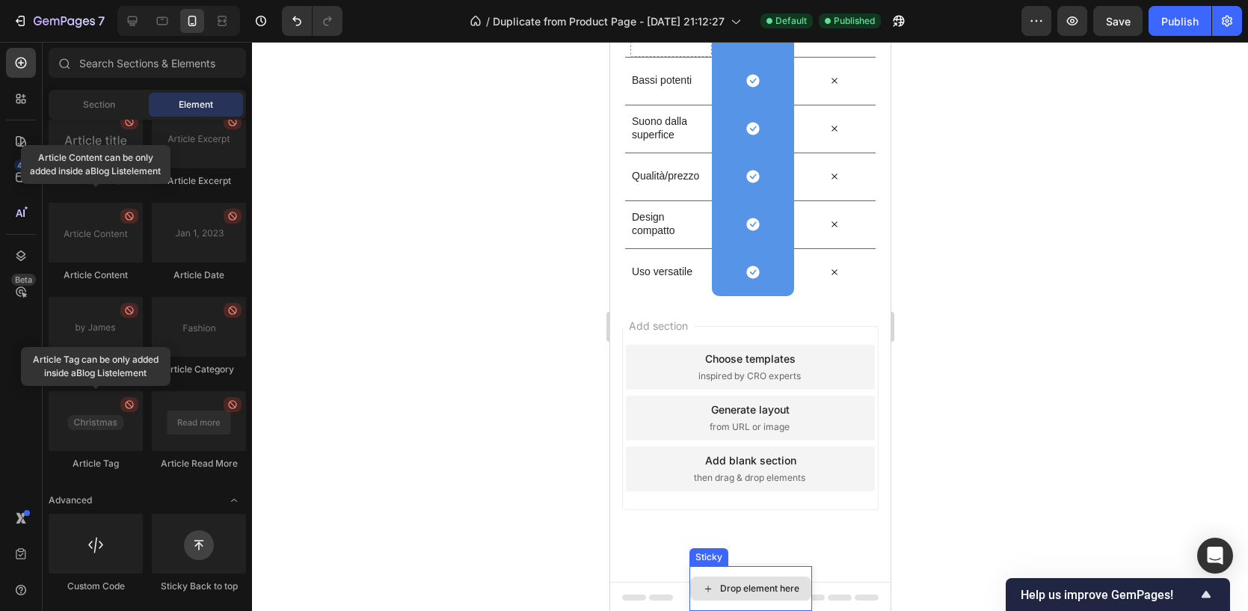
click at [705, 574] on div "Drop element here" at bounding box center [750, 588] width 123 height 45
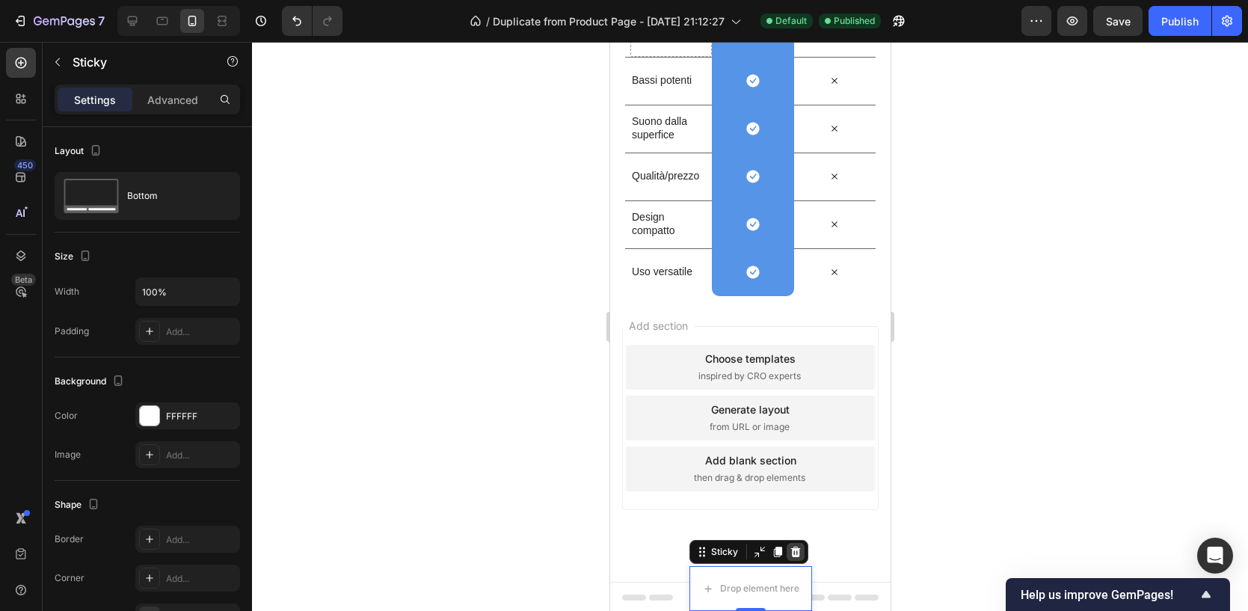
click at [799, 554] on icon at bounding box center [795, 552] width 12 height 12
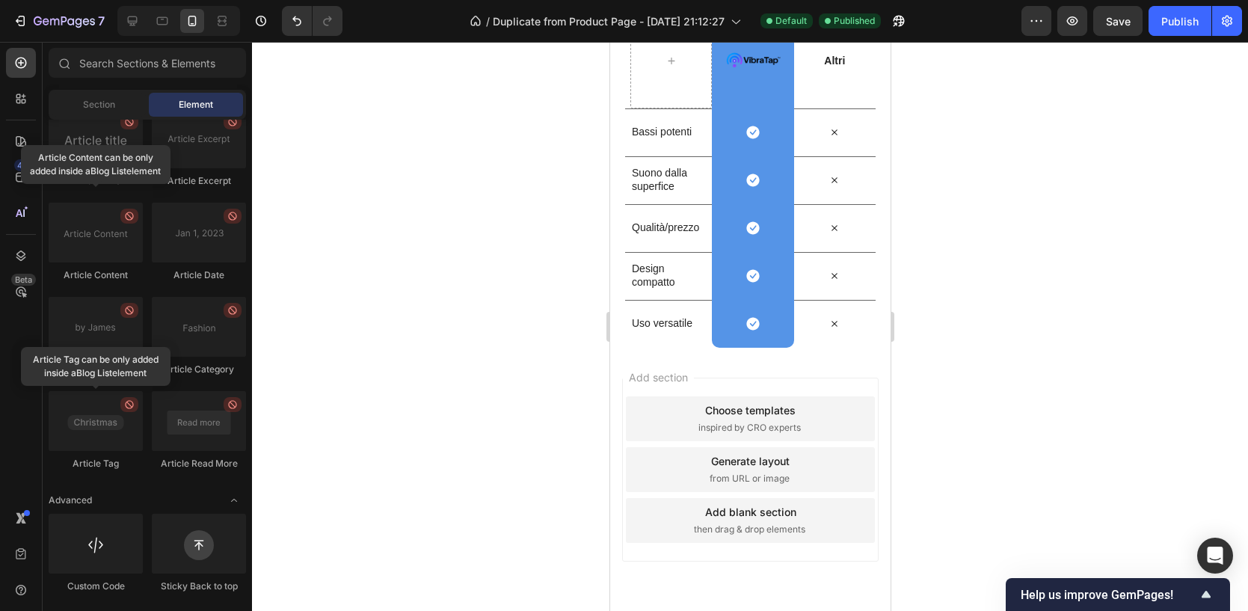
scroll to position [3152, 0]
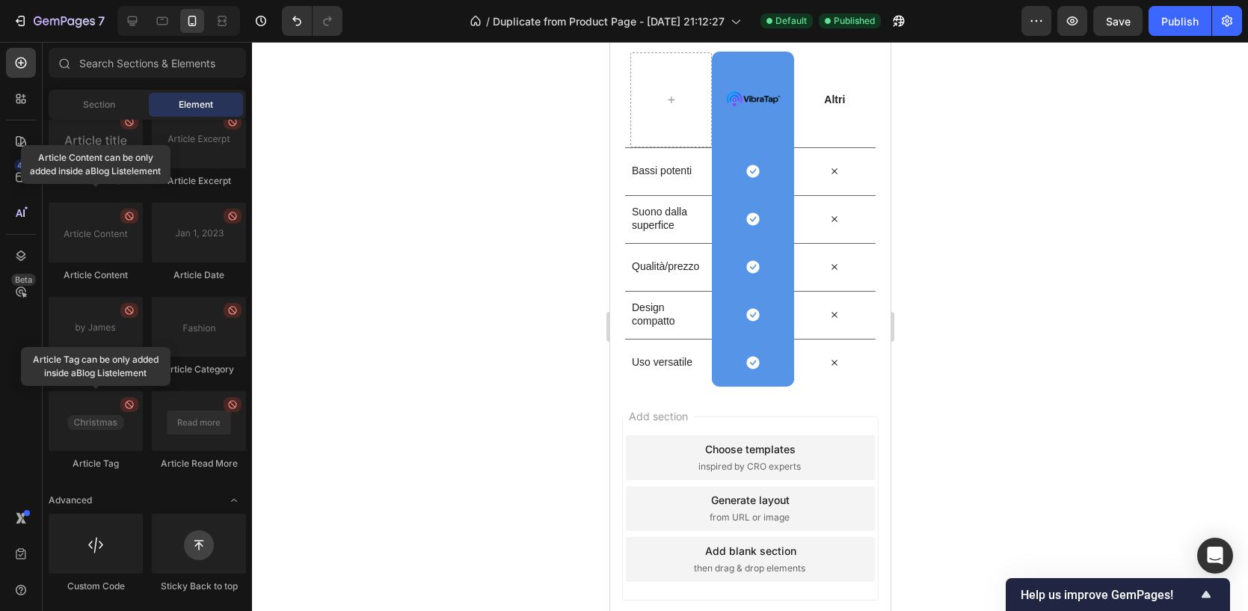
click at [662, 408] on span "Add section" at bounding box center [657, 416] width 71 height 16
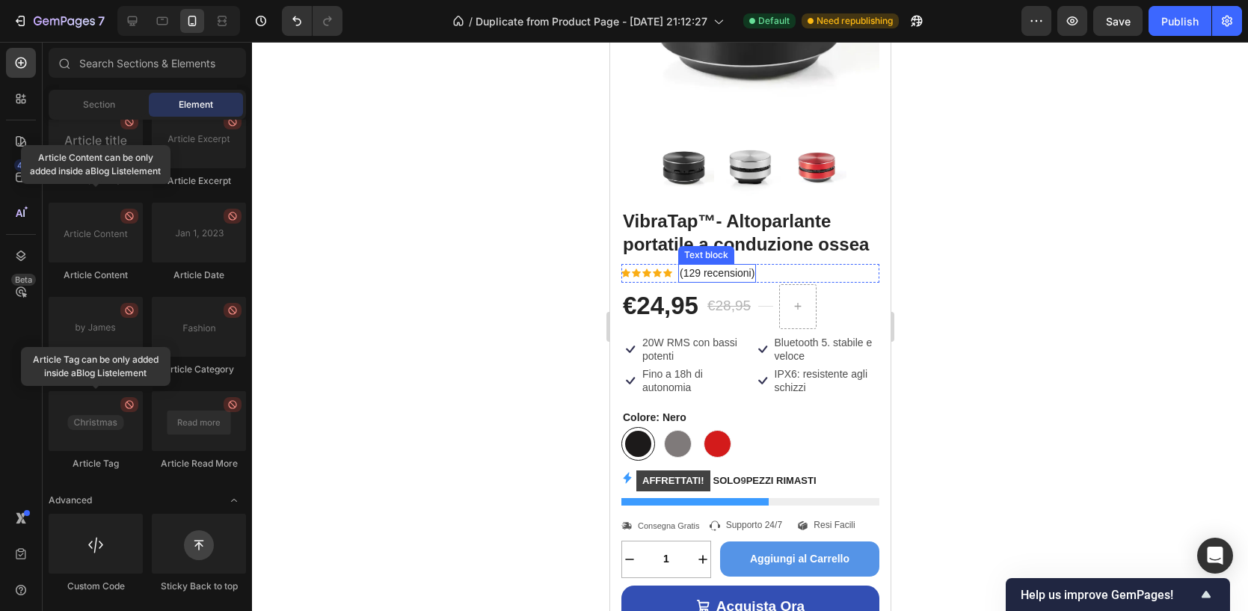
scroll to position [287, 0]
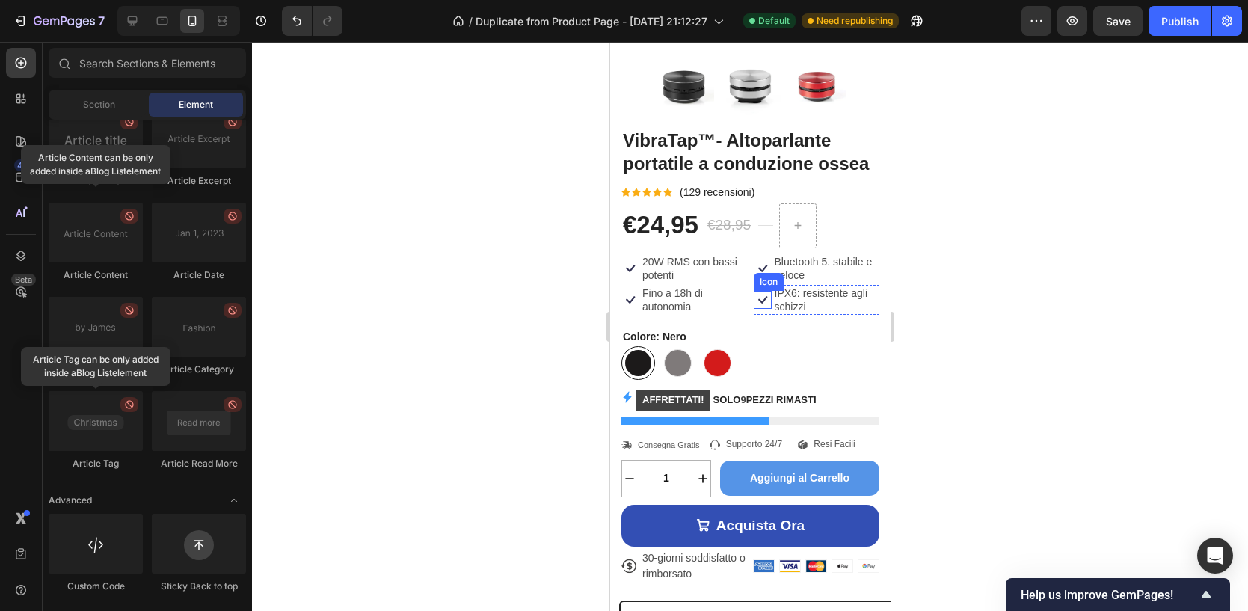
click at [757, 303] on icon at bounding box center [762, 300] width 18 height 18
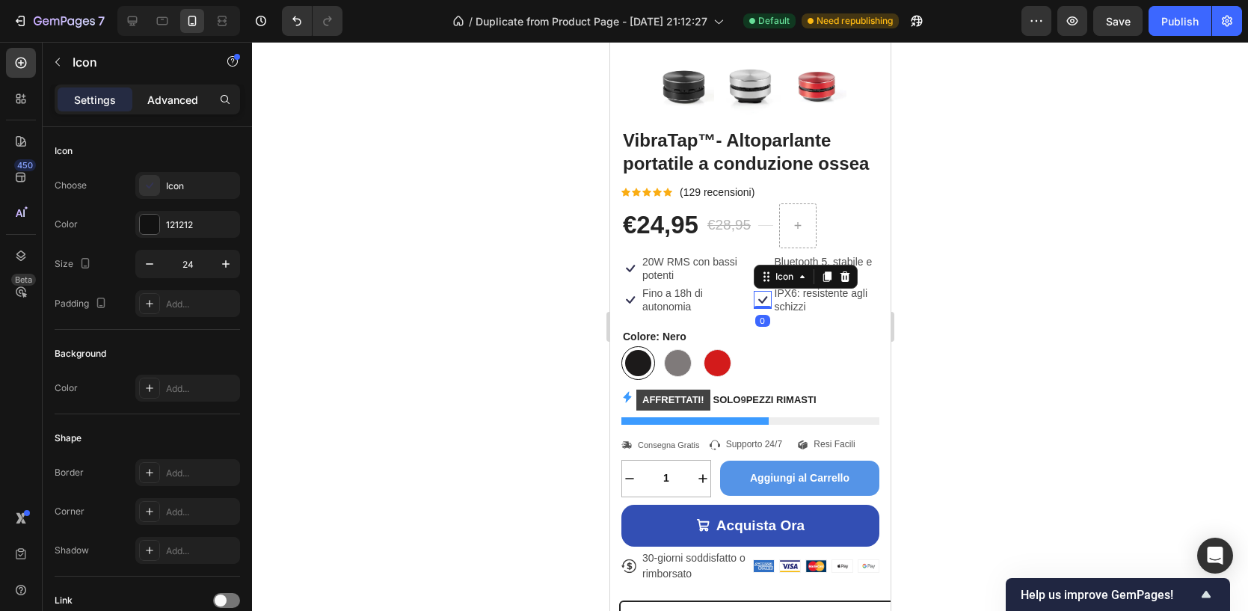
click at [182, 98] on p "Advanced" at bounding box center [172, 100] width 51 height 16
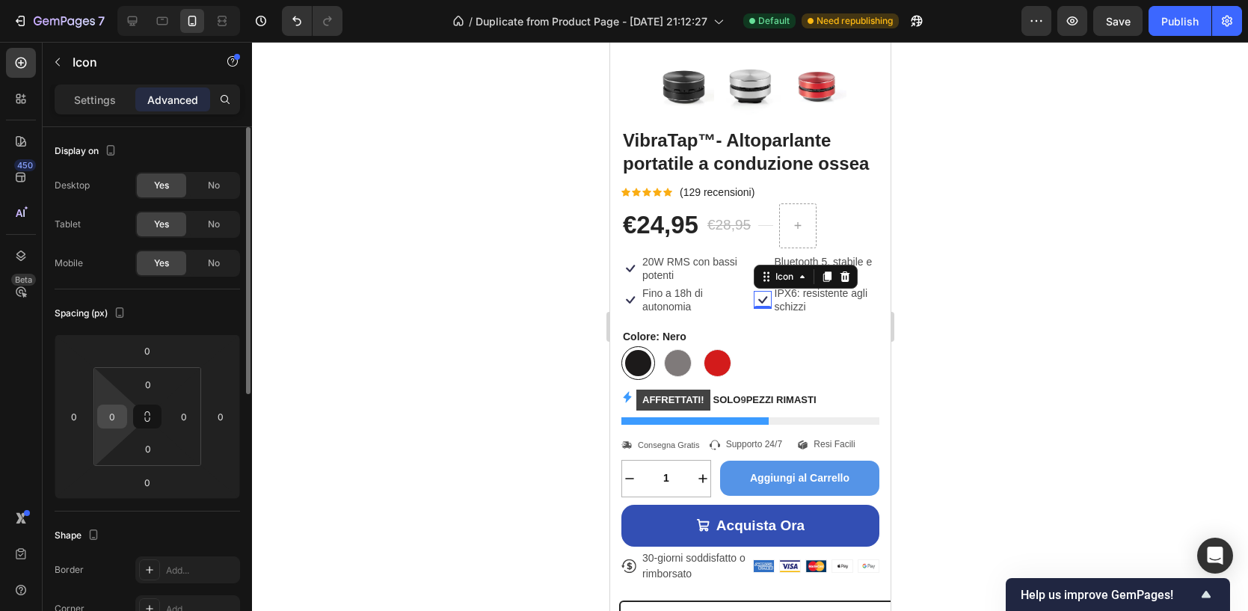
click at [111, 416] on input "0" at bounding box center [112, 416] width 22 height 22
type input "20"
drag, startPoint x: 135, startPoint y: 334, endPoint x: 1000, endPoint y: 307, distance: 865.6
click at [1000, 307] on div at bounding box center [750, 326] width 996 height 569
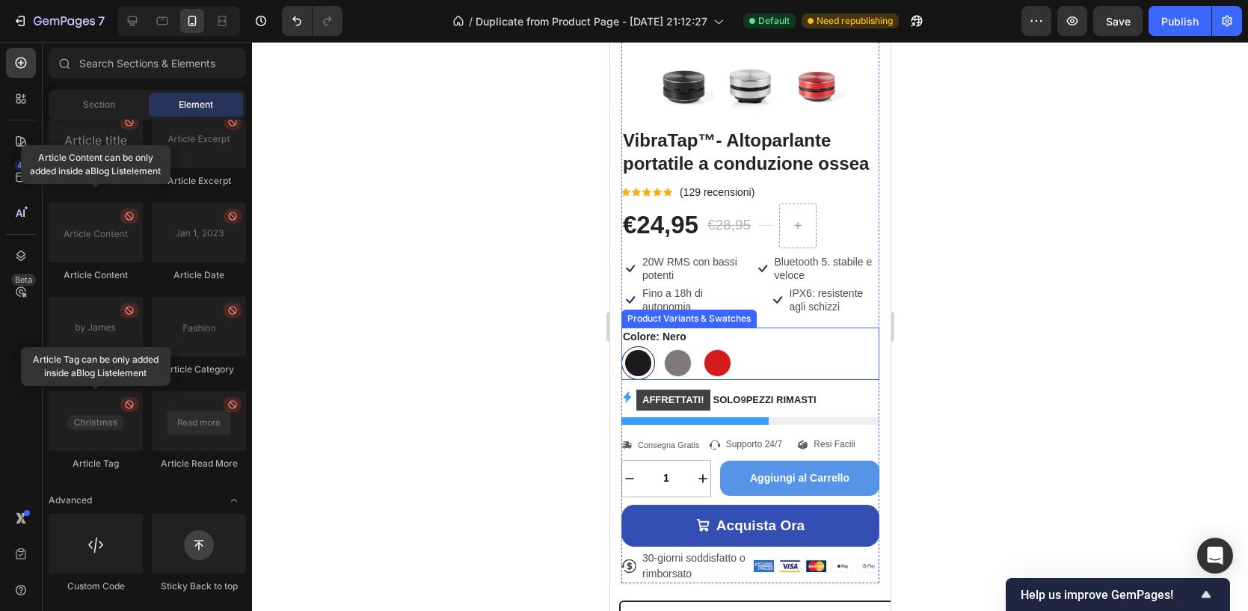
scroll to position [367, 0]
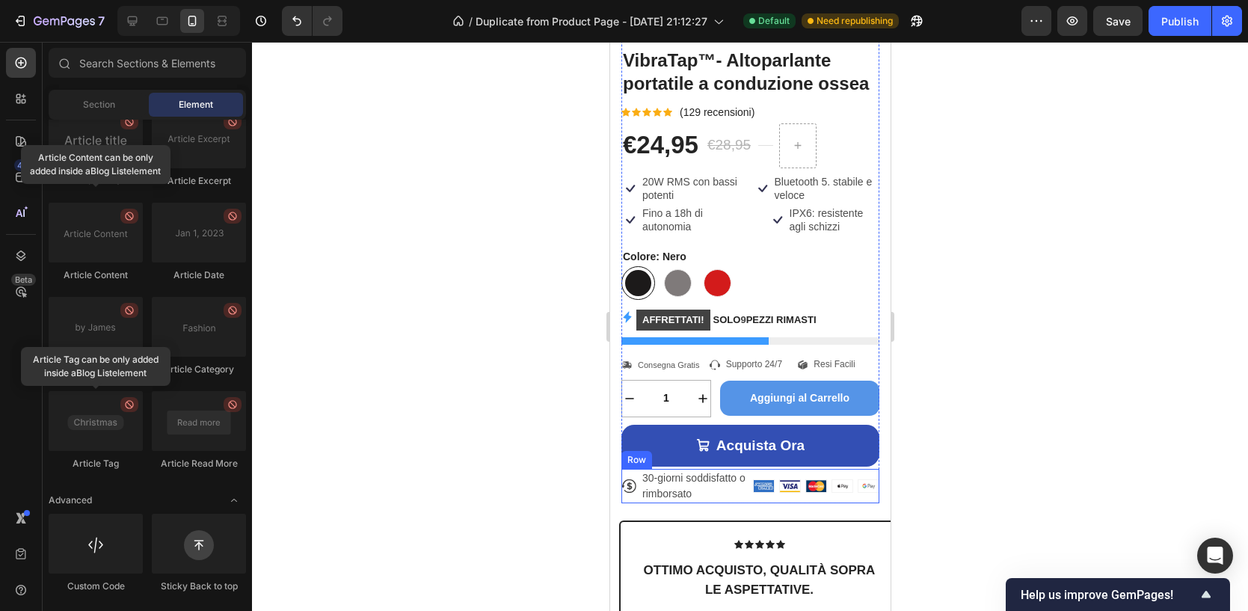
click at [748, 469] on div "Icon 30-giorni soddisfatto o rimborsato Text Block Row Image Image Image Image …" at bounding box center [750, 486] width 258 height 34
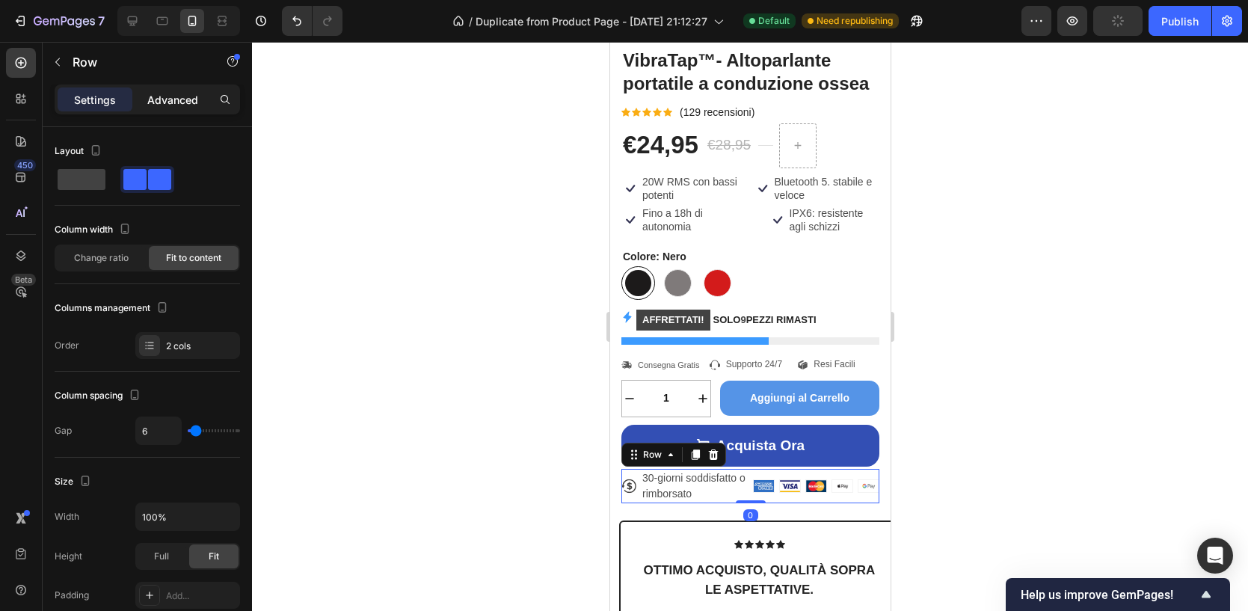
click at [173, 97] on p "Advanced" at bounding box center [172, 100] width 51 height 16
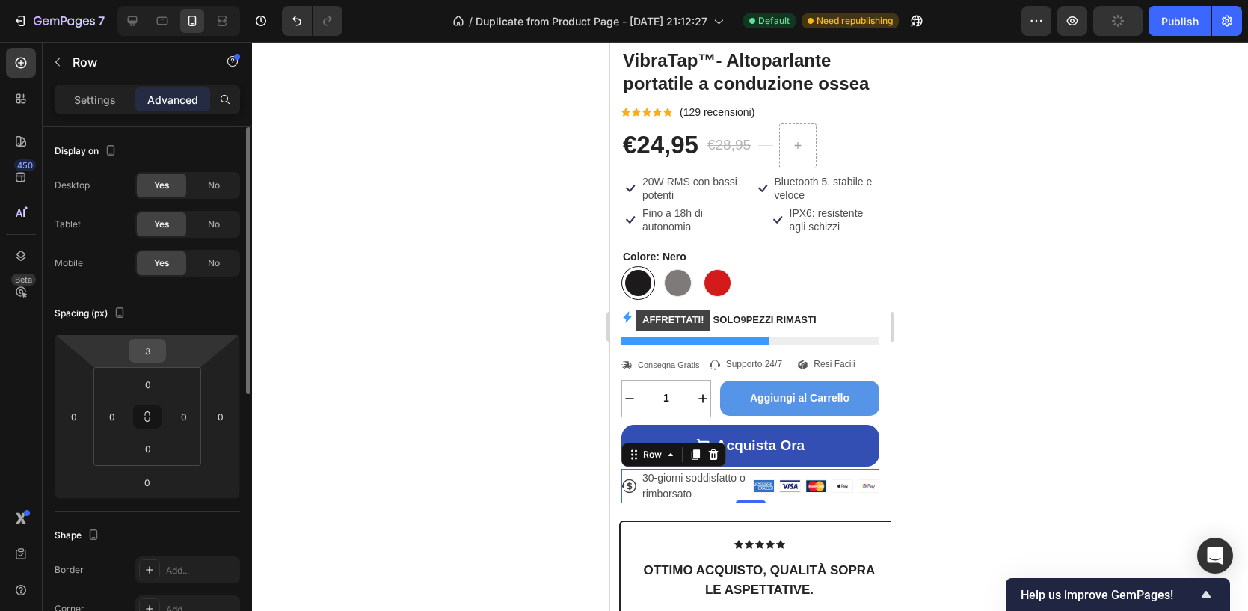
click at [163, 349] on div "3" at bounding box center [147, 351] width 37 height 24
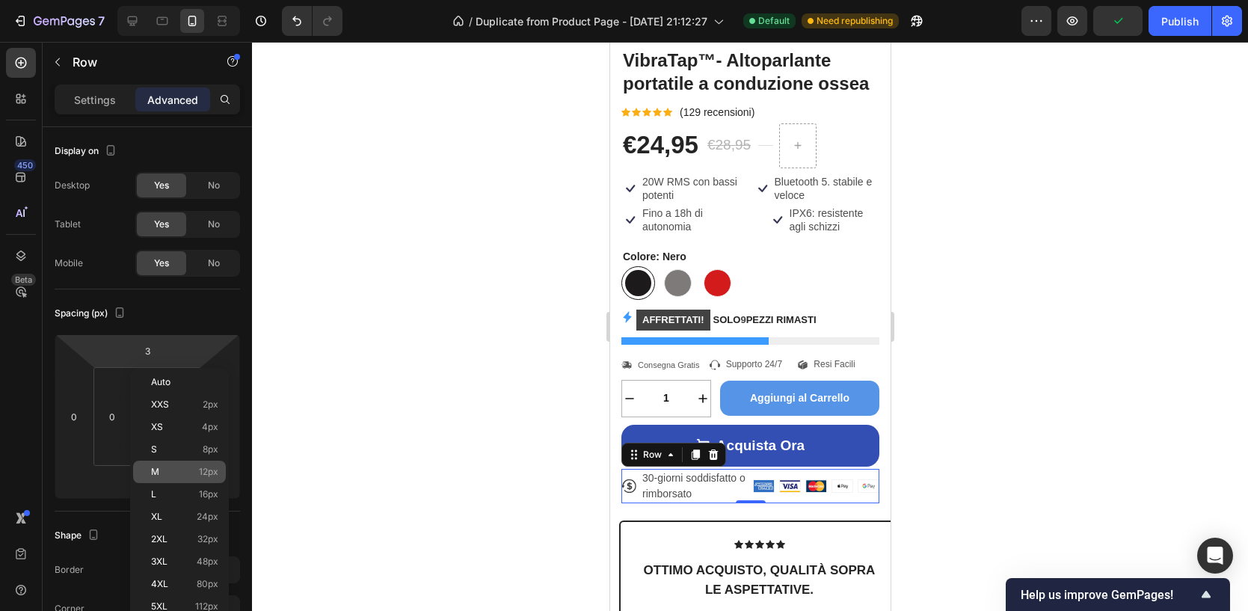
click at [196, 474] on p "M 12px" at bounding box center [184, 472] width 67 height 10
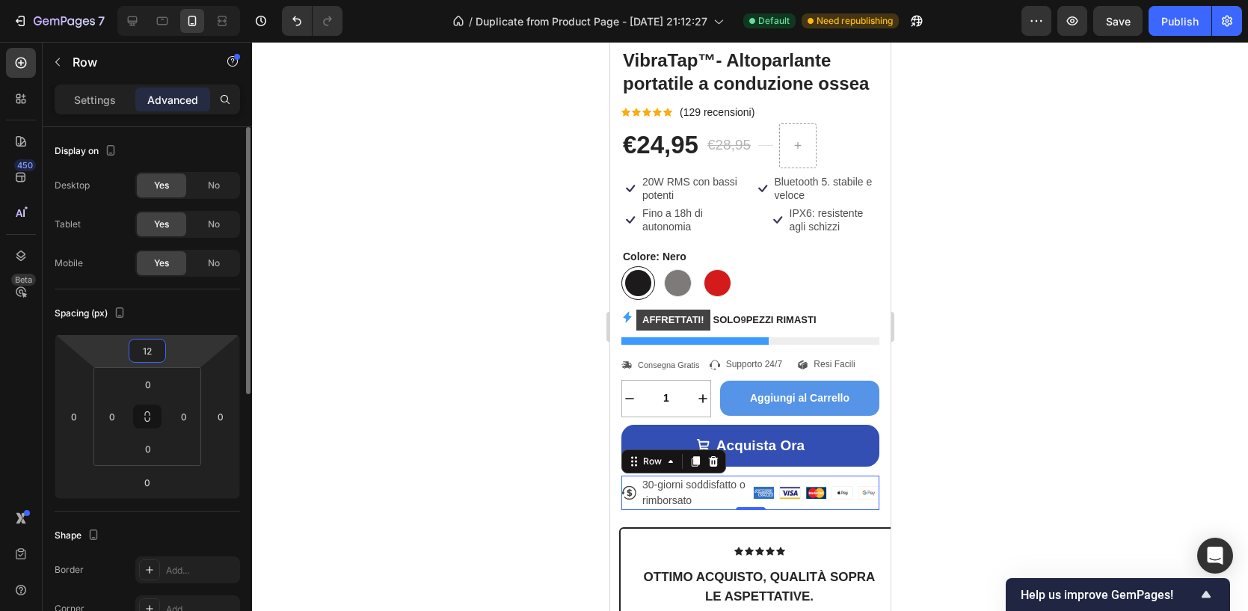
click at [159, 351] on input "12" at bounding box center [147, 350] width 30 height 22
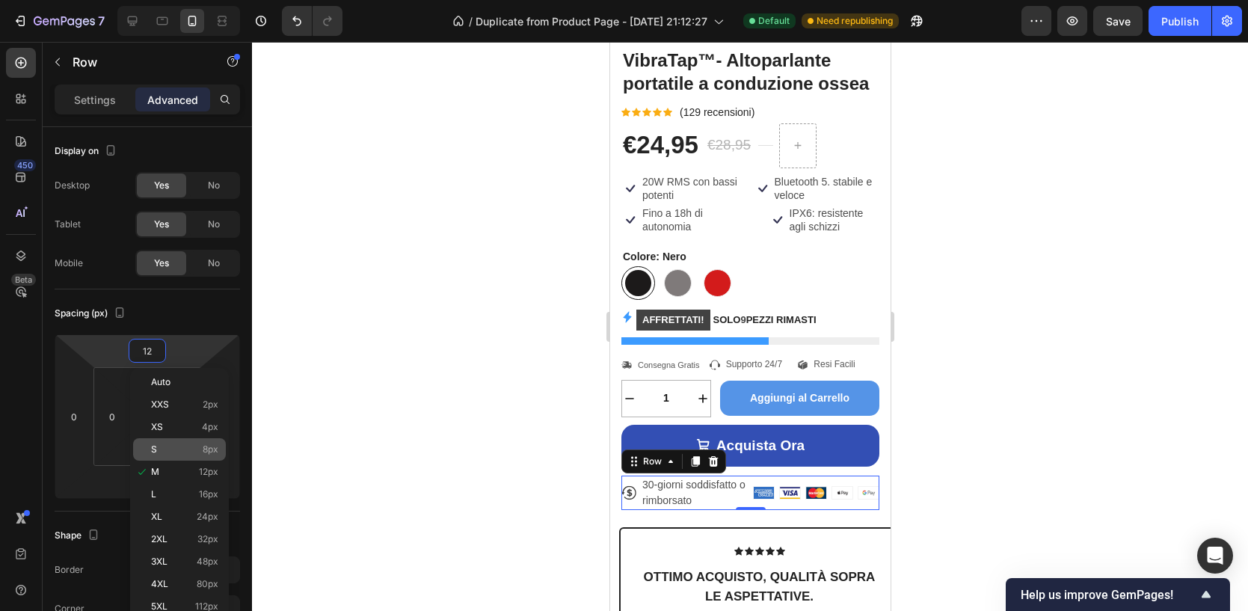
click at [180, 449] on p "S 8px" at bounding box center [184, 449] width 67 height 10
type input "8"
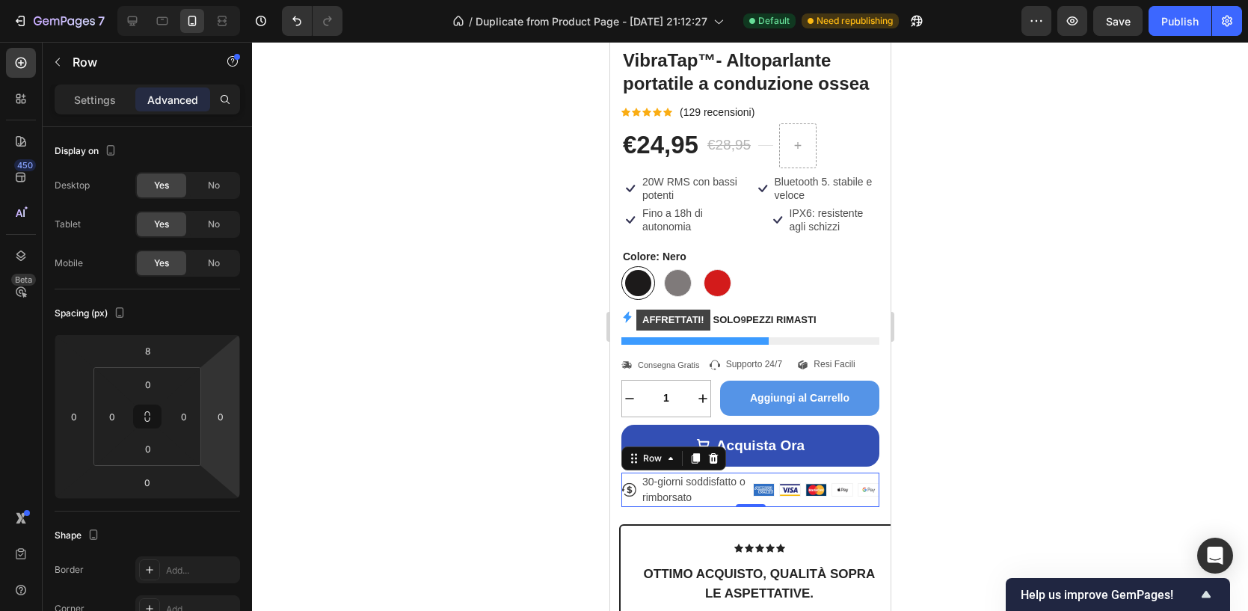
click at [1125, 315] on div at bounding box center [750, 326] width 996 height 569
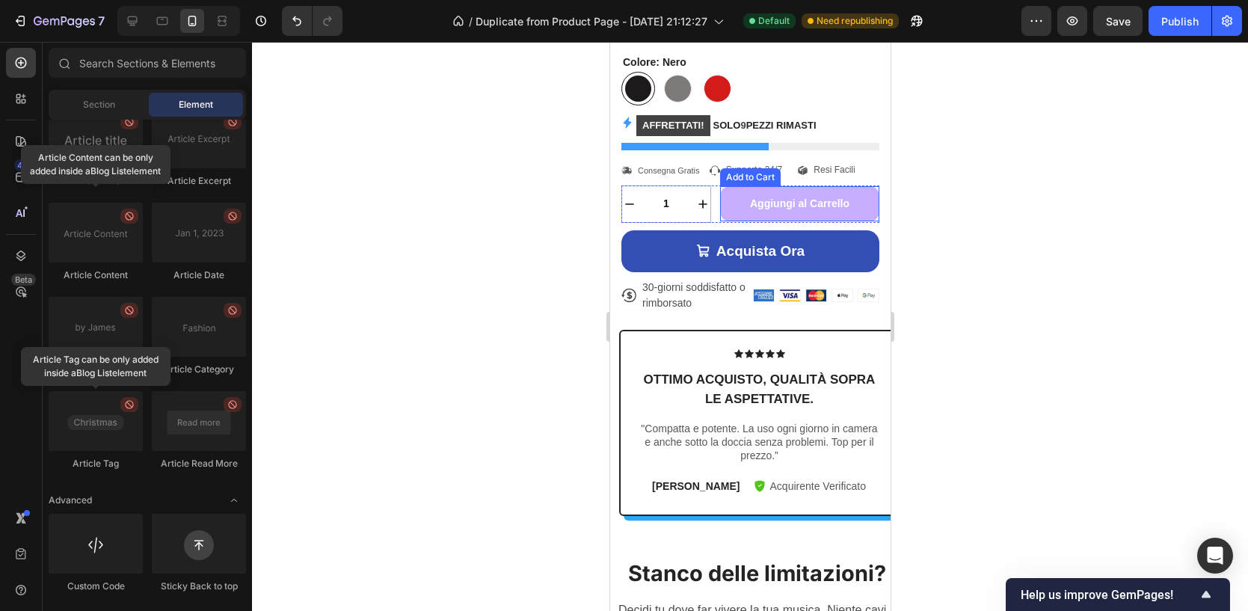
scroll to position [612, 0]
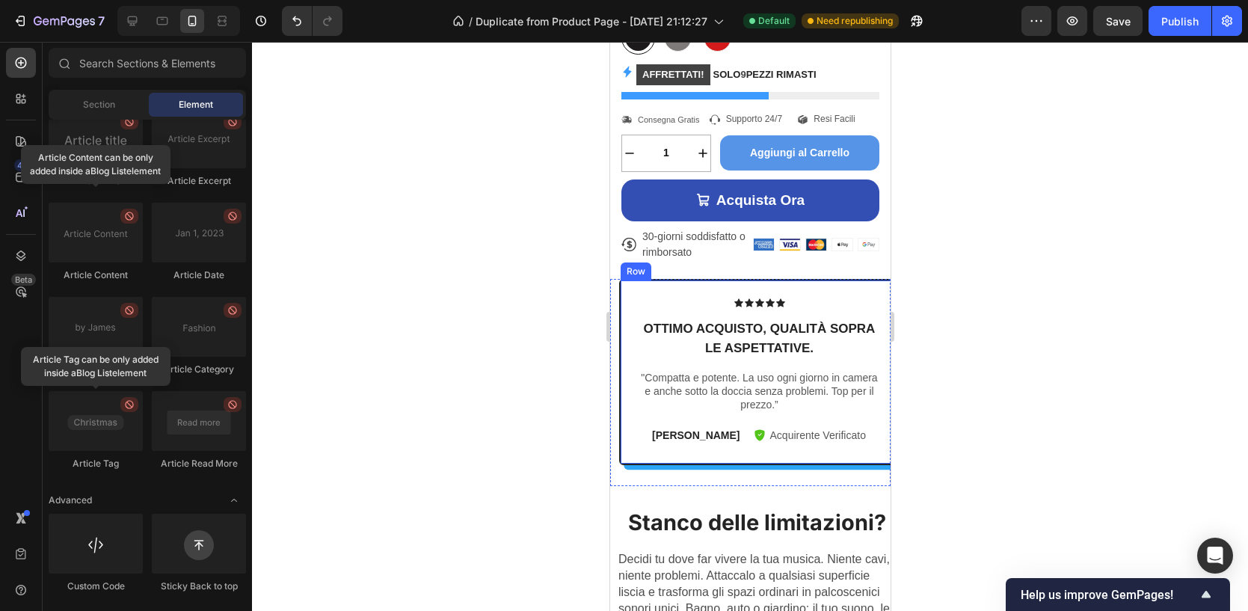
click at [624, 351] on div "Icon Icon Icon Icon Icon Icon List Ottimo acquisto, qualità sopra le aspettativ…" at bounding box center [758, 372] width 280 height 186
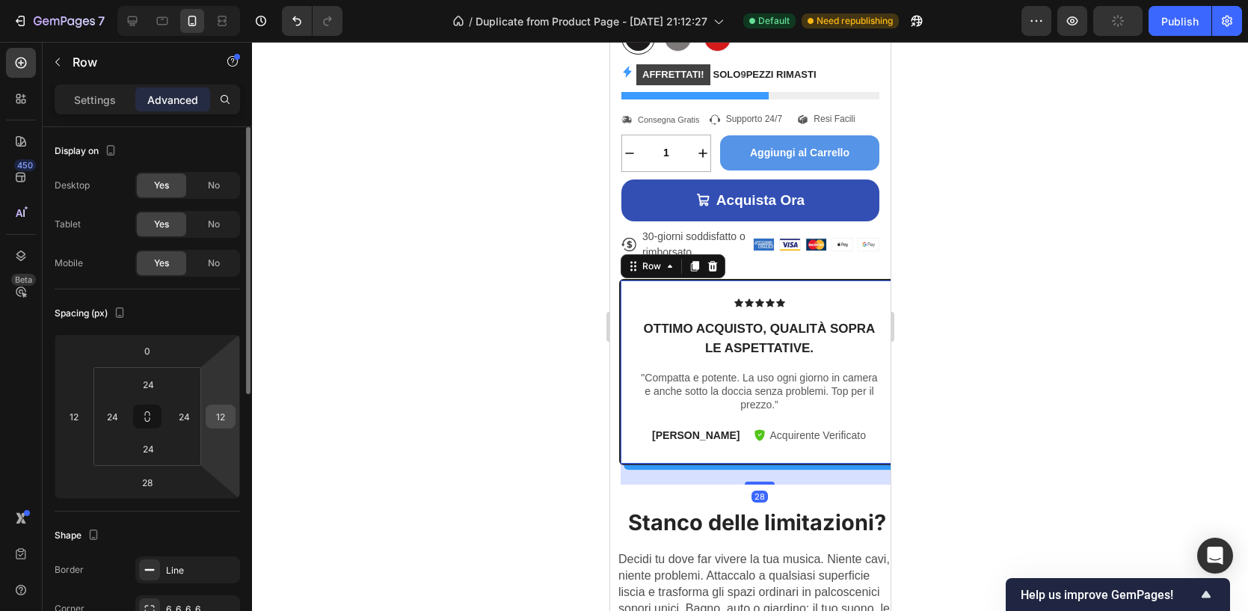
click at [220, 415] on input "12" at bounding box center [220, 416] width 22 height 22
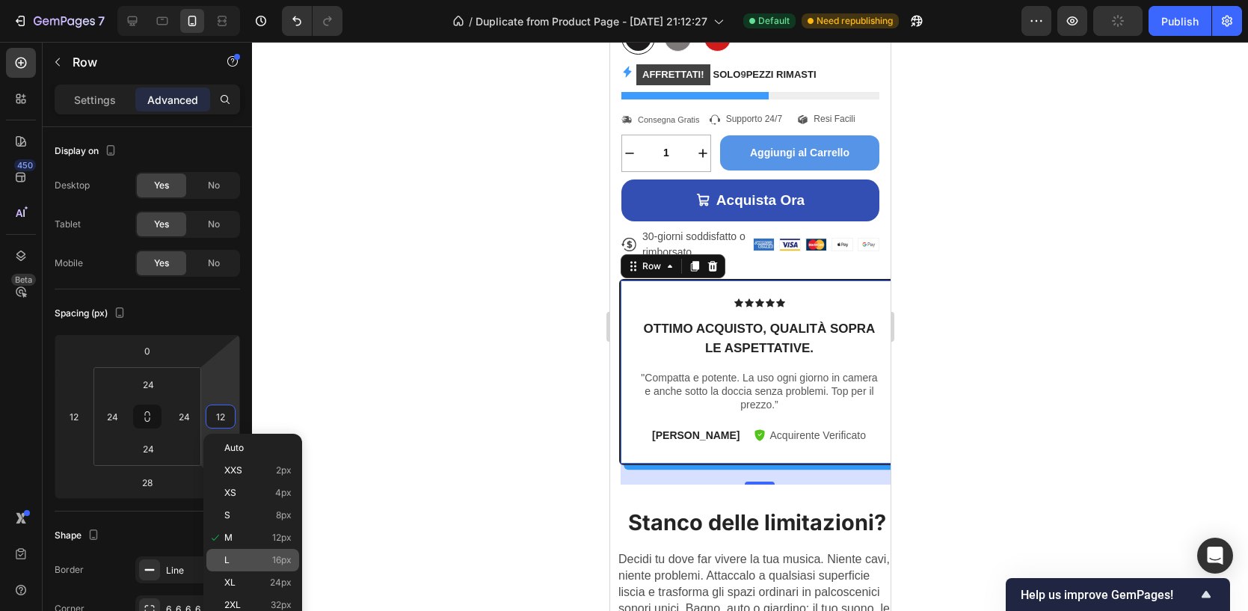
click at [257, 562] on p "L 16px" at bounding box center [257, 560] width 67 height 10
type input "16"
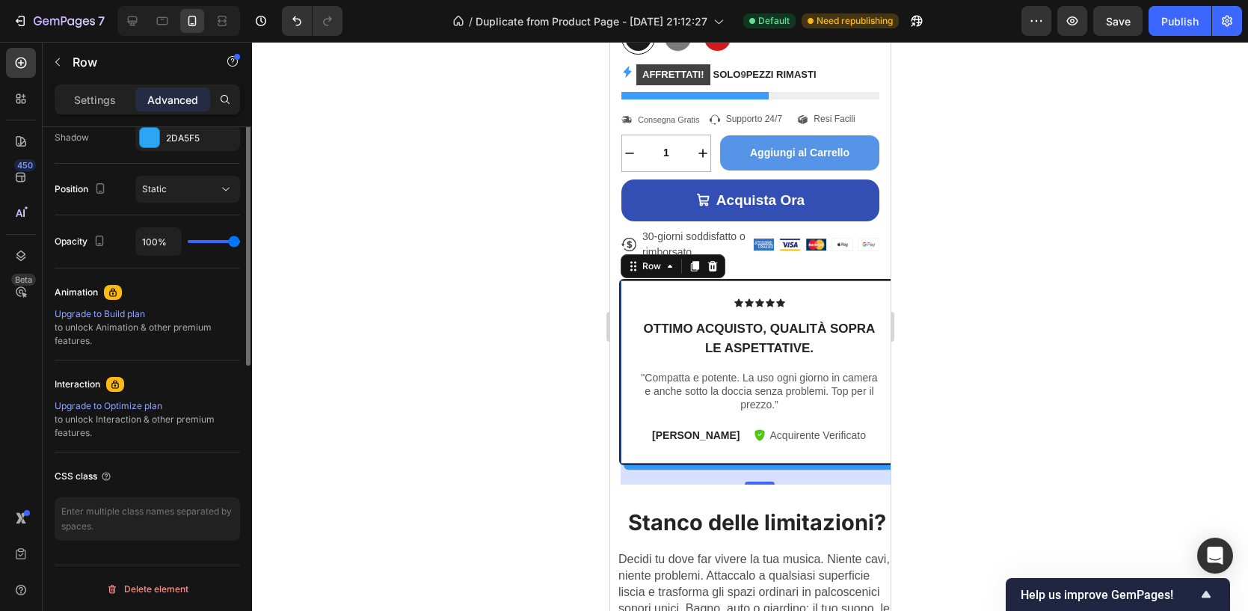
scroll to position [319, 0]
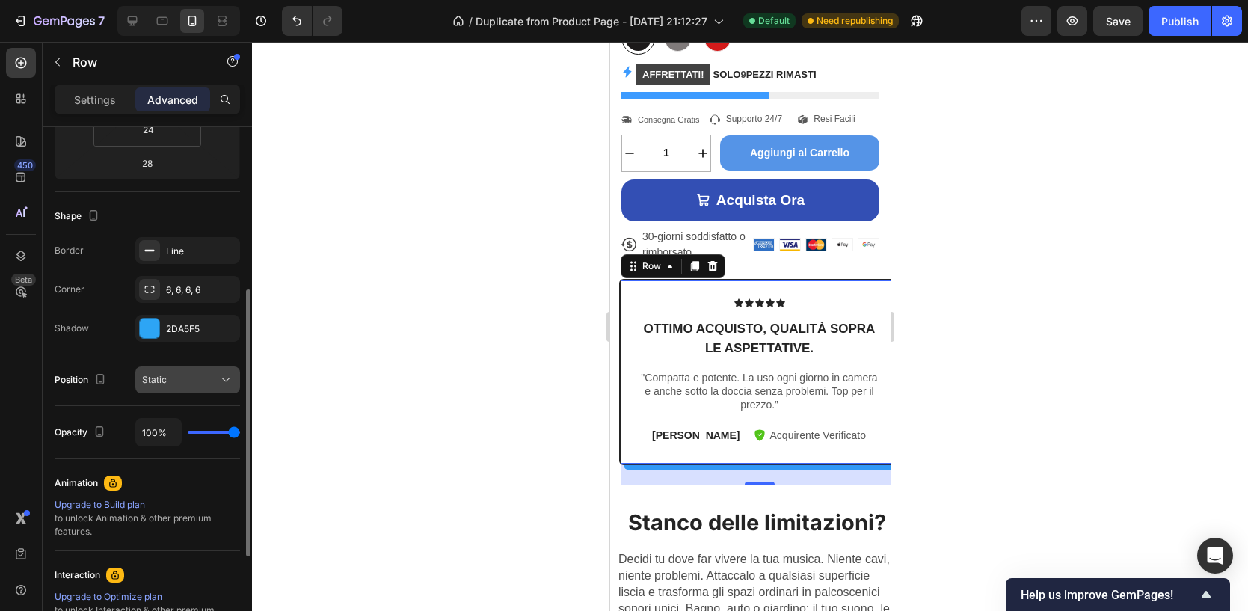
click at [162, 369] on button "Static" at bounding box center [187, 379] width 105 height 27
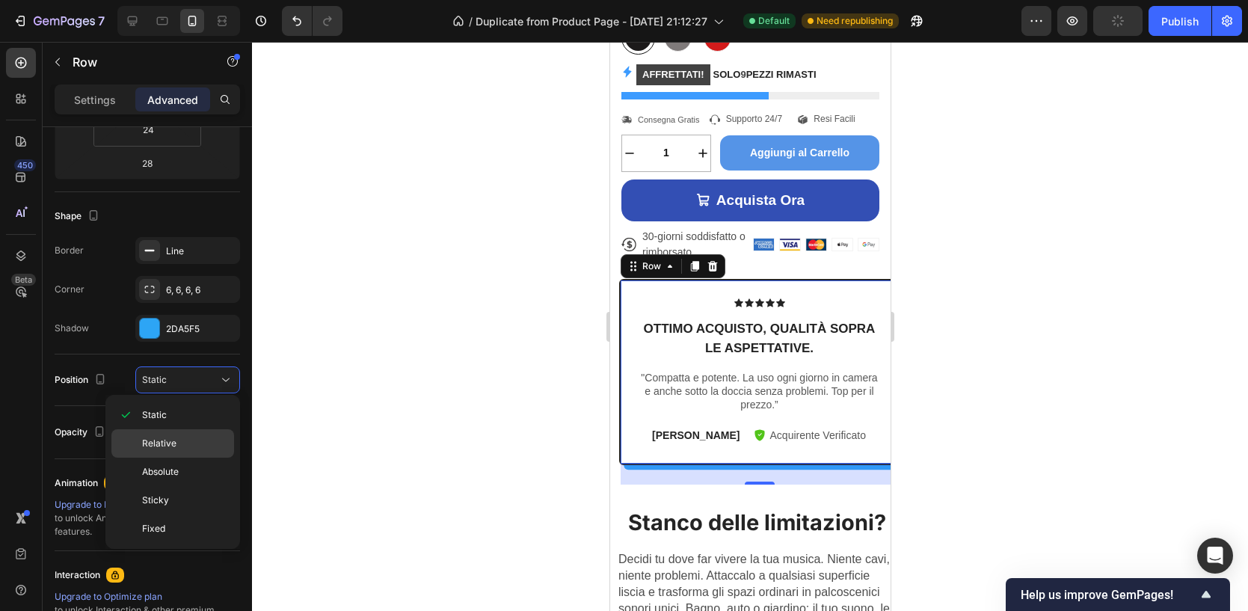
click at [159, 446] on span "Relative" at bounding box center [159, 443] width 34 height 13
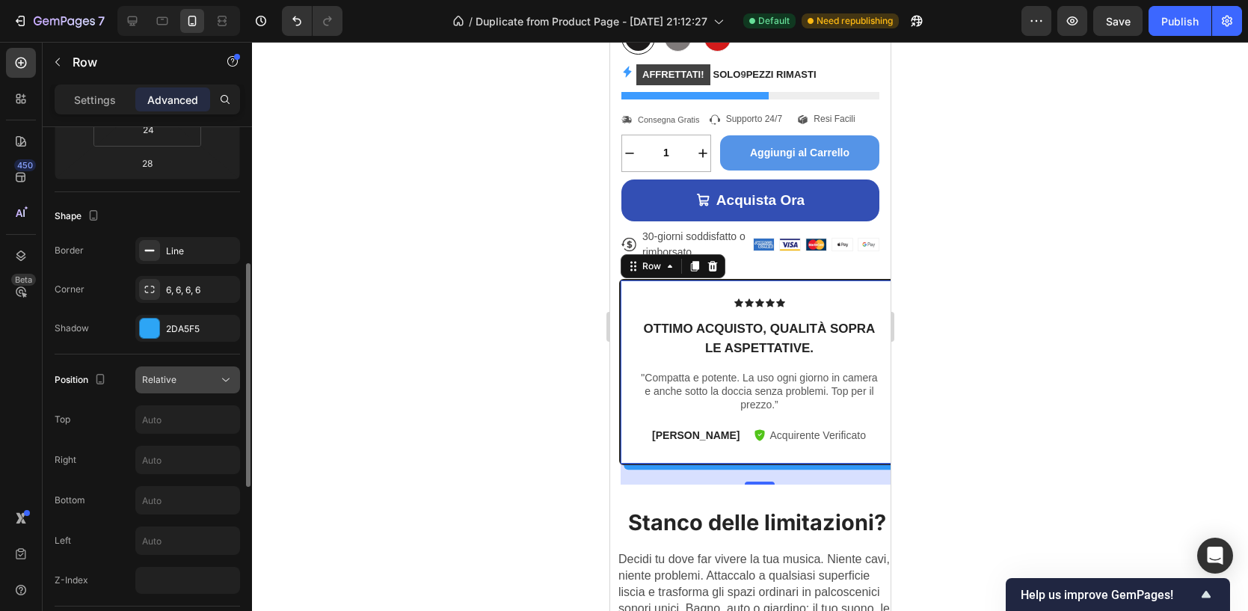
click at [181, 382] on div "Relative" at bounding box center [180, 379] width 76 height 13
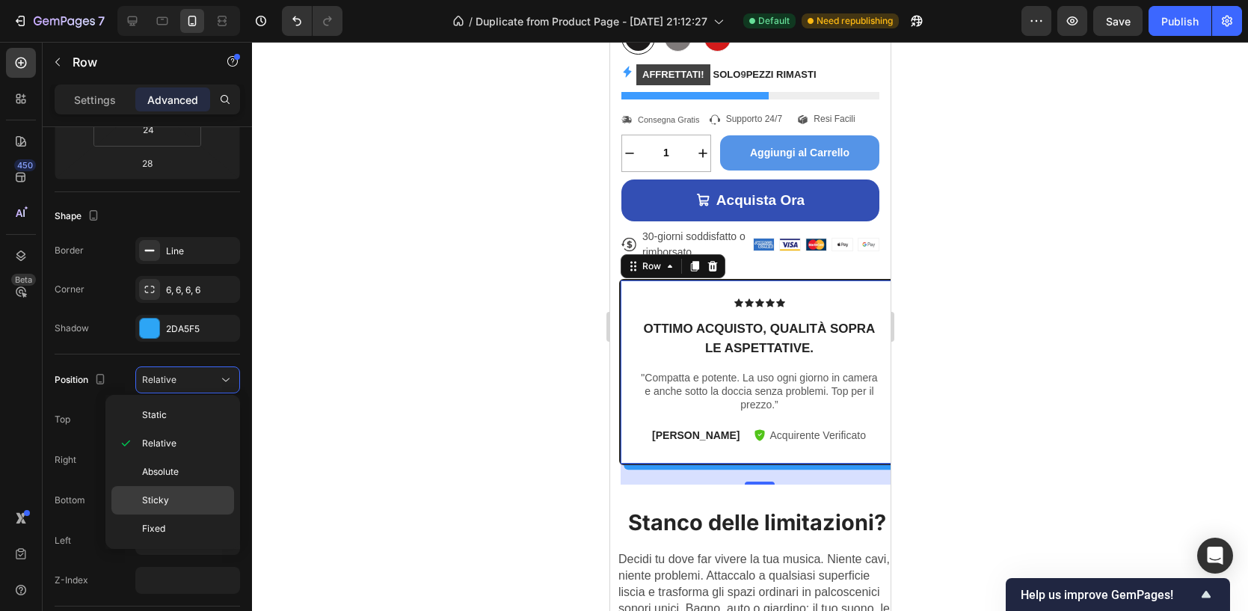
click at [159, 491] on div "Sticky" at bounding box center [172, 500] width 123 height 28
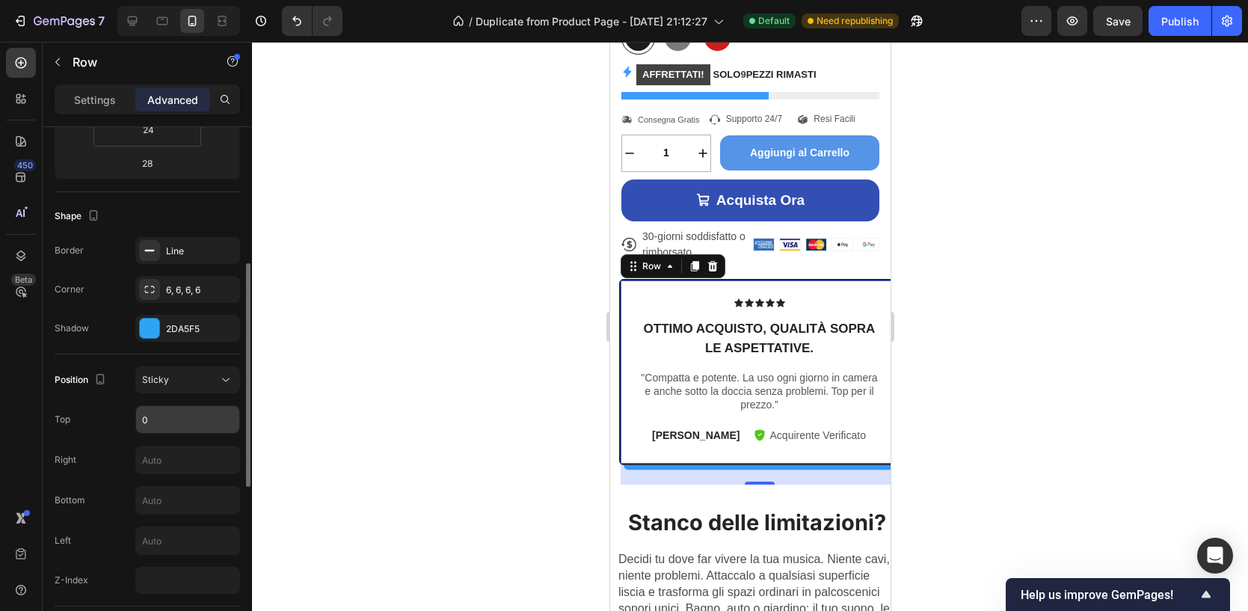
click at [167, 409] on input "0" at bounding box center [187, 419] width 103 height 27
type input "2"
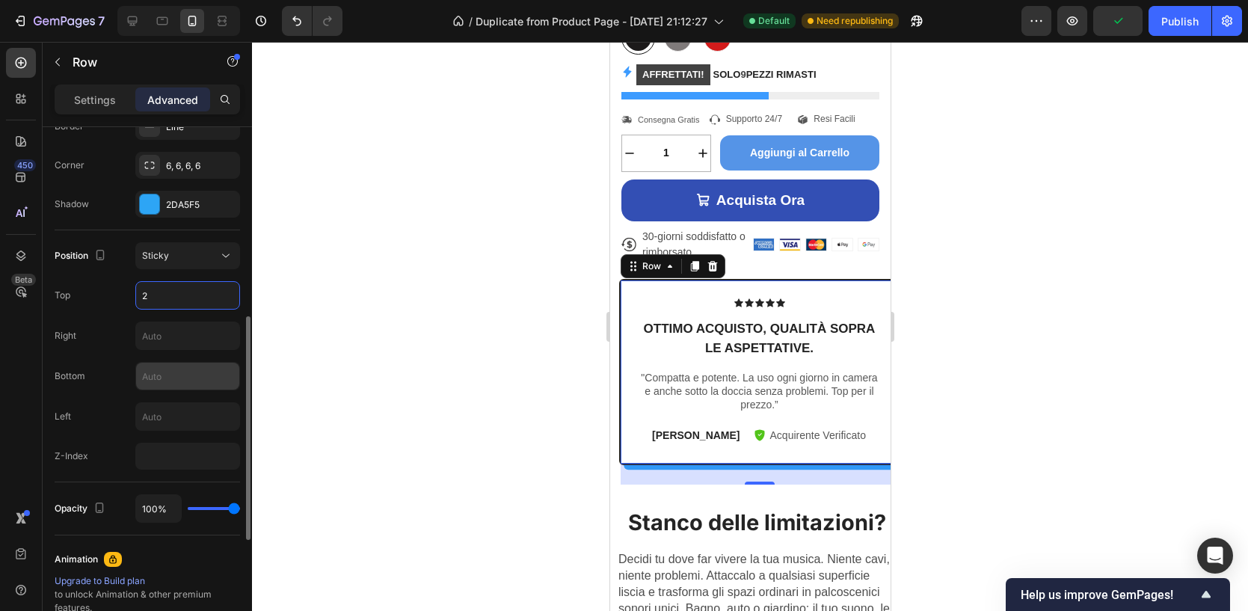
scroll to position [470, 0]
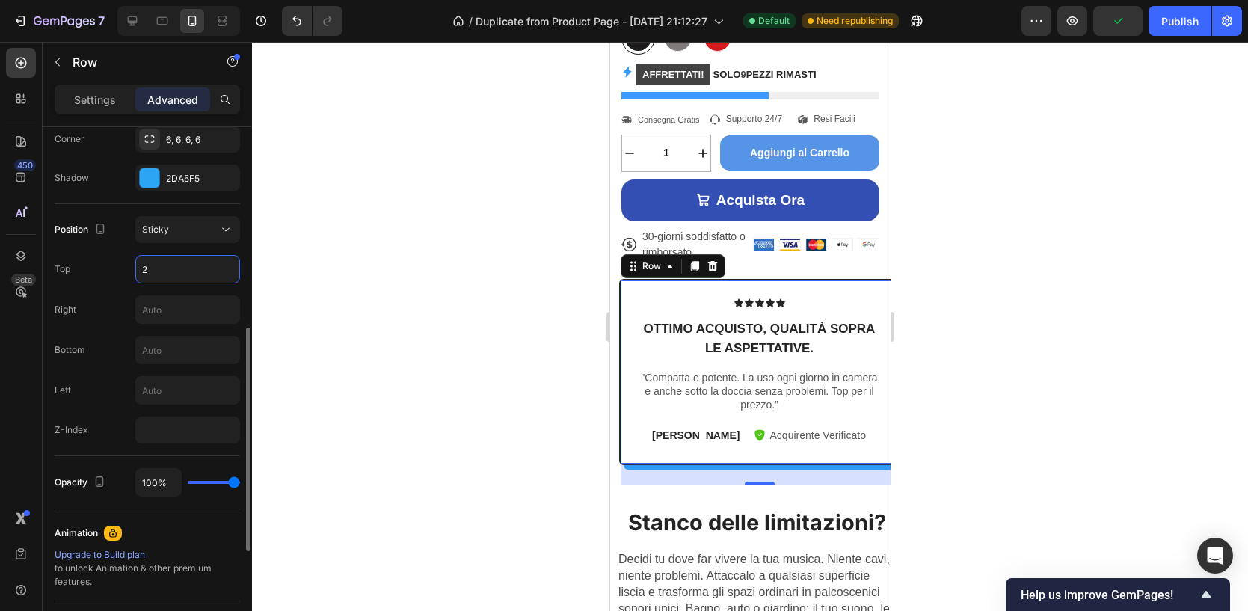
click at [462, 351] on div at bounding box center [750, 326] width 996 height 569
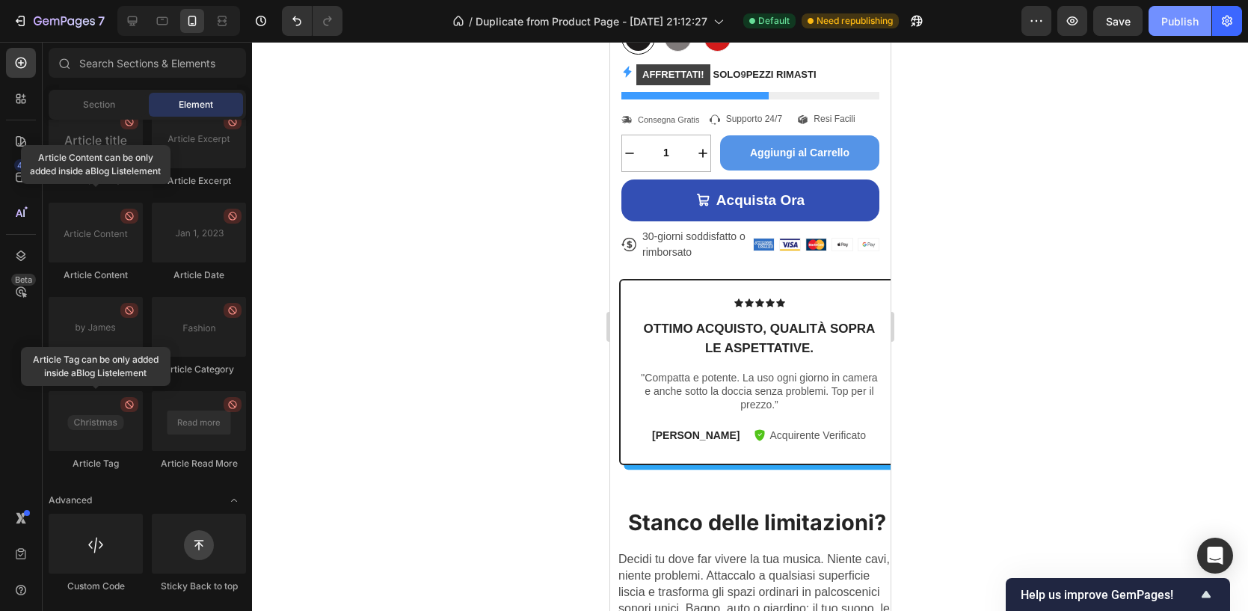
click at [1171, 14] on div "Publish" at bounding box center [1179, 21] width 37 height 16
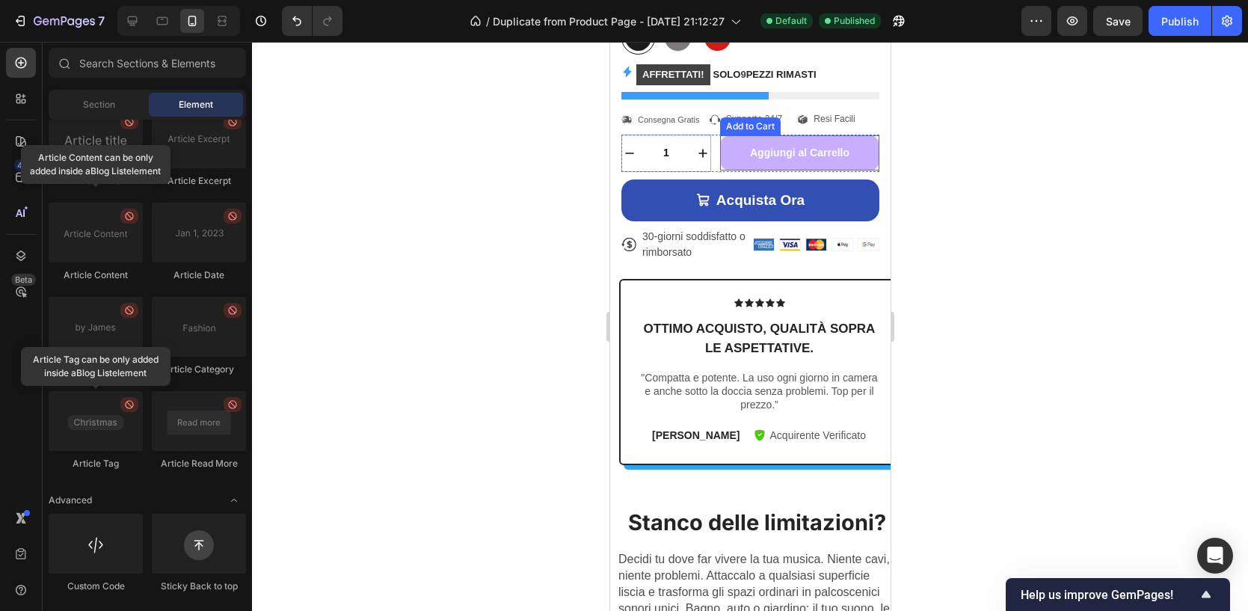
click at [829, 162] on button "Aggiungi al Carrello" at bounding box center [798, 152] width 159 height 34
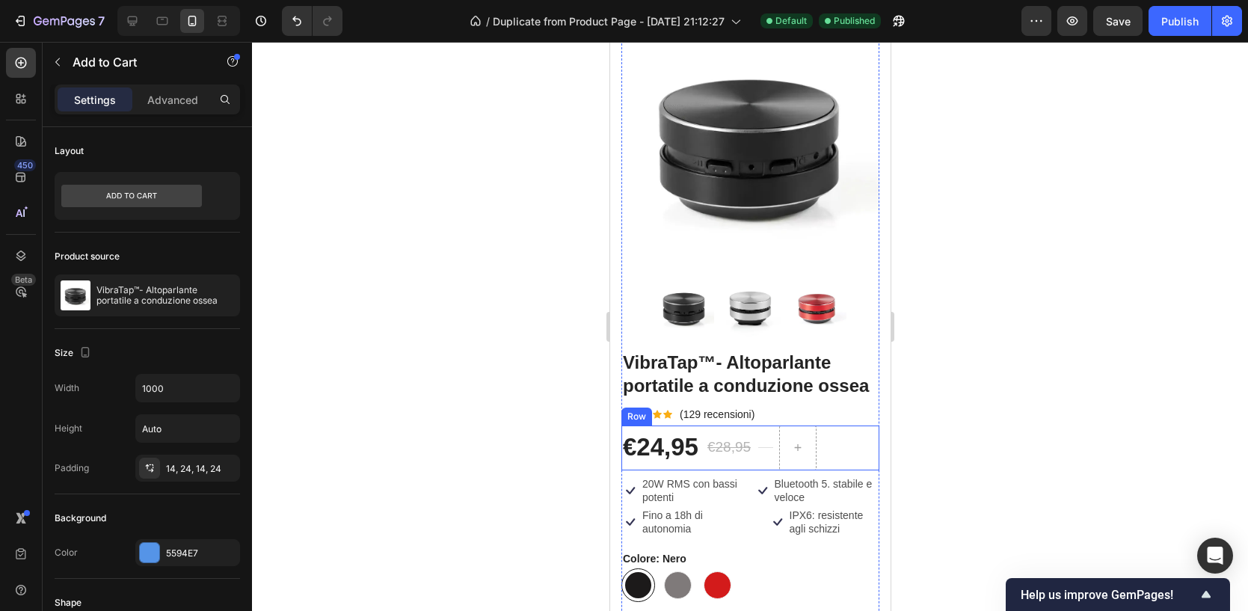
scroll to position [66, 0]
click at [754, 485] on icon at bounding box center [762, 490] width 18 height 18
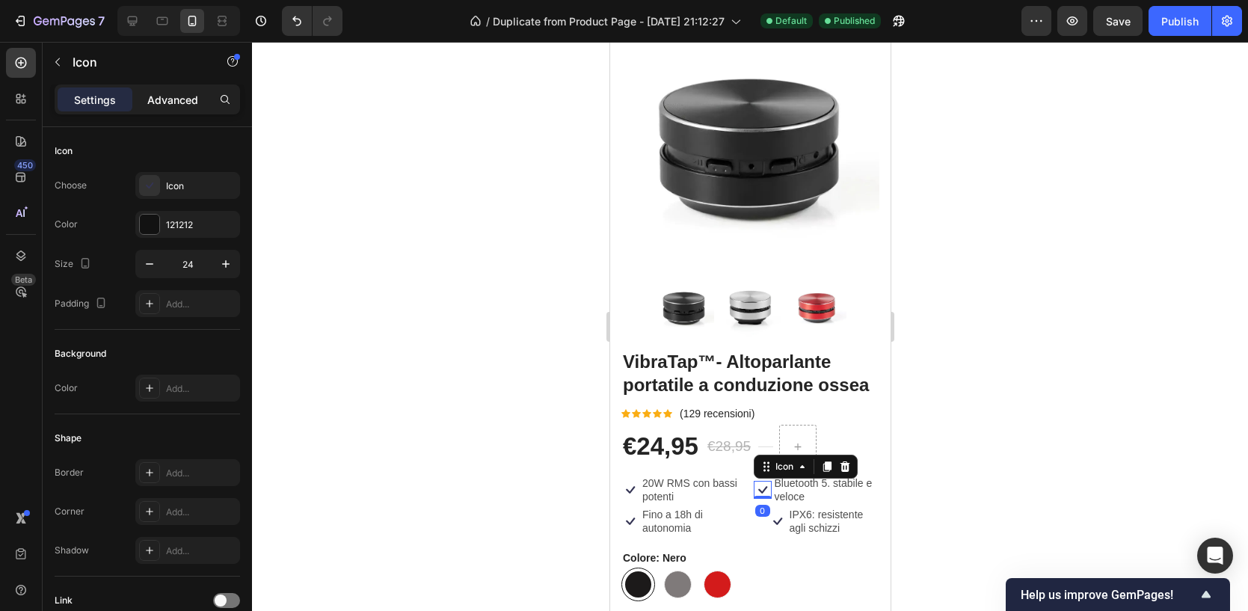
click at [177, 98] on p "Advanced" at bounding box center [172, 100] width 51 height 16
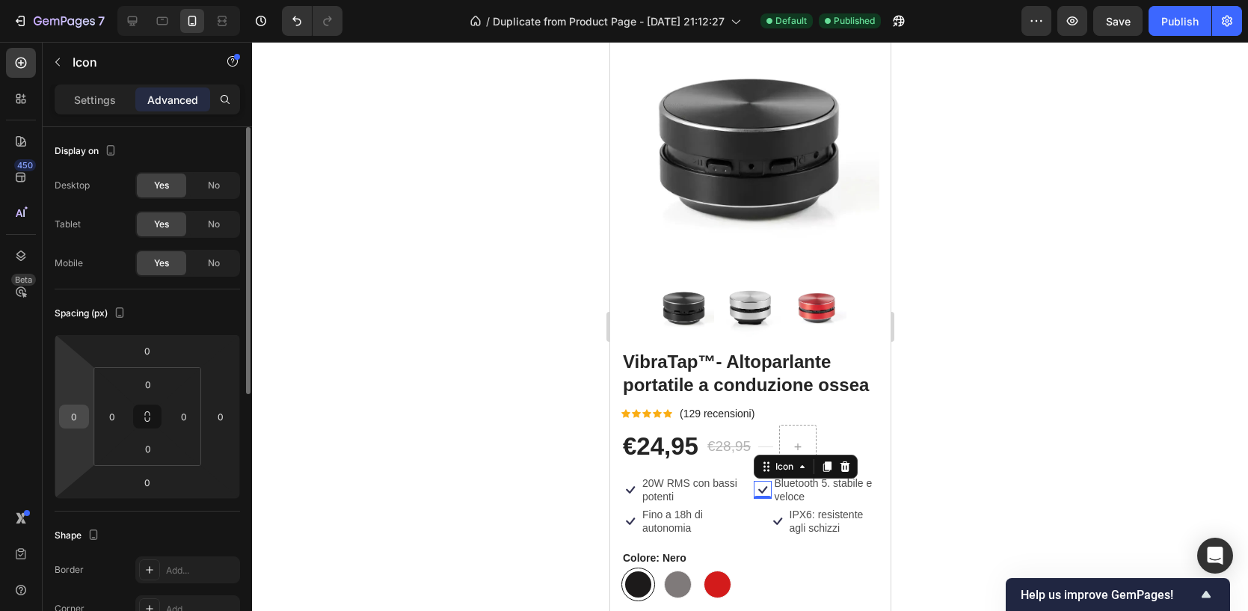
click at [77, 414] on input "0" at bounding box center [74, 416] width 22 height 22
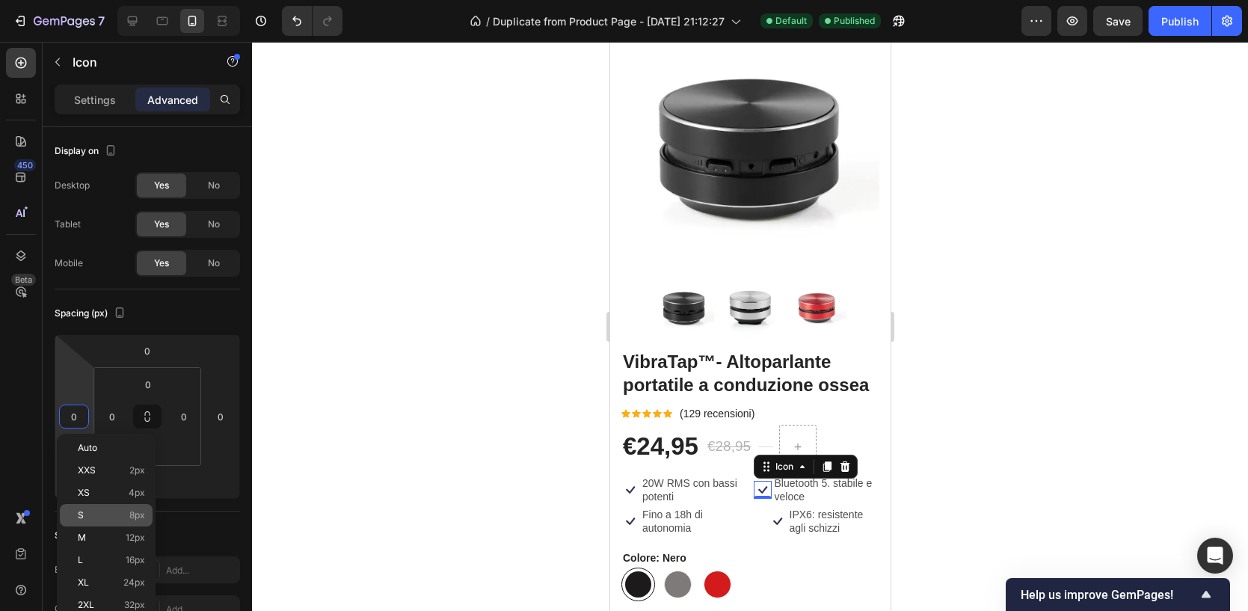
click at [128, 516] on p "S 8px" at bounding box center [111, 515] width 67 height 10
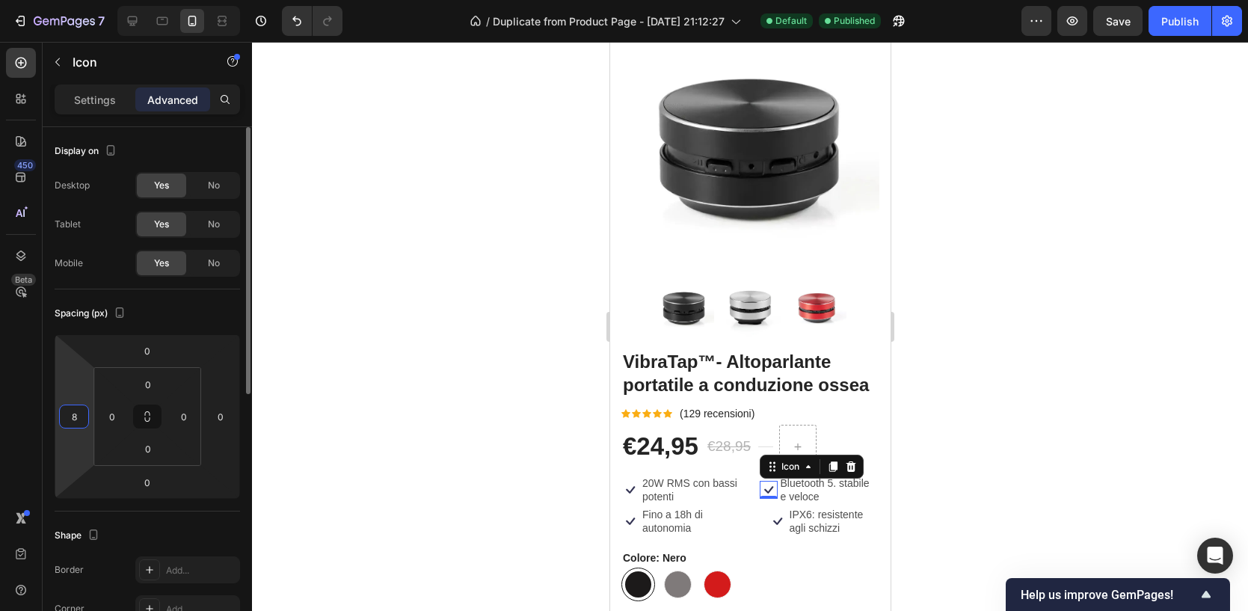
click at [82, 419] on input "8" at bounding box center [74, 416] width 22 height 22
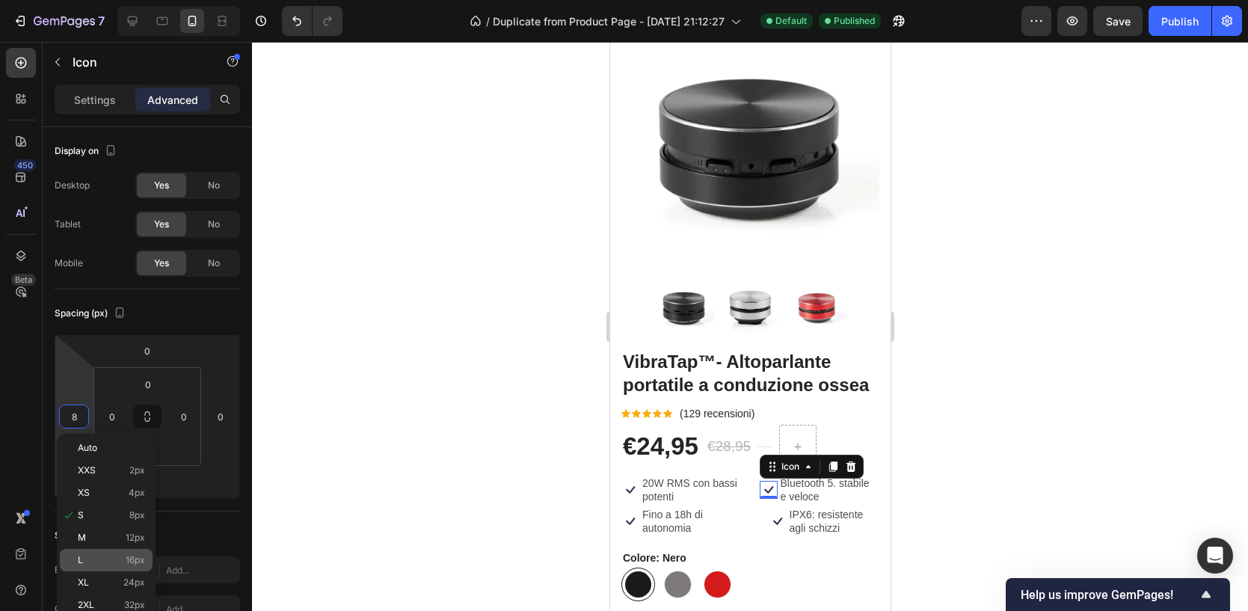
click at [117, 560] on p "L 16px" at bounding box center [111, 560] width 67 height 10
type input "16"
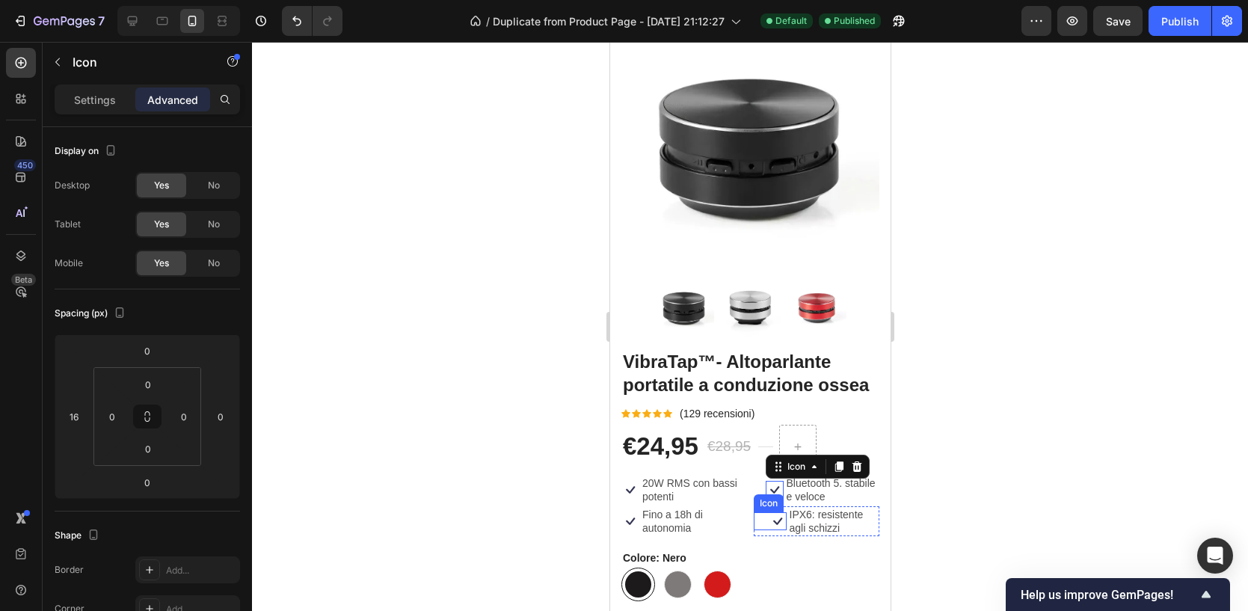
click at [771, 522] on icon at bounding box center [777, 521] width 18 height 18
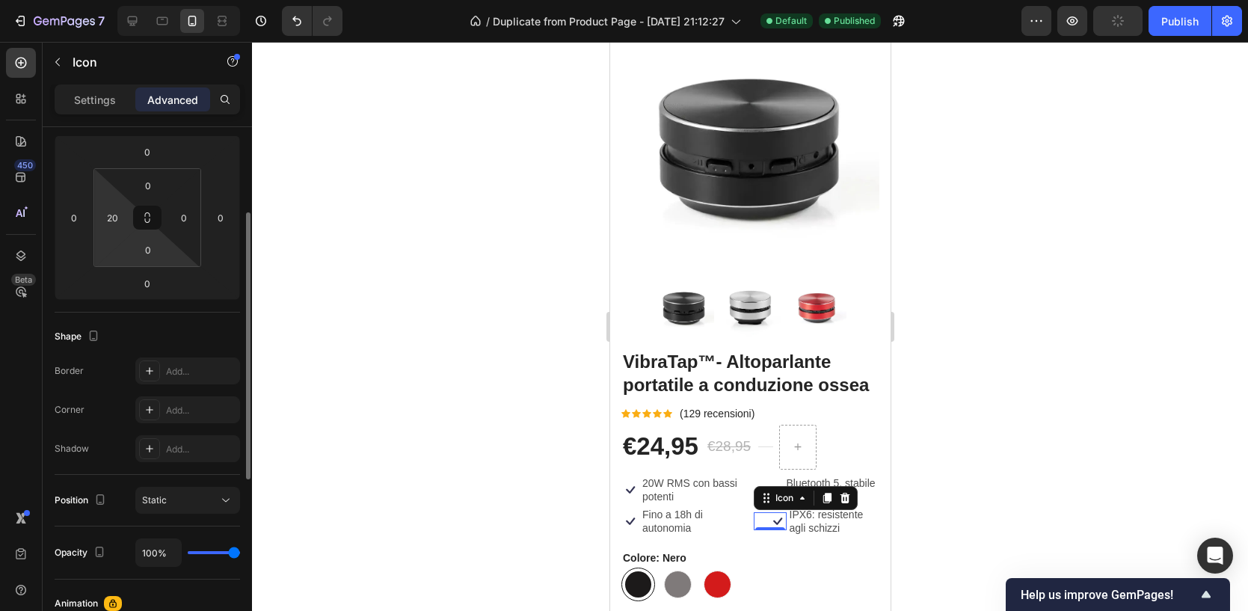
scroll to position [188, 0]
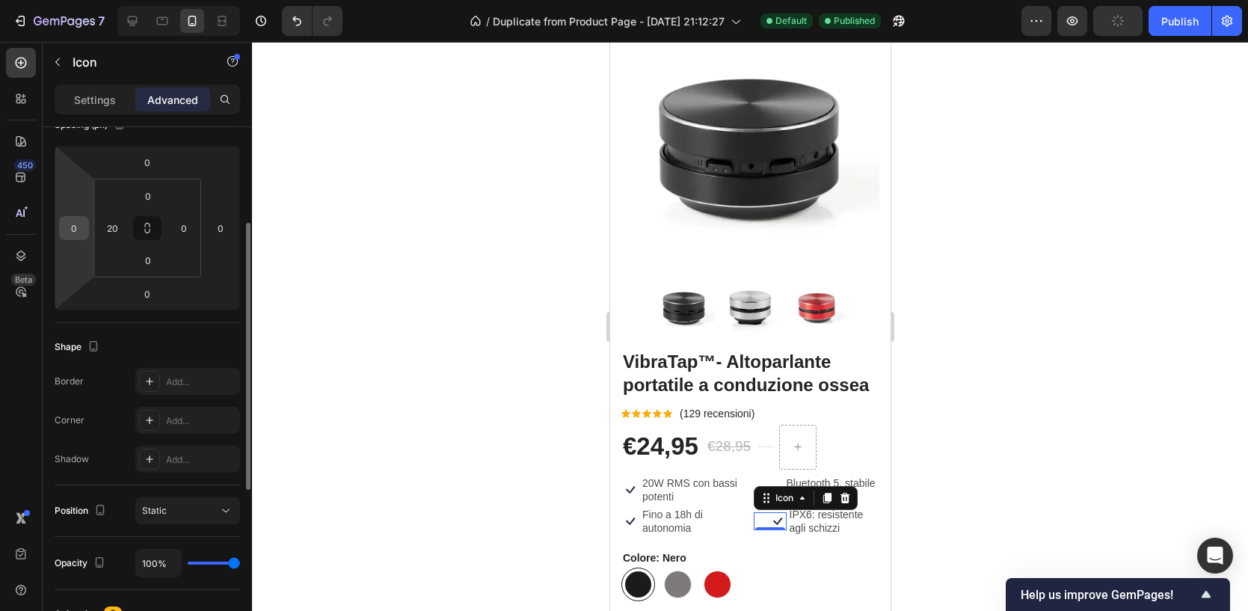
click at [79, 232] on input "0" at bounding box center [74, 228] width 22 height 22
type input "16"
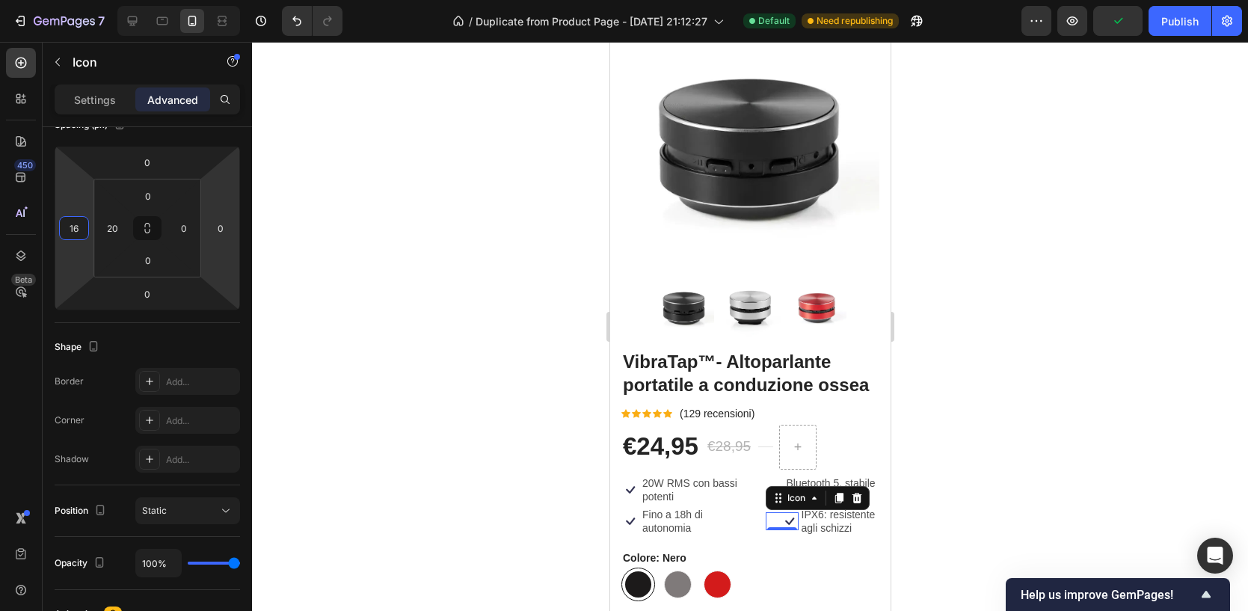
click at [450, 347] on div at bounding box center [750, 326] width 996 height 569
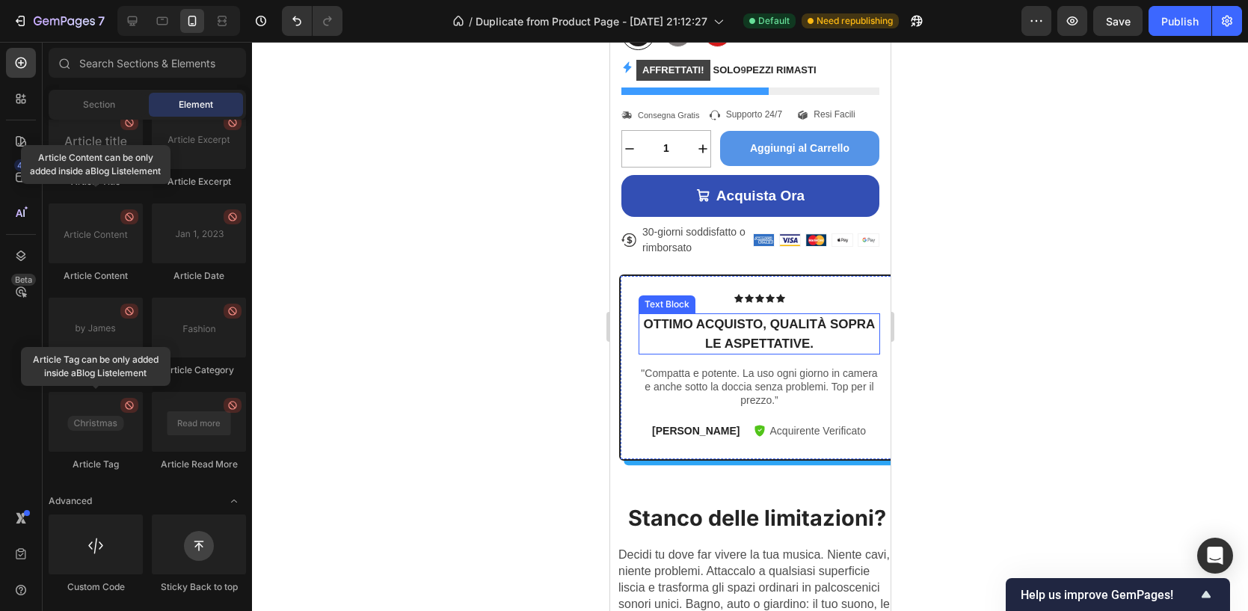
scroll to position [630, 0]
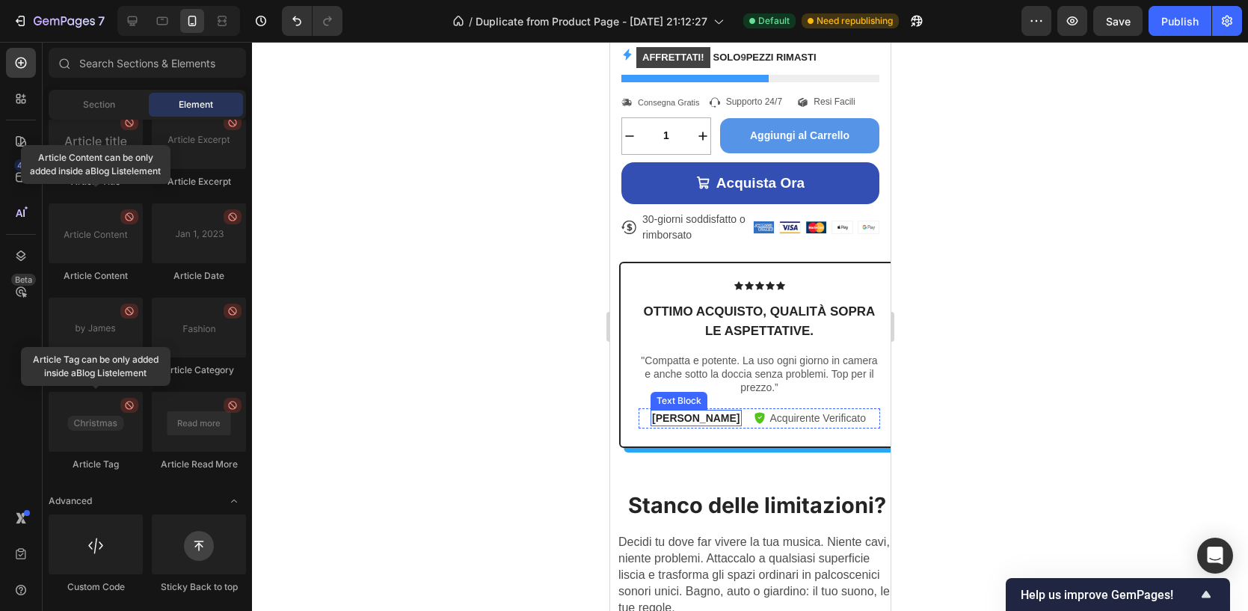
click at [710, 415] on p "[PERSON_NAME]" at bounding box center [694, 417] width 87 height 13
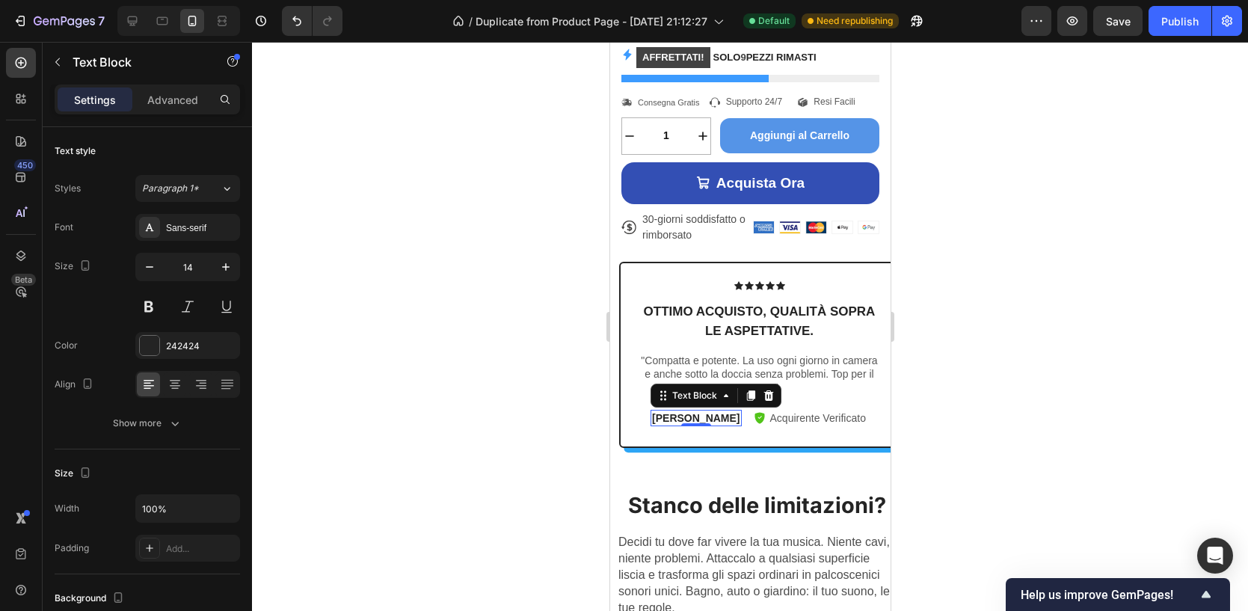
click at [709, 414] on p "[PERSON_NAME]" at bounding box center [694, 417] width 87 height 13
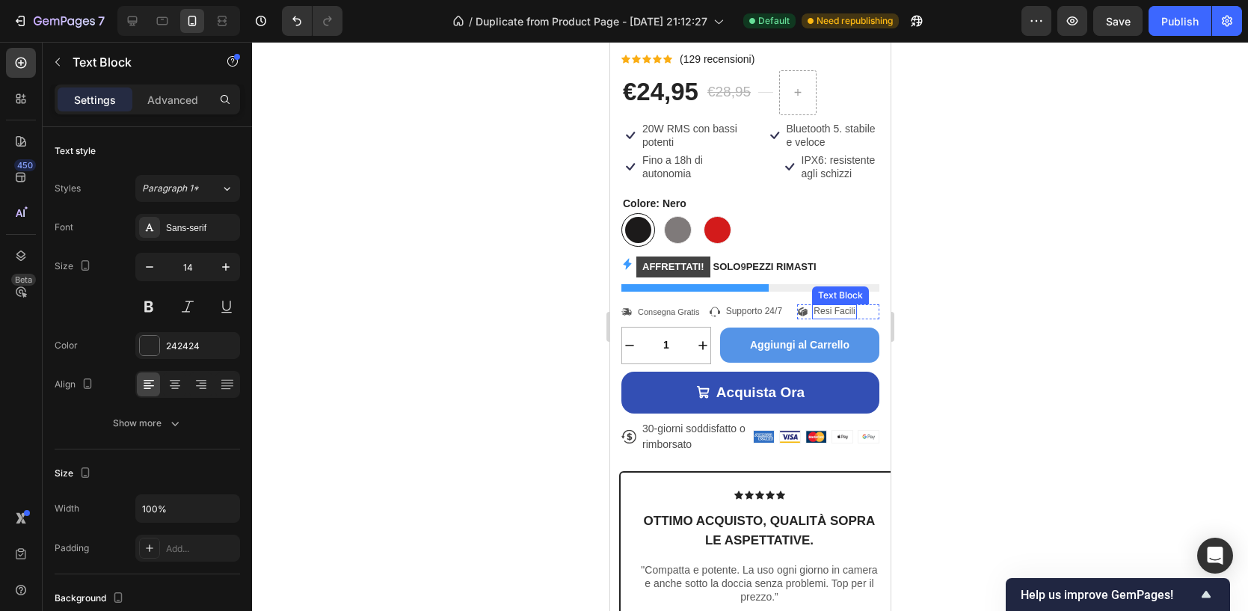
scroll to position [402, 0]
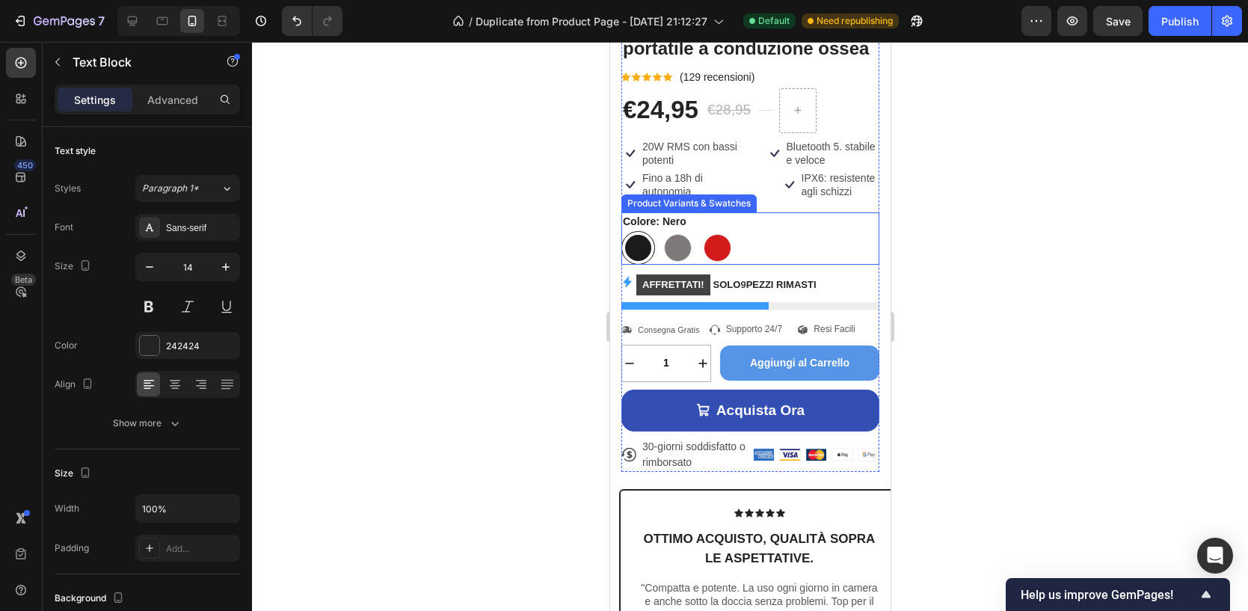
click at [740, 239] on div "[PERSON_NAME] Argento Argento Rosso Rosso" at bounding box center [750, 248] width 258 height 34
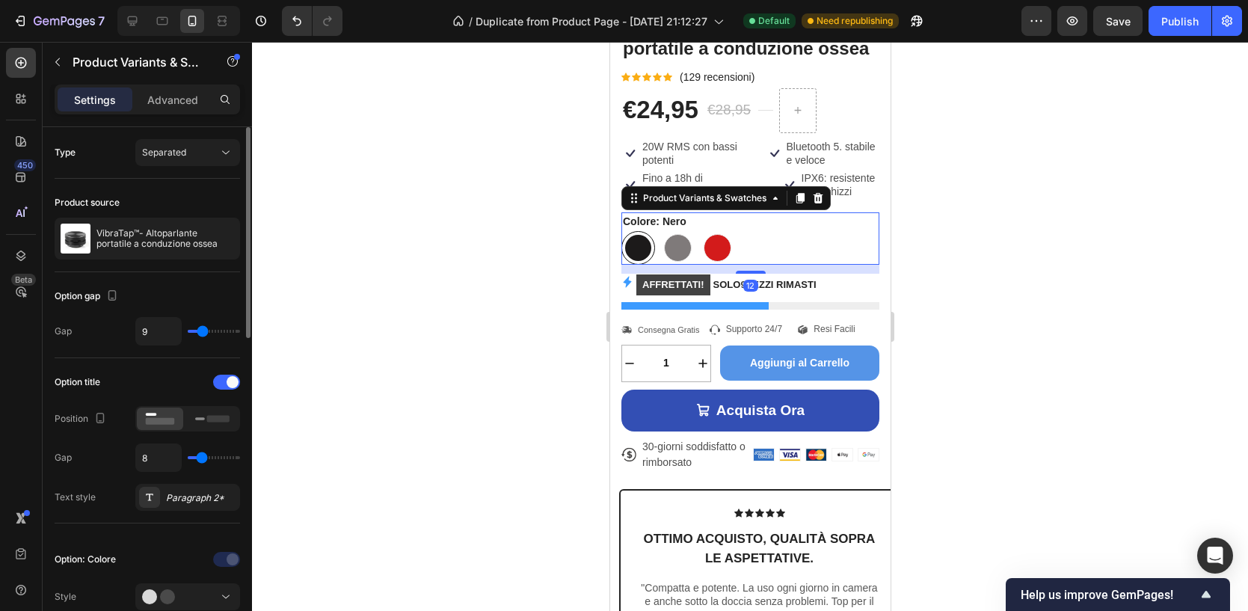
type input "0"
type input "1"
type input "2"
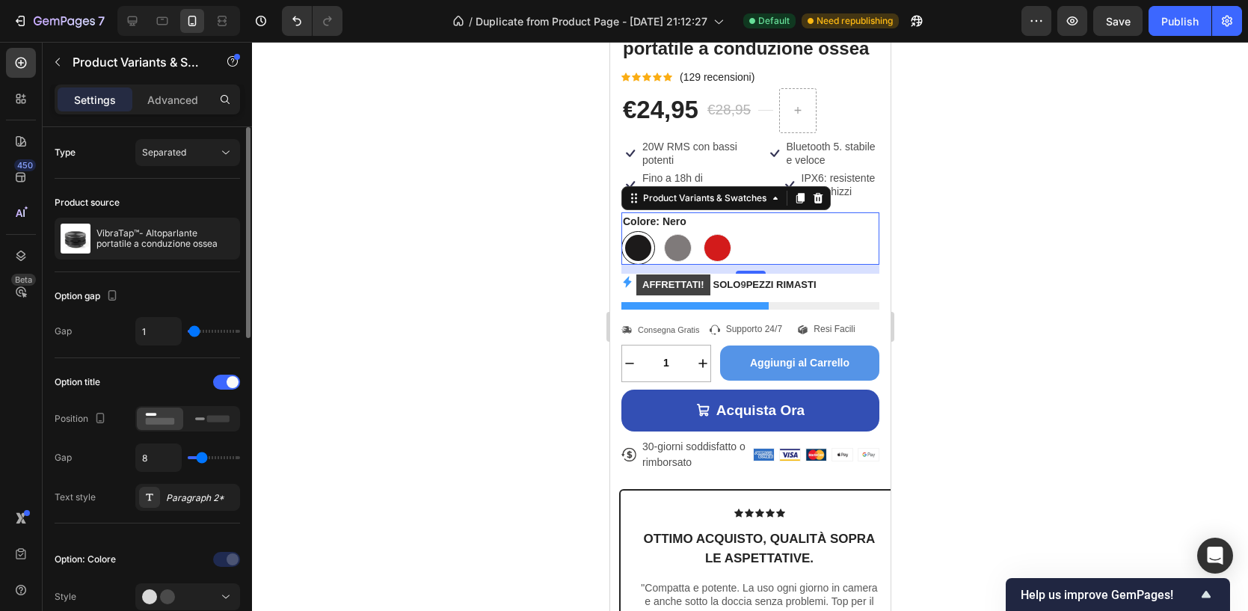
type input "2"
type input "3"
click at [197, 331] on input "range" at bounding box center [214, 331] width 52 height 3
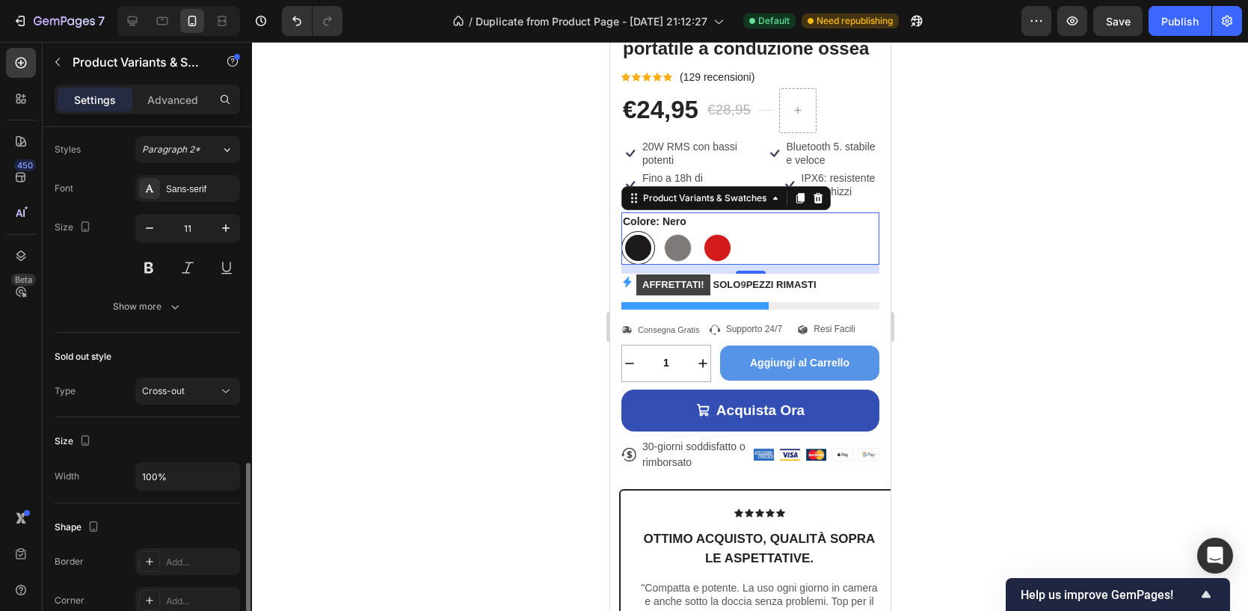
scroll to position [770, 0]
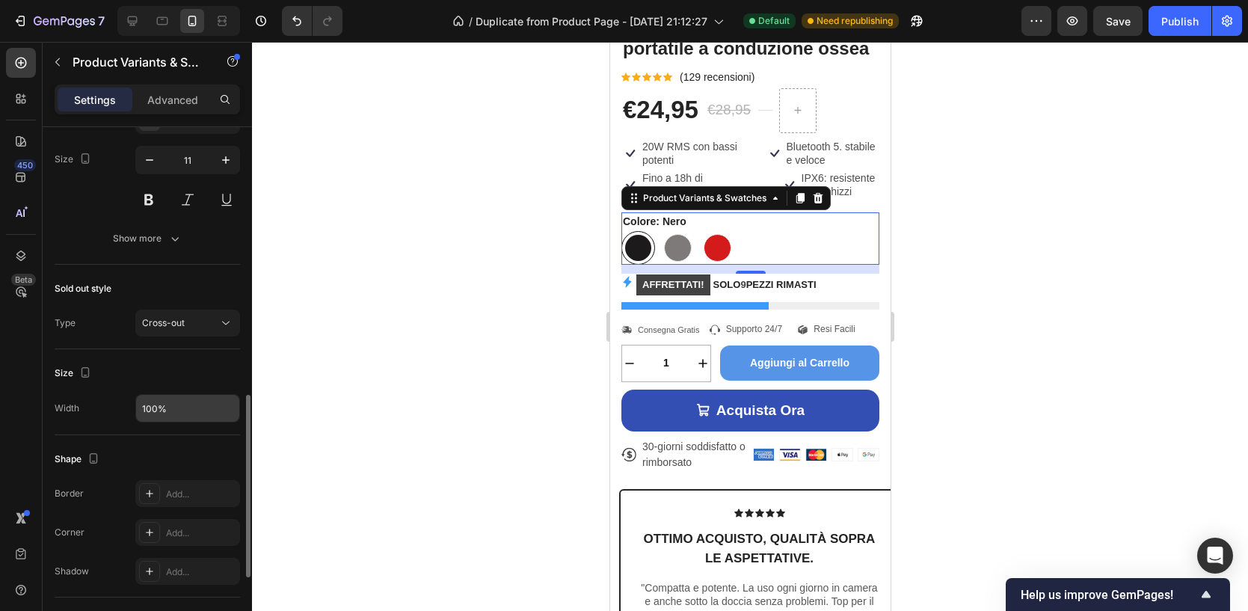
click at [176, 411] on input "100%" at bounding box center [187, 408] width 103 height 27
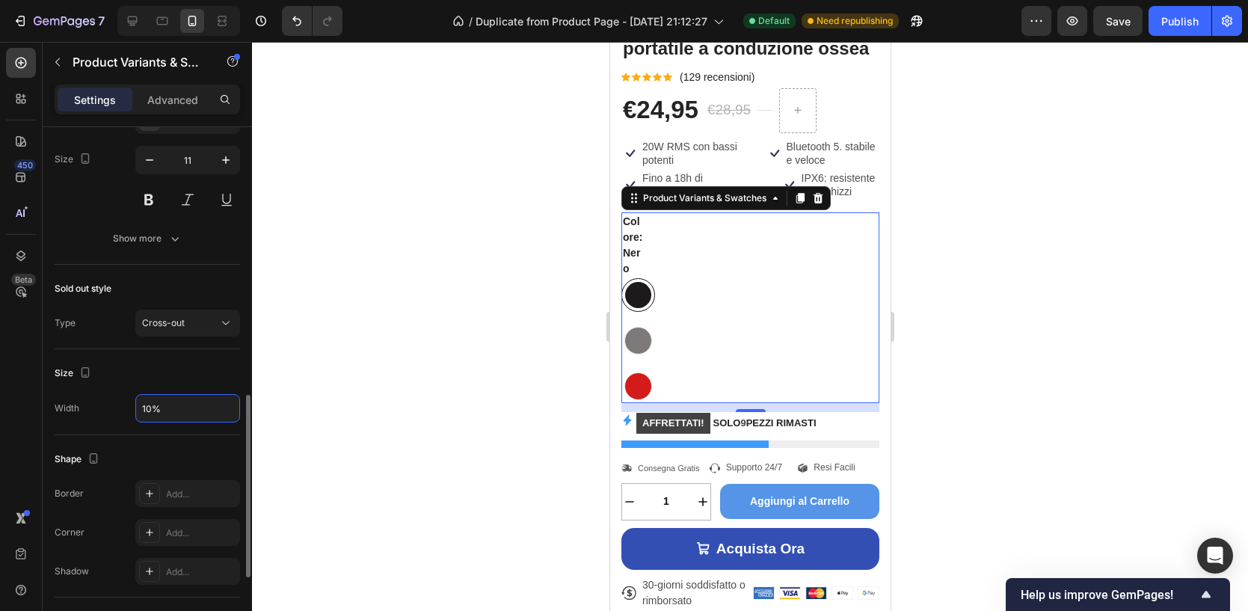
type input "100%"
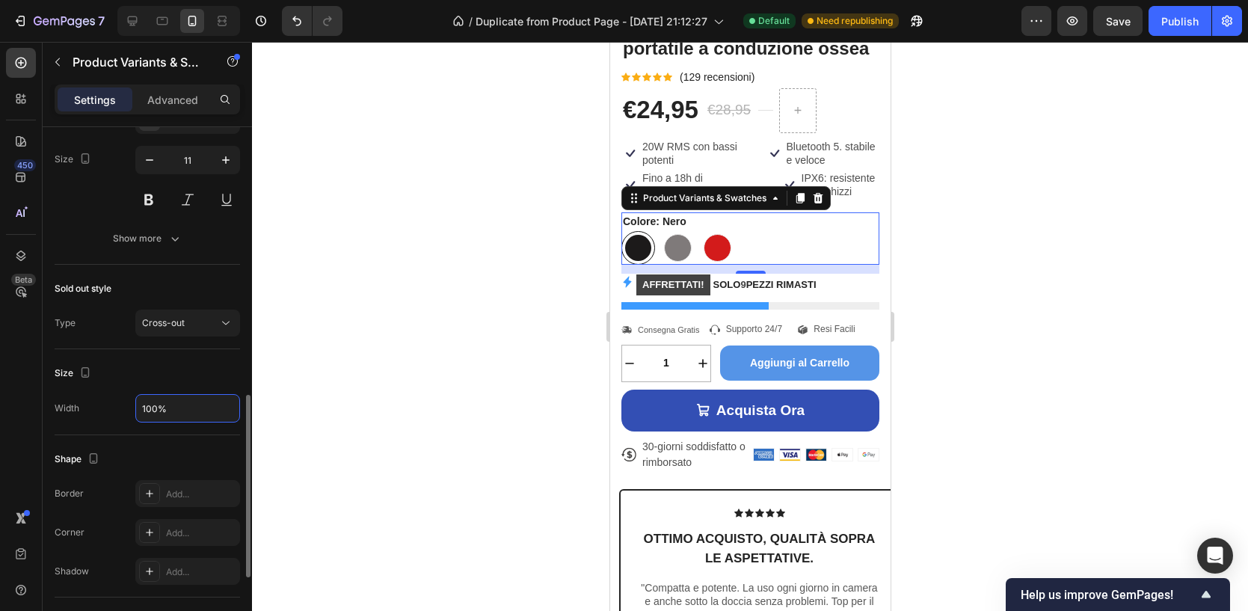
scroll to position [988, 0]
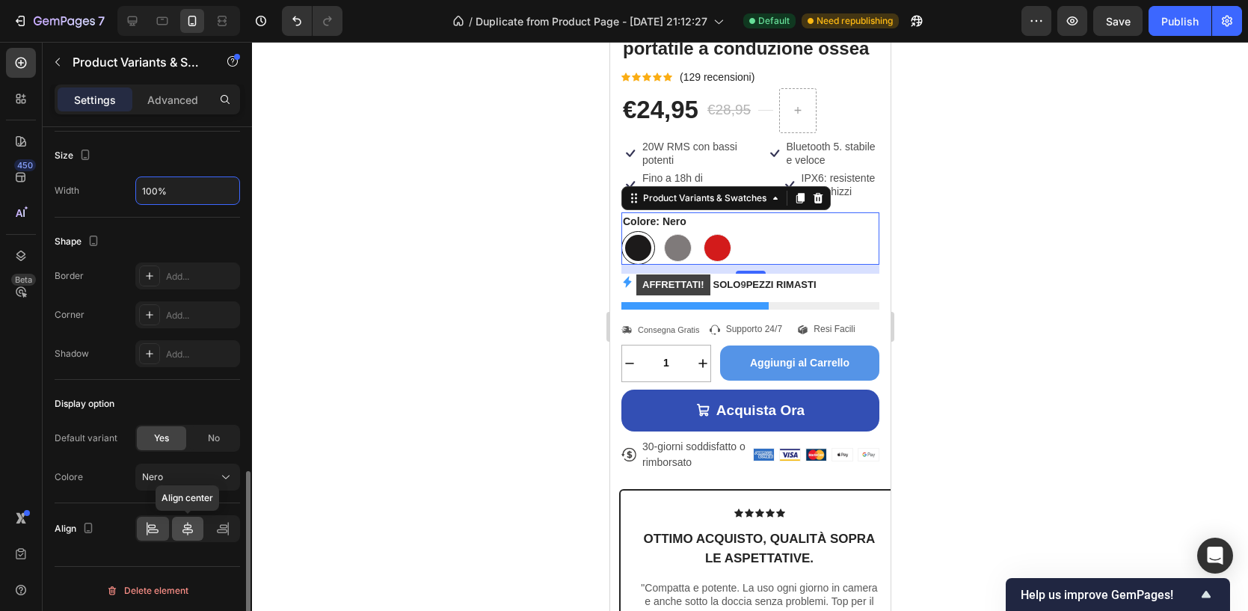
click at [189, 532] on div at bounding box center [188, 529] width 32 height 24
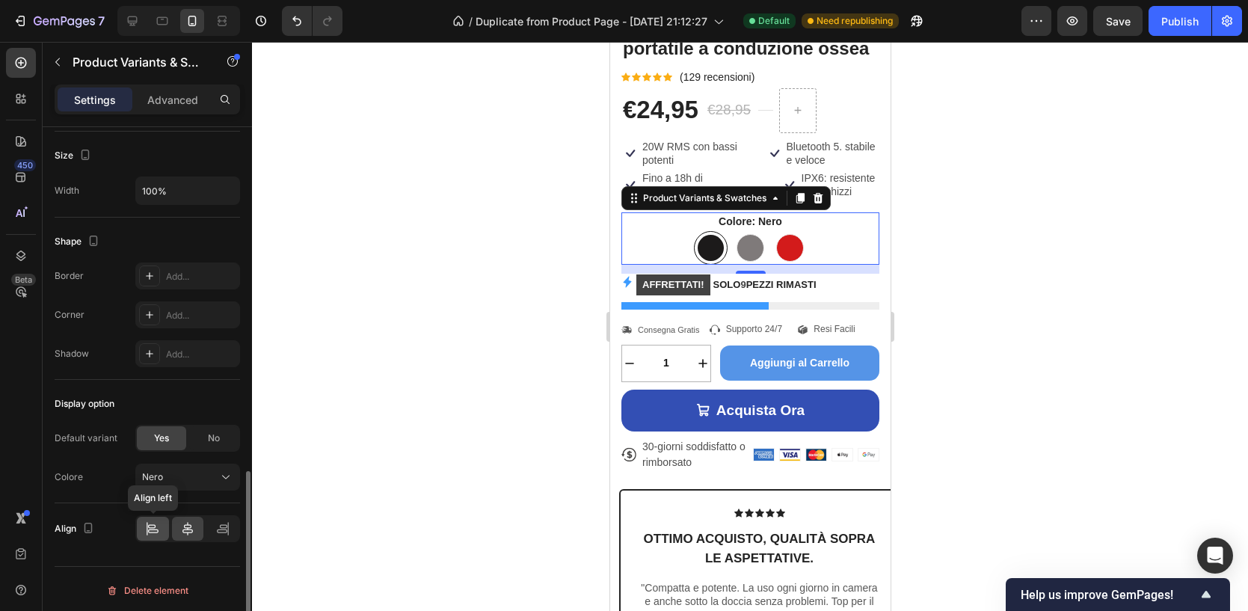
click at [153, 529] on icon at bounding box center [153, 531] width 10 height 4
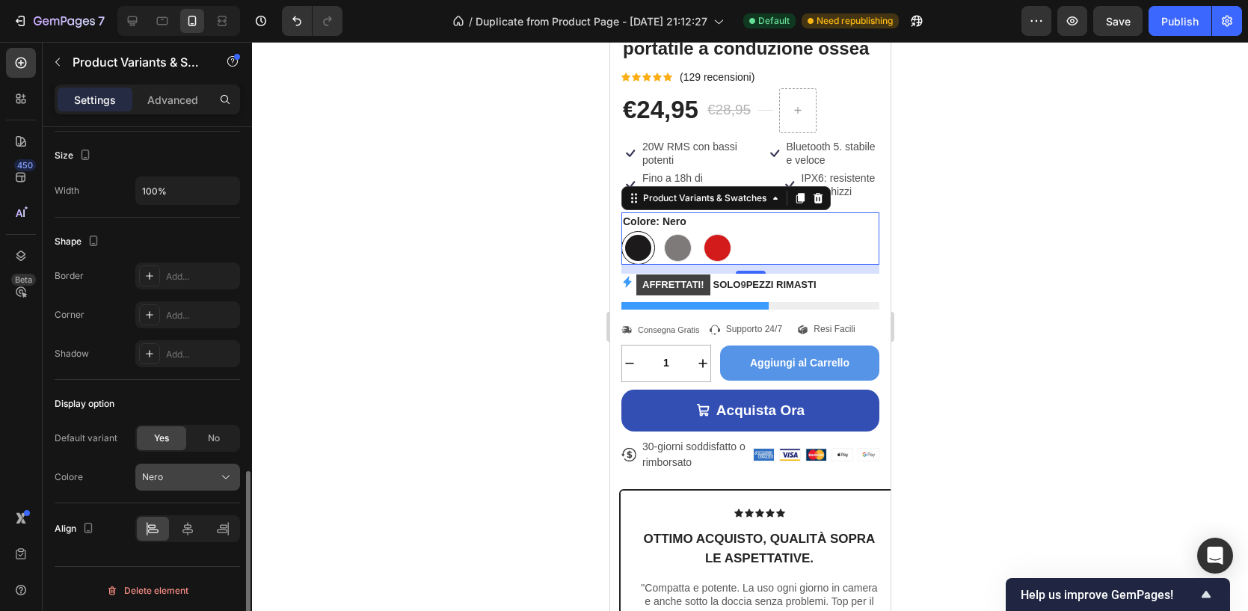
click at [199, 473] on div "Nero" at bounding box center [178, 476] width 73 height 13
click at [194, 470] on div "Nero" at bounding box center [178, 476] width 73 height 13
click at [203, 434] on div "No" at bounding box center [213, 438] width 49 height 24
click at [163, 432] on span "Yes" at bounding box center [161, 437] width 15 height 13
click at [200, 435] on div "No" at bounding box center [213, 438] width 49 height 24
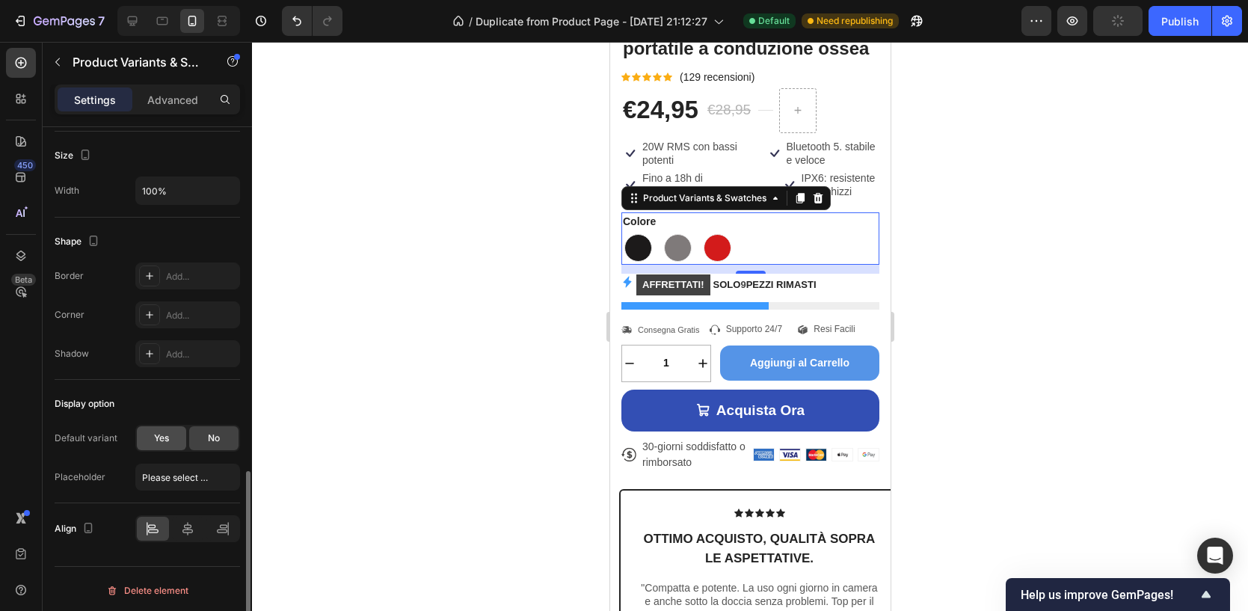
click at [154, 433] on span "Yes" at bounding box center [161, 437] width 15 height 13
radio input "true"
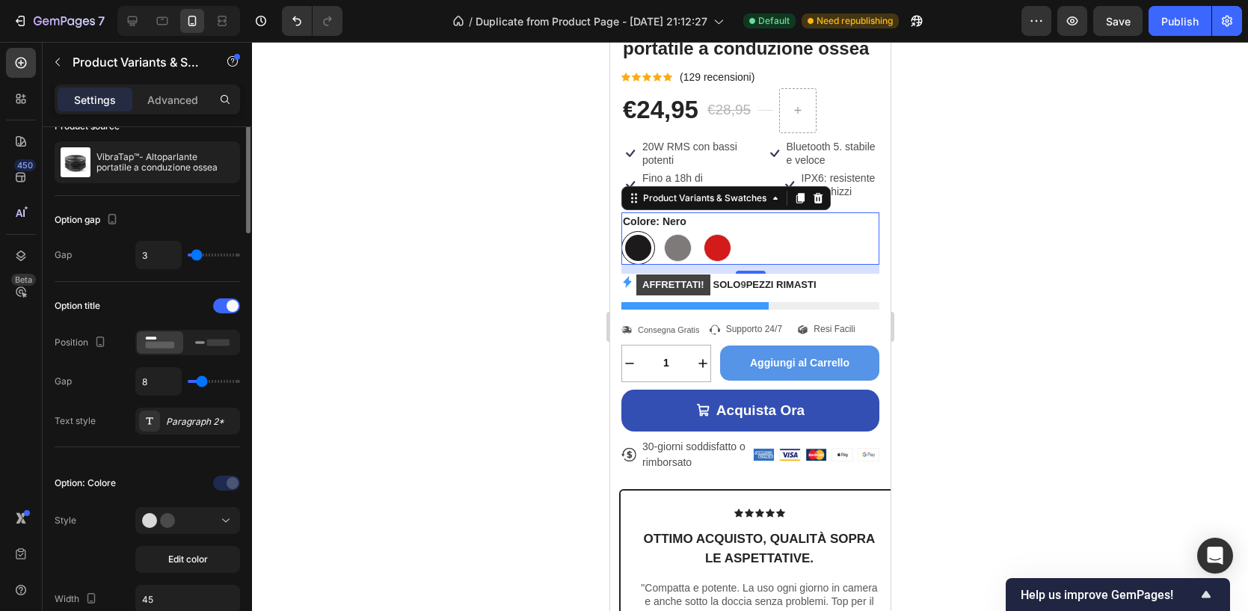
scroll to position [0, 0]
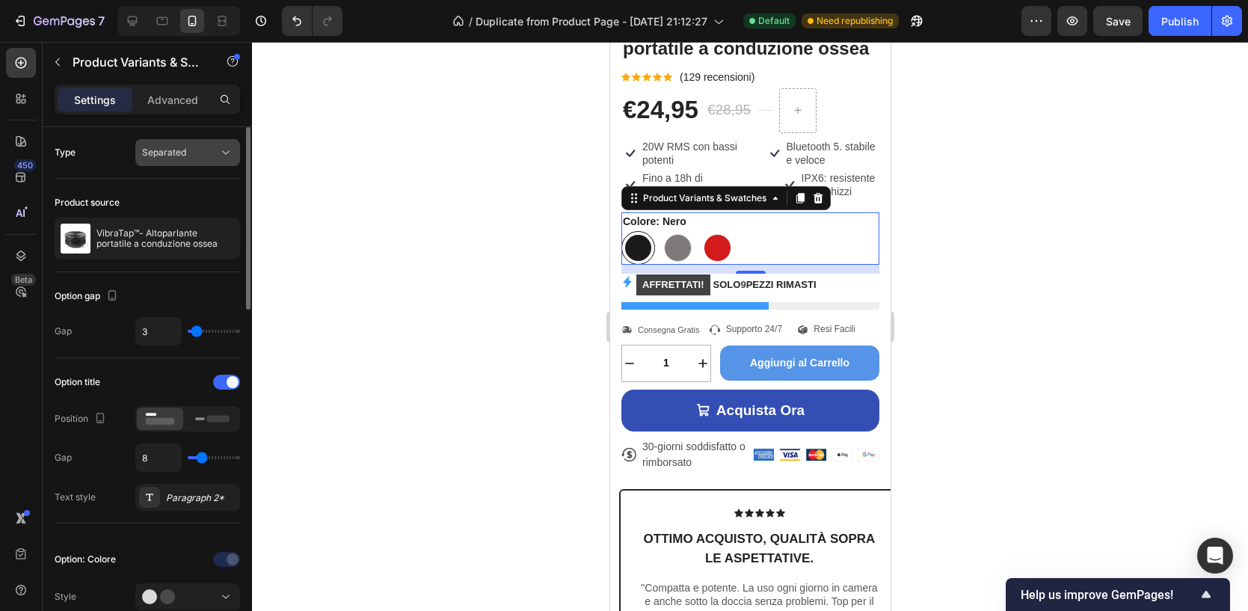
click at [200, 157] on div "Separated" at bounding box center [180, 152] width 76 height 13
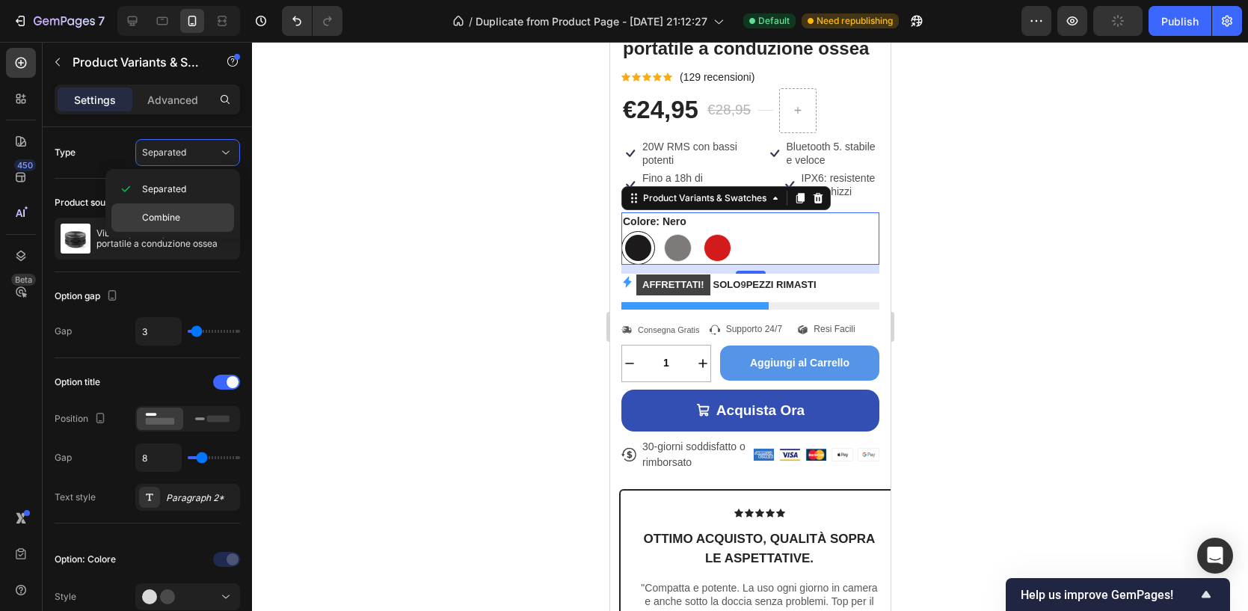
click at [165, 212] on span "Combine" at bounding box center [161, 217] width 38 height 13
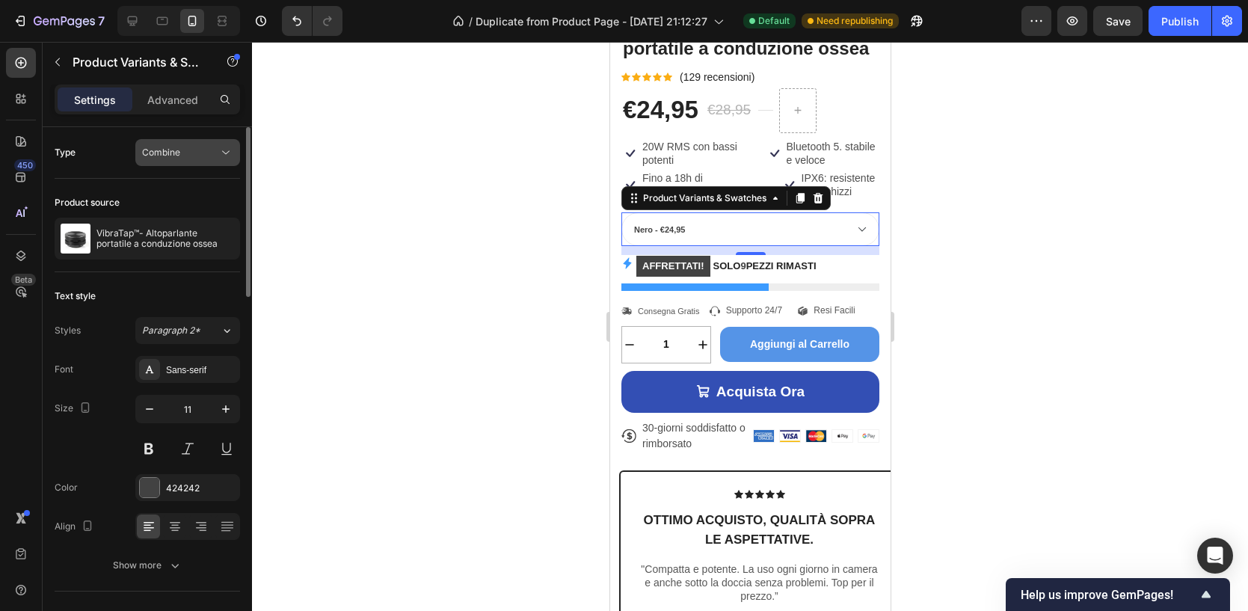
click at [203, 157] on div "Combine" at bounding box center [180, 152] width 76 height 13
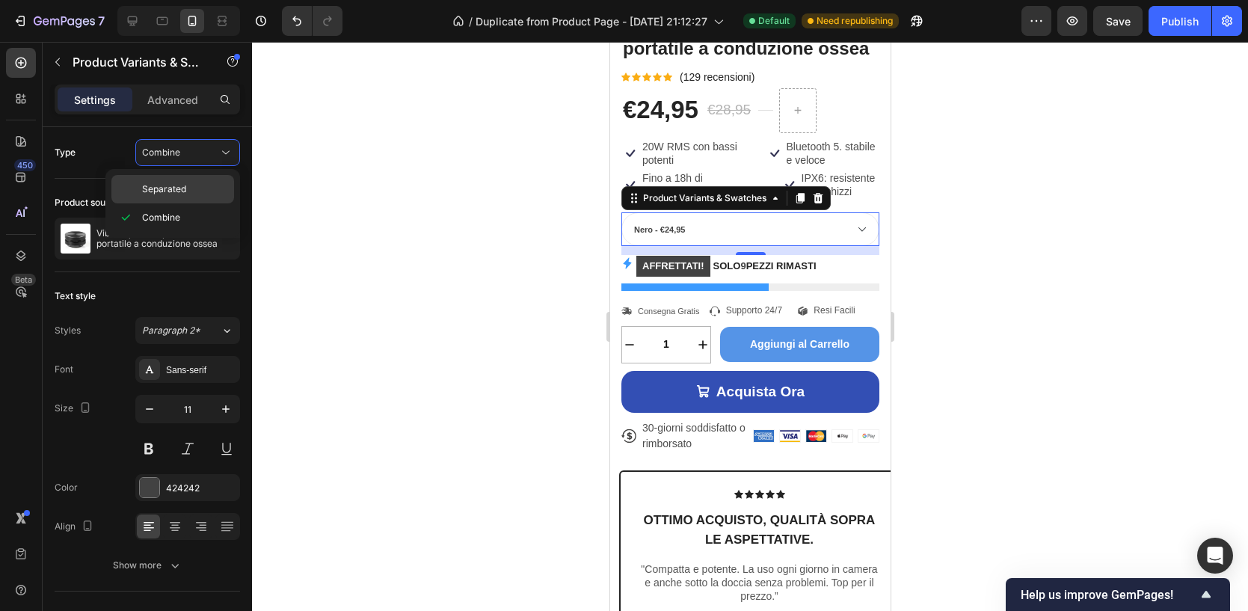
click at [175, 187] on span "Separated" at bounding box center [164, 188] width 44 height 13
